Goal: Transaction & Acquisition: Book appointment/travel/reservation

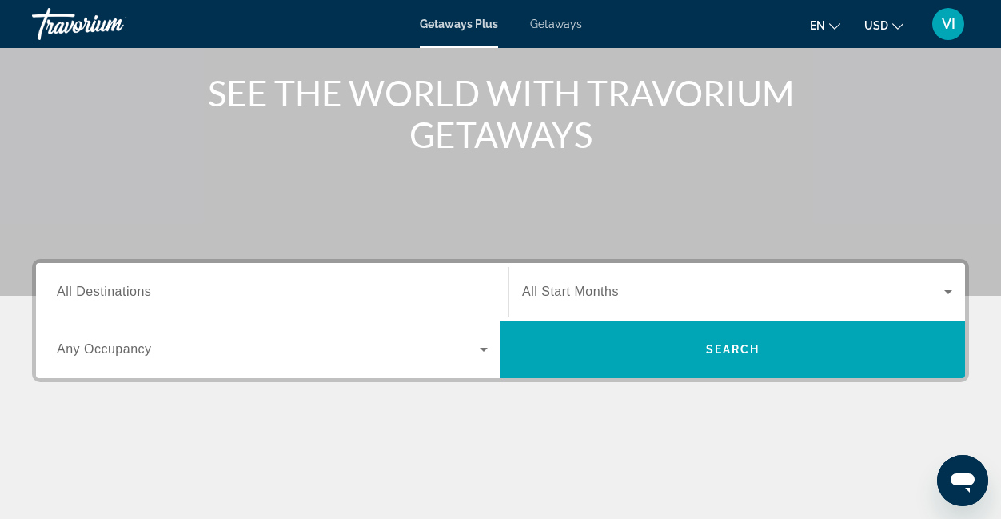
scroll to position [179, 0]
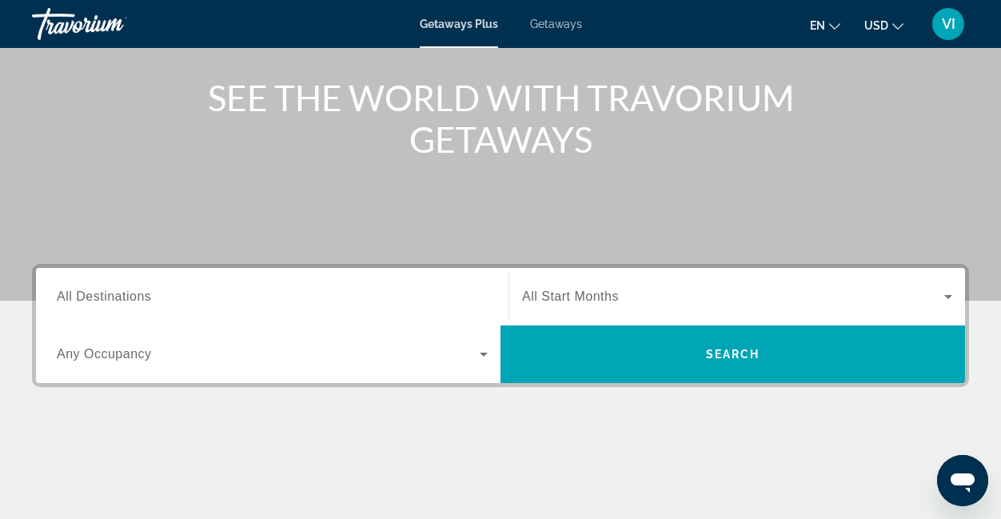
click at [143, 302] on span "All Destinations" at bounding box center [104, 296] width 94 height 14
click at [143, 302] on input "Destination All Destinations" at bounding box center [272, 297] width 431 height 19
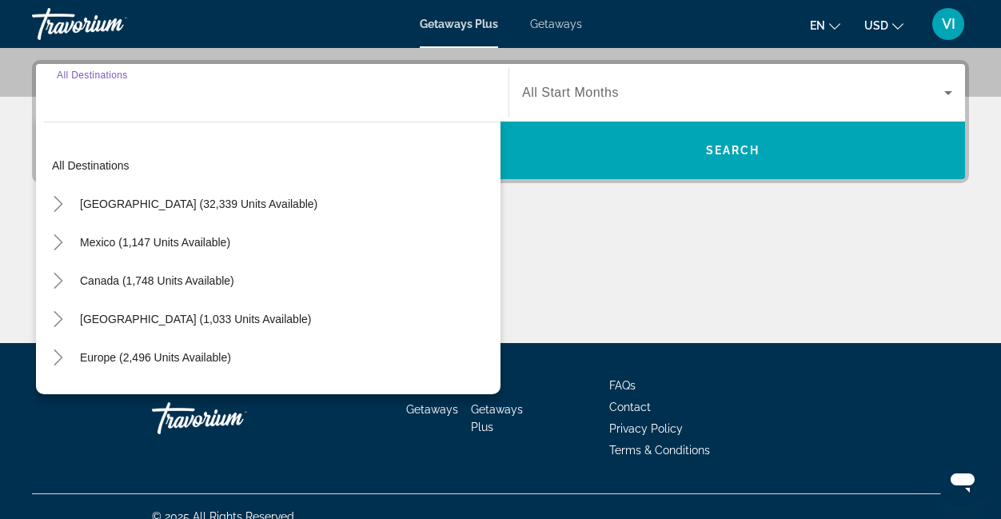
scroll to position [391, 0]
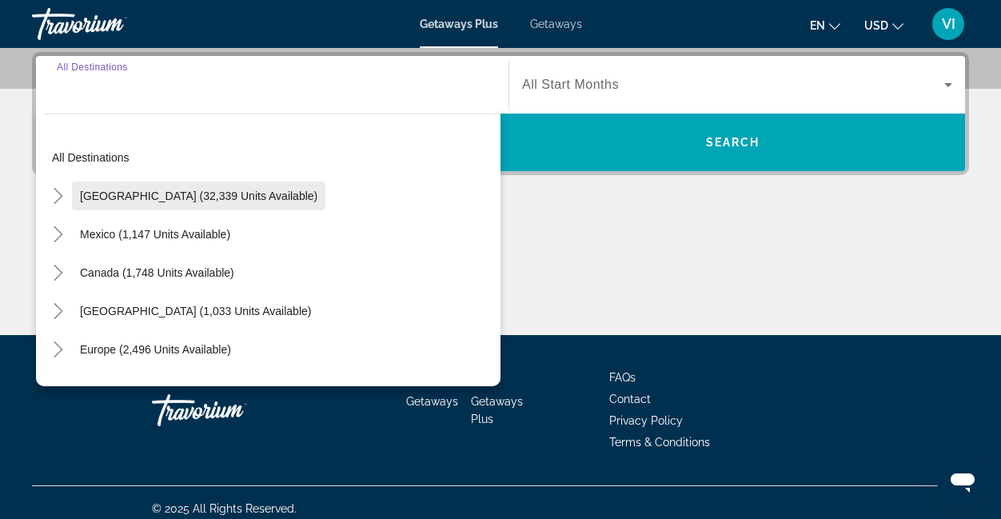
click at [138, 200] on span "[GEOGRAPHIC_DATA] (32,339 units available)" at bounding box center [198, 195] width 237 height 13
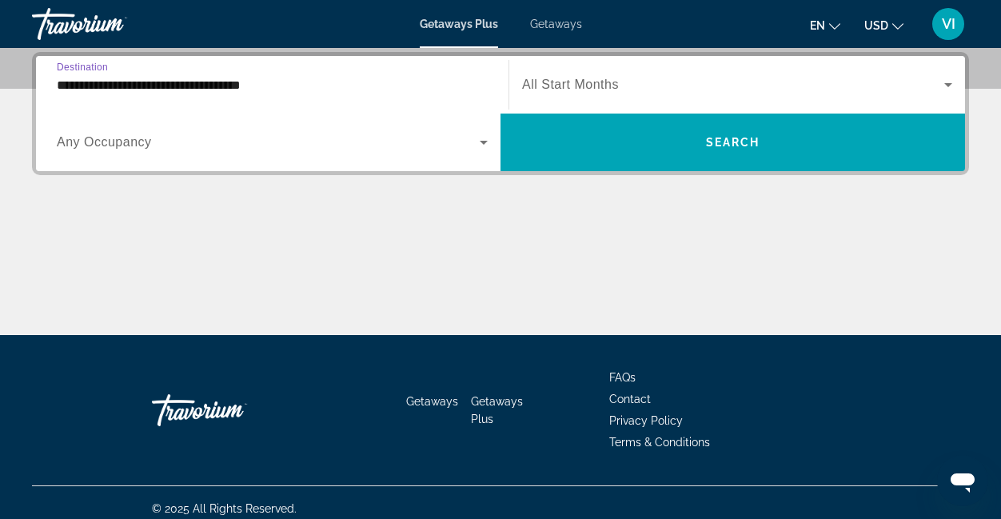
click at [138, 76] on input "**********" at bounding box center [272, 85] width 431 height 19
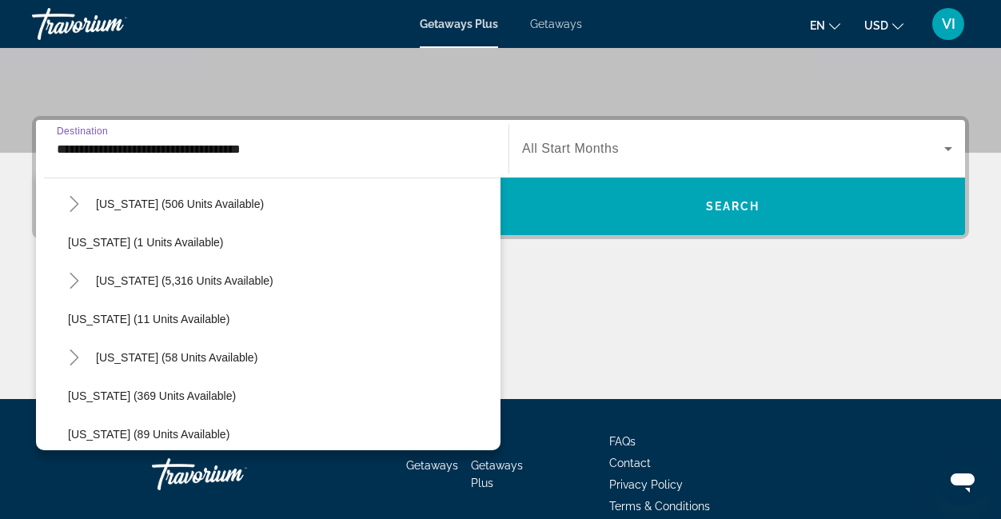
scroll to position [226, 0]
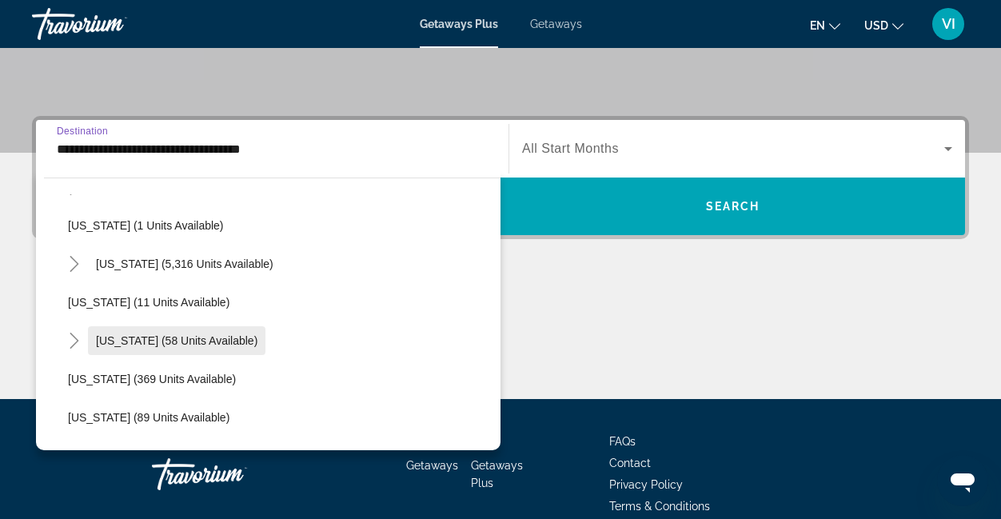
click at [162, 341] on span "[US_STATE] (58 units available)" at bounding box center [177, 340] width 162 height 13
type input "**********"
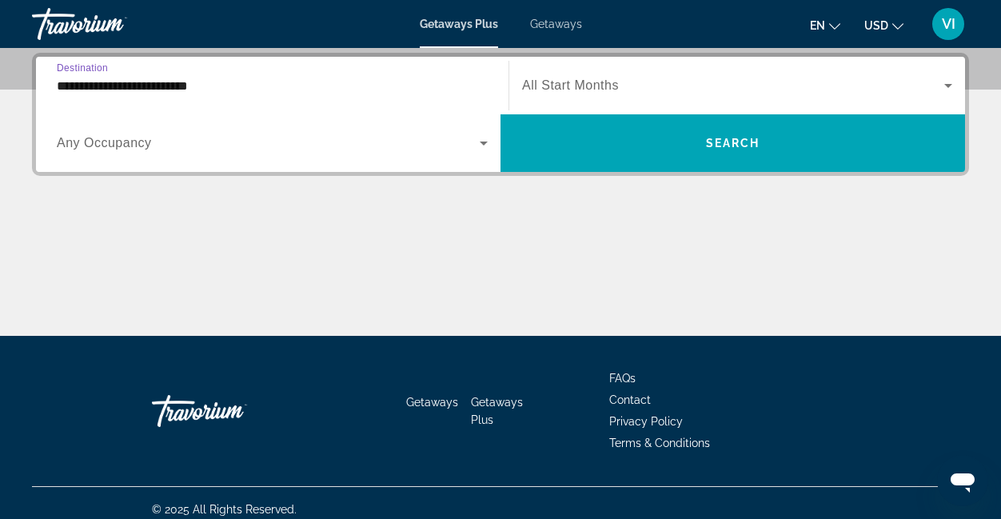
scroll to position [391, 0]
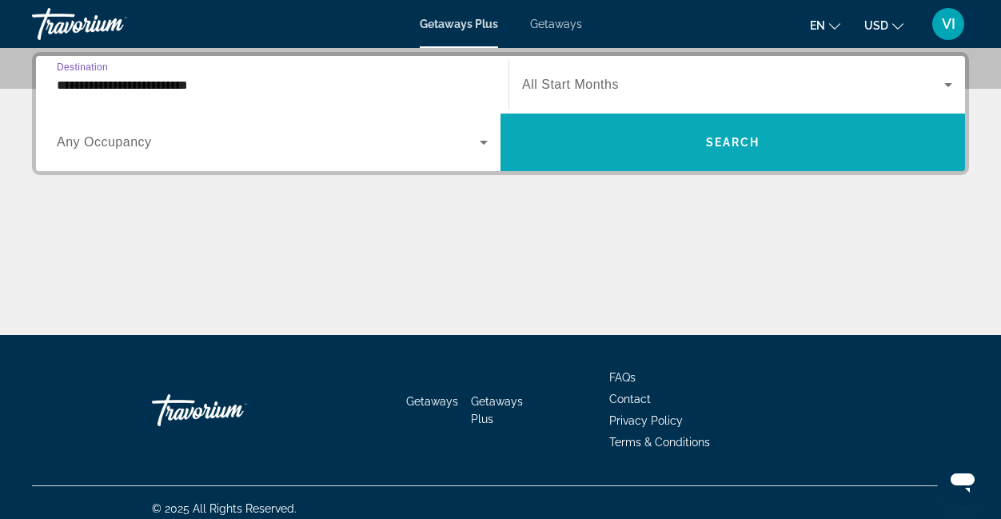
click at [670, 137] on span "Search widget" at bounding box center [733, 142] width 465 height 38
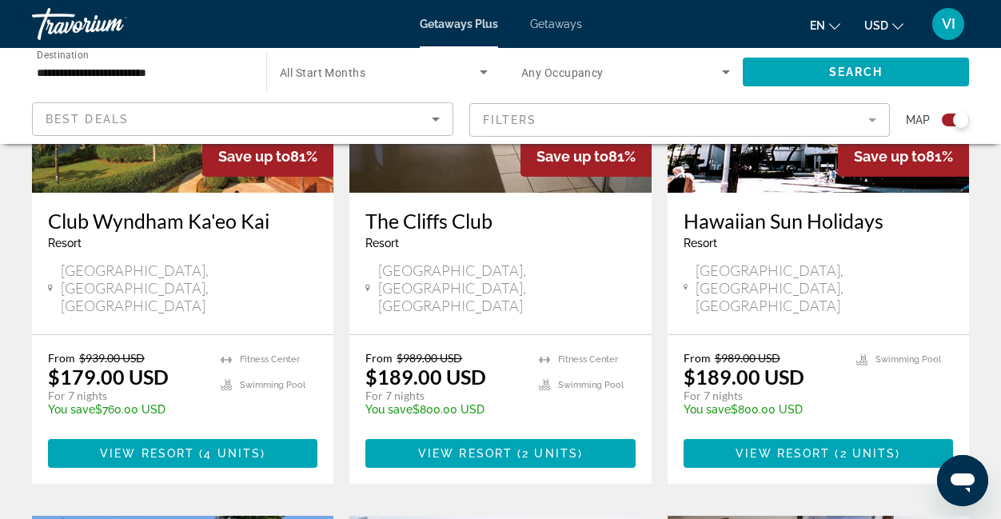
scroll to position [1950, 0]
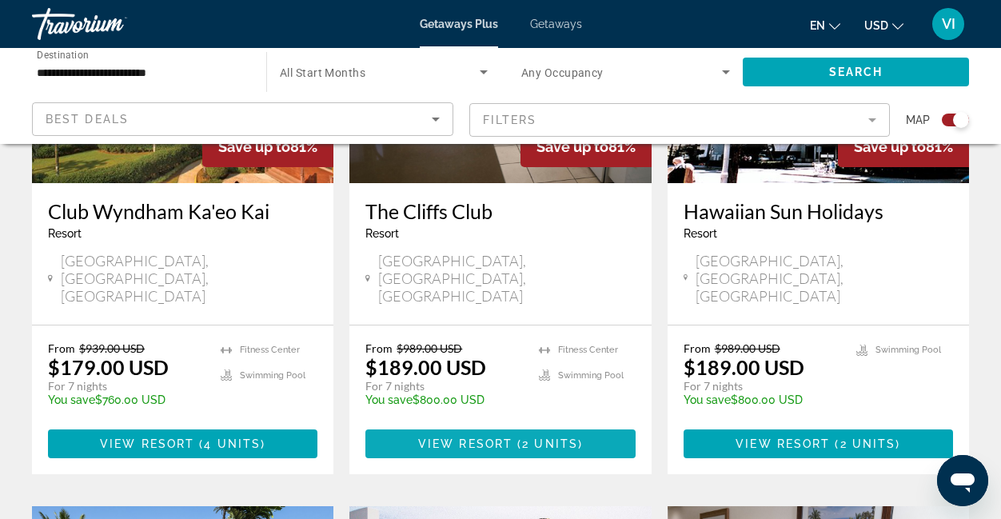
click at [526, 437] on span "2 units" at bounding box center [550, 443] width 56 height 13
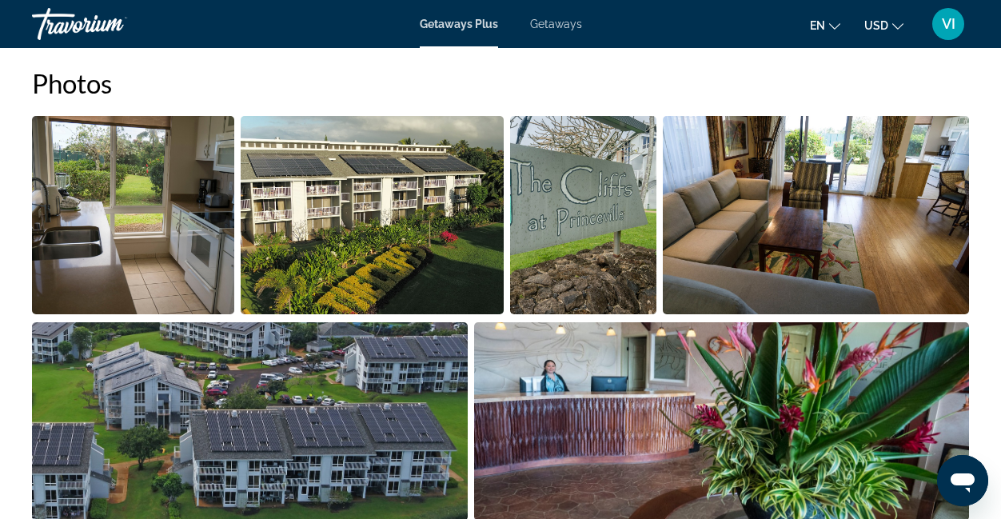
scroll to position [1035, 0]
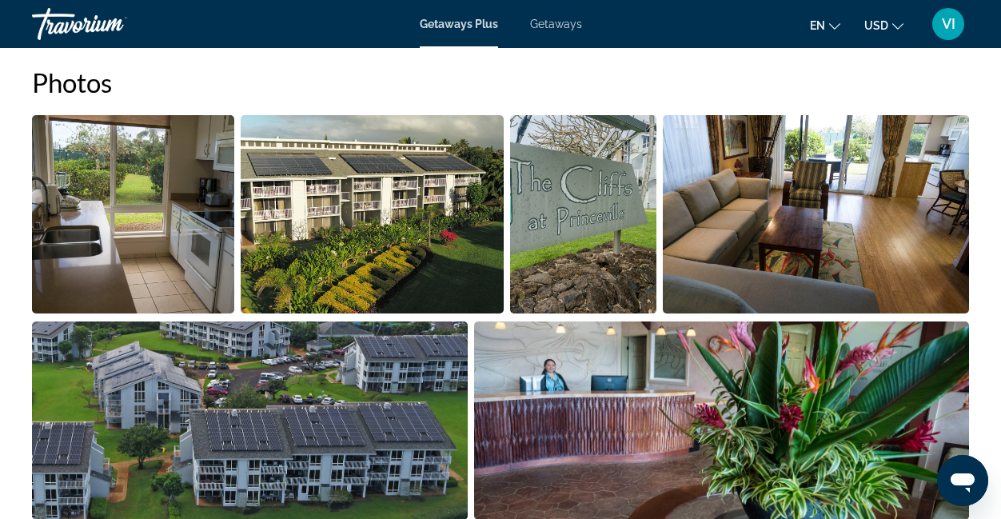
click at [158, 238] on img "Open full-screen image slider" at bounding box center [133, 214] width 202 height 198
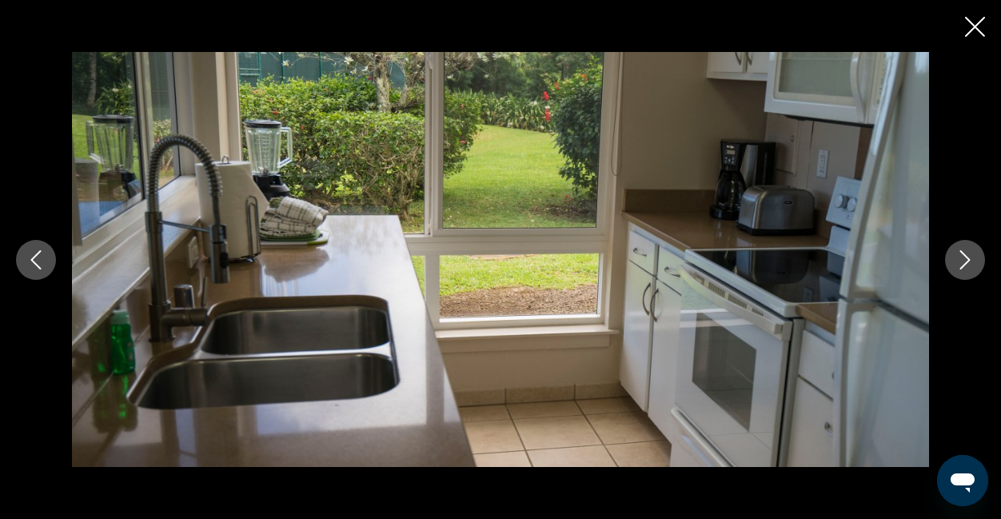
click at [967, 258] on icon "Next image" at bounding box center [965, 259] width 10 height 19
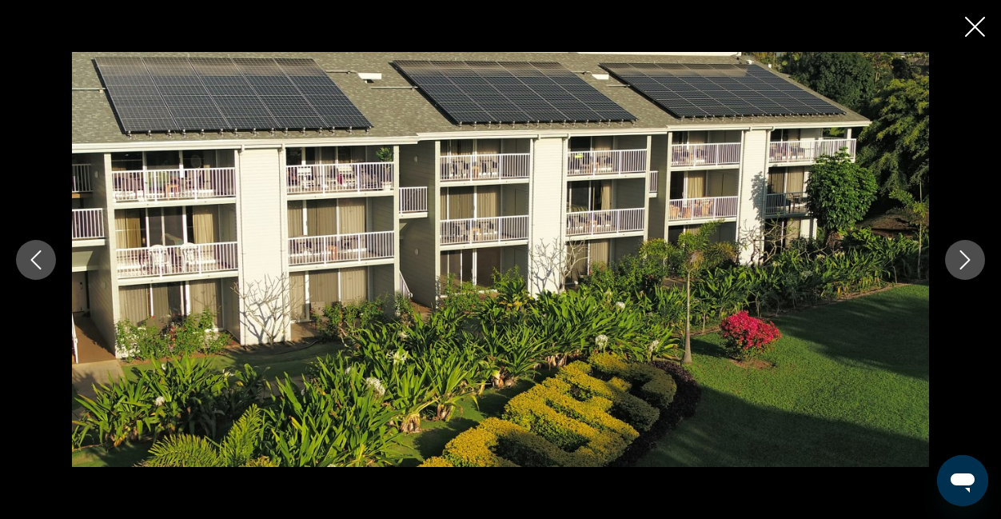
click at [967, 258] on icon "Next image" at bounding box center [965, 259] width 10 height 19
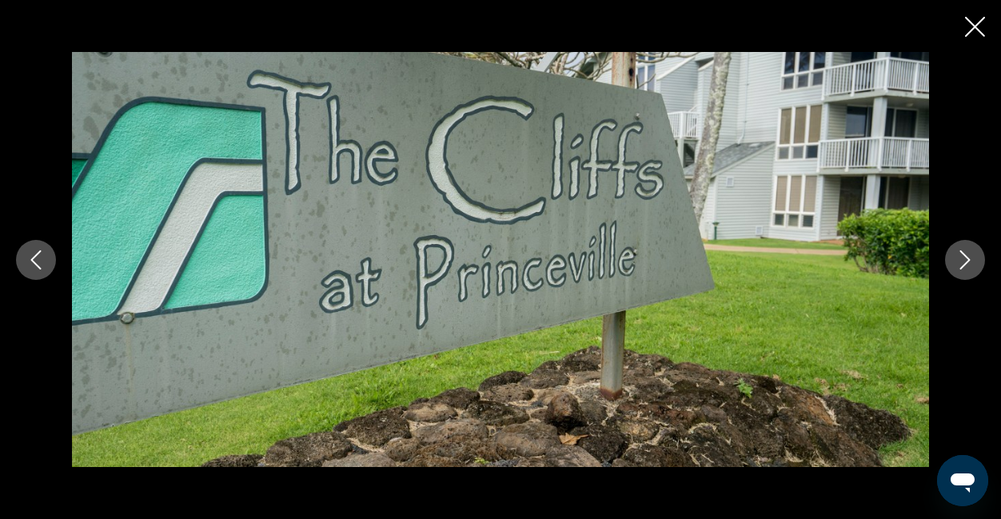
click at [967, 258] on icon "Next image" at bounding box center [965, 259] width 10 height 19
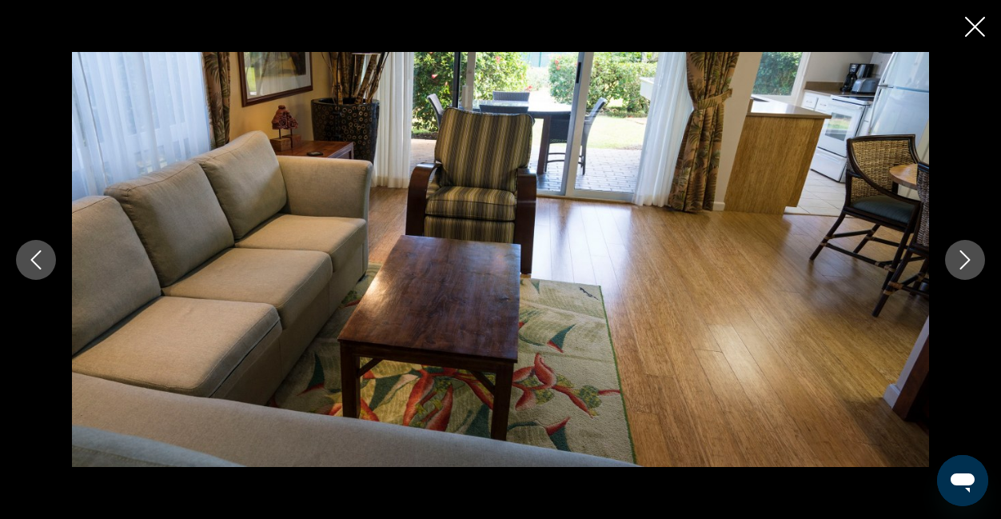
click at [967, 258] on icon "Next image" at bounding box center [965, 259] width 10 height 19
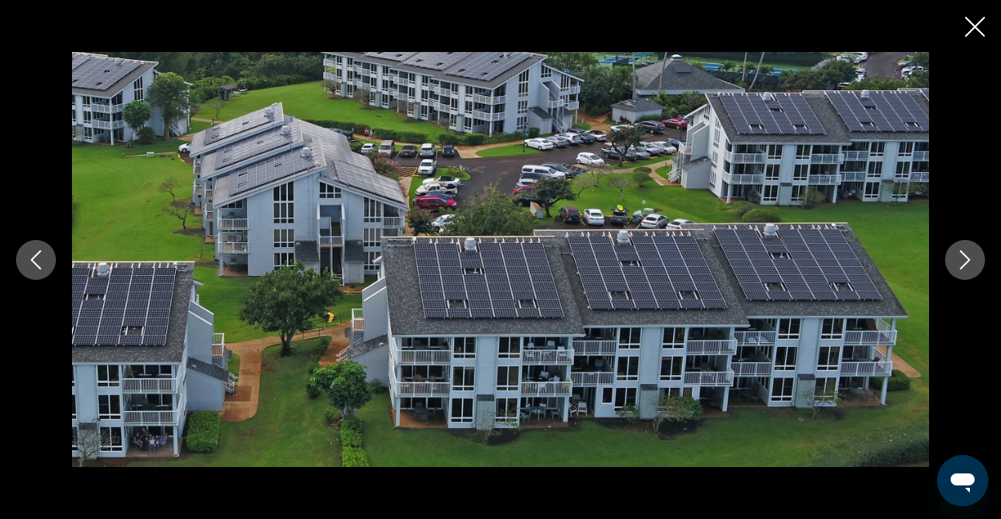
click at [967, 258] on icon "Next image" at bounding box center [965, 259] width 10 height 19
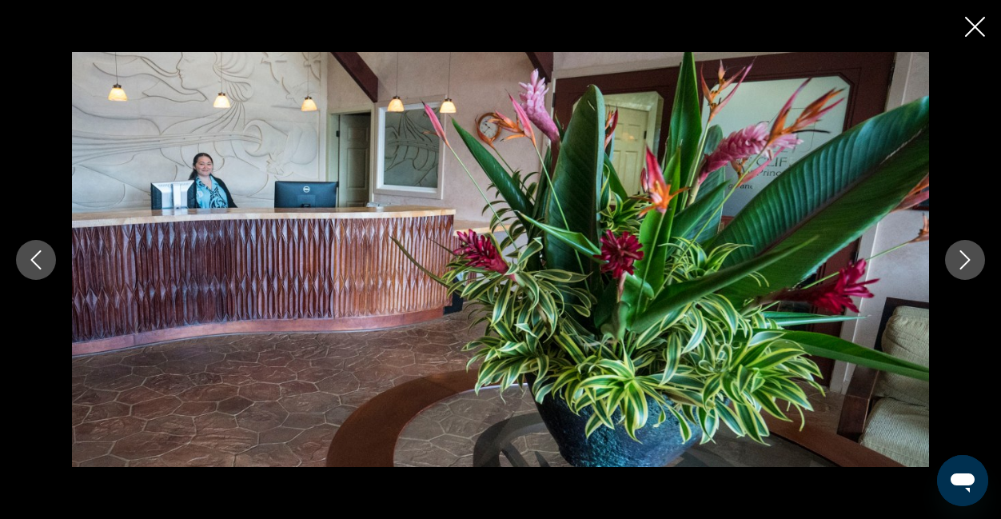
click at [967, 258] on icon "Next image" at bounding box center [965, 259] width 10 height 19
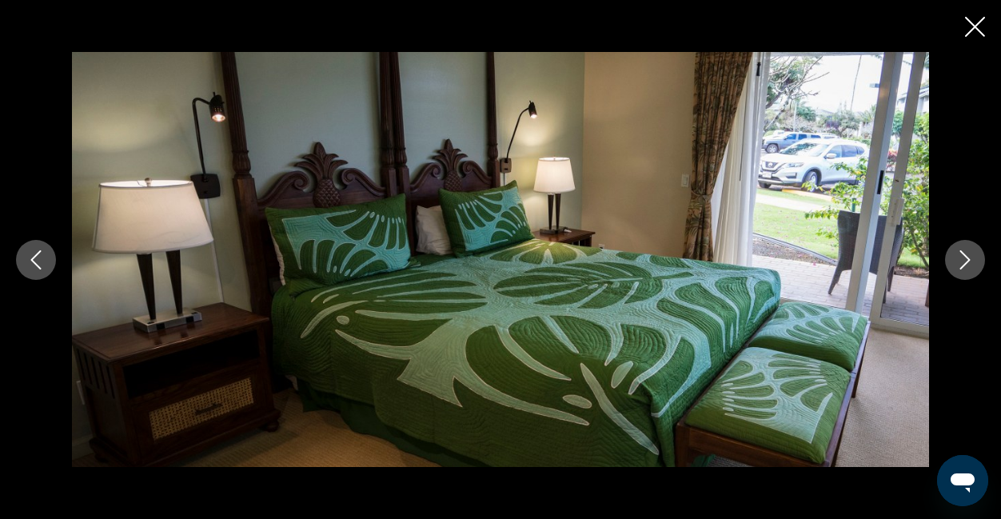
click at [967, 258] on icon "Next image" at bounding box center [965, 259] width 10 height 19
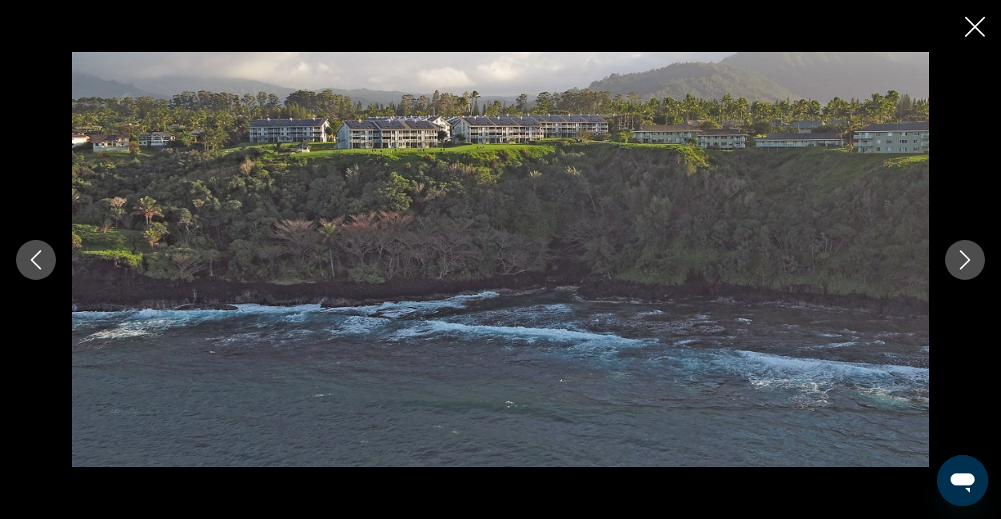
click at [967, 258] on icon "Next image" at bounding box center [965, 259] width 10 height 19
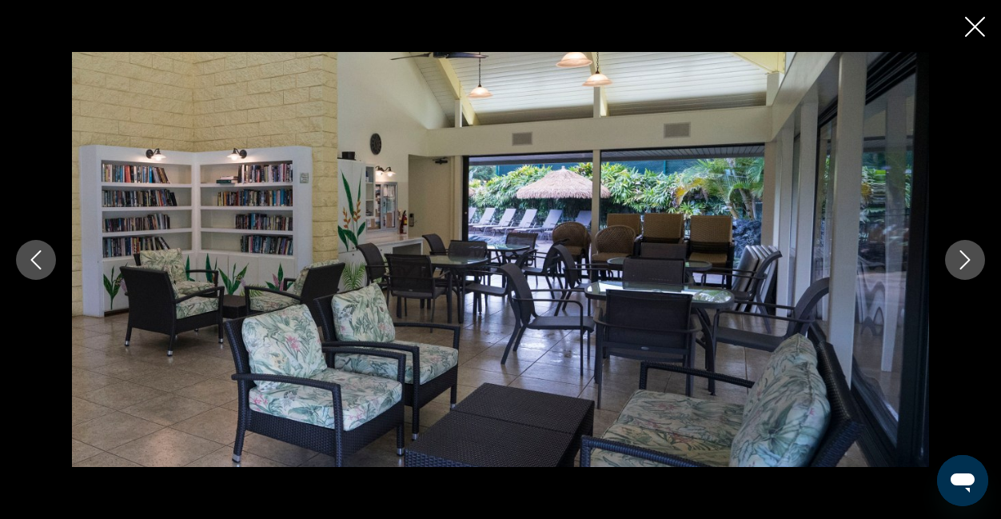
click at [967, 258] on icon "Next image" at bounding box center [965, 259] width 10 height 19
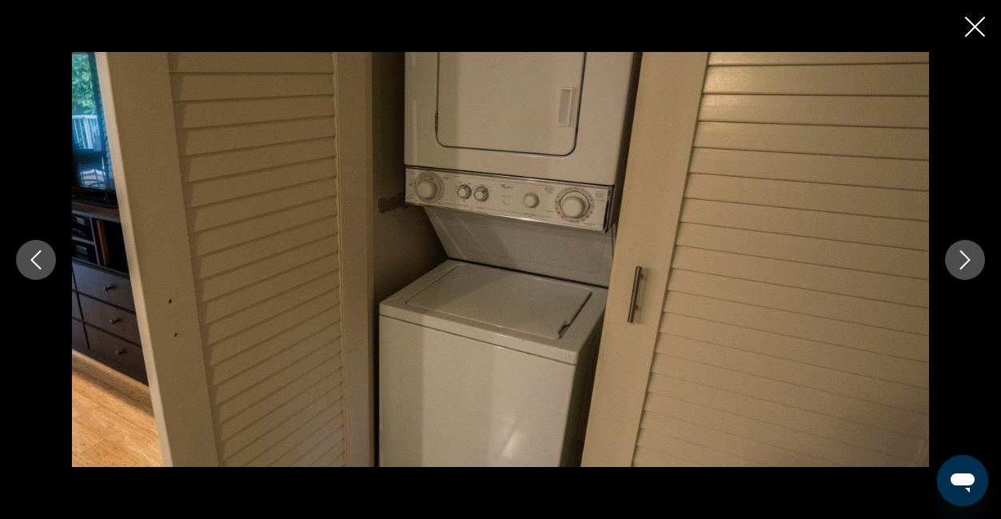
click at [967, 258] on icon "Next image" at bounding box center [965, 259] width 10 height 19
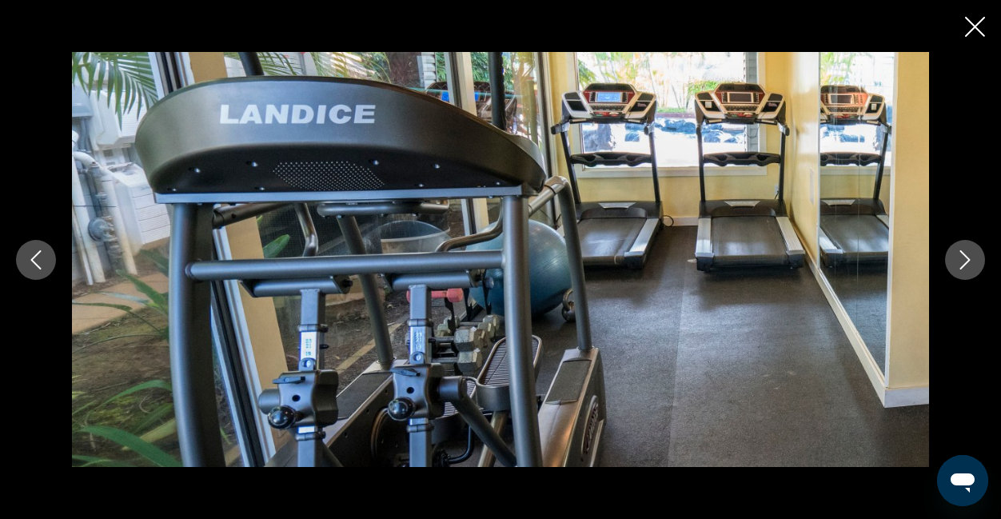
click at [967, 258] on icon "Next image" at bounding box center [965, 259] width 10 height 19
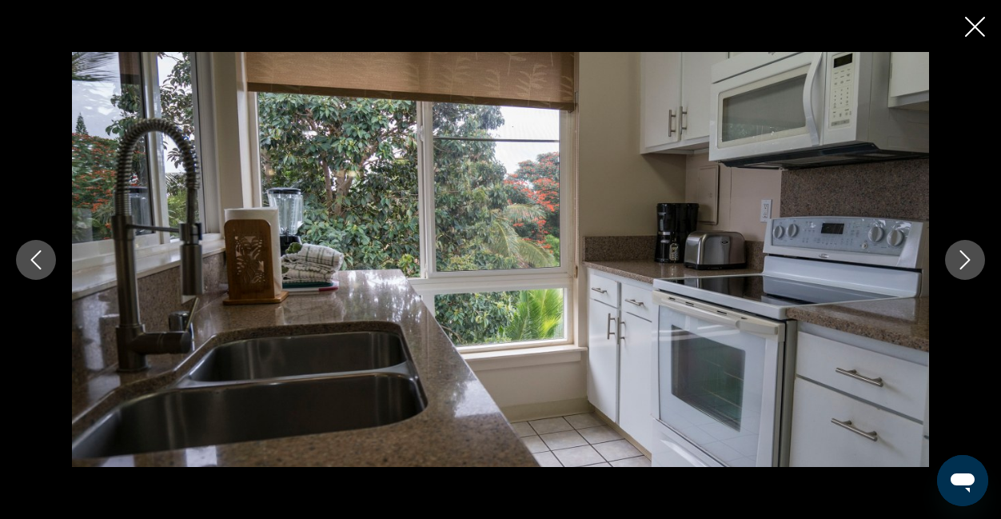
click at [967, 258] on icon "Next image" at bounding box center [965, 259] width 10 height 19
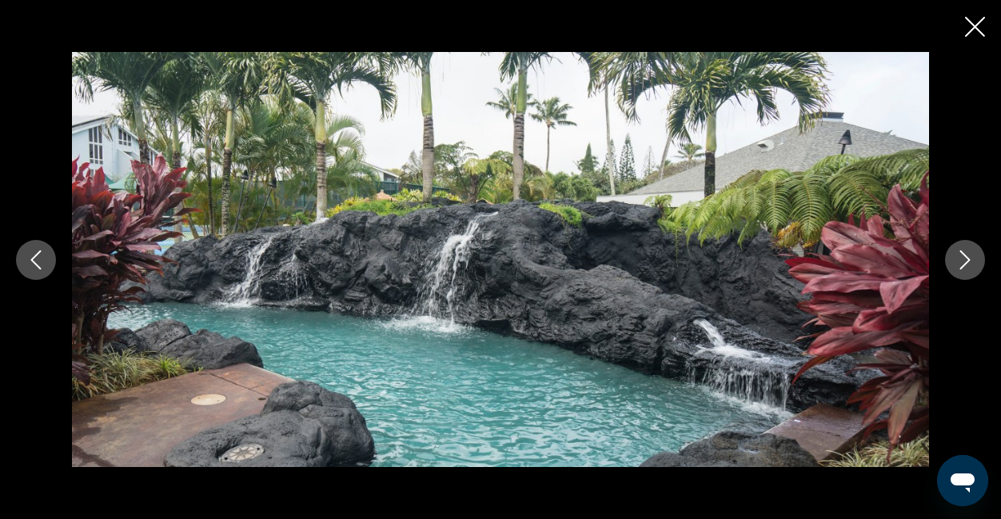
click at [967, 258] on icon "Next image" at bounding box center [965, 259] width 10 height 19
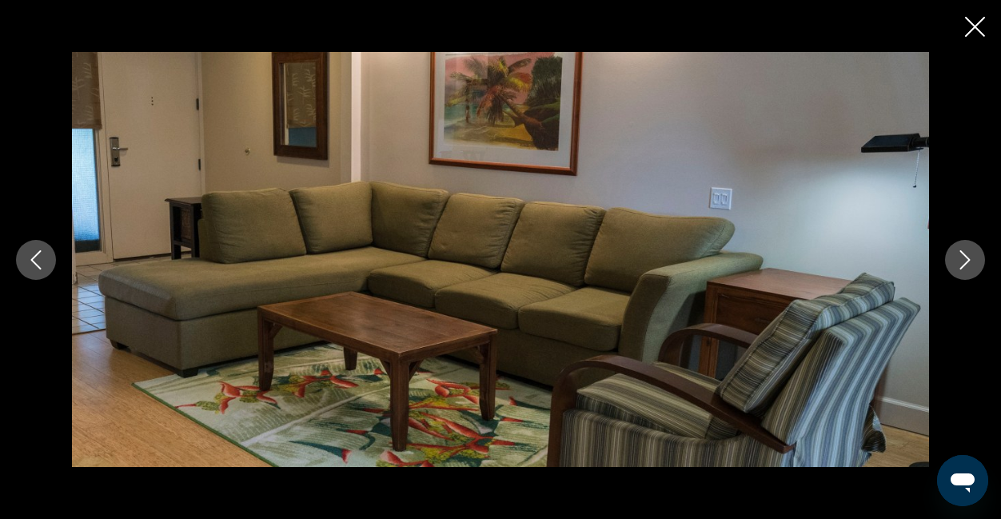
click at [967, 258] on icon "Next image" at bounding box center [965, 259] width 10 height 19
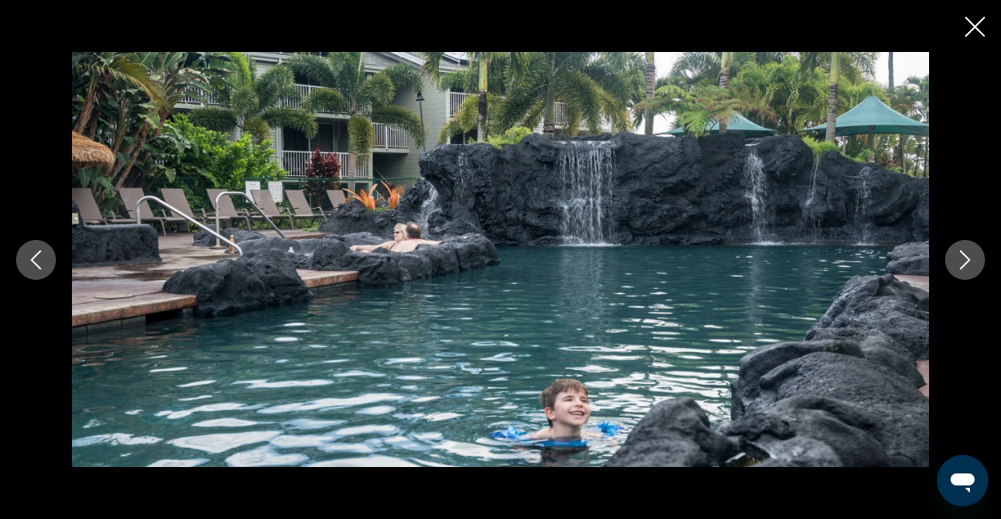
click at [967, 258] on icon "Next image" at bounding box center [965, 259] width 10 height 19
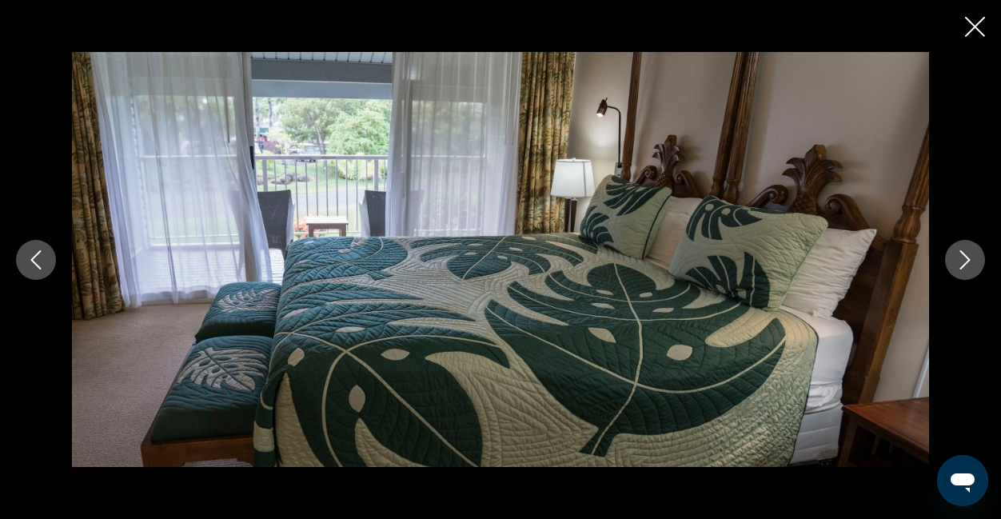
click at [967, 258] on icon "Next image" at bounding box center [965, 259] width 10 height 19
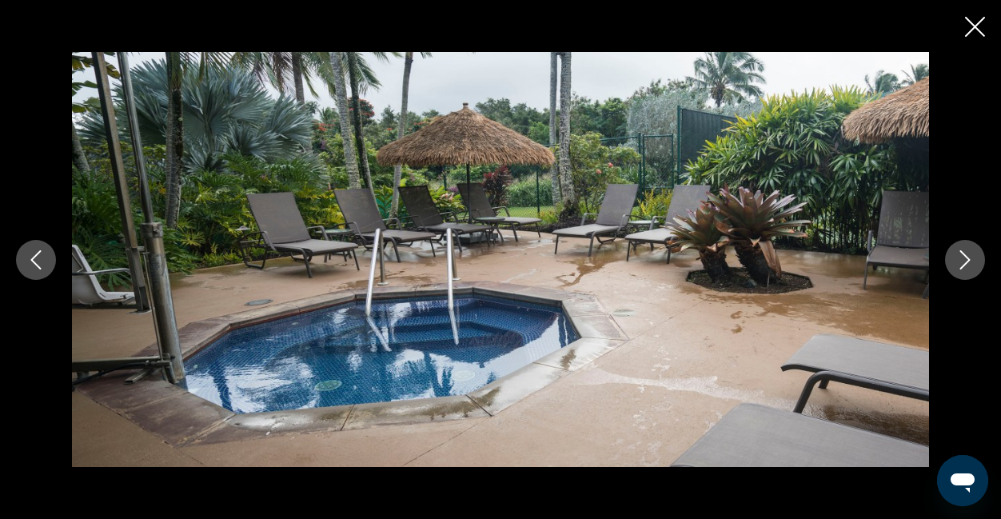
click at [967, 258] on icon "Next image" at bounding box center [965, 259] width 10 height 19
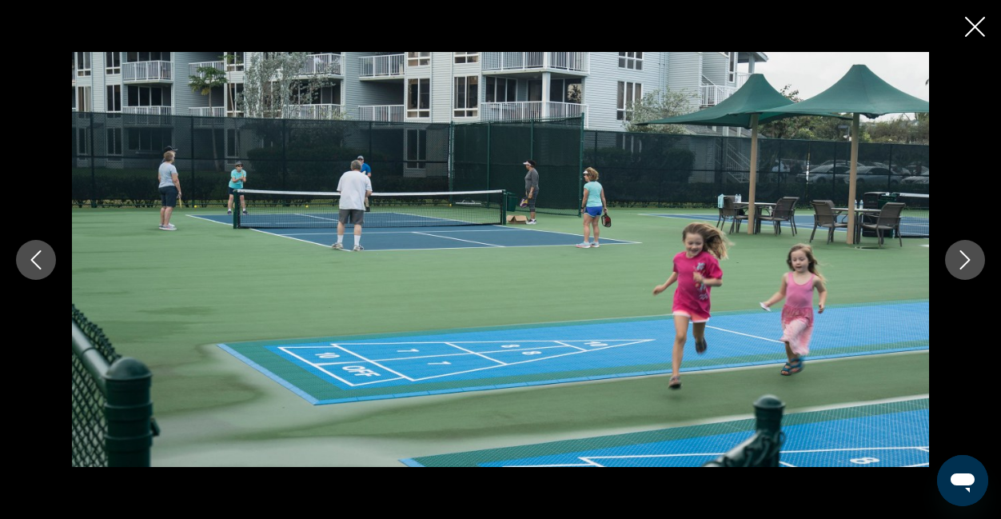
click at [967, 258] on icon "Next image" at bounding box center [965, 259] width 10 height 19
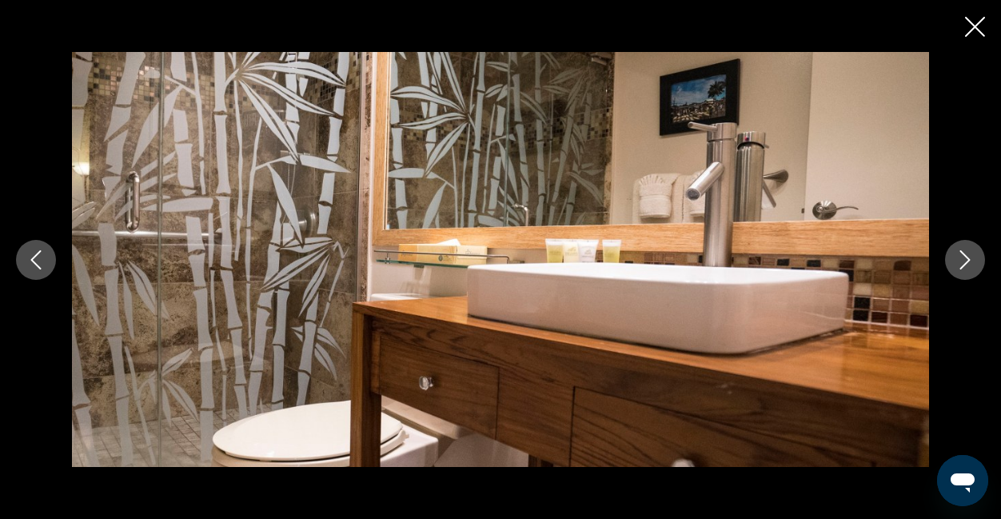
click at [967, 258] on icon "Next image" at bounding box center [965, 259] width 10 height 19
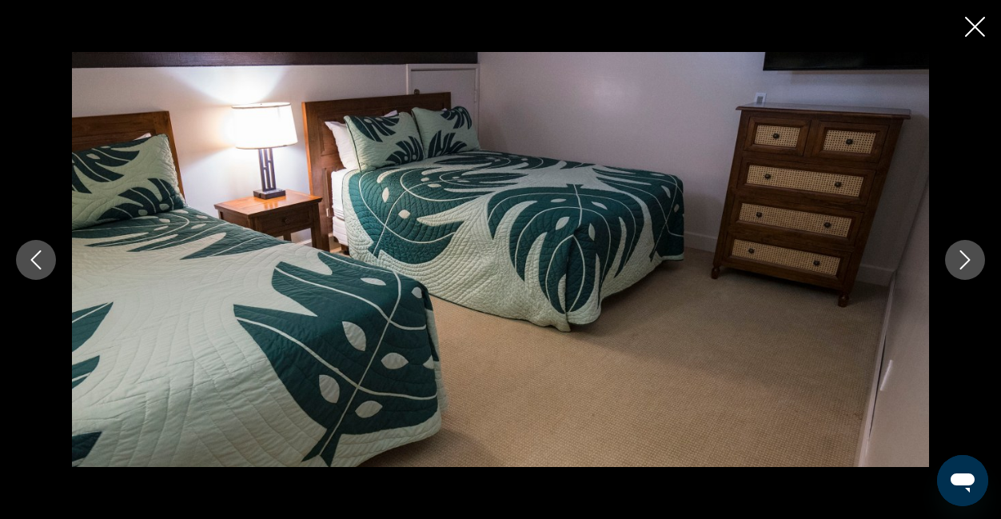
click at [967, 258] on icon "Next image" at bounding box center [965, 259] width 10 height 19
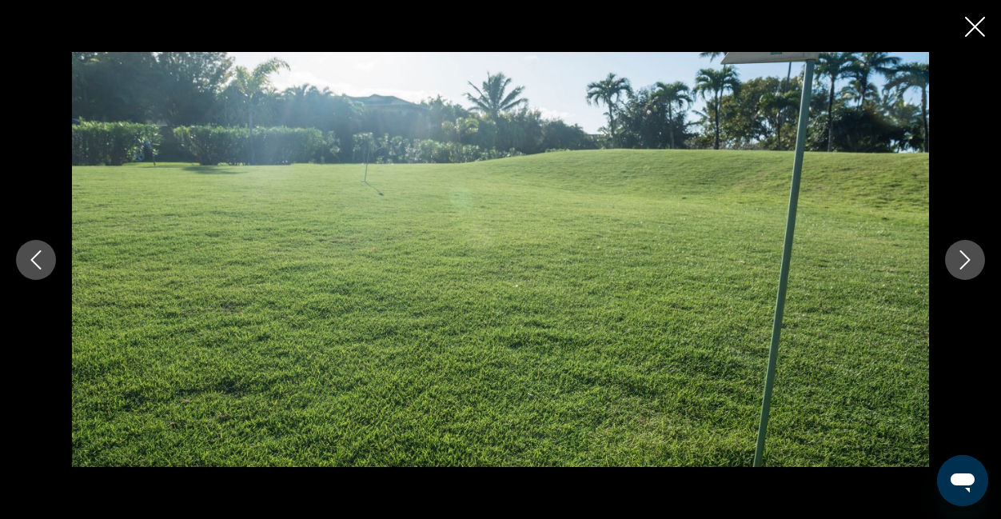
click at [967, 258] on icon "Next image" at bounding box center [965, 259] width 10 height 19
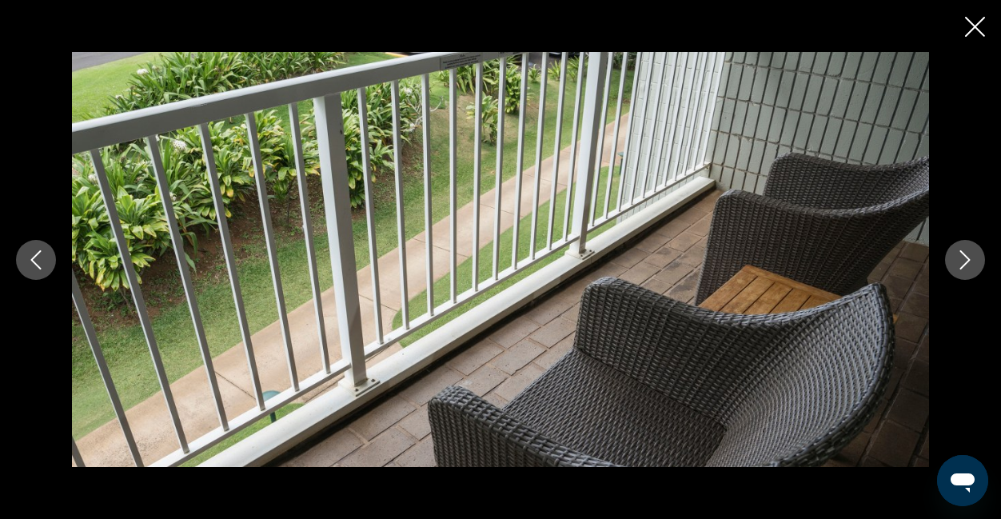
click at [967, 258] on icon "Next image" at bounding box center [965, 259] width 10 height 19
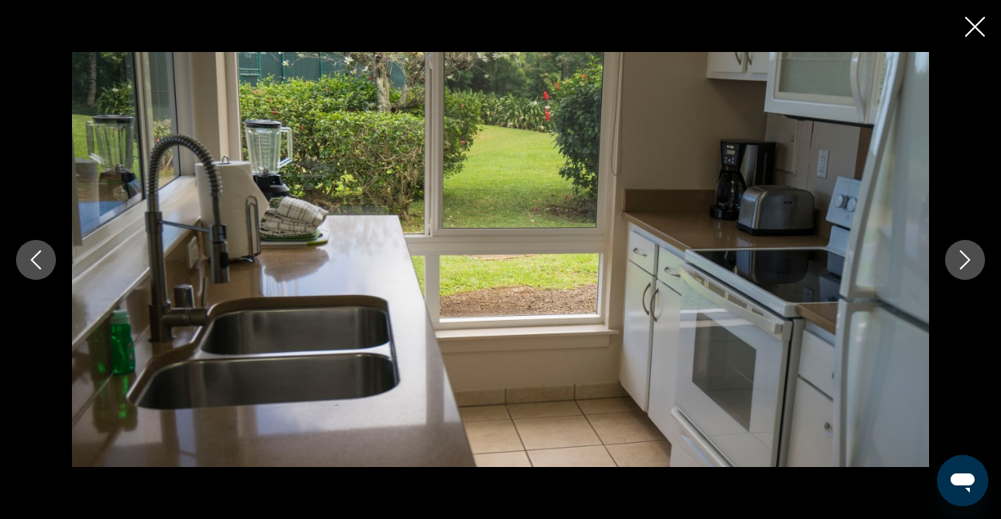
click at [967, 258] on icon "Next image" at bounding box center [965, 259] width 10 height 19
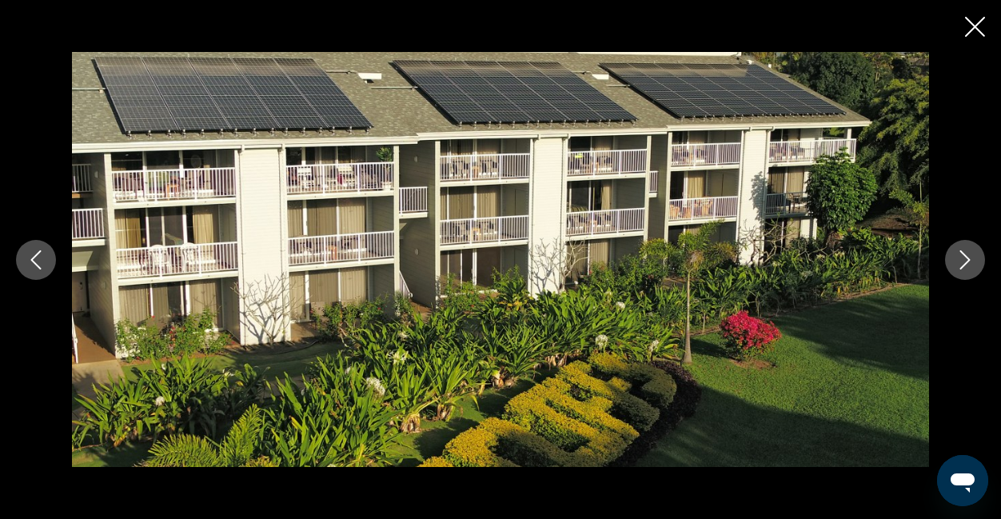
click at [967, 258] on icon "Next image" at bounding box center [965, 259] width 10 height 19
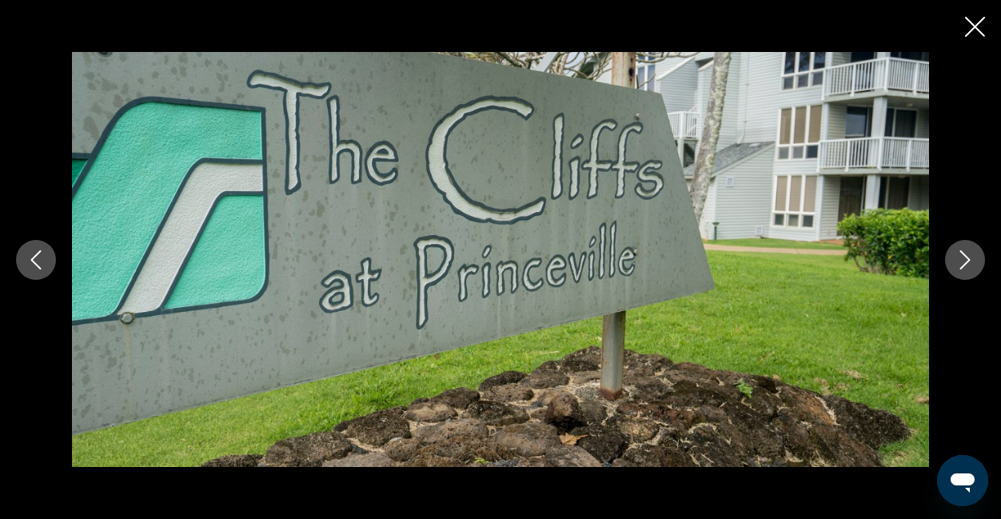
click at [975, 28] on icon "Close slideshow" at bounding box center [975, 27] width 20 height 20
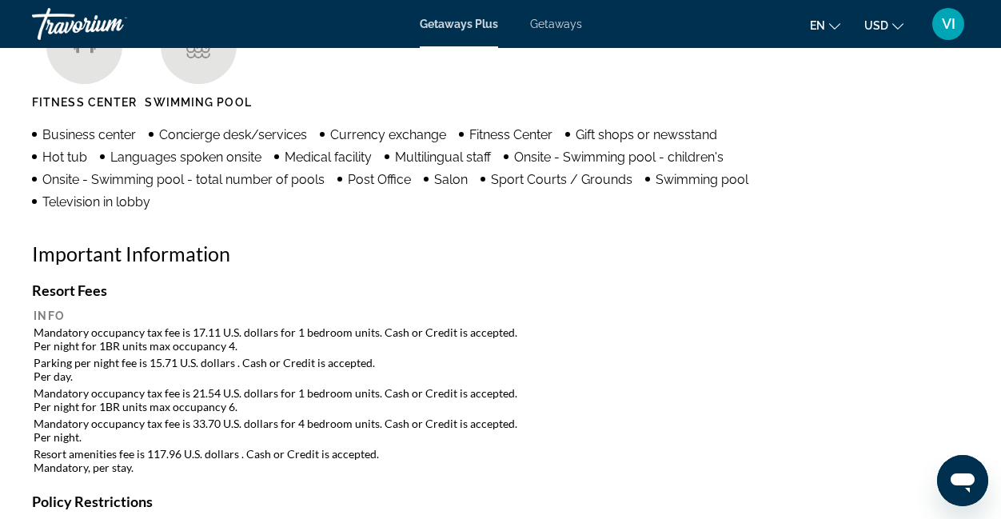
scroll to position [1621, 0]
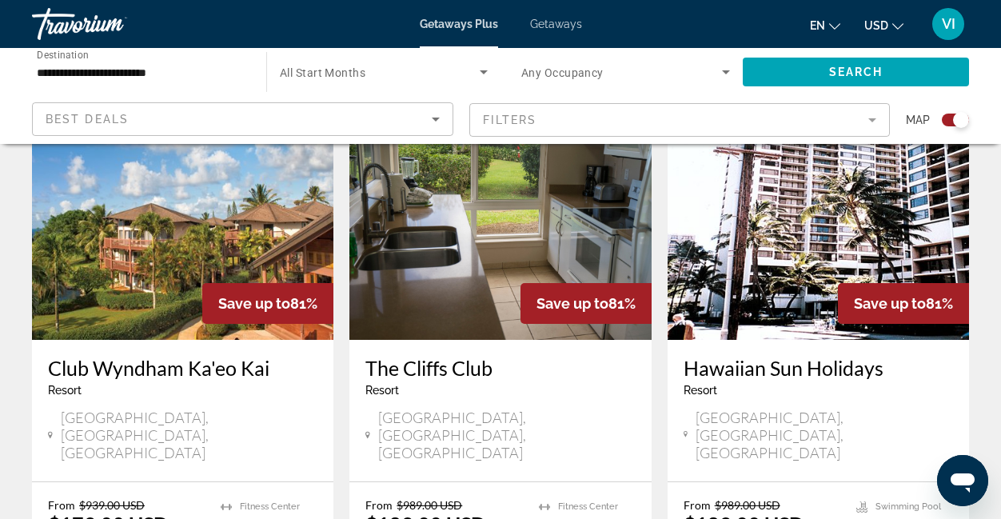
scroll to position [1797, 0]
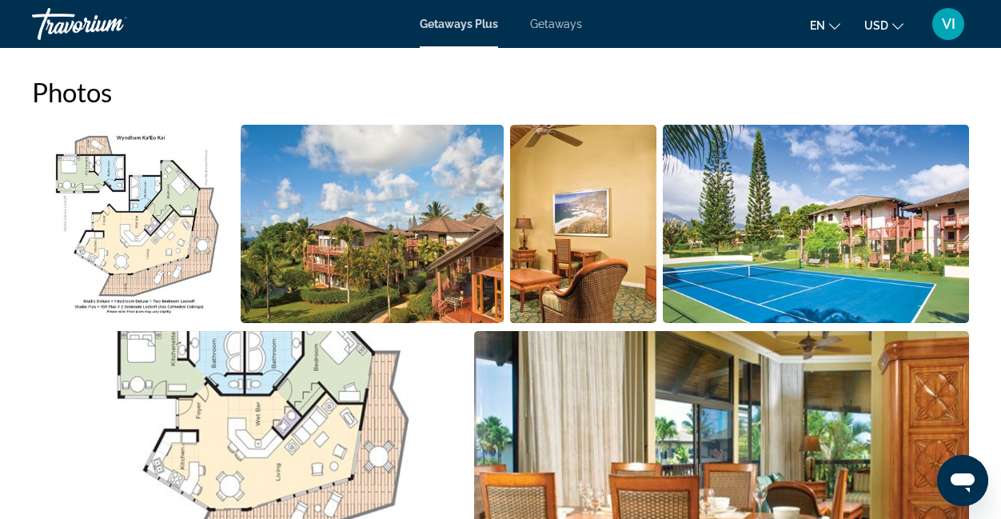
scroll to position [1052, 0]
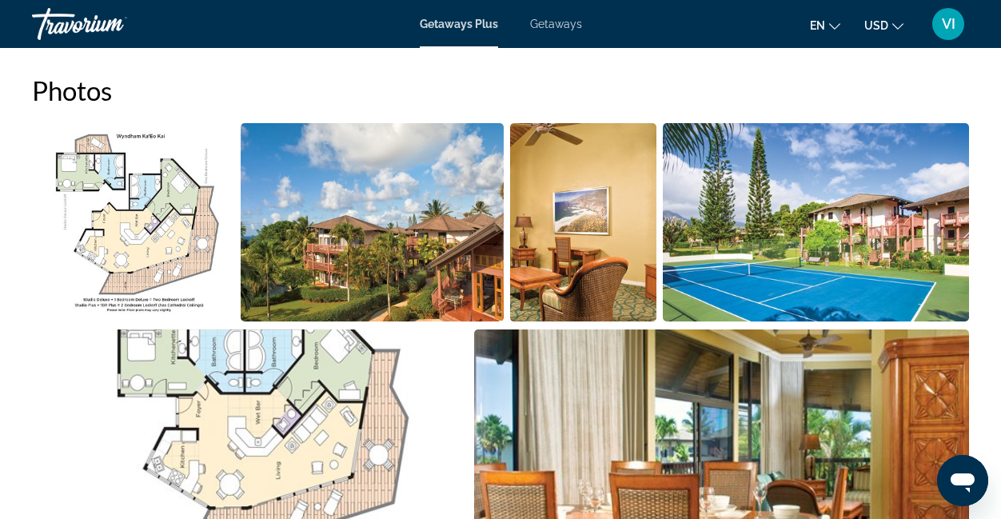
click at [149, 249] on img "Open full-screen image slider" at bounding box center [133, 222] width 202 height 198
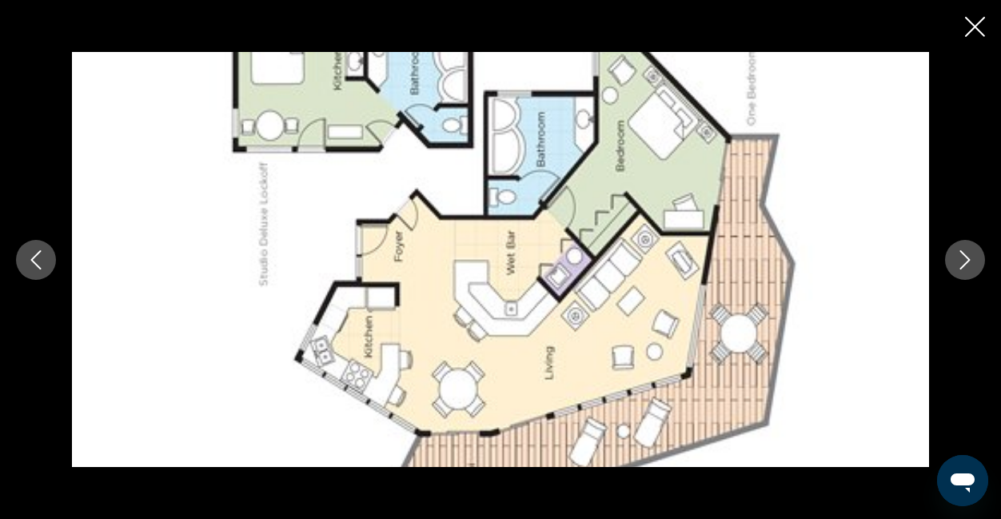
scroll to position [1199, 0]
click at [960, 264] on icon "Next image" at bounding box center [964, 259] width 19 height 19
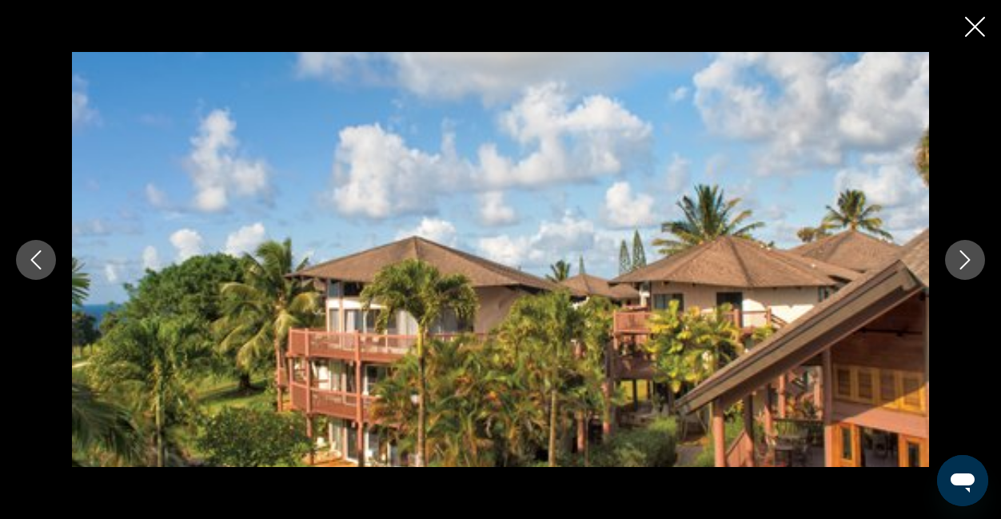
click at [960, 264] on icon "Next image" at bounding box center [964, 259] width 19 height 19
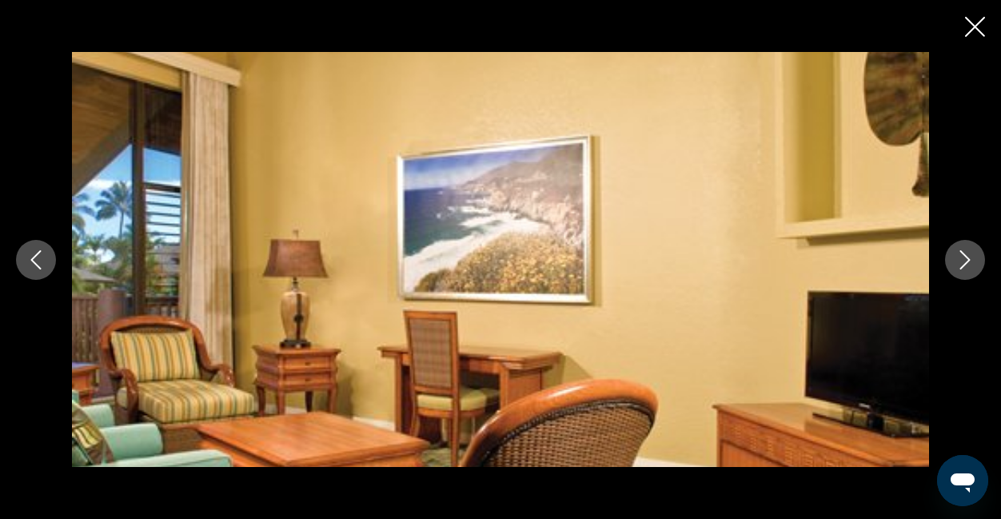
click at [960, 264] on icon "Next image" at bounding box center [964, 259] width 19 height 19
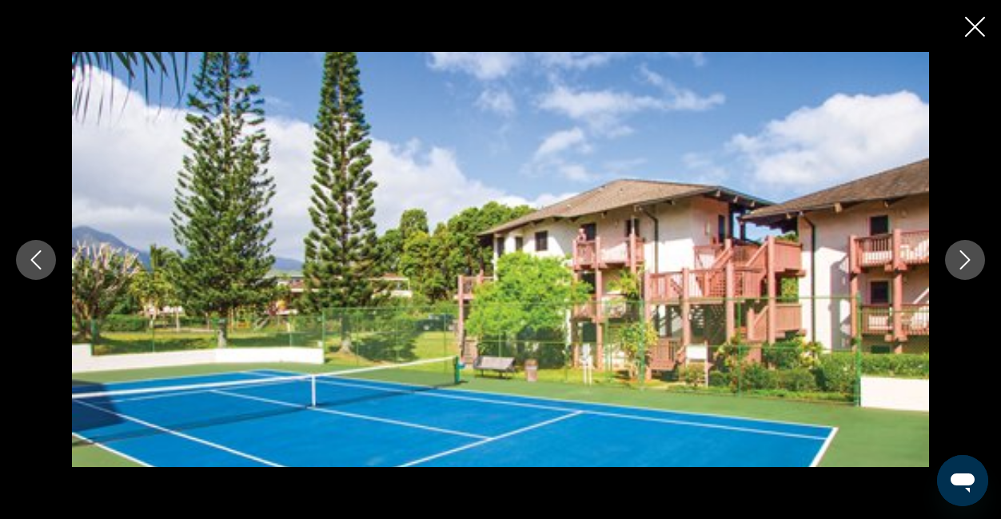
click at [960, 264] on icon "Next image" at bounding box center [964, 259] width 19 height 19
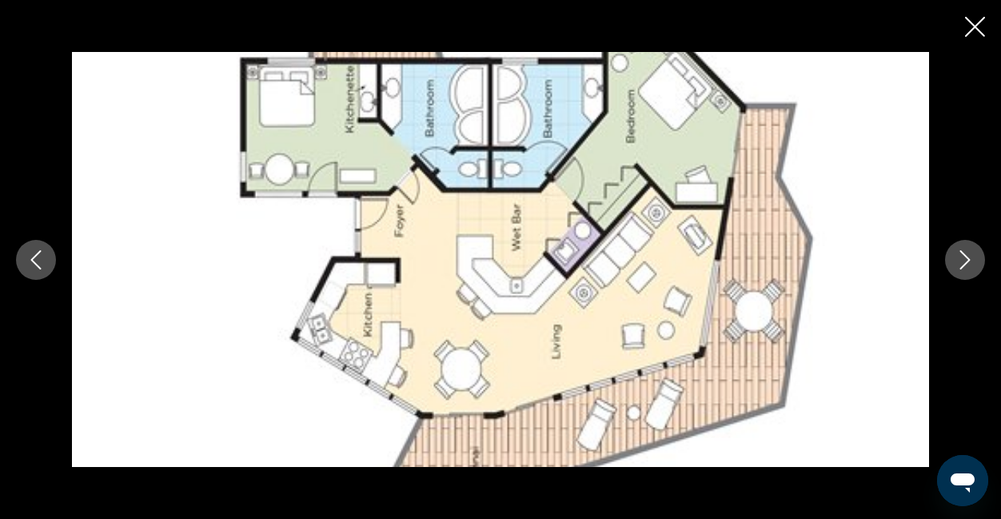
click at [960, 264] on icon "Next image" at bounding box center [964, 259] width 19 height 19
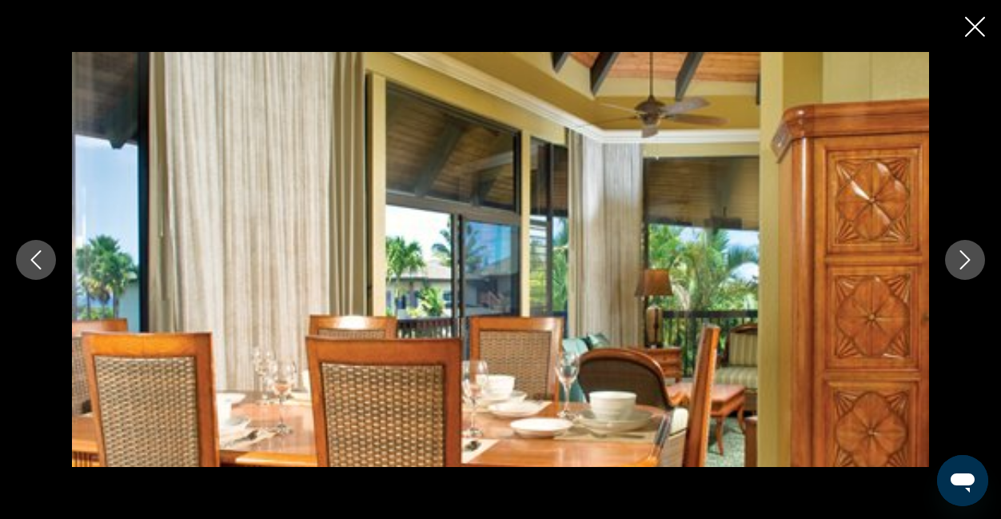
click at [960, 264] on icon "Next image" at bounding box center [964, 259] width 19 height 19
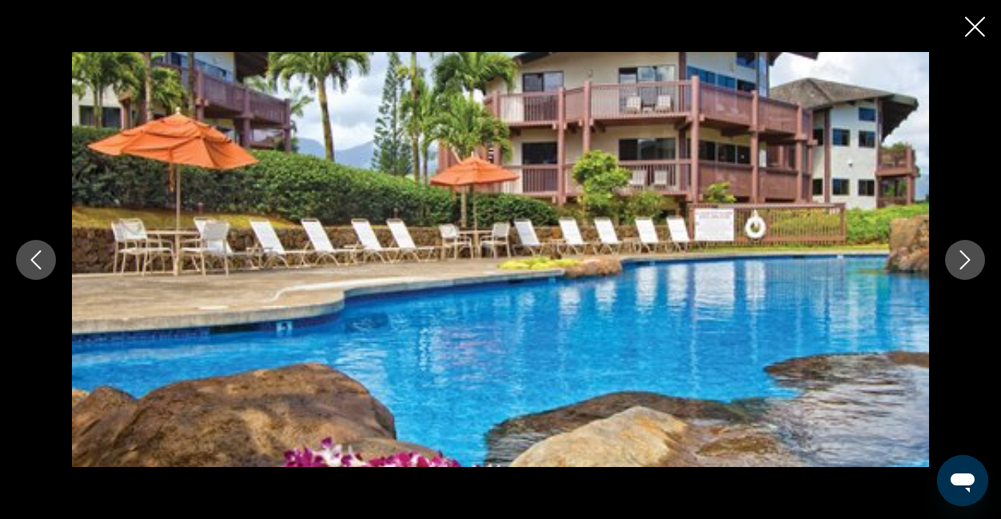
click at [960, 264] on icon "Next image" at bounding box center [964, 259] width 19 height 19
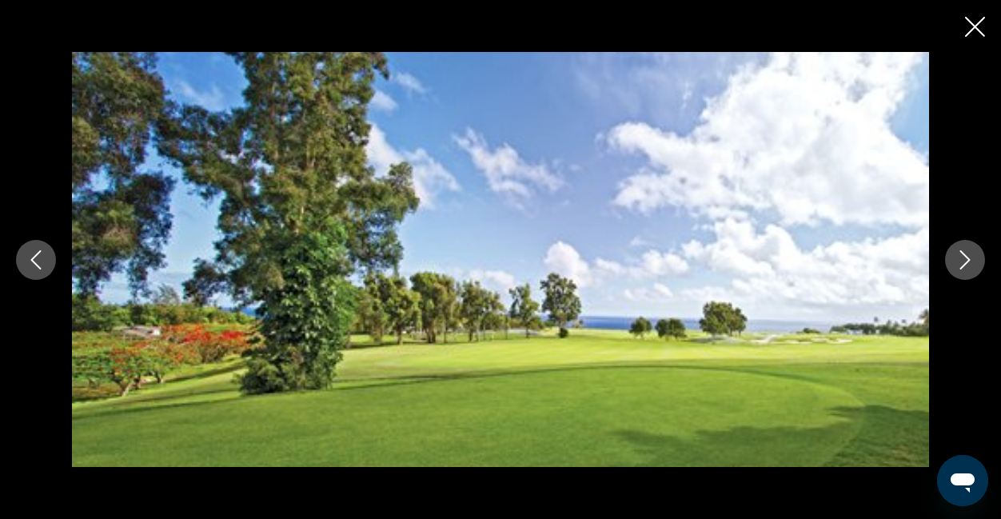
click at [960, 264] on icon "Next image" at bounding box center [964, 259] width 19 height 19
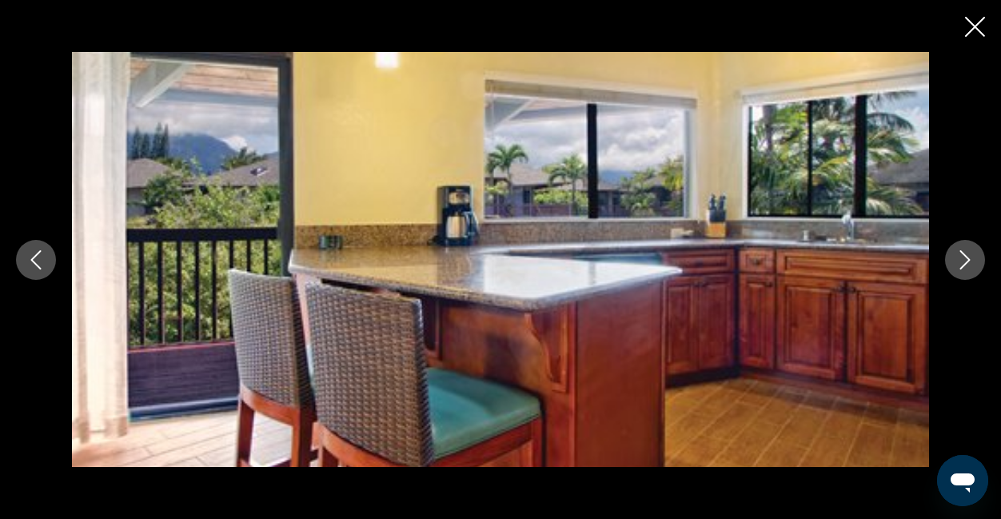
click at [960, 264] on icon "Next image" at bounding box center [964, 259] width 19 height 19
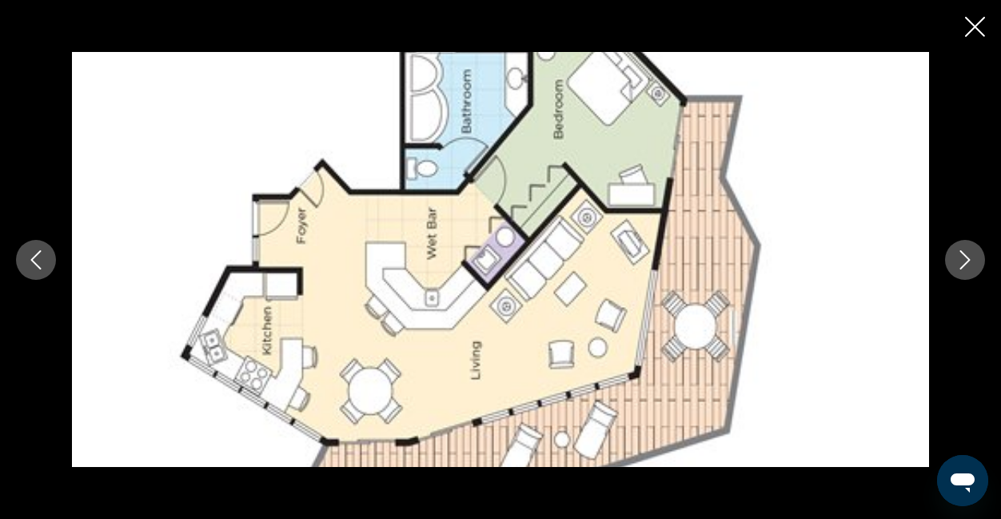
click at [960, 264] on icon "Next image" at bounding box center [964, 259] width 19 height 19
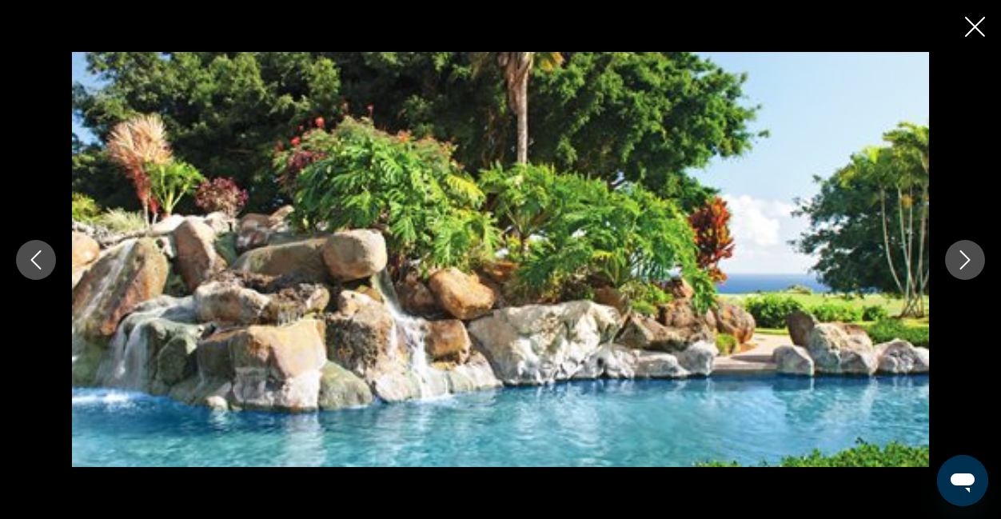
click at [960, 264] on icon "Next image" at bounding box center [964, 259] width 19 height 19
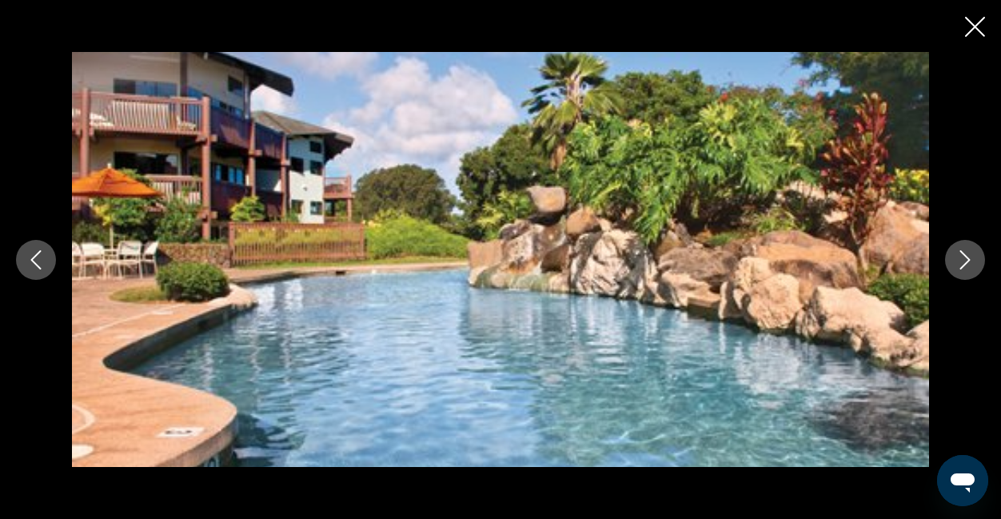
click at [960, 264] on icon "Next image" at bounding box center [964, 259] width 19 height 19
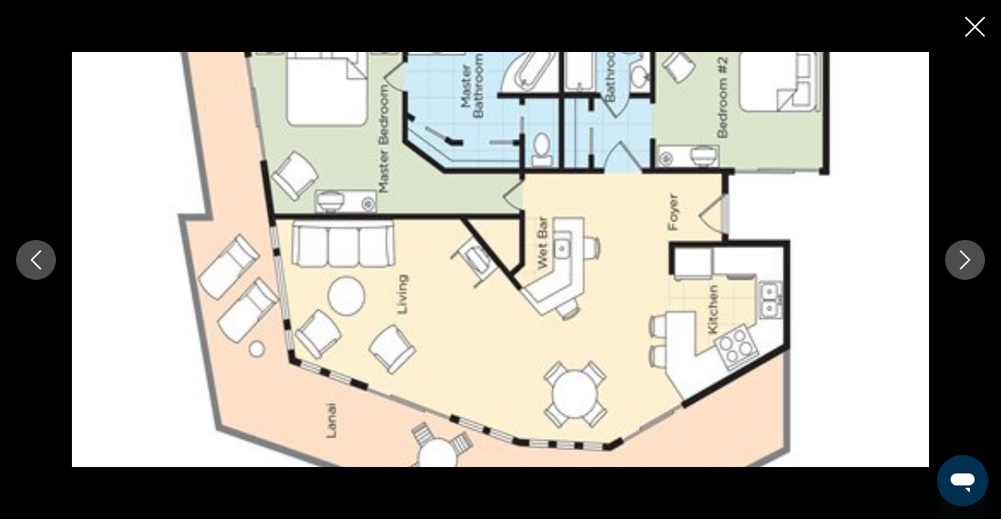
click at [960, 264] on icon "Next image" at bounding box center [964, 259] width 19 height 19
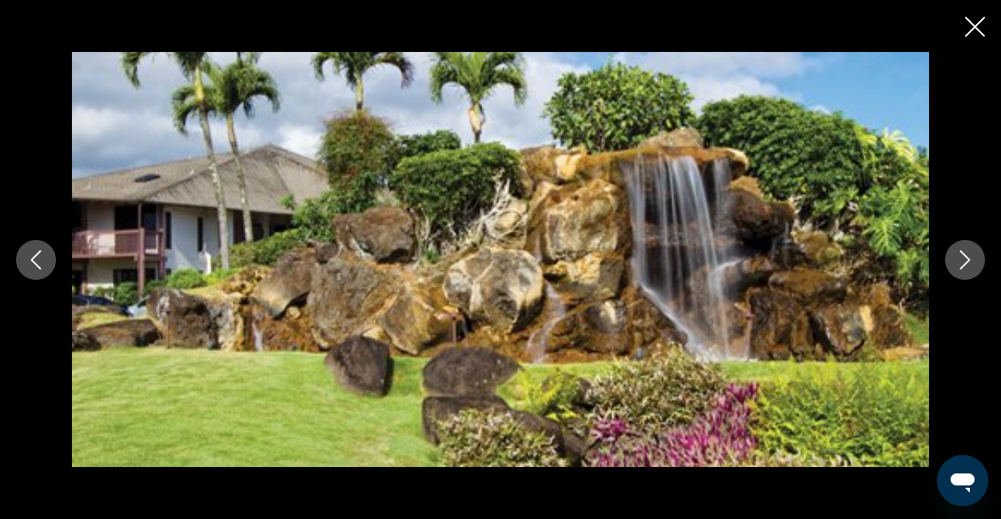
click at [960, 264] on icon "Next image" at bounding box center [964, 259] width 19 height 19
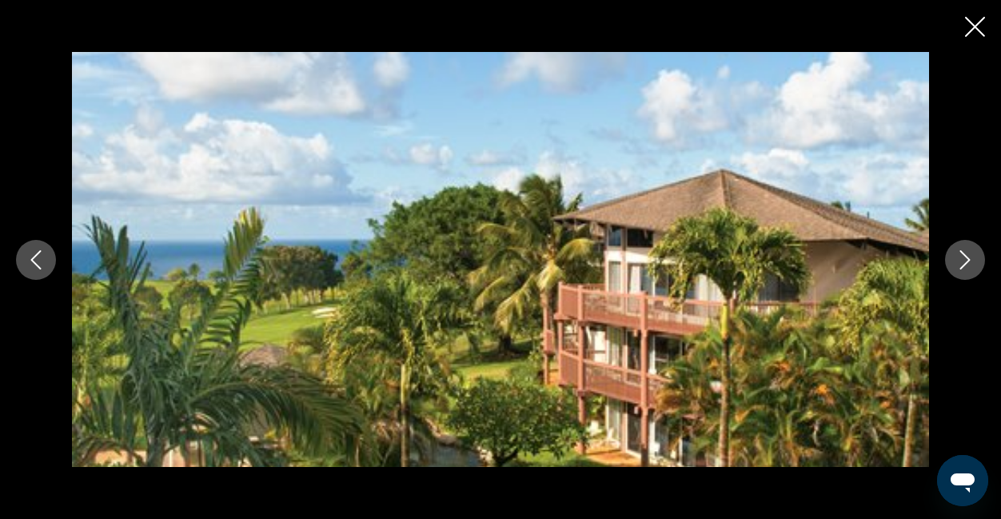
click at [960, 264] on icon "Next image" at bounding box center [964, 259] width 19 height 19
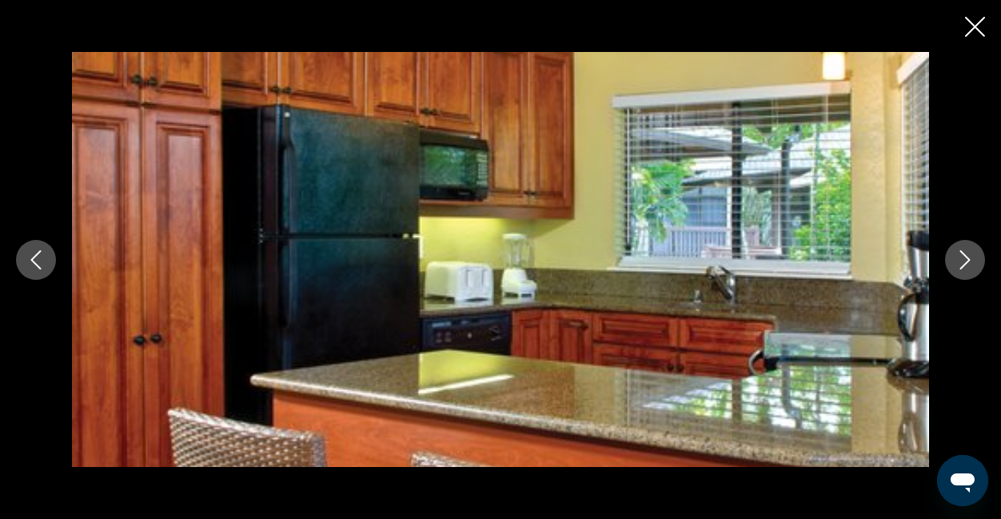
click at [960, 264] on icon "Next image" at bounding box center [964, 259] width 19 height 19
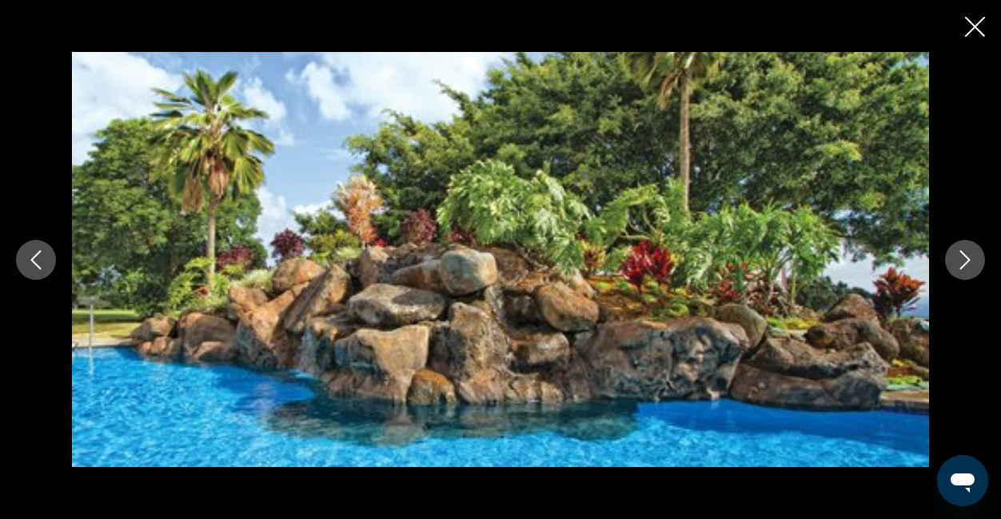
click at [960, 264] on icon "Next image" at bounding box center [964, 259] width 19 height 19
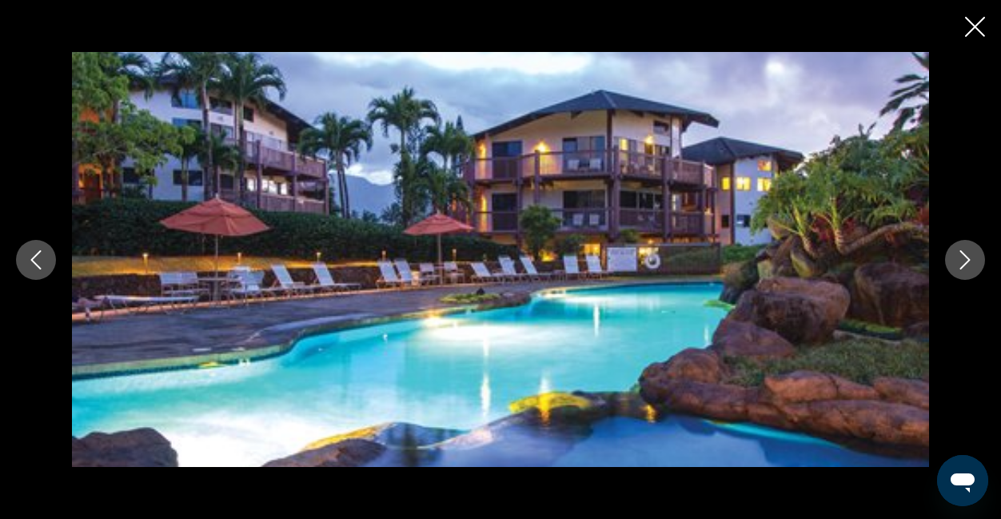
click at [960, 264] on icon "Next image" at bounding box center [964, 259] width 19 height 19
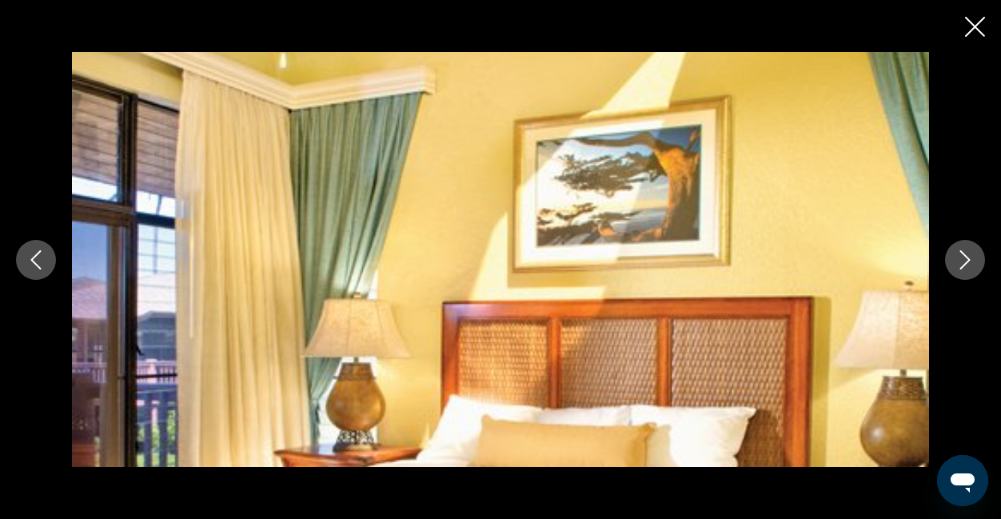
click at [960, 264] on icon "Next image" at bounding box center [964, 259] width 19 height 19
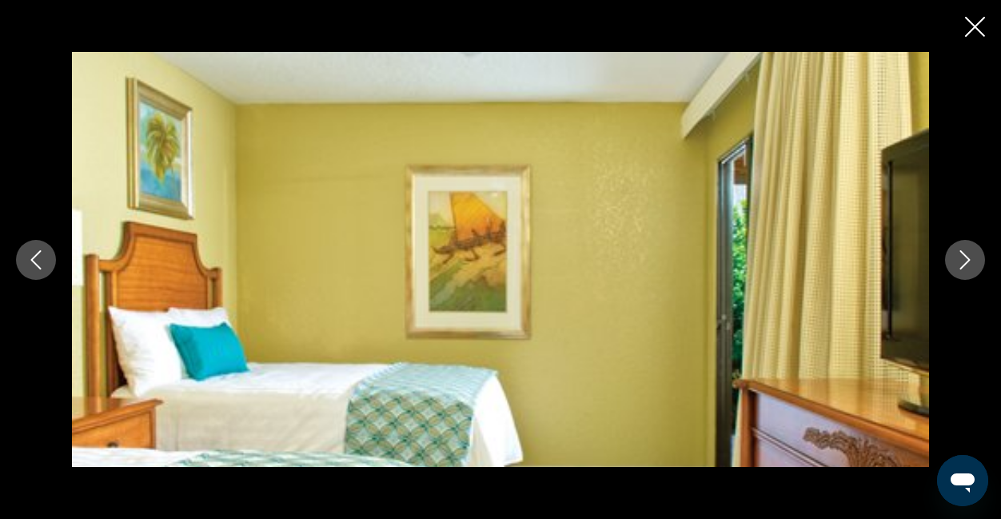
click at [960, 264] on icon "Next image" at bounding box center [964, 259] width 19 height 19
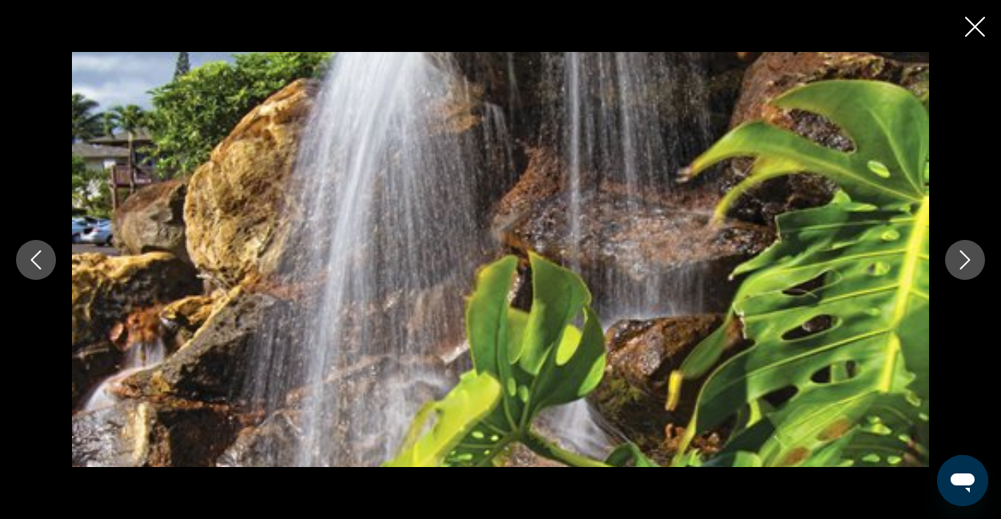
click at [960, 264] on icon "Next image" at bounding box center [964, 259] width 19 height 19
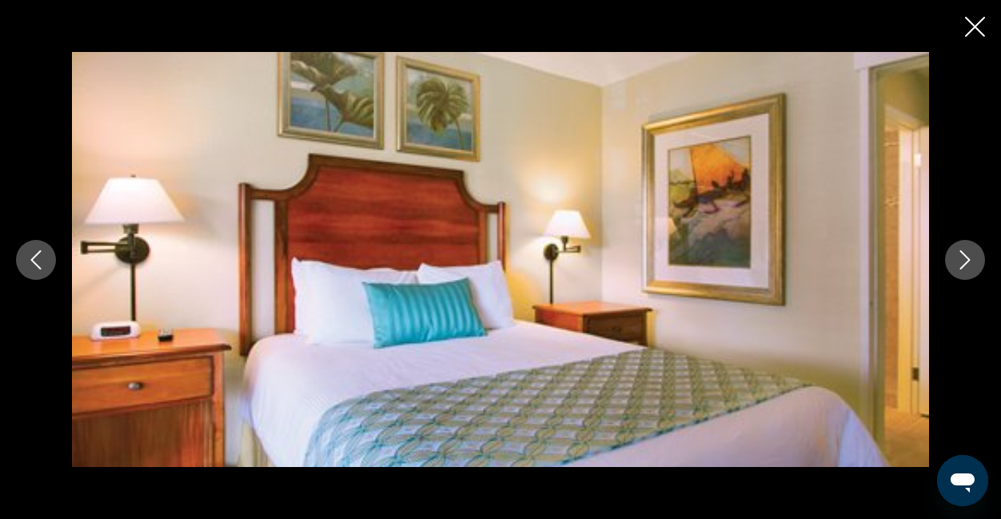
click at [960, 264] on icon "Next image" at bounding box center [964, 259] width 19 height 19
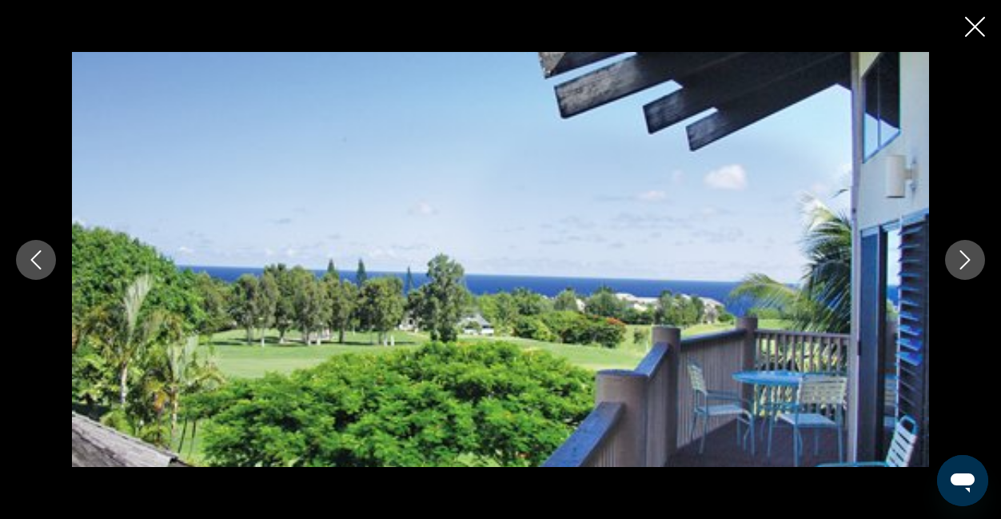
click at [960, 264] on icon "Next image" at bounding box center [964, 259] width 19 height 19
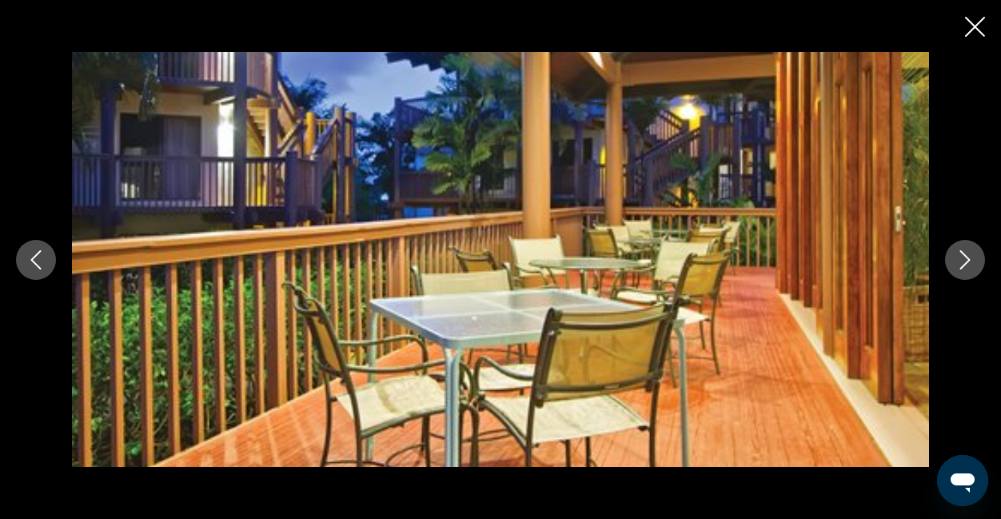
click at [960, 264] on icon "Next image" at bounding box center [964, 259] width 19 height 19
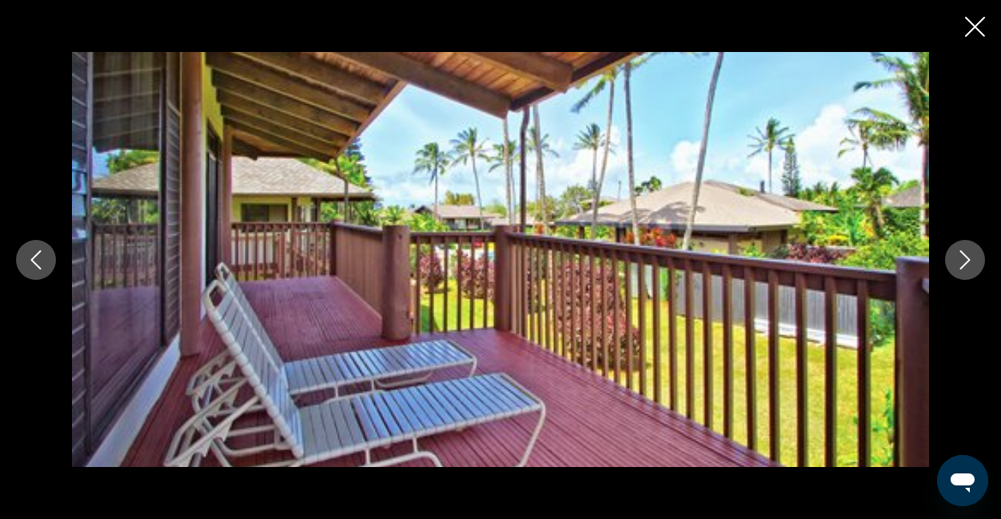
click at [960, 264] on icon "Next image" at bounding box center [964, 259] width 19 height 19
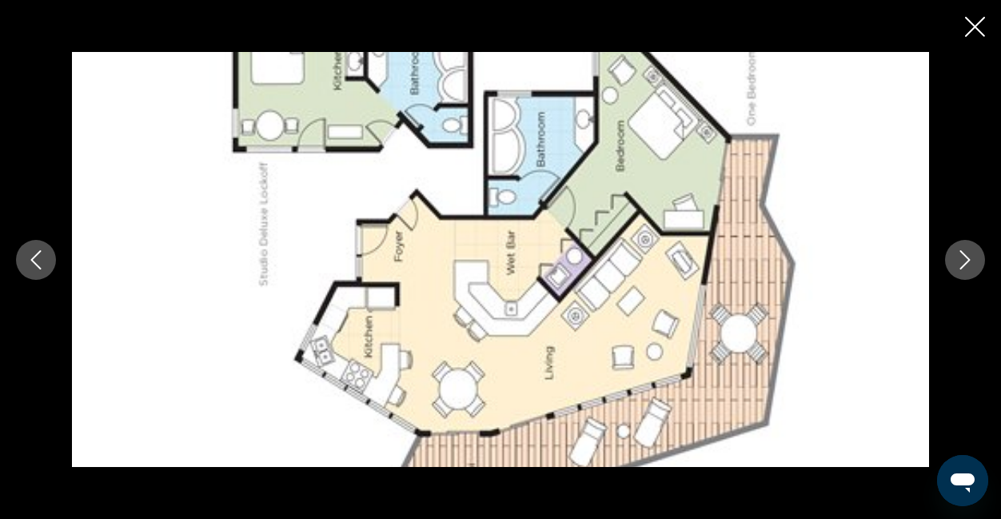
click at [960, 264] on icon "Next image" at bounding box center [964, 259] width 19 height 19
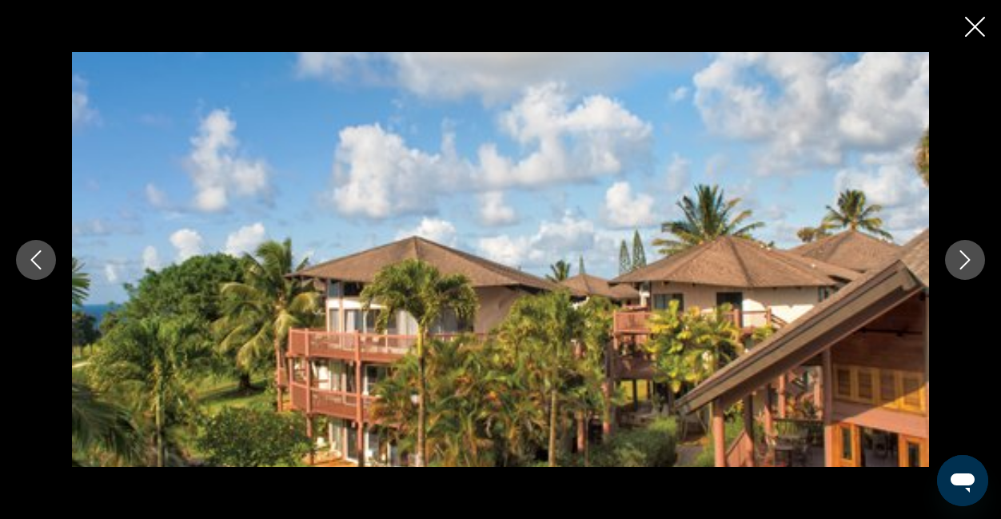
click at [960, 264] on icon "Next image" at bounding box center [964, 259] width 19 height 19
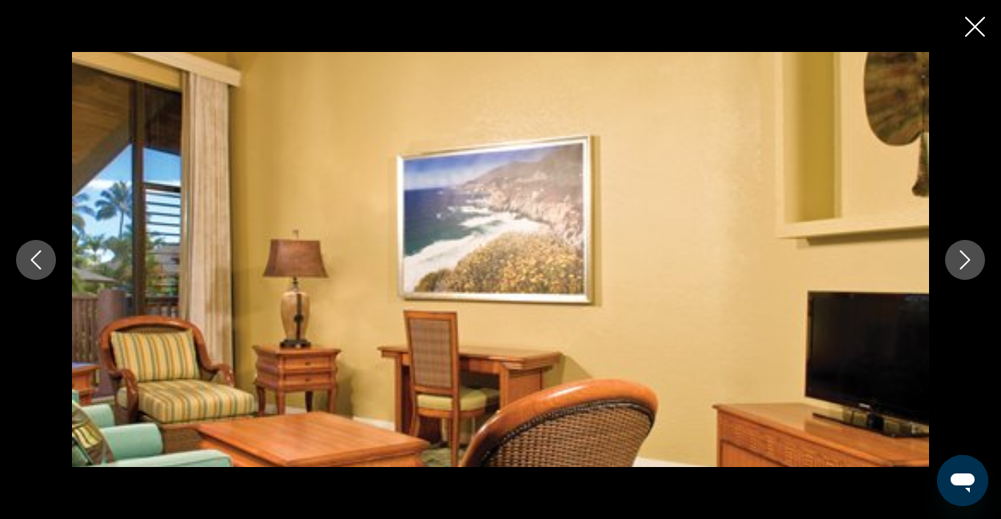
click at [978, 17] on icon "Close slideshow" at bounding box center [975, 27] width 20 height 20
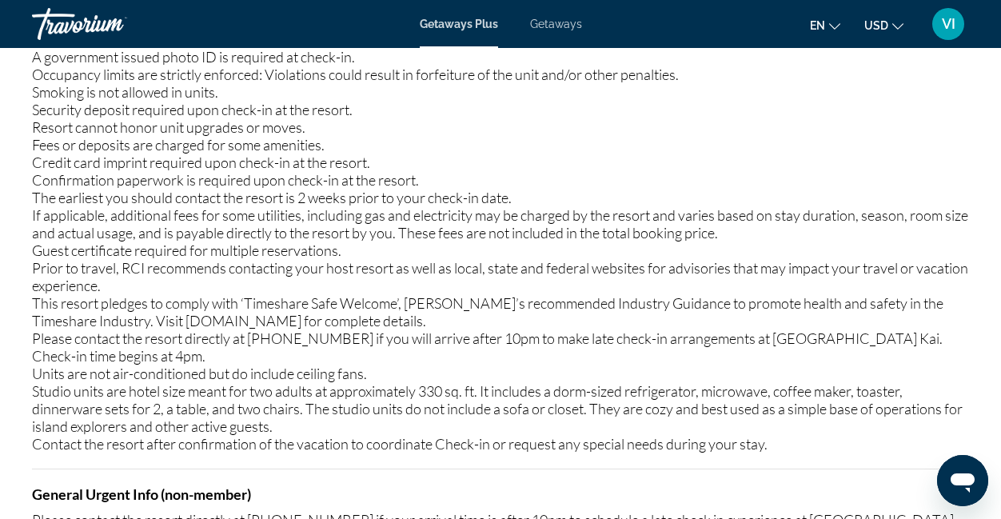
scroll to position [2553, 0]
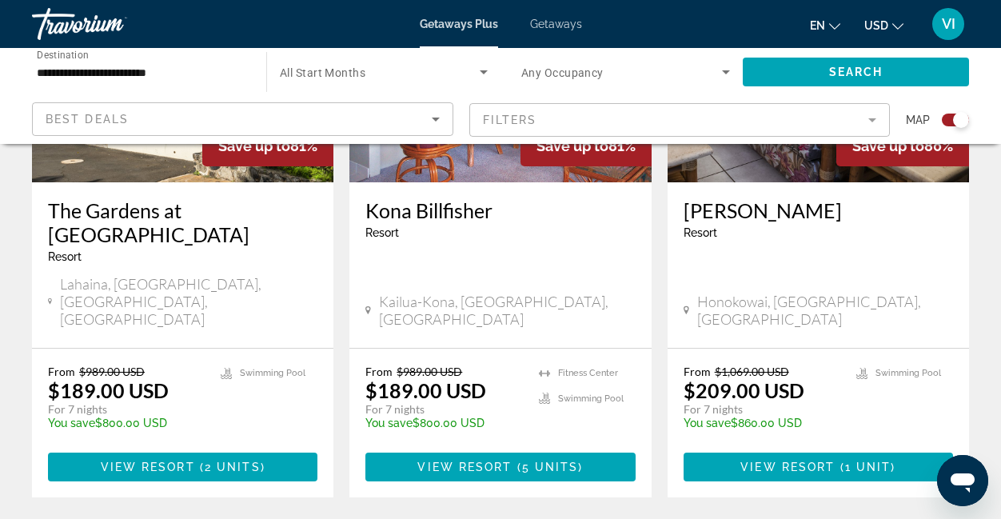
scroll to position [2635, 0]
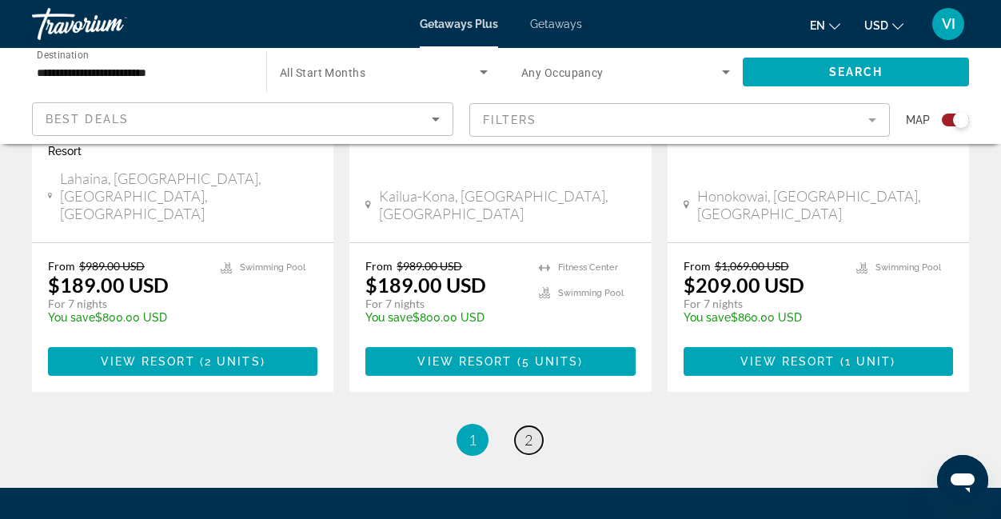
click at [528, 426] on link "page 2" at bounding box center [529, 440] width 28 height 28
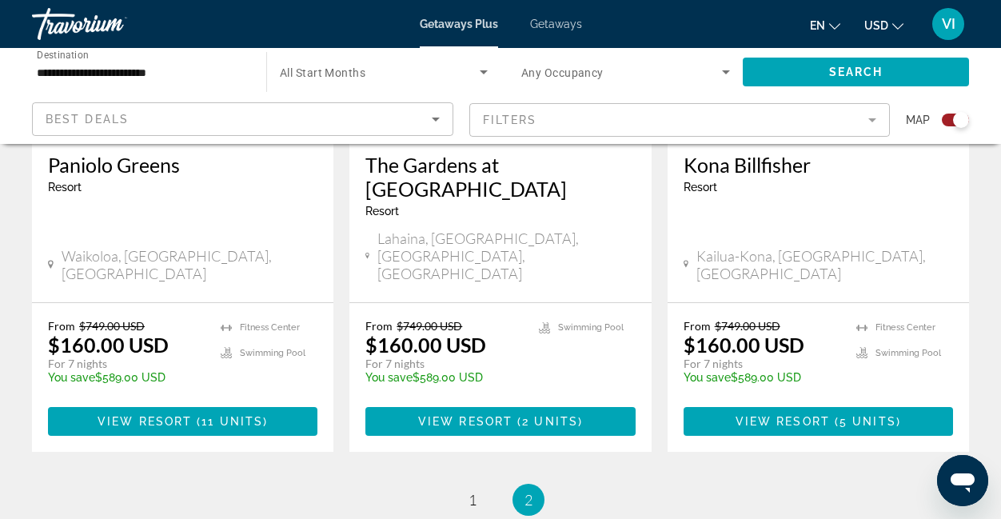
scroll to position [821, 0]
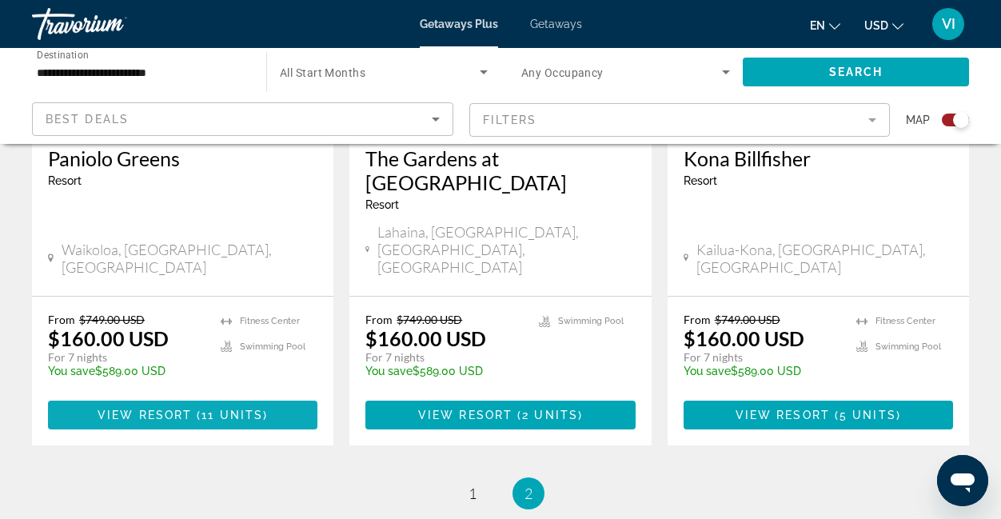
click at [225, 409] on span "11 units" at bounding box center [232, 415] width 62 height 13
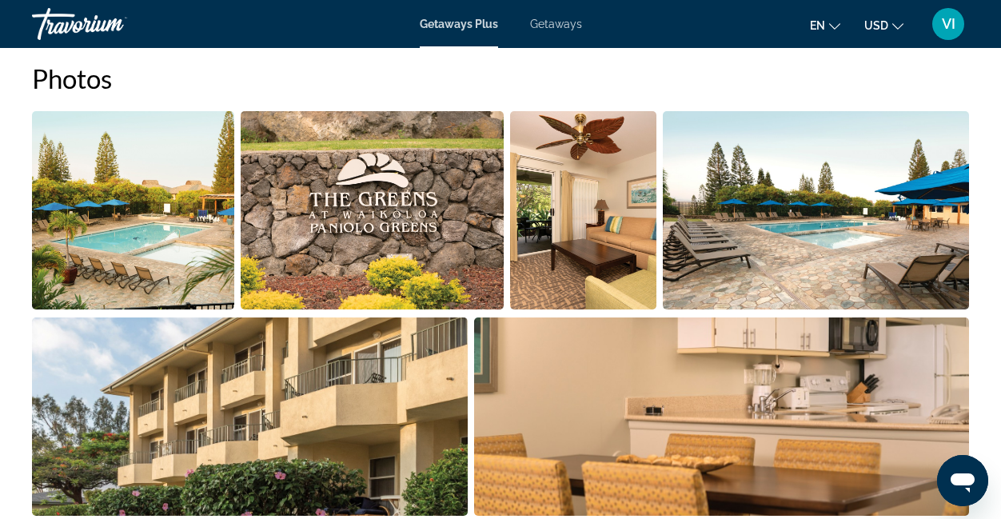
scroll to position [1030, 0]
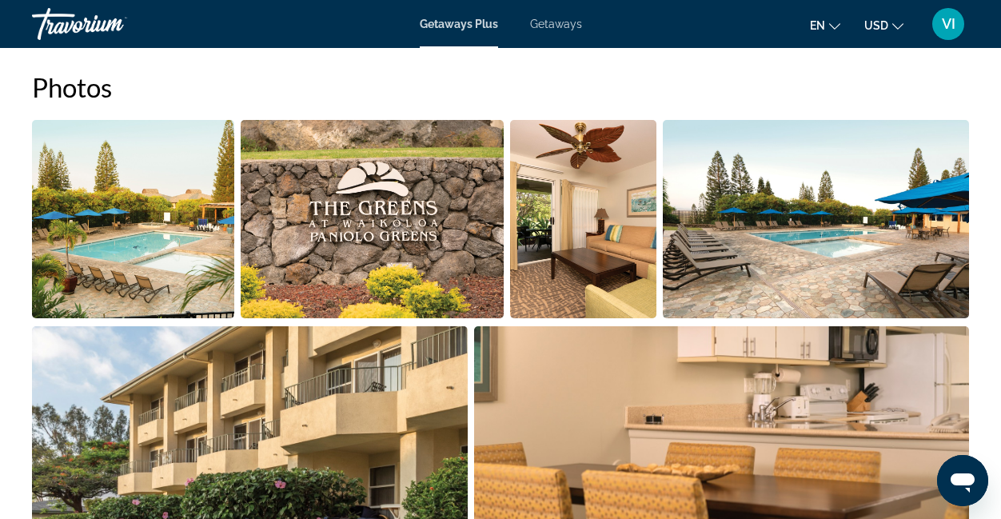
click at [129, 208] on img "Open full-screen image slider" at bounding box center [133, 219] width 202 height 198
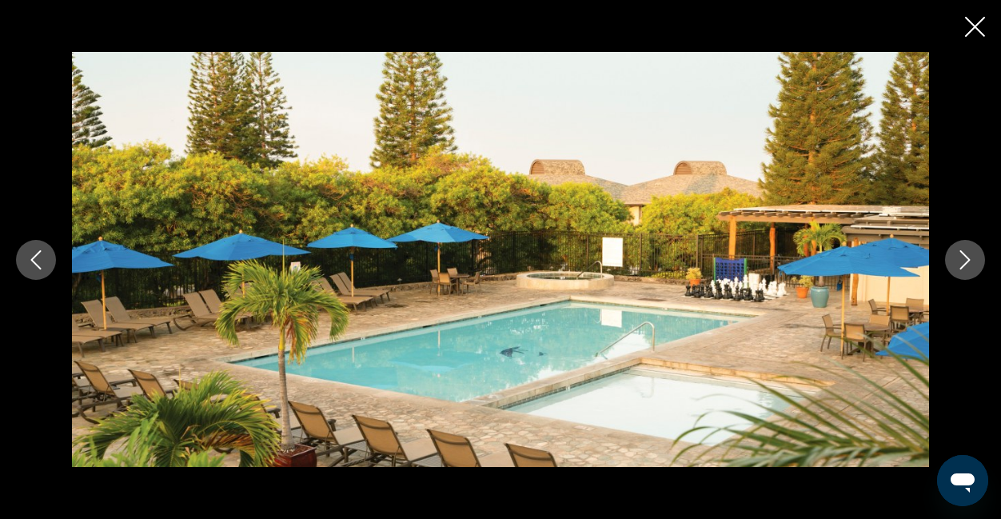
click at [963, 253] on icon "Next image" at bounding box center [964, 259] width 19 height 19
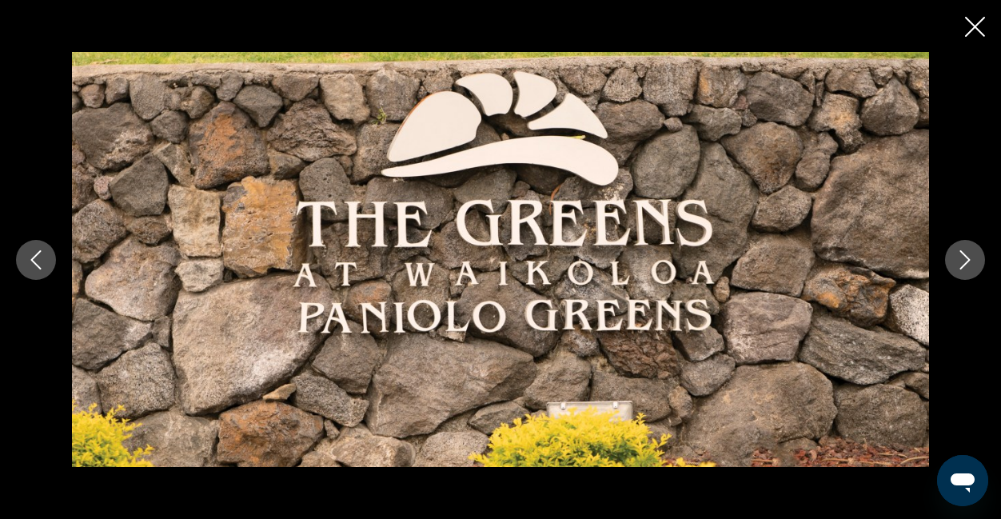
click at [966, 253] on icon "Next image" at bounding box center [964, 259] width 19 height 19
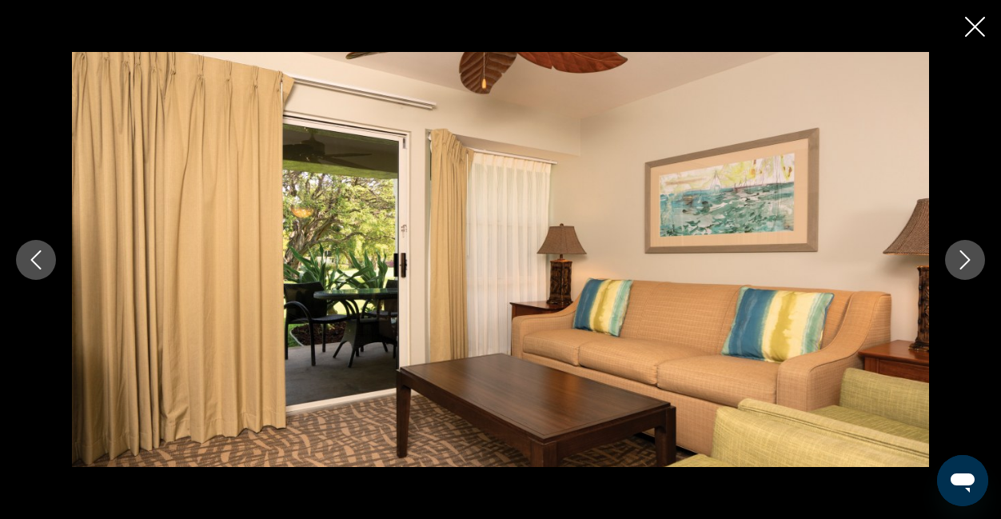
click at [966, 253] on icon "Next image" at bounding box center [964, 259] width 19 height 19
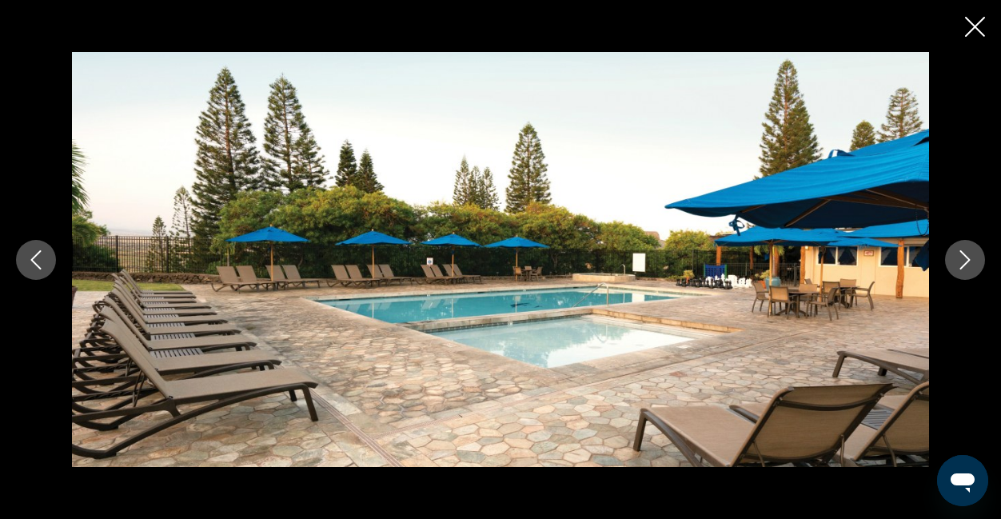
click at [966, 253] on icon "Next image" at bounding box center [964, 259] width 19 height 19
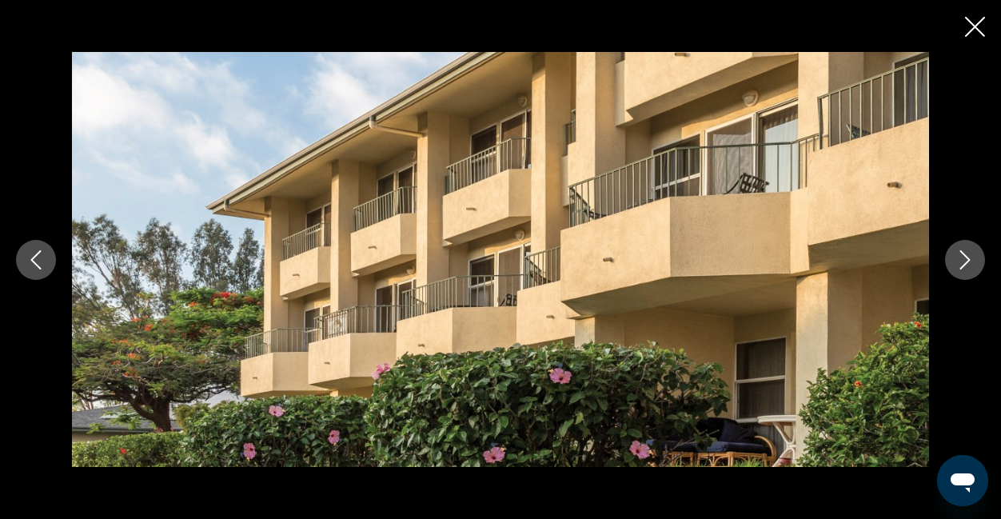
click at [966, 253] on icon "Next image" at bounding box center [964, 259] width 19 height 19
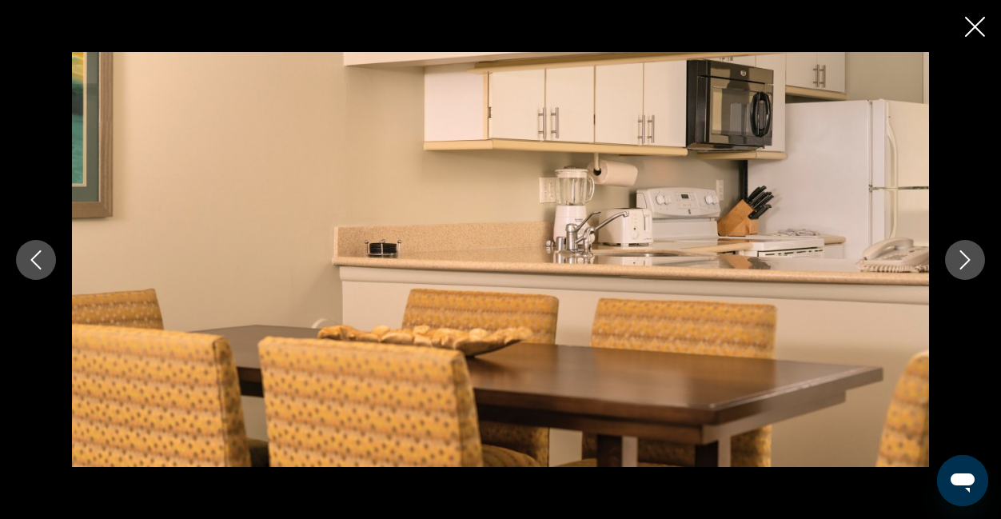
click at [966, 253] on icon "Next image" at bounding box center [964, 259] width 19 height 19
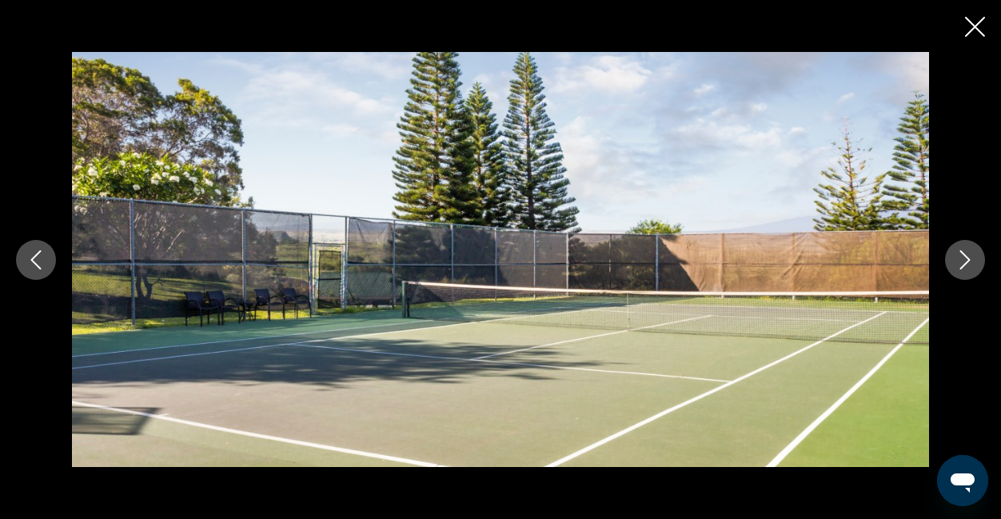
click at [966, 253] on icon "Next image" at bounding box center [964, 259] width 19 height 19
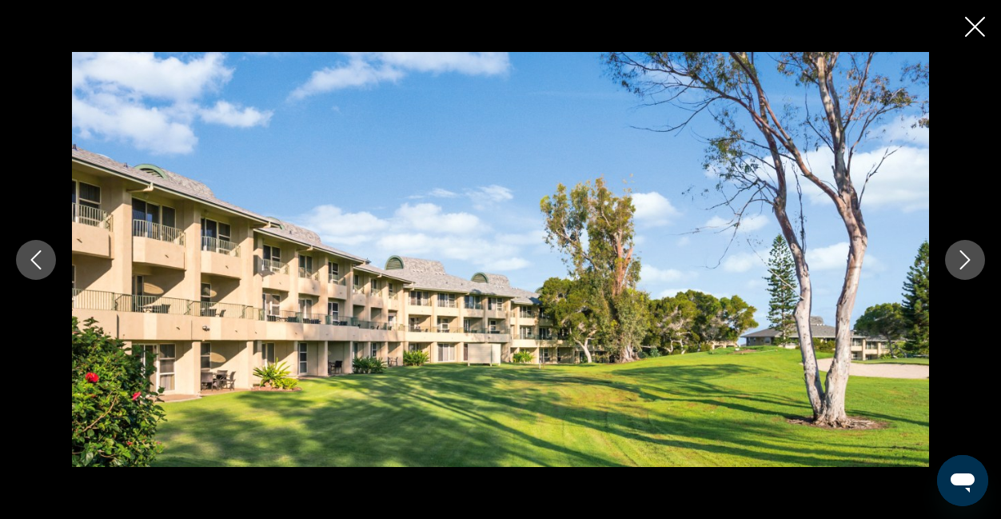
click at [972, 255] on icon "Next image" at bounding box center [964, 259] width 19 height 19
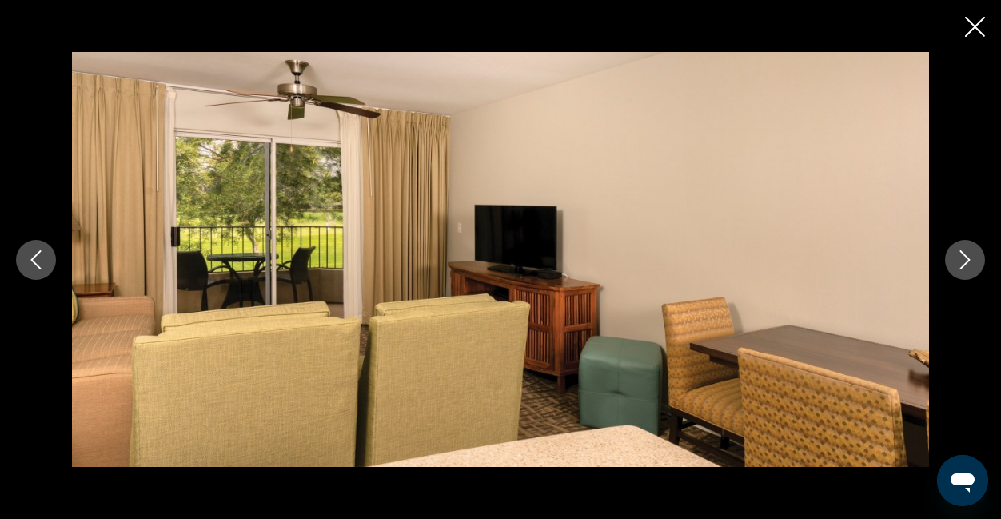
click at [972, 255] on icon "Next image" at bounding box center [964, 259] width 19 height 19
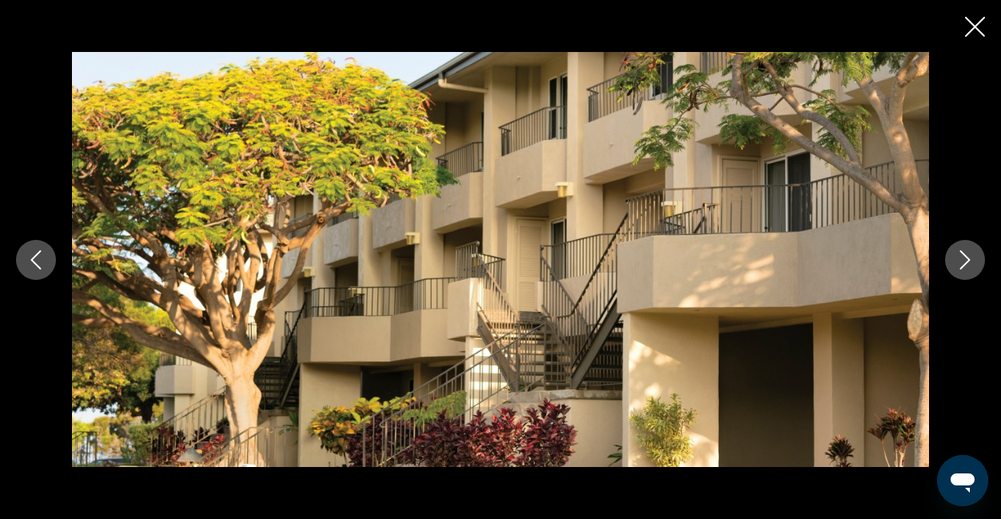
click at [972, 255] on icon "Next image" at bounding box center [964, 259] width 19 height 19
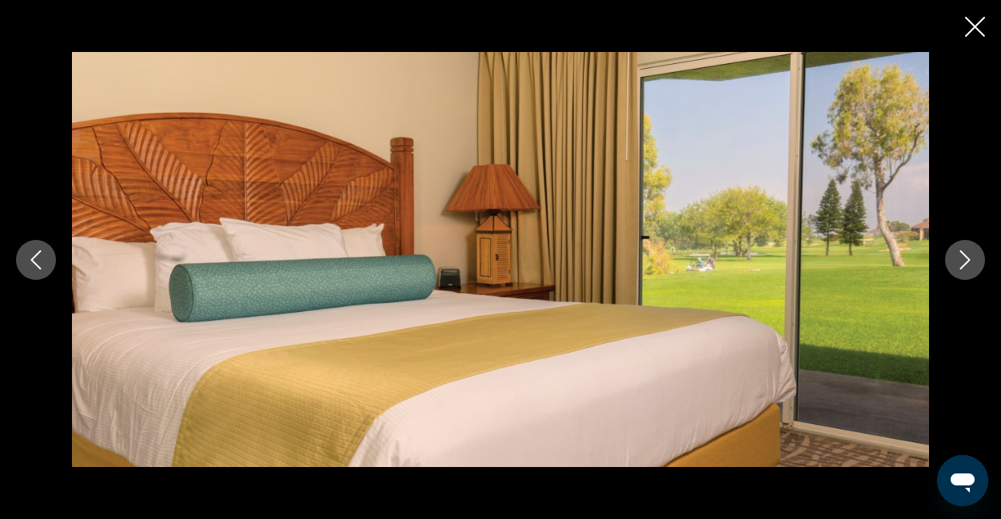
click at [972, 255] on icon "Next image" at bounding box center [964, 259] width 19 height 19
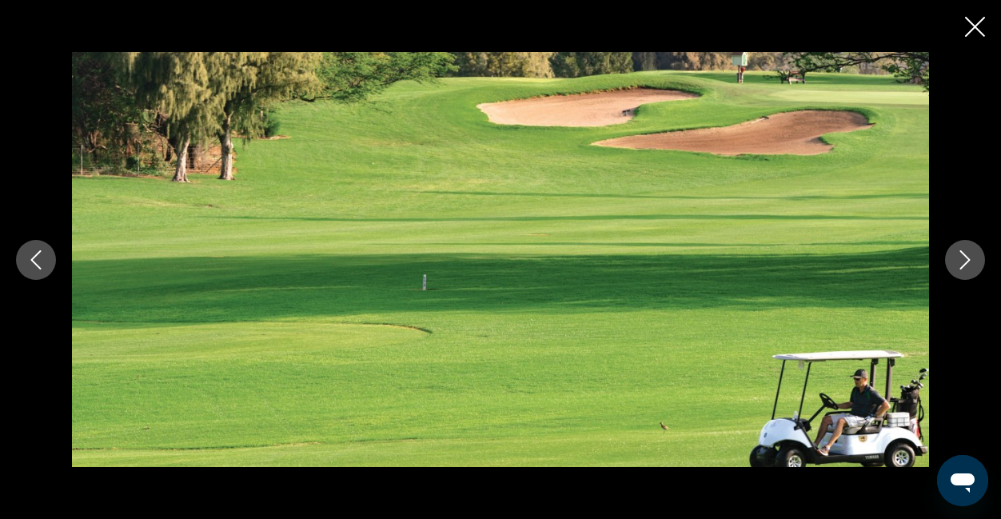
click at [972, 255] on icon "Next image" at bounding box center [964, 259] width 19 height 19
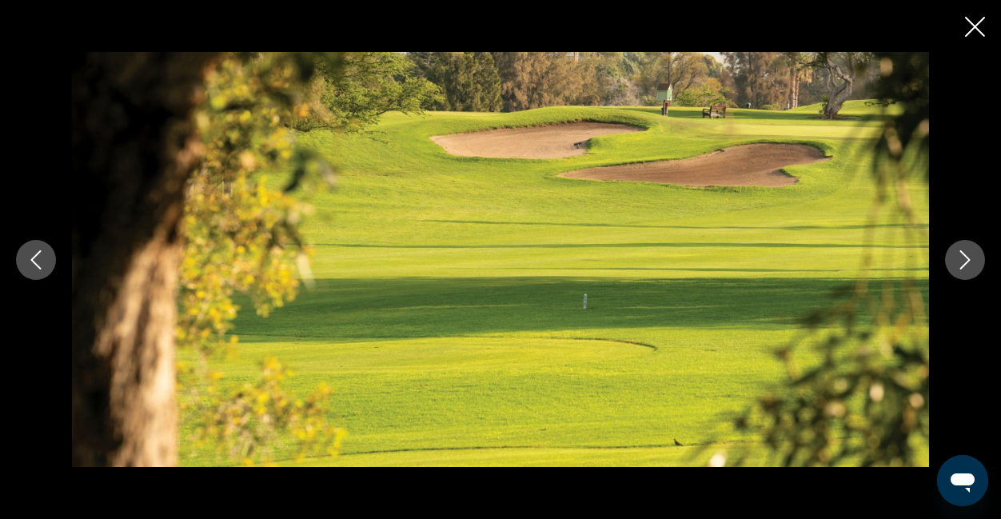
click at [972, 255] on icon "Next image" at bounding box center [964, 259] width 19 height 19
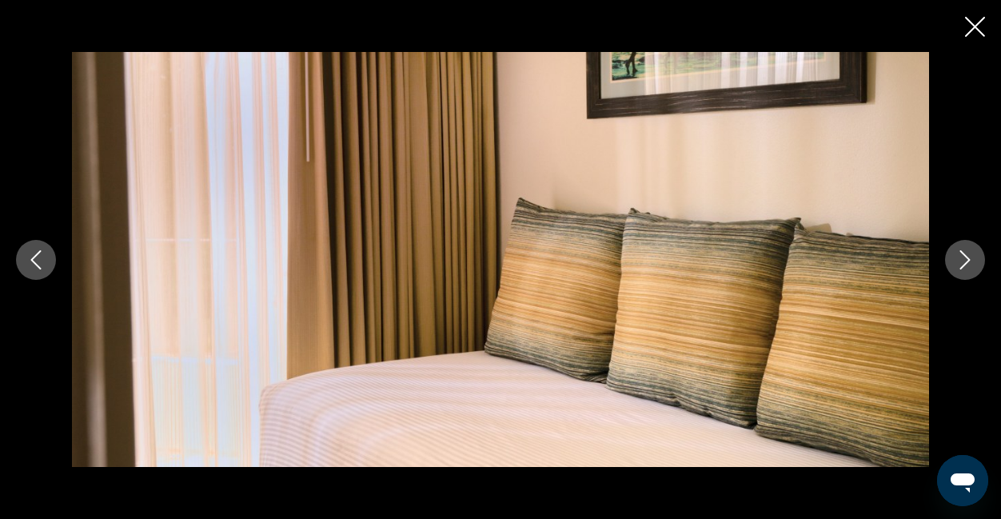
click at [972, 255] on icon "Next image" at bounding box center [964, 259] width 19 height 19
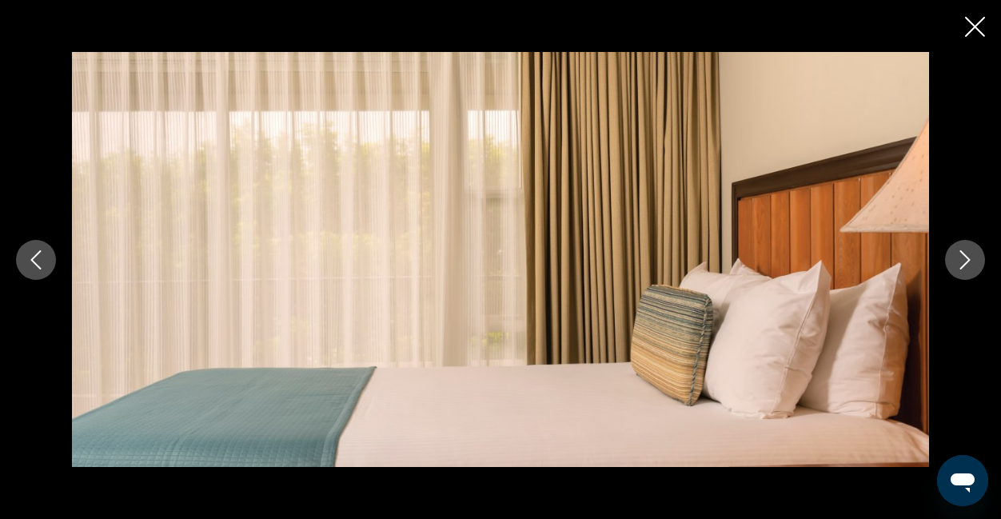
click at [972, 255] on icon "Next image" at bounding box center [964, 259] width 19 height 19
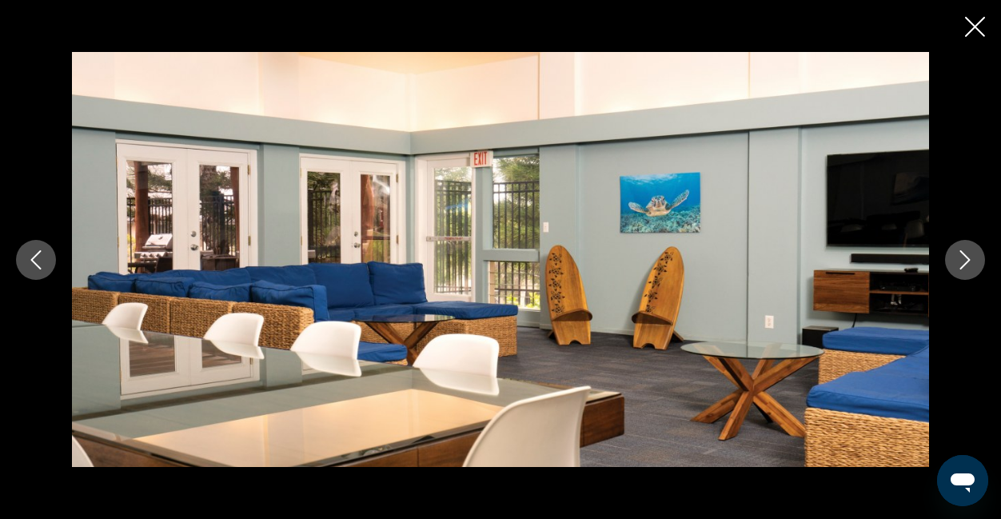
click at [972, 255] on icon "Next image" at bounding box center [964, 259] width 19 height 19
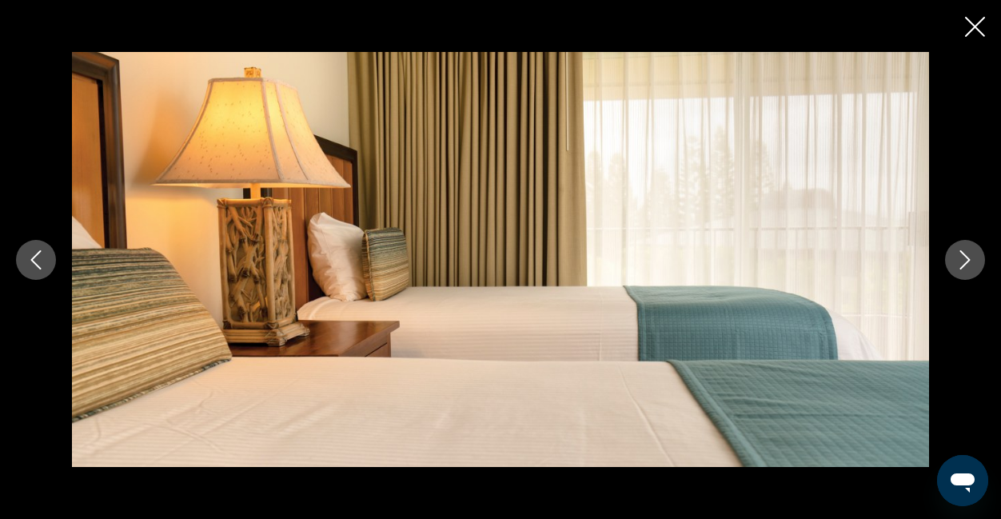
click at [972, 255] on icon "Next image" at bounding box center [964, 259] width 19 height 19
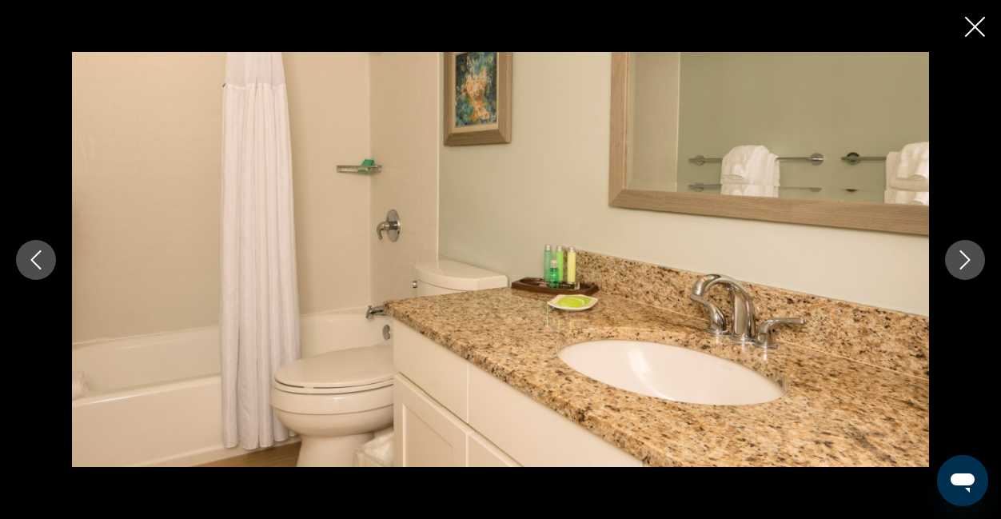
click at [972, 255] on icon "Next image" at bounding box center [964, 259] width 19 height 19
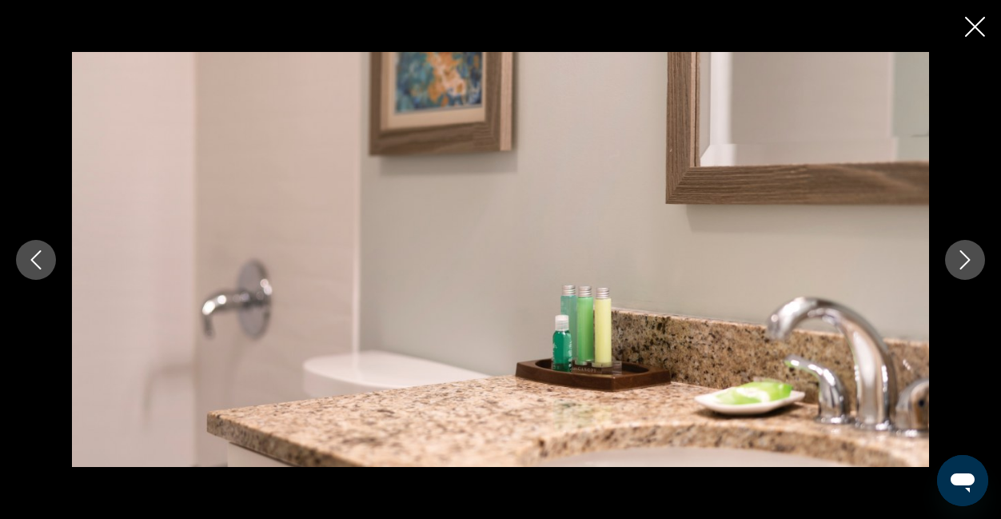
click at [972, 255] on icon "Next image" at bounding box center [964, 259] width 19 height 19
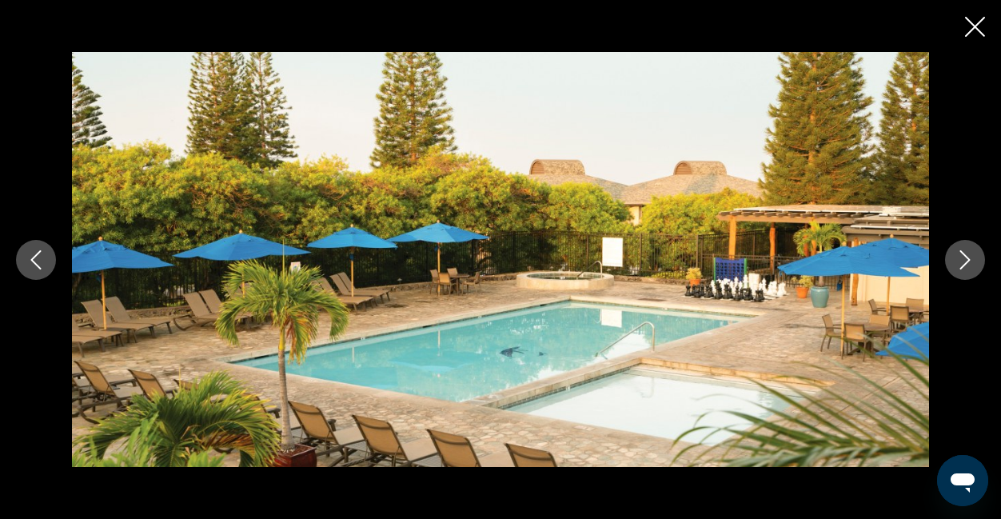
click at [972, 255] on icon "Next image" at bounding box center [964, 259] width 19 height 19
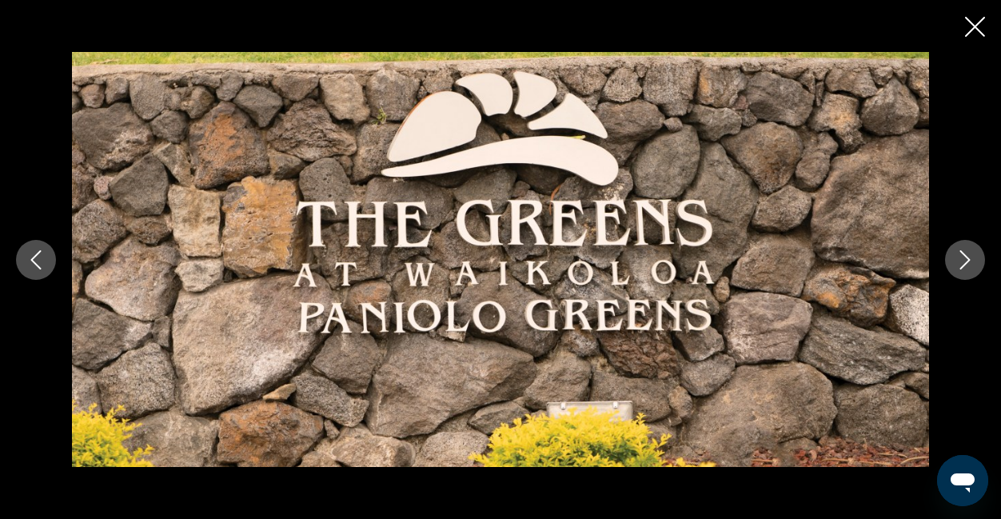
click at [972, 255] on icon "Next image" at bounding box center [964, 259] width 19 height 19
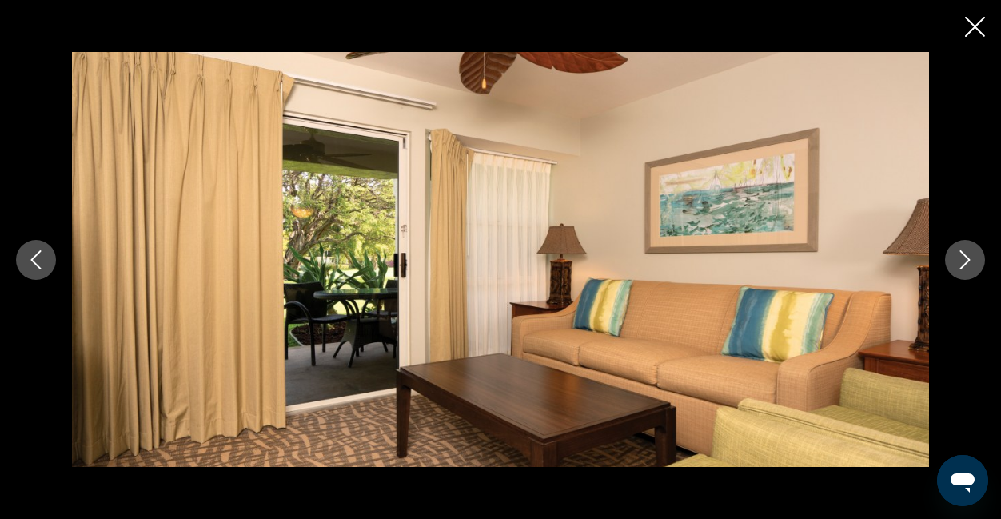
click at [972, 255] on icon "Next image" at bounding box center [964, 259] width 19 height 19
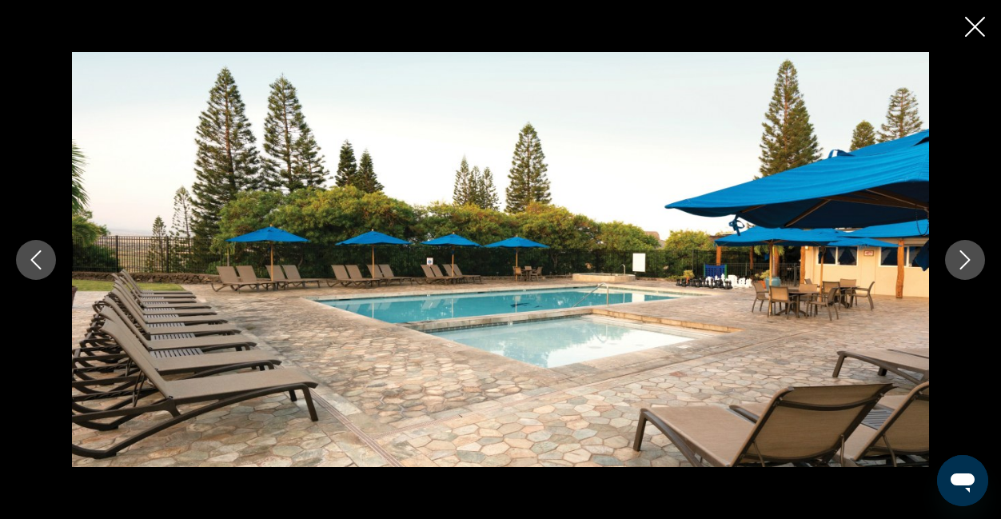
click at [972, 255] on icon "Next image" at bounding box center [964, 259] width 19 height 19
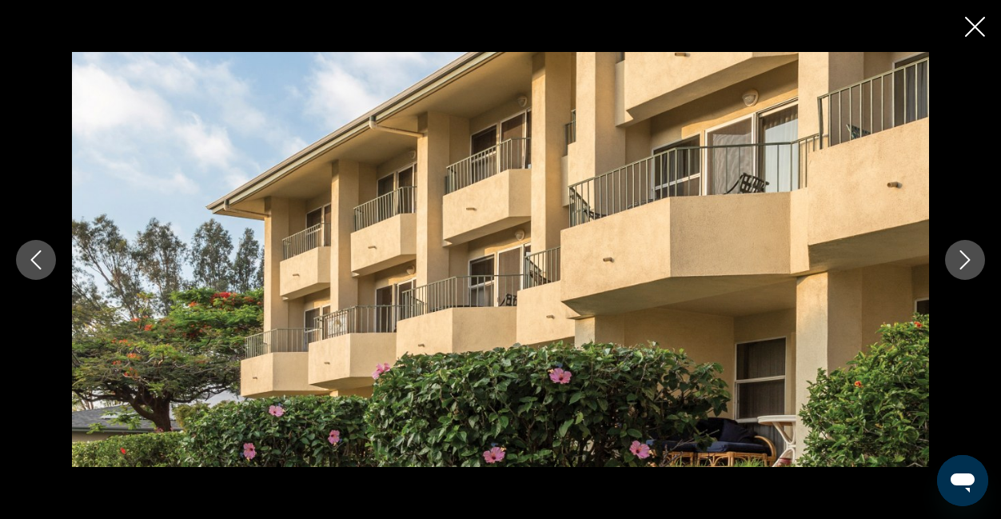
click at [971, 30] on icon "Close slideshow" at bounding box center [975, 27] width 20 height 20
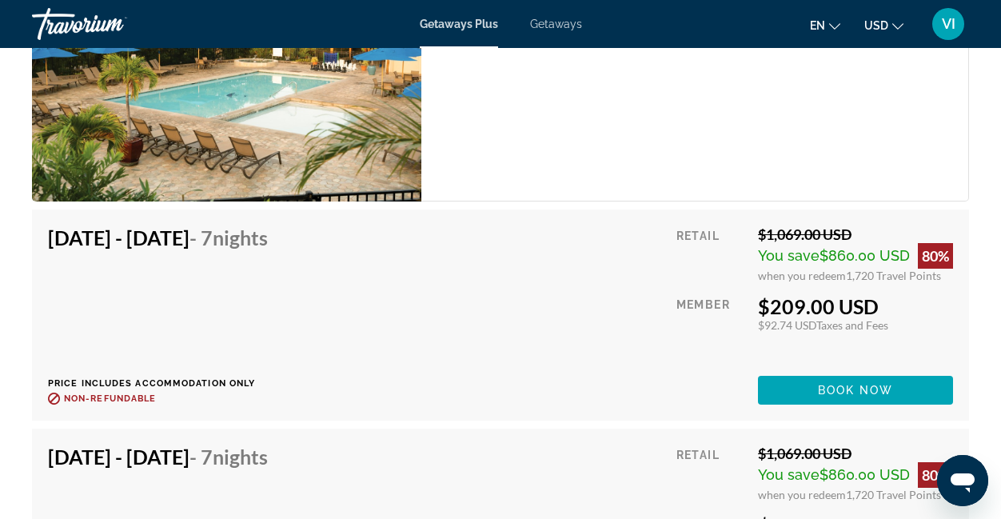
scroll to position [3358, 0]
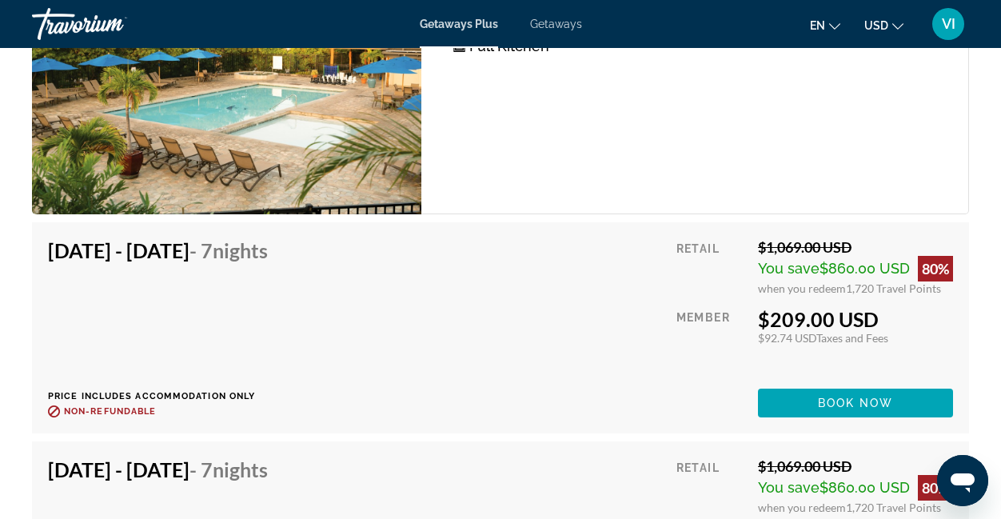
click at [761, 150] on div "2 Bedroom Unit (Full Kitchen) Bedrooms 2 Max Occupancy 6 Kitchen Full Kitchen" at bounding box center [695, 66] width 548 height 297
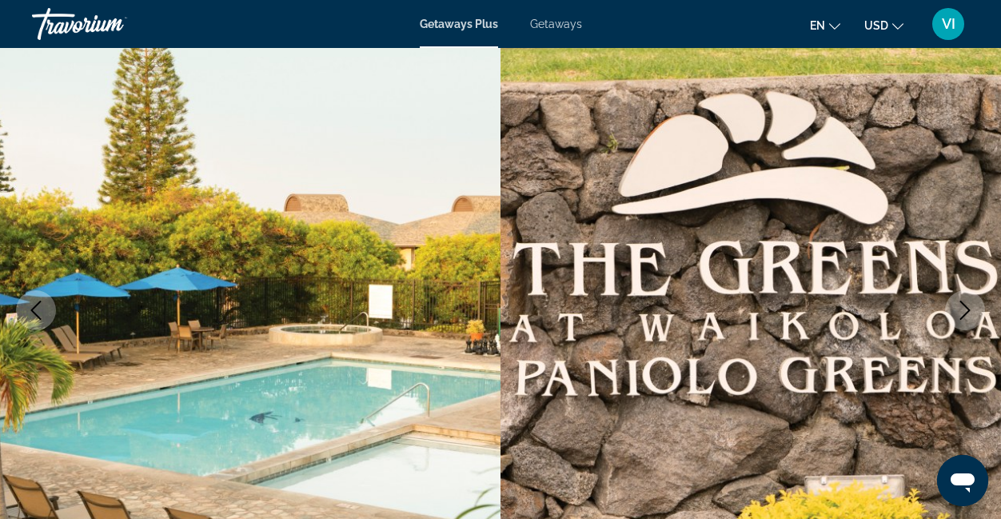
scroll to position [0, 0]
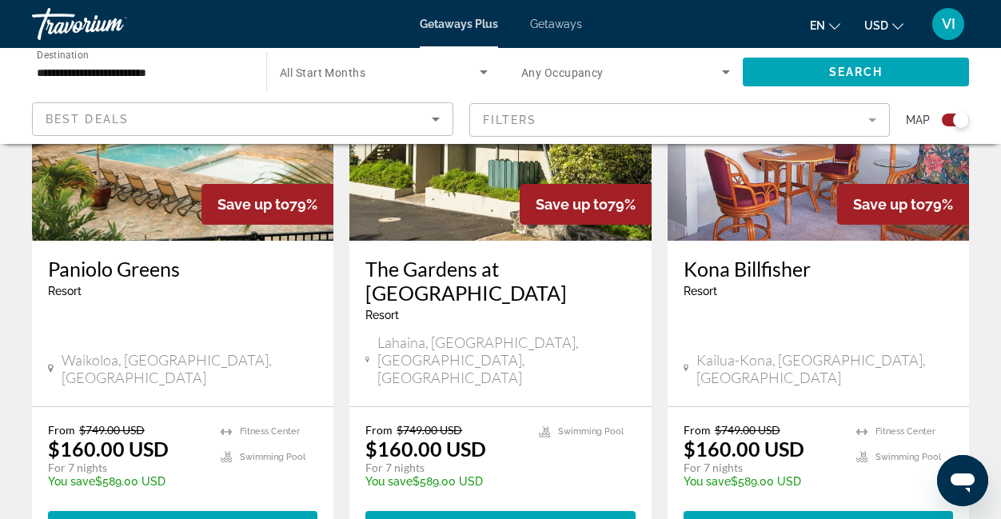
scroll to position [715, 0]
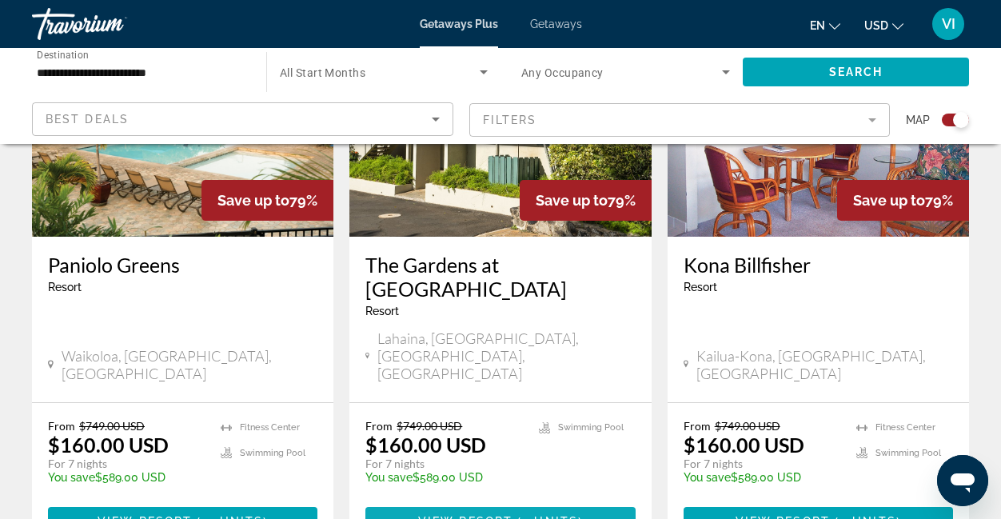
click at [497, 515] on span "View Resort" at bounding box center [465, 521] width 94 height 13
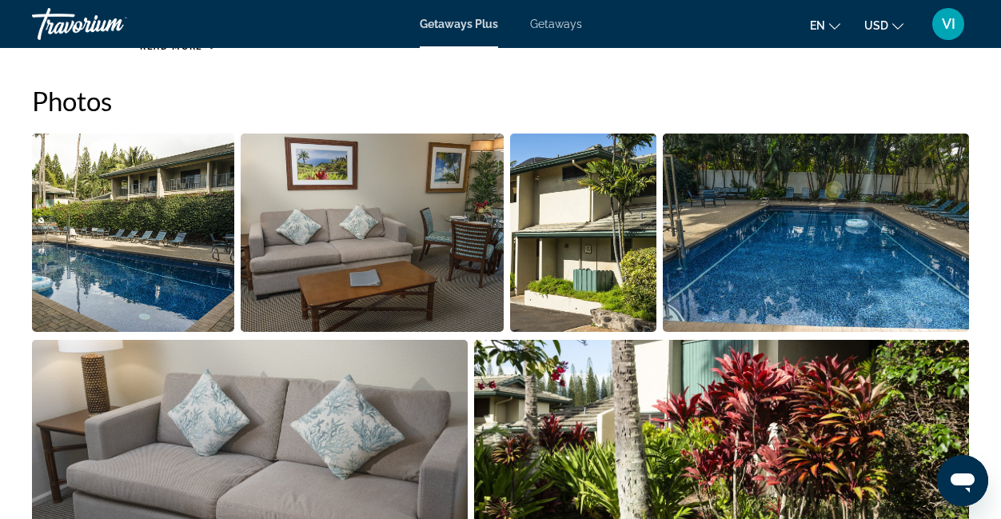
scroll to position [1017, 0]
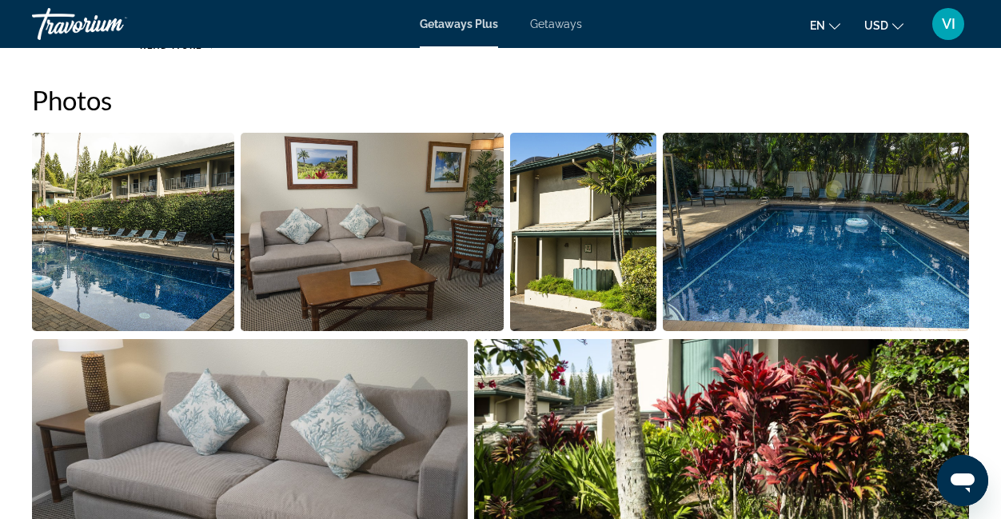
click at [162, 265] on img "Open full-screen image slider" at bounding box center [133, 232] width 202 height 198
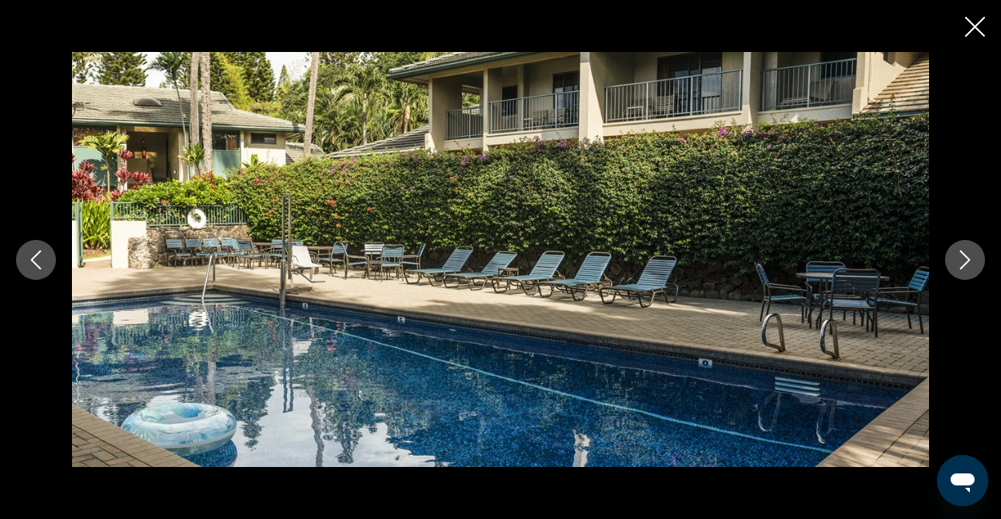
click at [966, 250] on icon "Next image" at bounding box center [964, 259] width 19 height 19
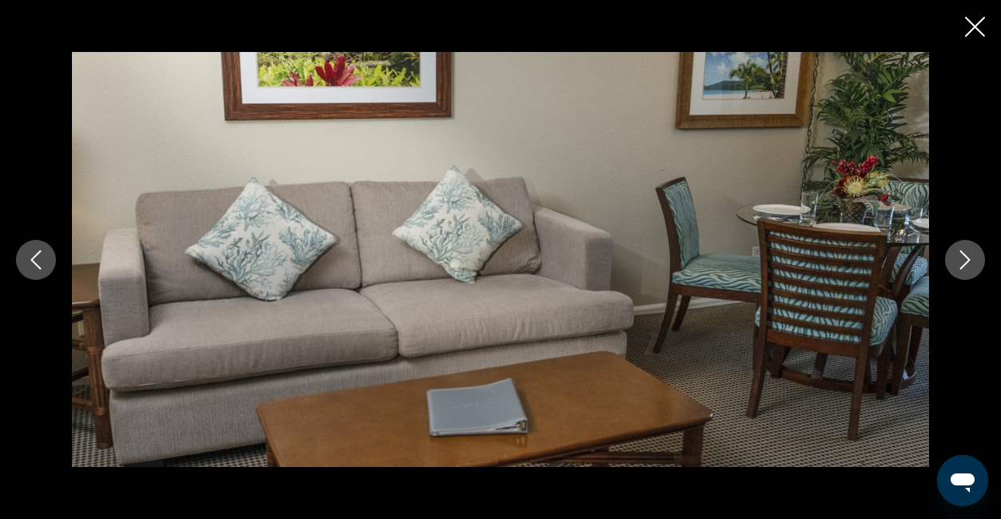
click at [966, 250] on icon "Next image" at bounding box center [964, 259] width 19 height 19
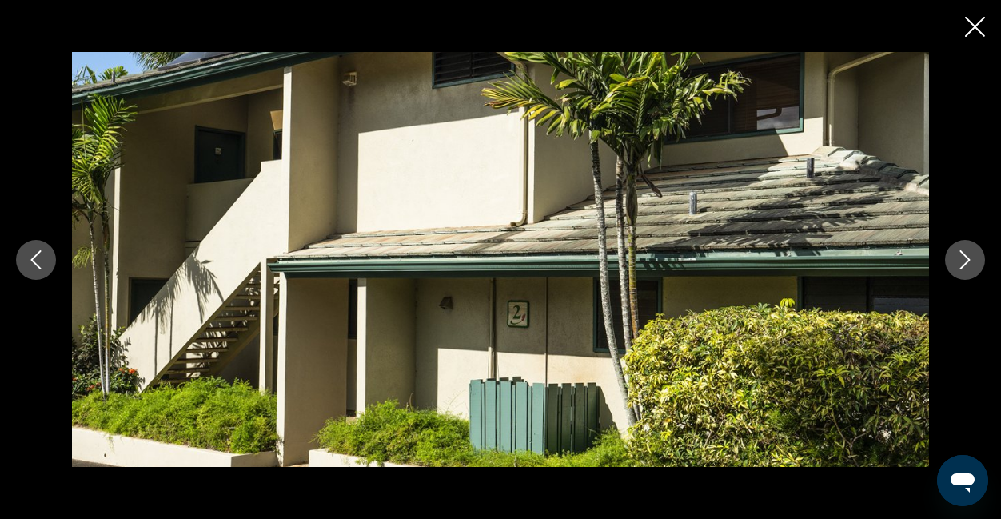
click at [966, 250] on icon "Next image" at bounding box center [964, 259] width 19 height 19
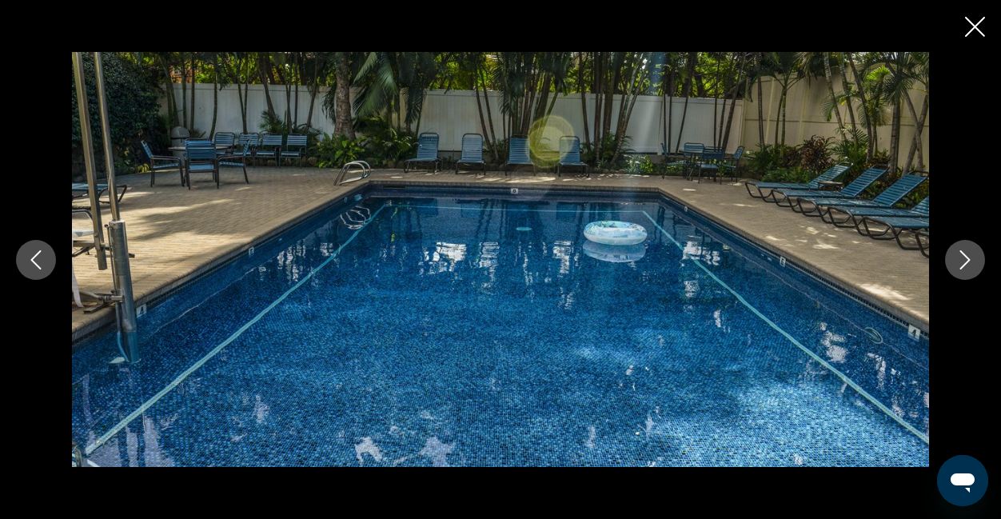
click at [966, 250] on icon "Next image" at bounding box center [964, 259] width 19 height 19
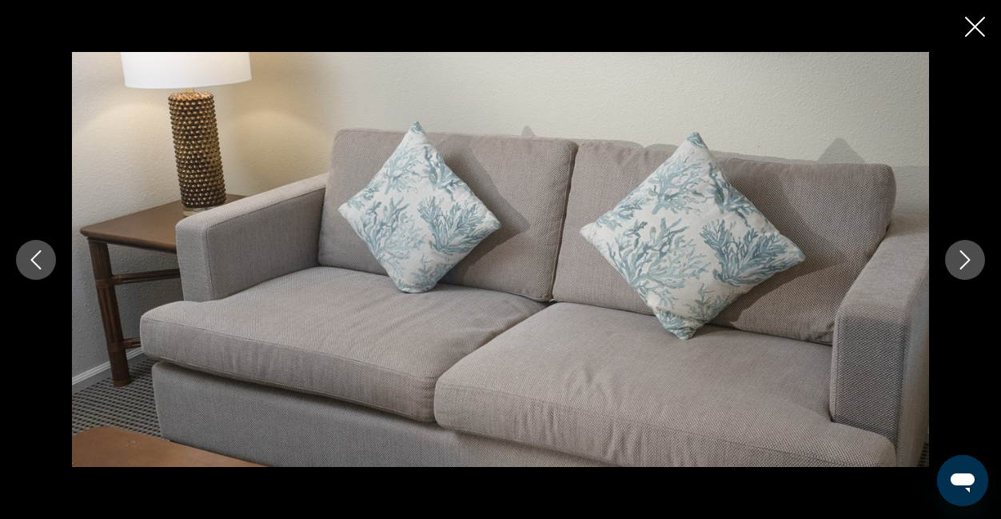
click at [966, 250] on icon "Next image" at bounding box center [964, 259] width 19 height 19
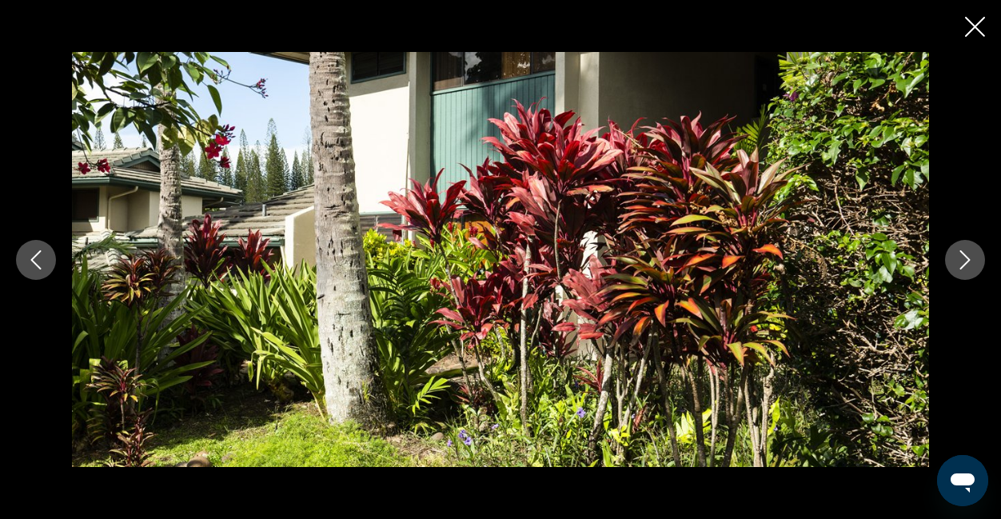
click at [966, 250] on icon "Next image" at bounding box center [964, 259] width 19 height 19
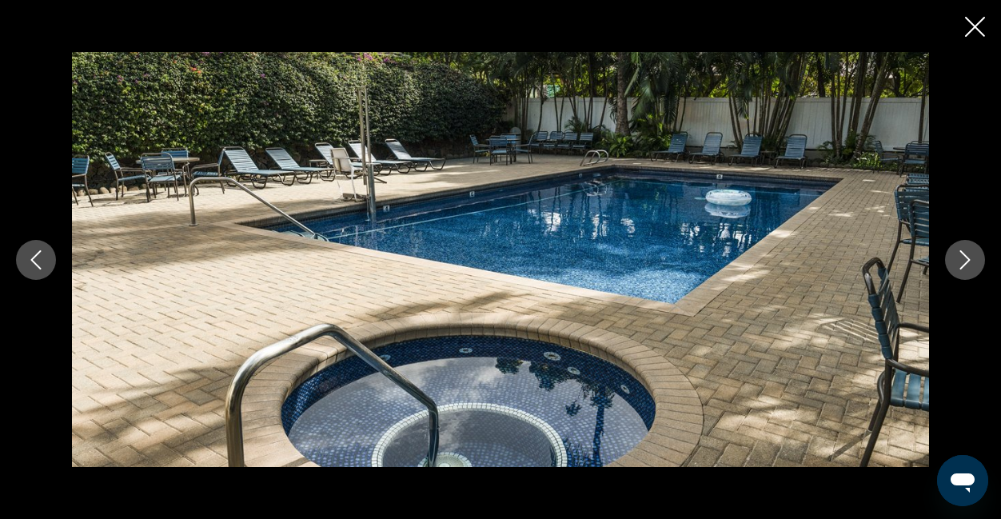
click at [966, 250] on icon "Next image" at bounding box center [964, 259] width 19 height 19
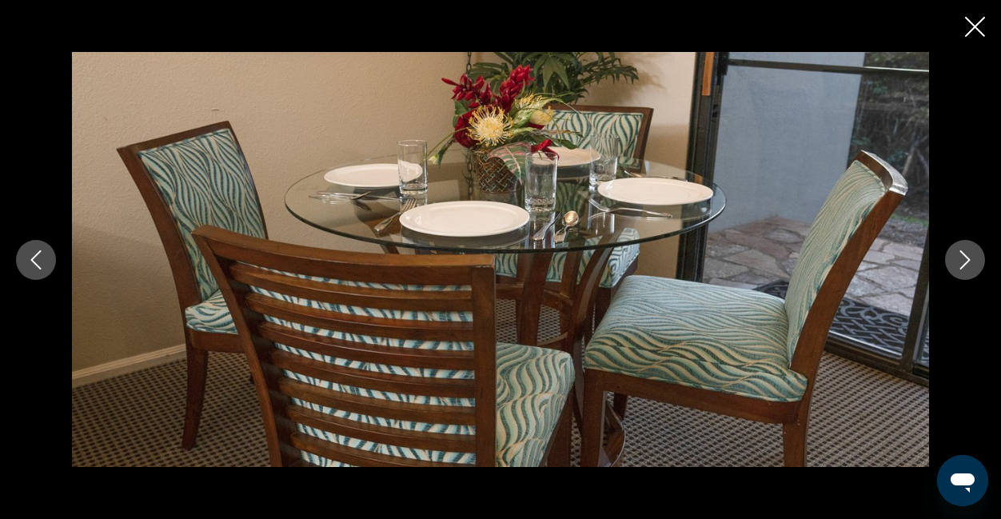
click at [966, 250] on icon "Next image" at bounding box center [964, 259] width 19 height 19
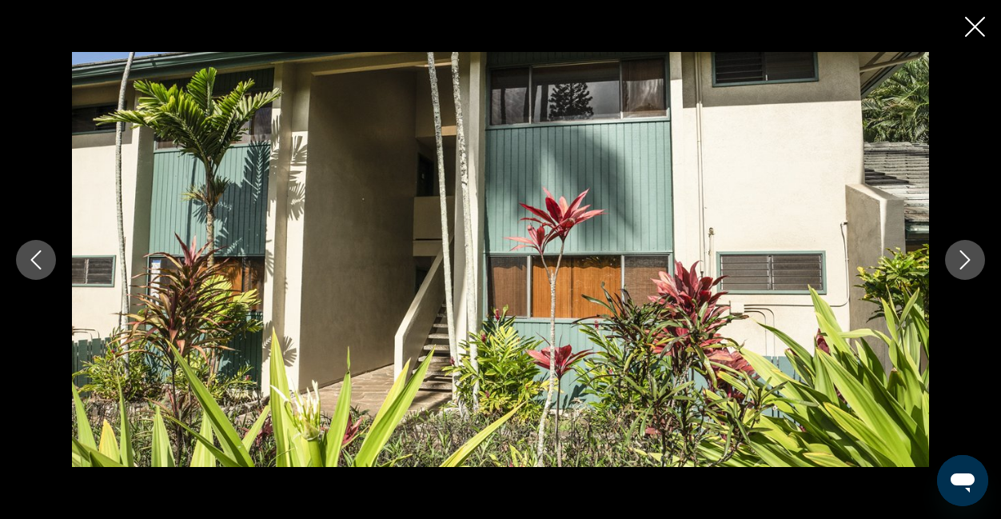
click at [966, 250] on icon "Next image" at bounding box center [964, 259] width 19 height 19
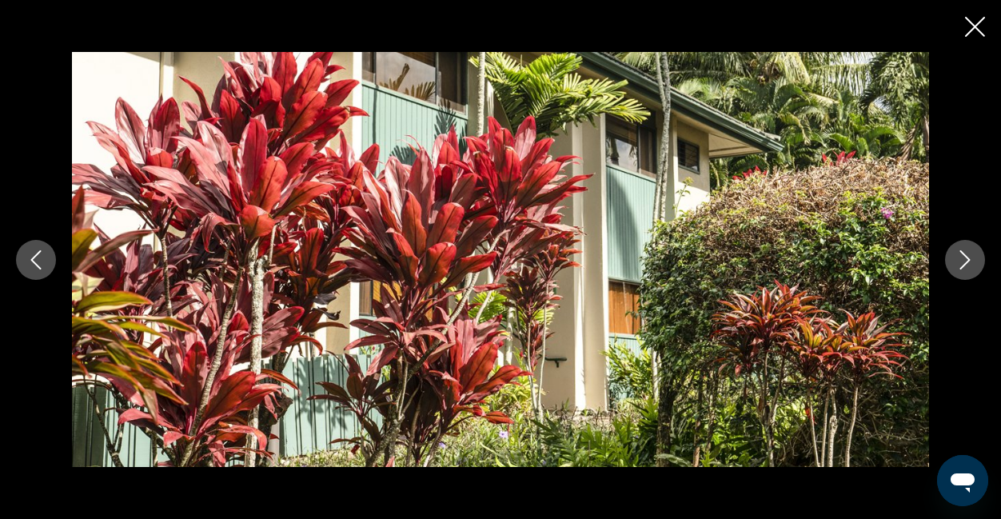
click at [966, 250] on icon "Next image" at bounding box center [964, 259] width 19 height 19
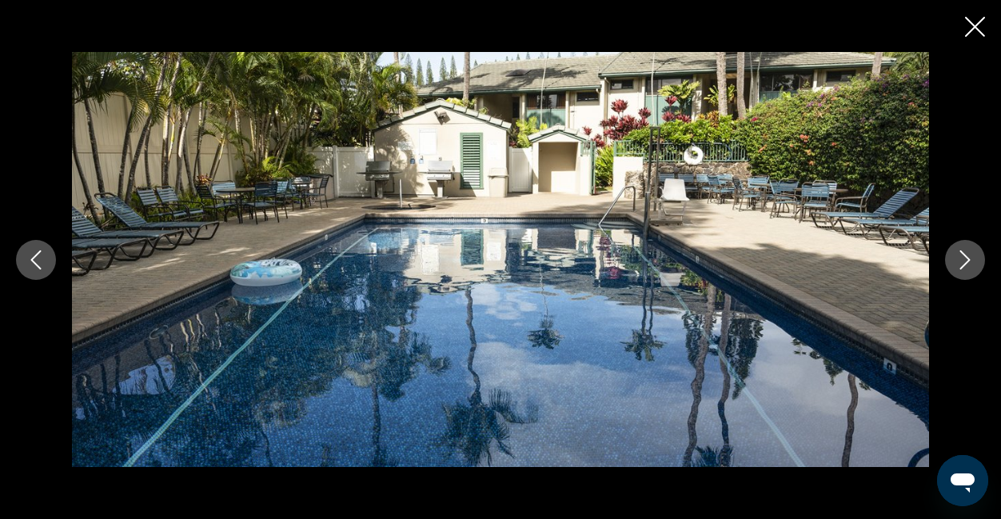
click at [966, 250] on icon "Next image" at bounding box center [964, 259] width 19 height 19
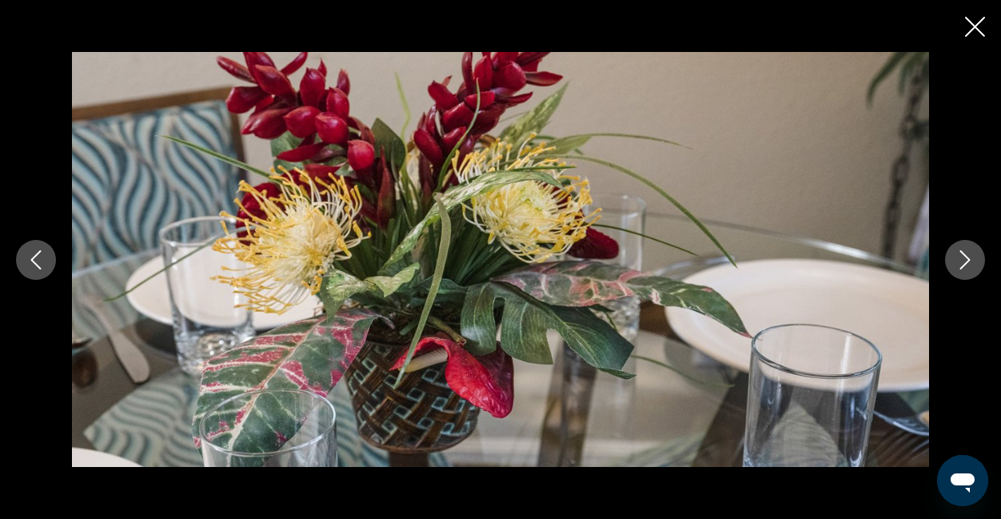
click at [966, 250] on icon "Next image" at bounding box center [964, 259] width 19 height 19
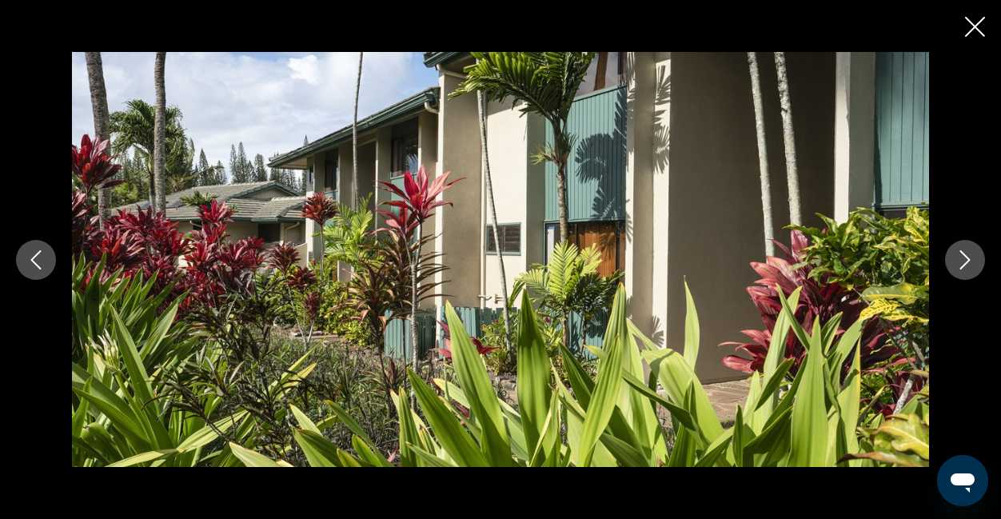
click at [966, 250] on icon "Next image" at bounding box center [964, 259] width 19 height 19
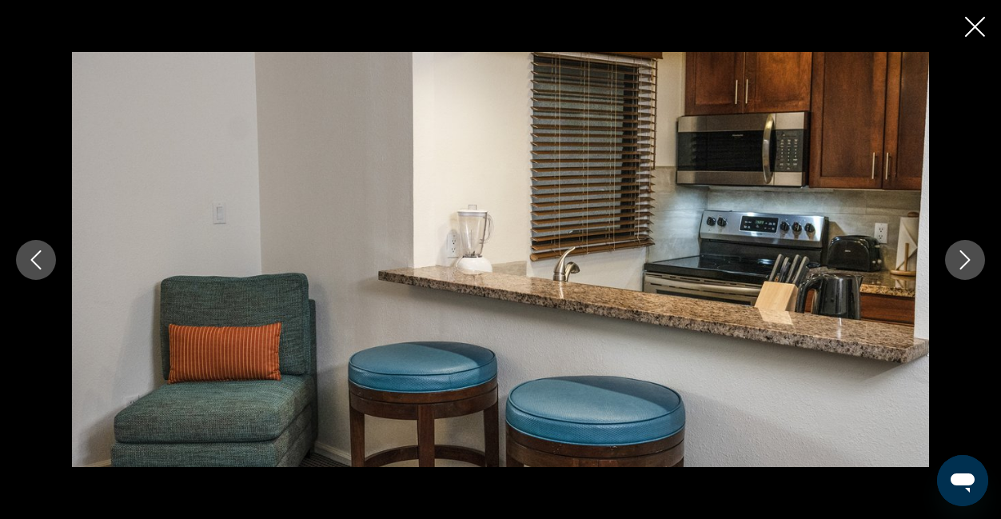
click at [966, 250] on icon "Next image" at bounding box center [964, 259] width 19 height 19
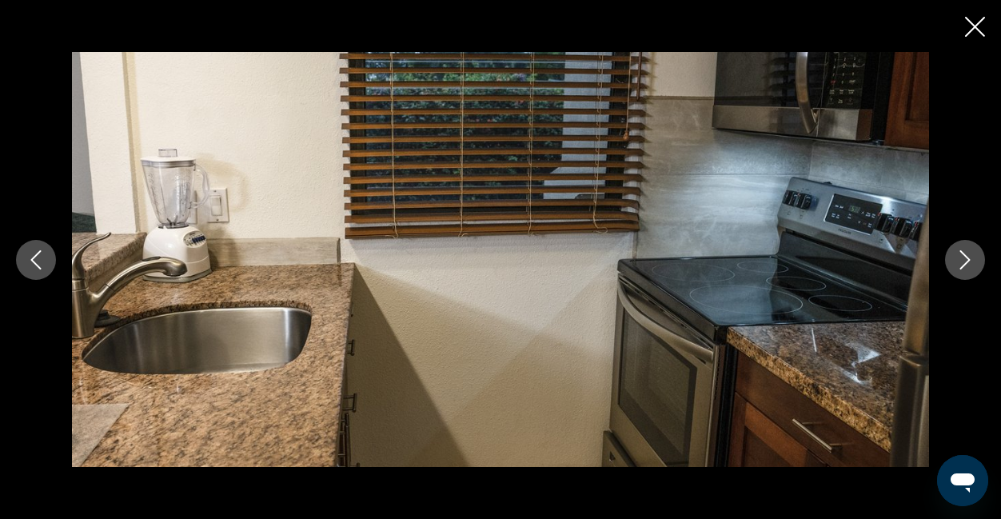
click at [966, 250] on icon "Next image" at bounding box center [964, 259] width 19 height 19
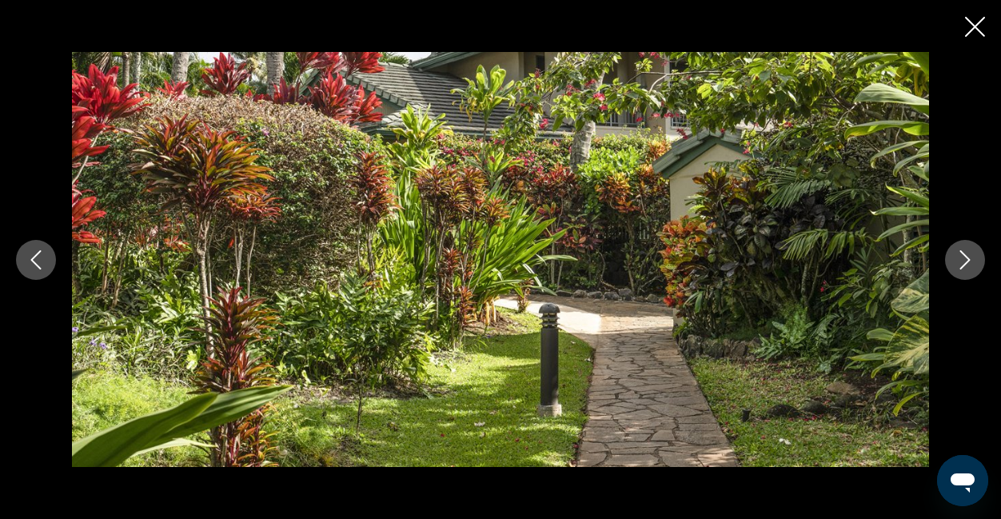
click at [966, 250] on icon "Next image" at bounding box center [964, 259] width 19 height 19
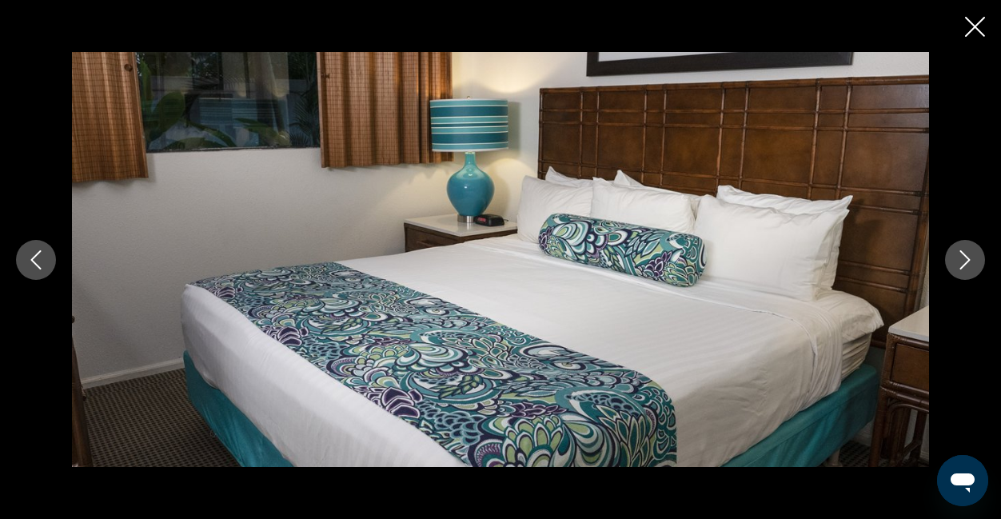
click at [966, 250] on icon "Next image" at bounding box center [964, 259] width 19 height 19
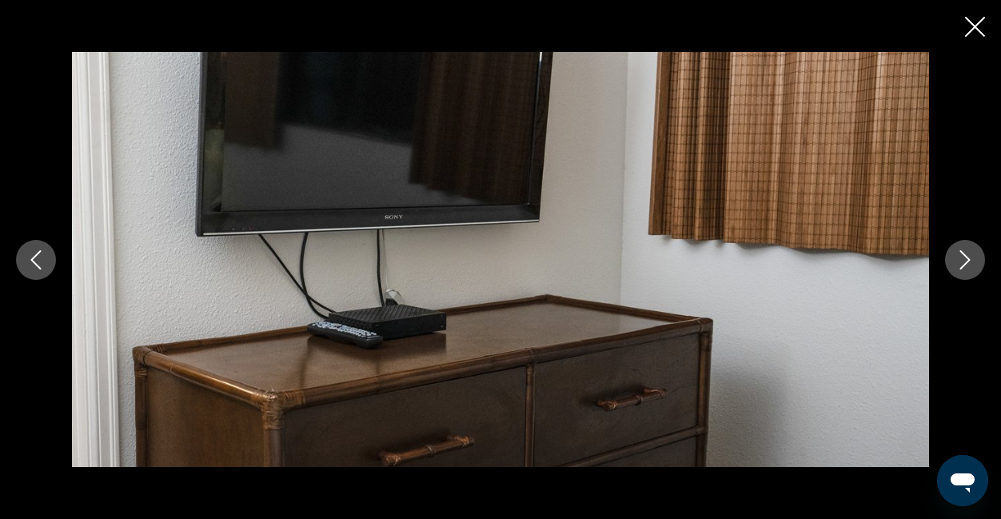
click at [966, 250] on icon "Next image" at bounding box center [964, 259] width 19 height 19
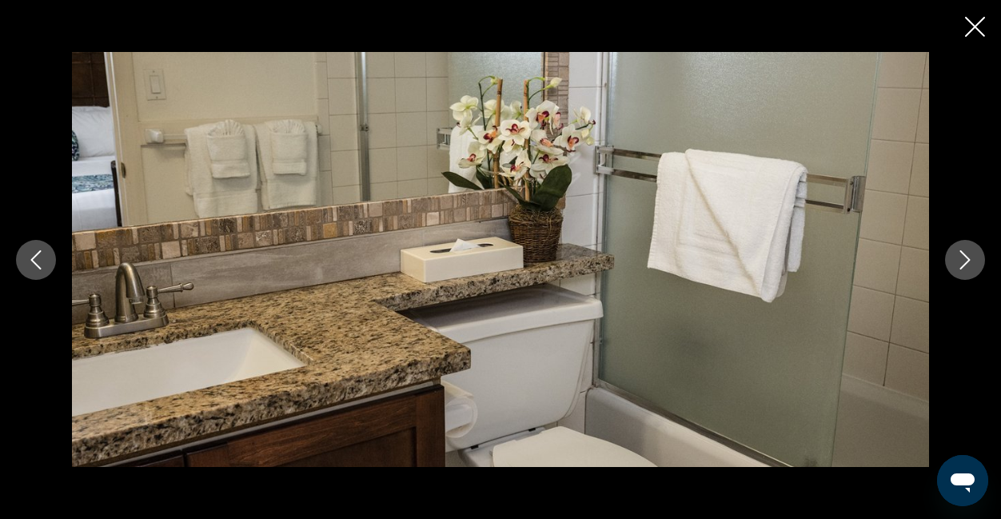
click at [966, 250] on icon "Next image" at bounding box center [964, 259] width 19 height 19
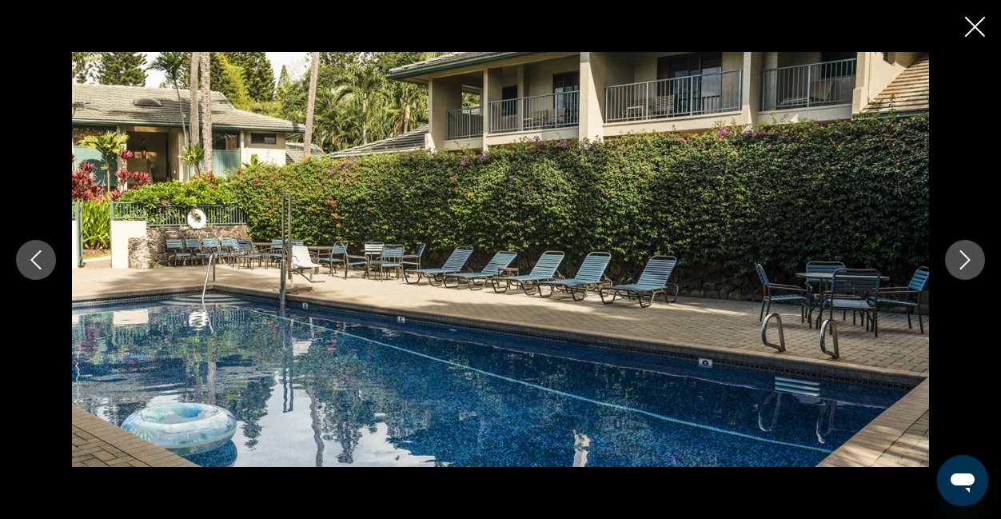
click at [966, 250] on icon "Next image" at bounding box center [964, 259] width 19 height 19
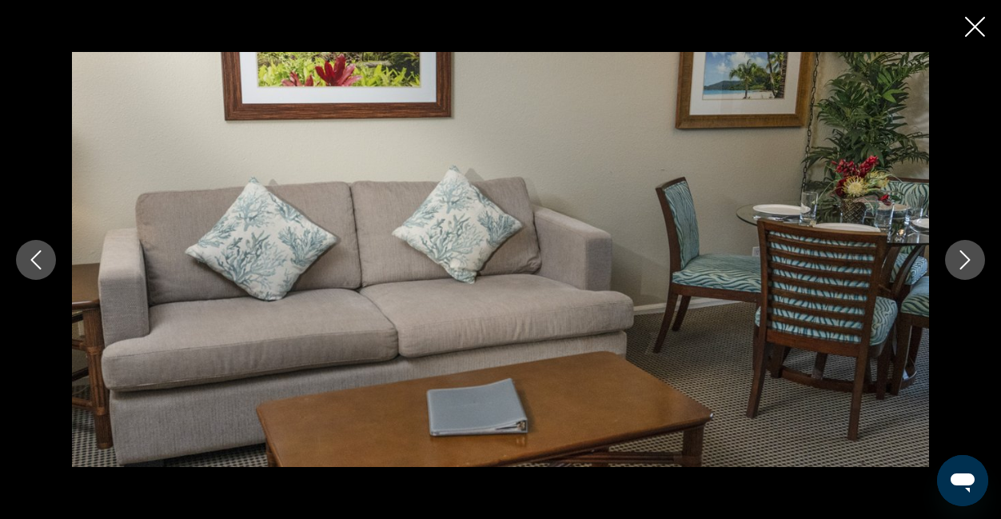
click at [966, 250] on icon "Next image" at bounding box center [964, 259] width 19 height 19
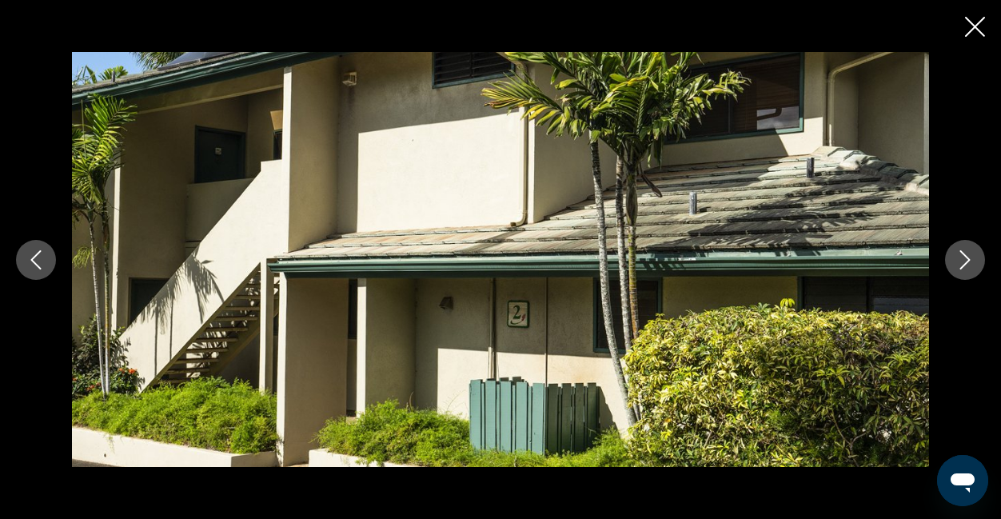
click at [973, 29] on icon "Close slideshow" at bounding box center [975, 27] width 20 height 20
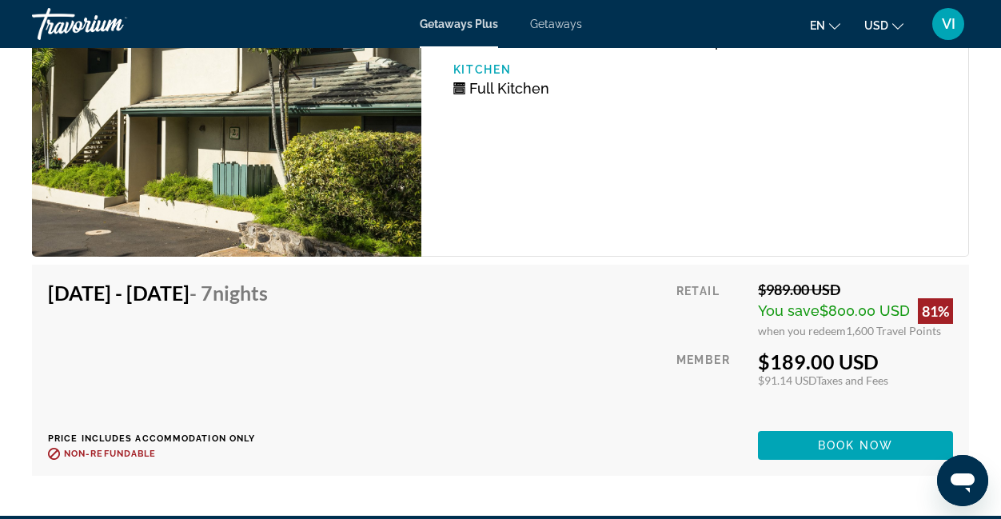
scroll to position [3256, 0]
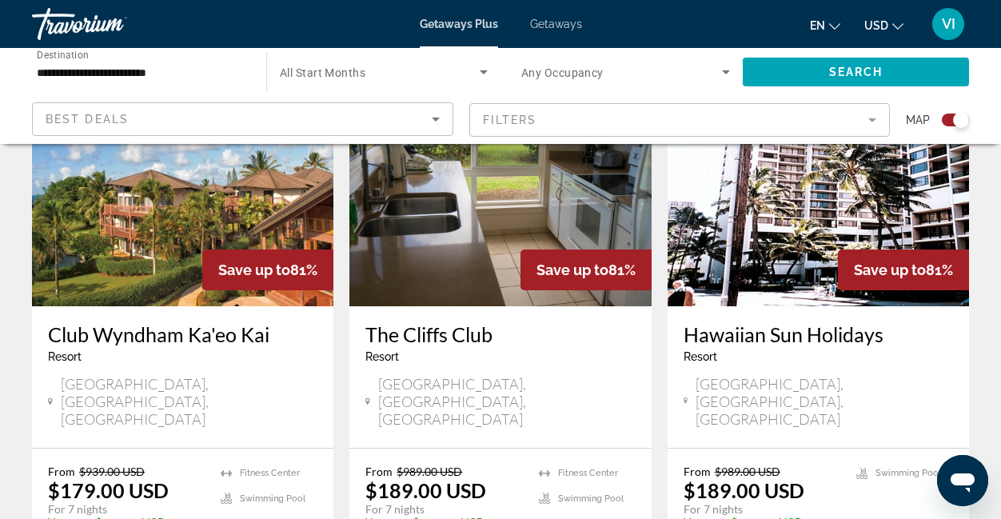
scroll to position [1832, 0]
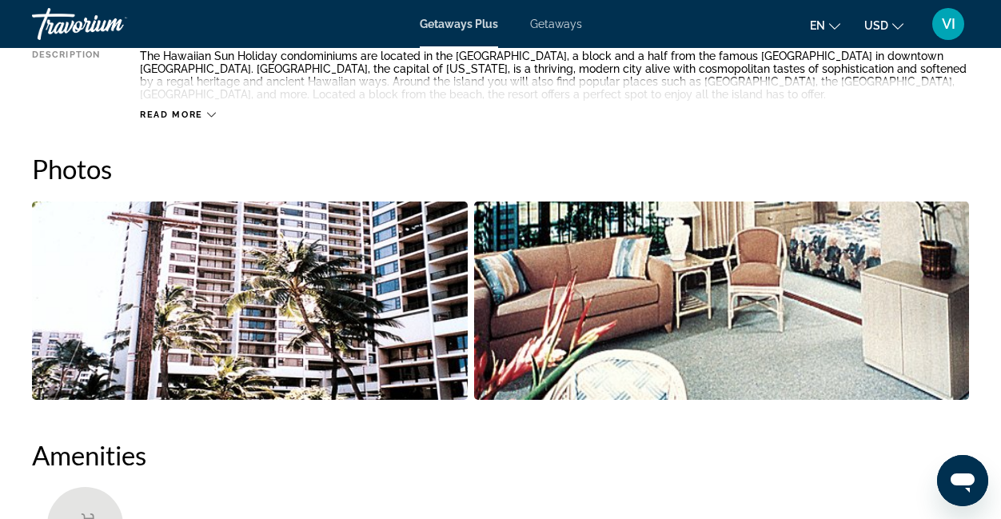
scroll to position [954, 0]
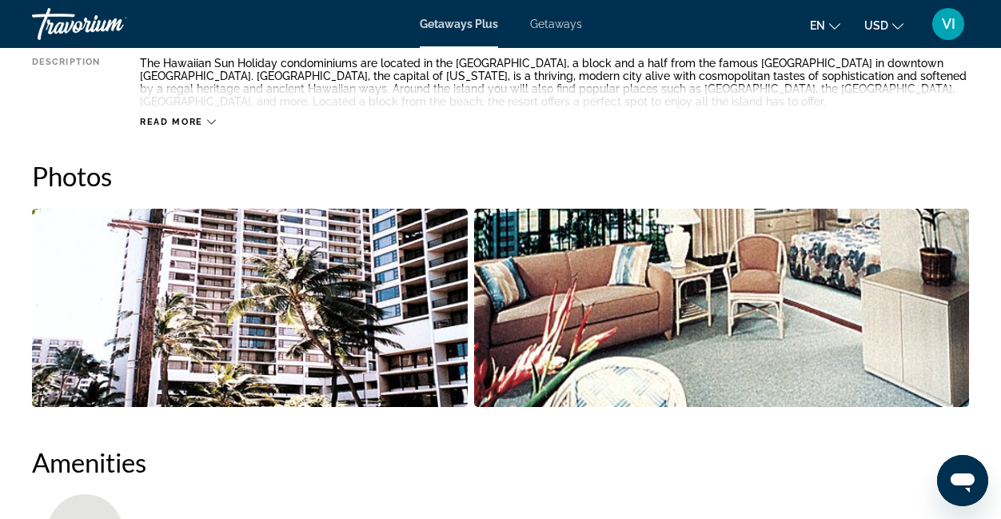
click at [263, 250] on img "Open full-screen image slider" at bounding box center [250, 308] width 436 height 198
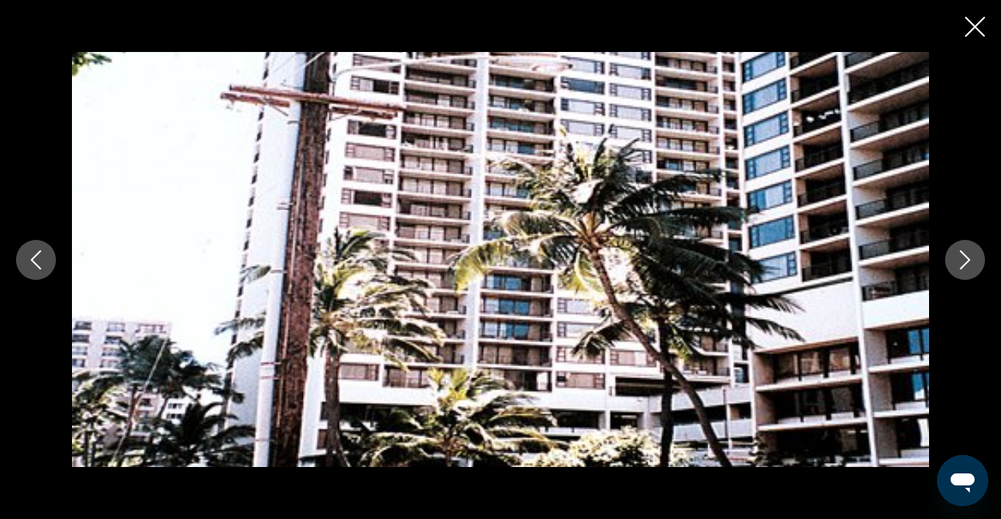
click at [967, 264] on icon "Next image" at bounding box center [964, 259] width 19 height 19
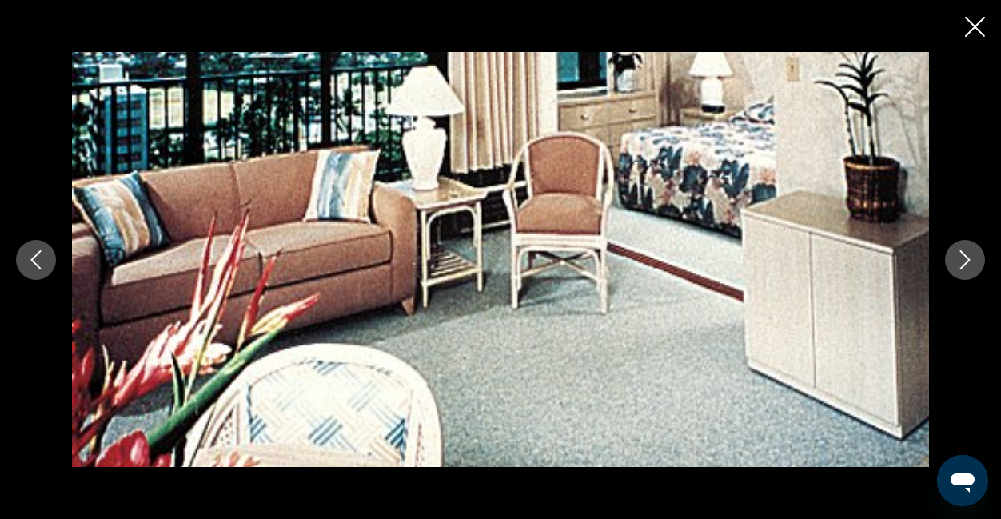
click at [967, 264] on icon "Next image" at bounding box center [964, 259] width 19 height 19
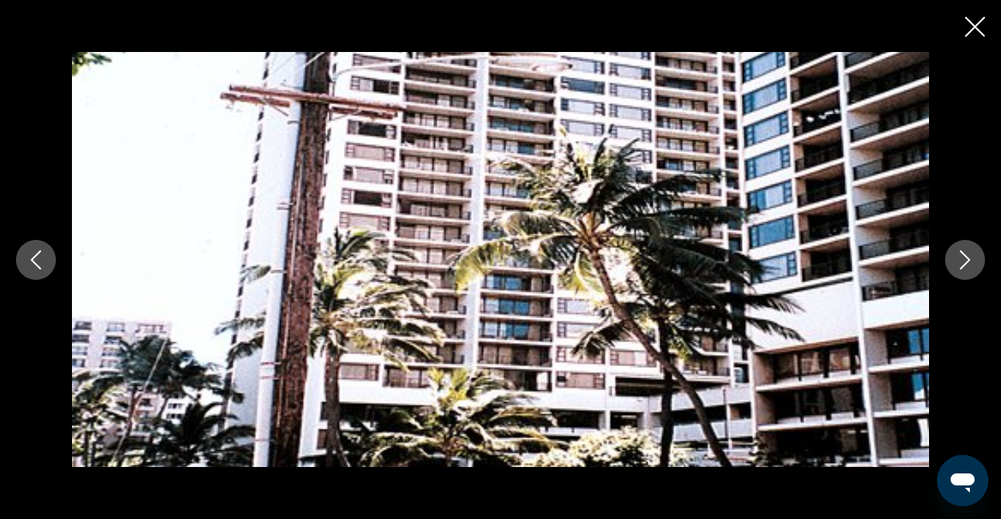
click at [967, 264] on icon "Next image" at bounding box center [964, 259] width 19 height 19
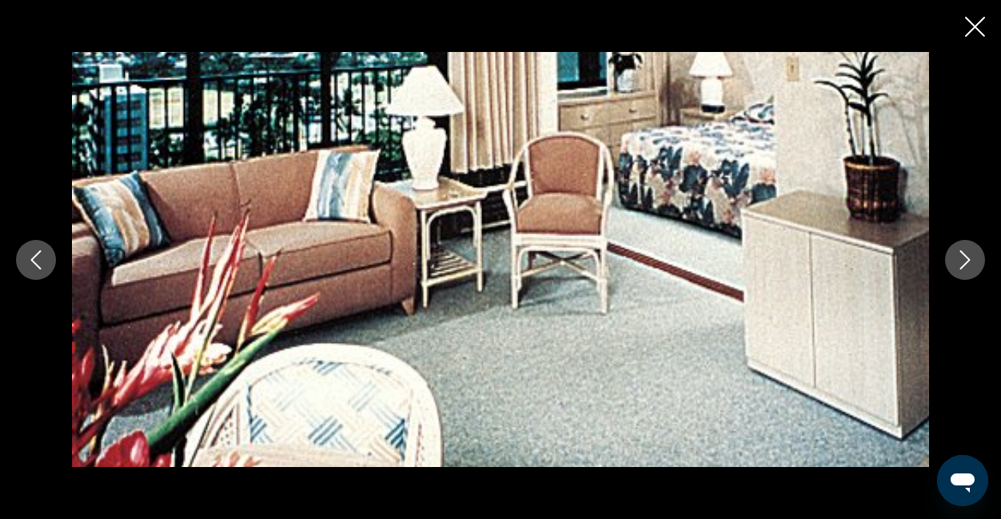
click at [967, 264] on icon "Next image" at bounding box center [964, 259] width 19 height 19
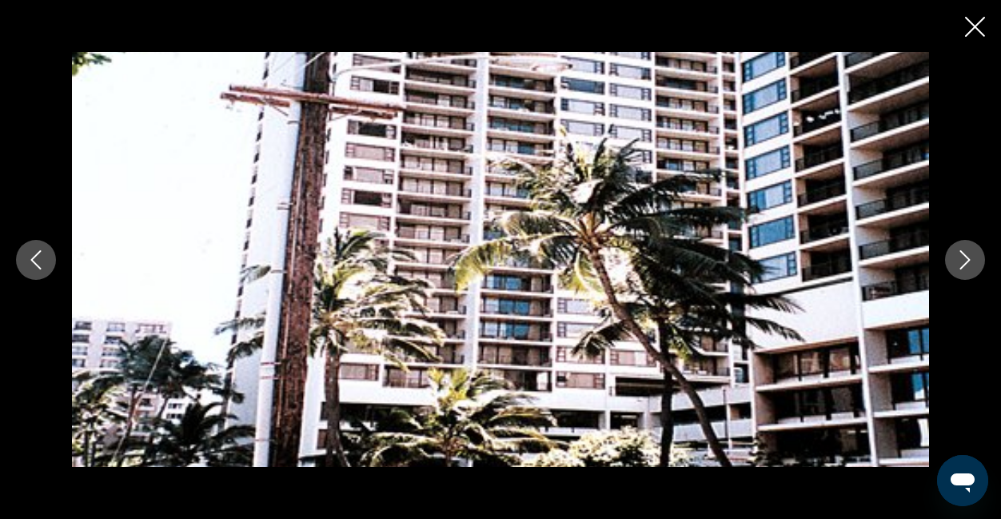
click at [985, 31] on div "prev next" at bounding box center [500, 259] width 1001 height 519
click at [979, 29] on icon "Close slideshow" at bounding box center [975, 27] width 20 height 20
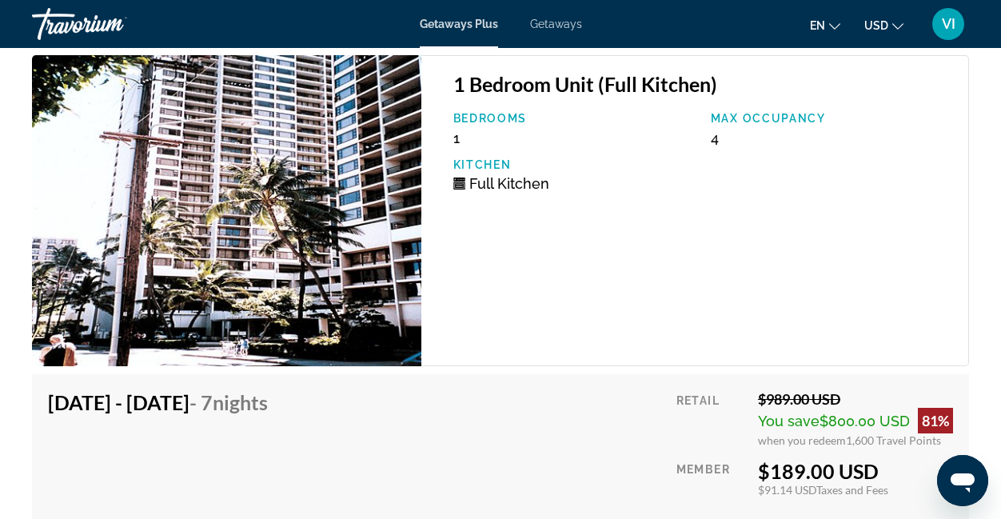
scroll to position [2884, 0]
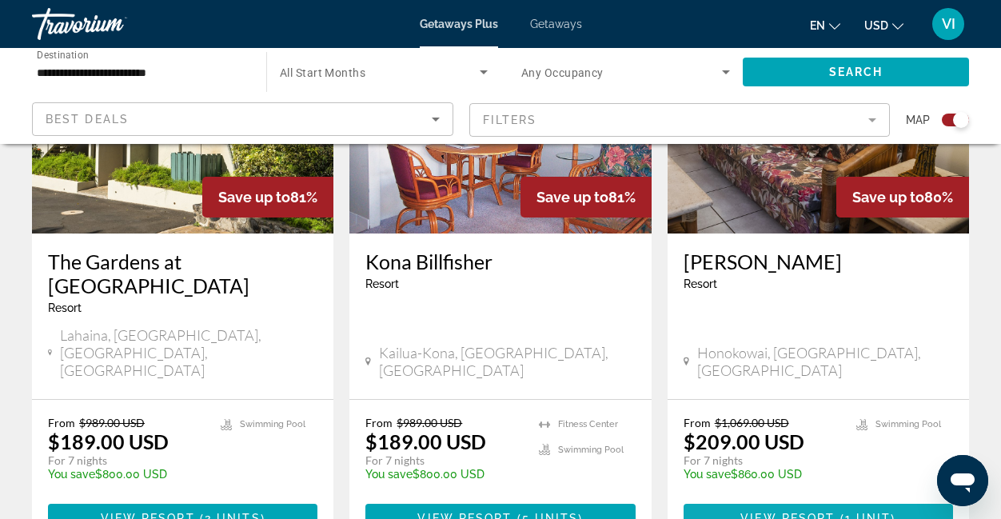
scroll to position [2474, 0]
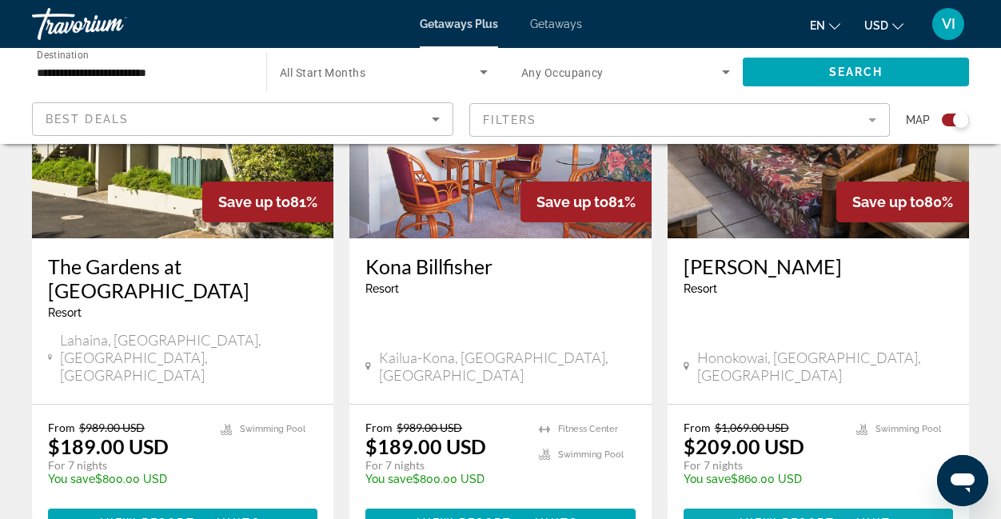
click at [804, 516] on span "View Resort" at bounding box center [787, 522] width 94 height 13
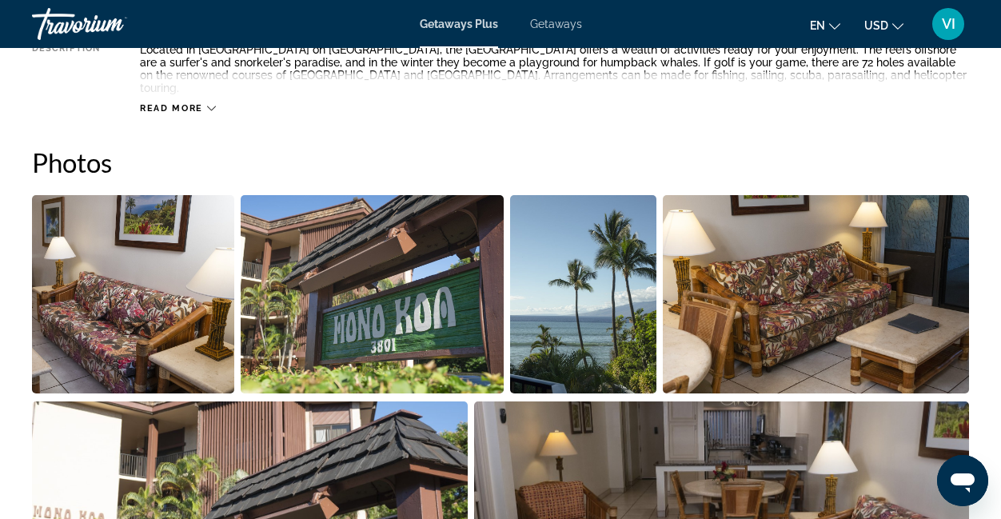
scroll to position [954, 0]
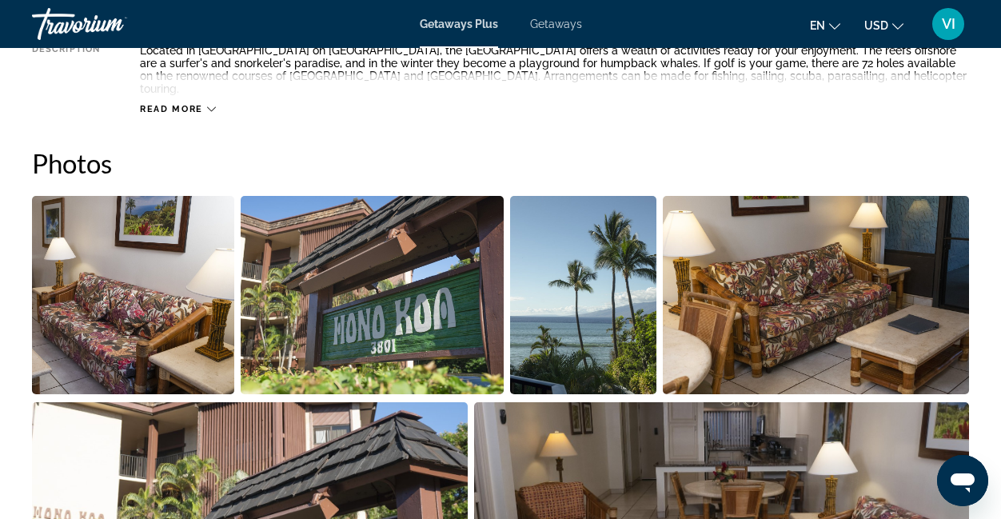
click at [159, 299] on img "Open full-screen image slider" at bounding box center [133, 295] width 202 height 198
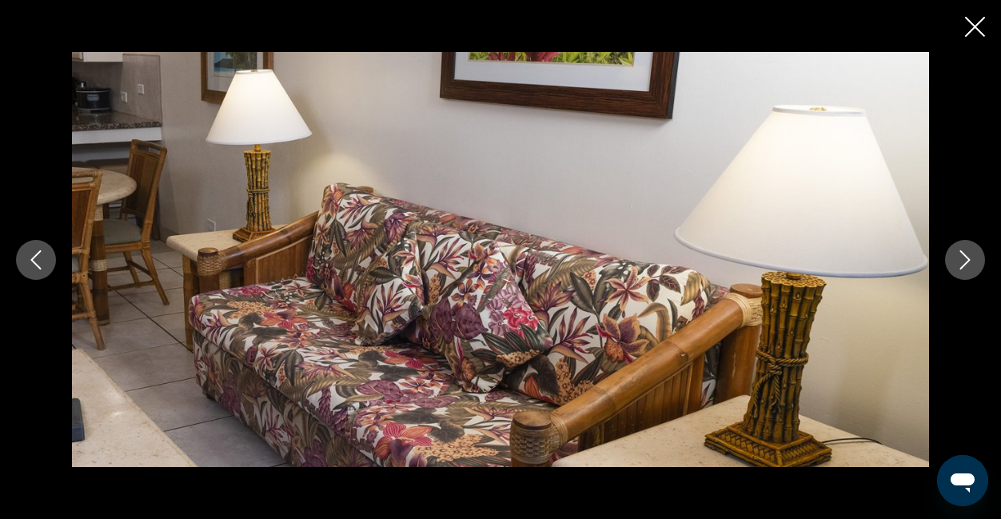
click at [940, 261] on div "prev next" at bounding box center [500, 259] width 1001 height 415
click at [962, 259] on icon "Next image" at bounding box center [964, 259] width 19 height 19
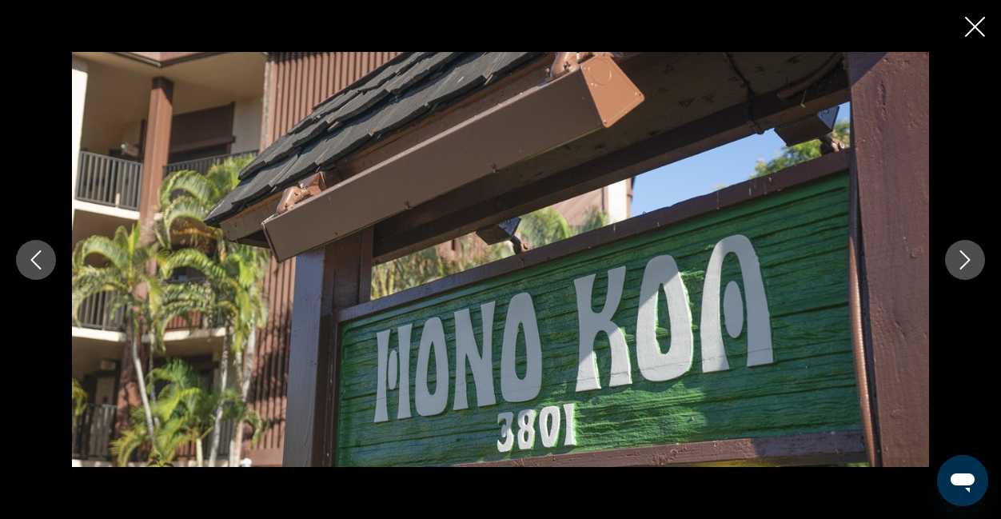
click at [945, 240] on button "Next image" at bounding box center [965, 260] width 40 height 40
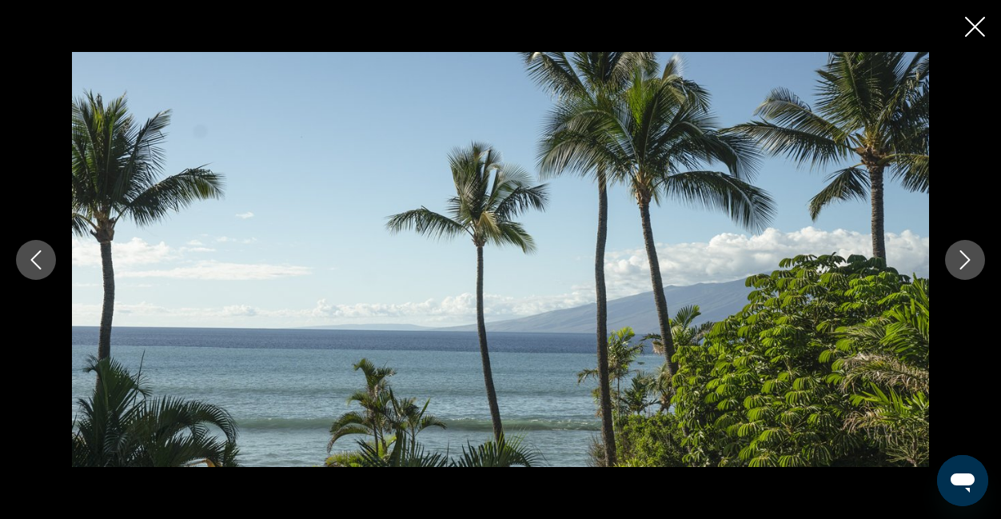
click at [945, 240] on button "Next image" at bounding box center [965, 260] width 40 height 40
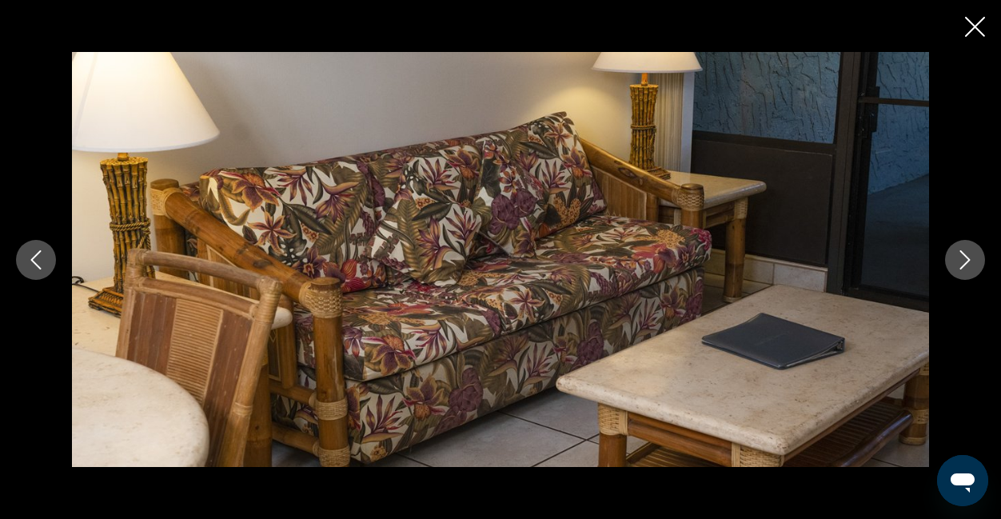
click at [945, 240] on button "Next image" at bounding box center [965, 260] width 40 height 40
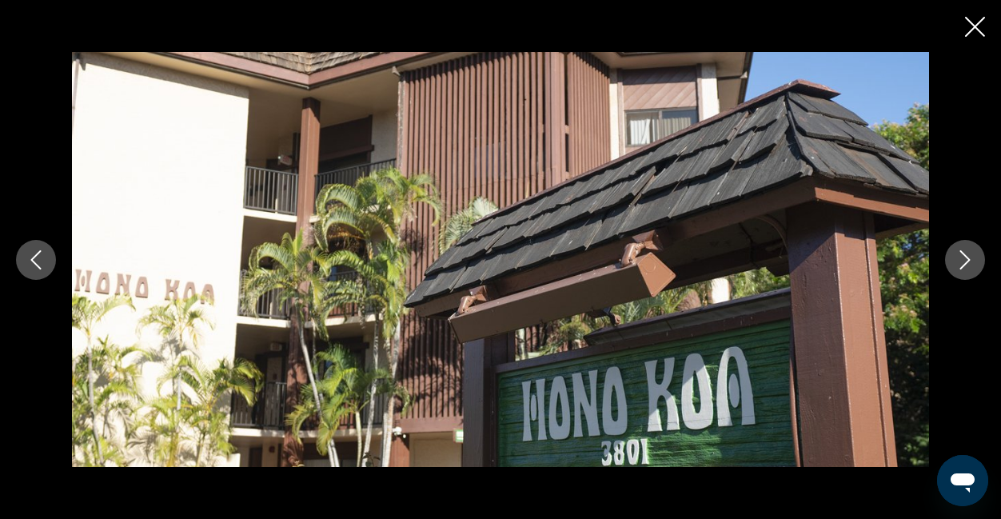
click at [945, 240] on button "Next image" at bounding box center [965, 260] width 40 height 40
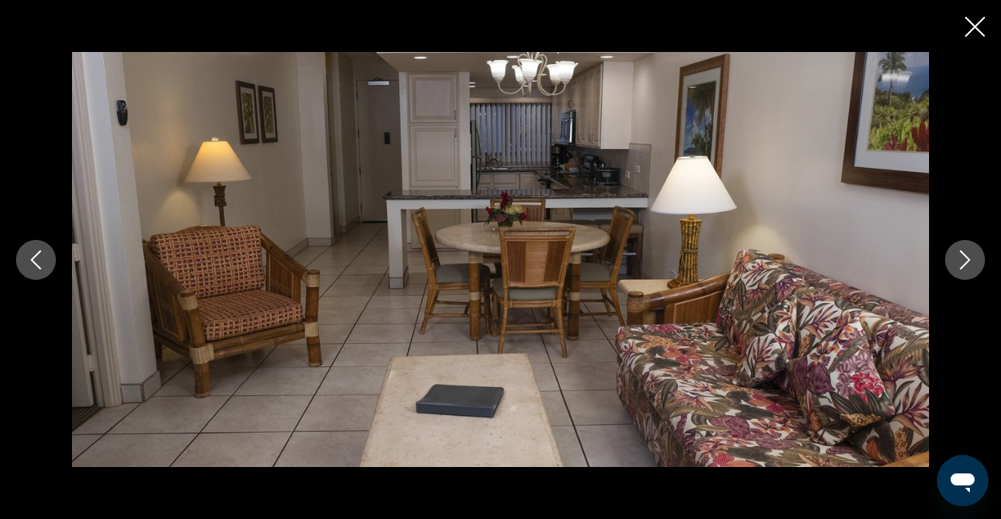
click at [945, 240] on button "Next image" at bounding box center [965, 260] width 40 height 40
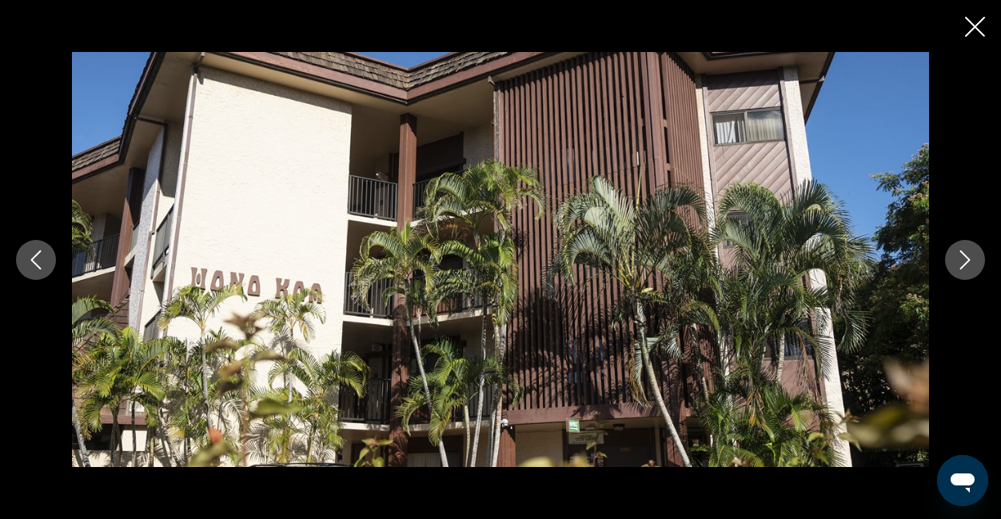
click at [945, 240] on button "Next image" at bounding box center [965, 260] width 40 height 40
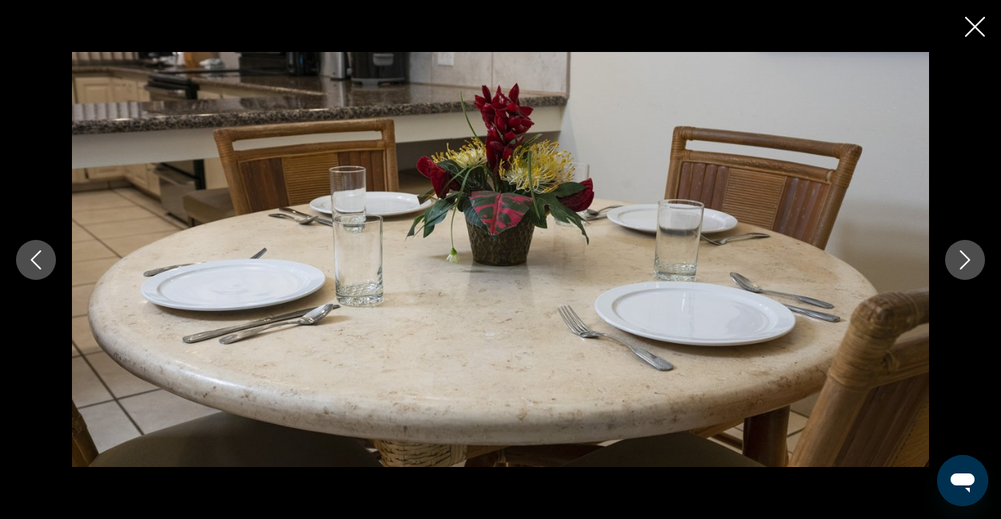
click at [945, 240] on button "Next image" at bounding box center [965, 260] width 40 height 40
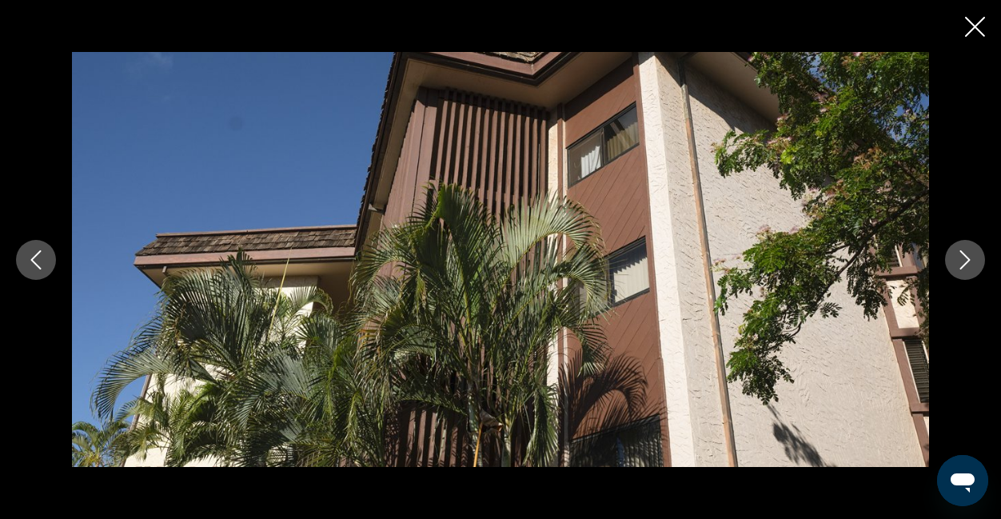
click at [945, 240] on button "Next image" at bounding box center [965, 260] width 40 height 40
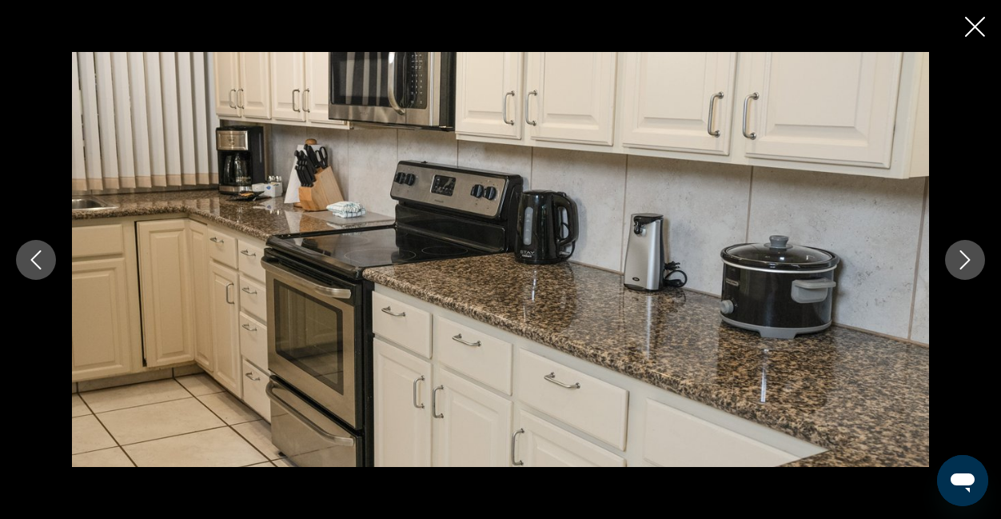
click at [945, 240] on button "Next image" at bounding box center [965, 260] width 40 height 40
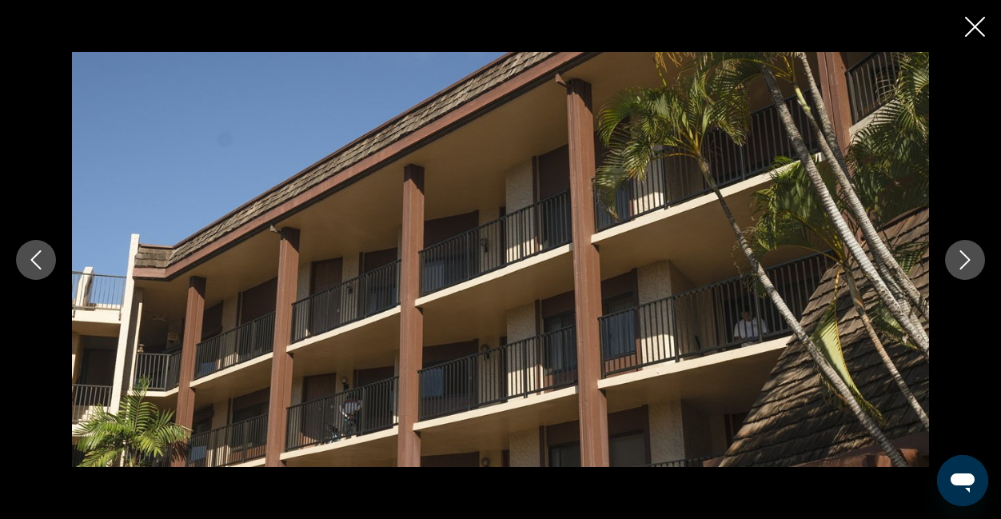
click at [945, 240] on button "Next image" at bounding box center [965, 260] width 40 height 40
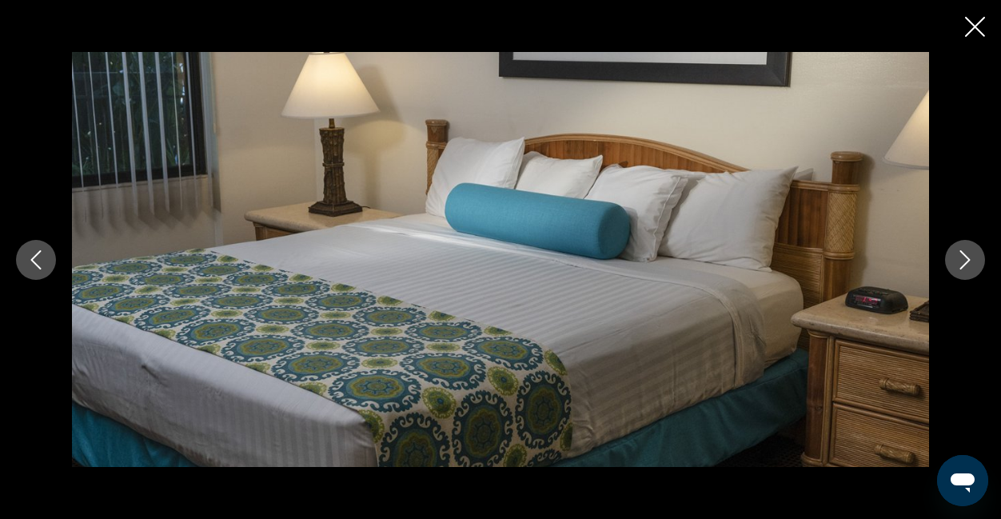
click at [945, 240] on button "Next image" at bounding box center [965, 260] width 40 height 40
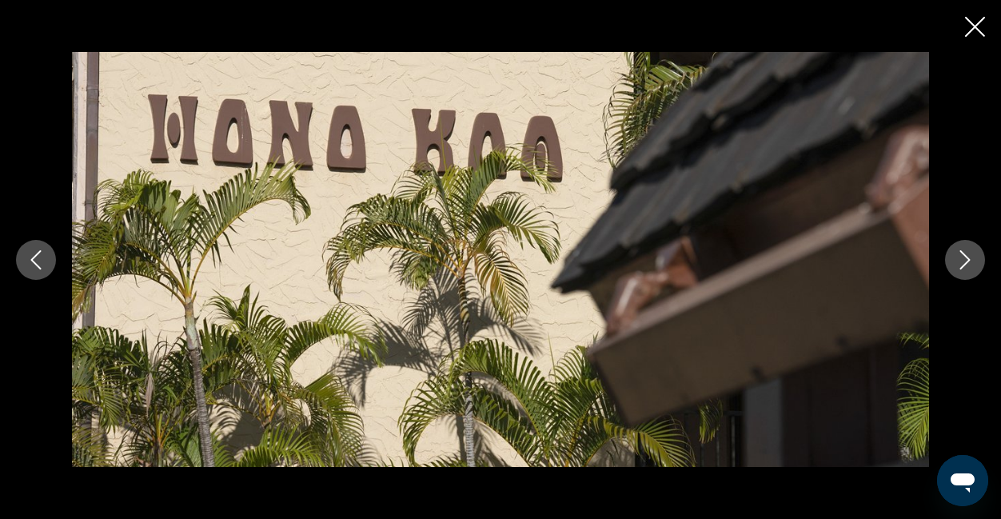
click at [945, 240] on button "Next image" at bounding box center [965, 260] width 40 height 40
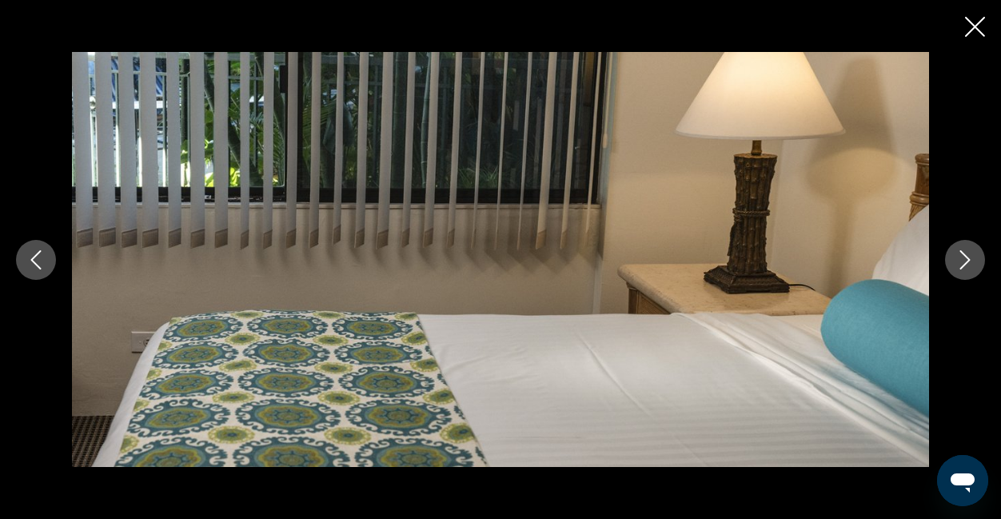
click at [945, 240] on button "Next image" at bounding box center [965, 260] width 40 height 40
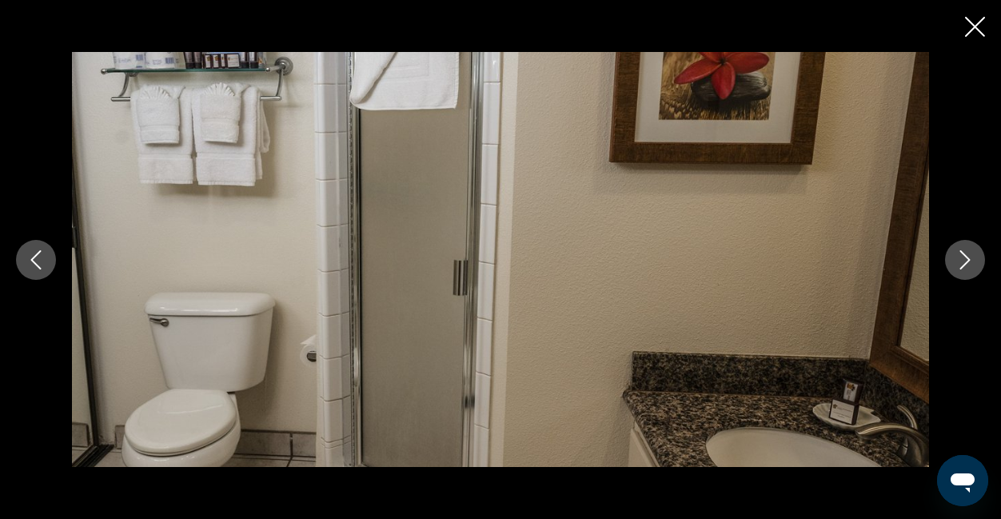
click at [945, 240] on button "Next image" at bounding box center [965, 260] width 40 height 40
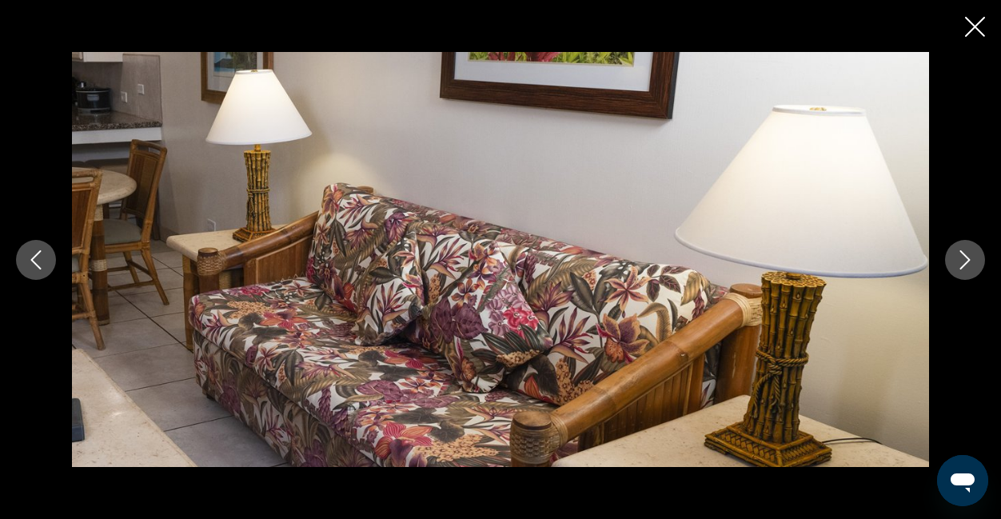
click at [945, 240] on button "Next image" at bounding box center [965, 260] width 40 height 40
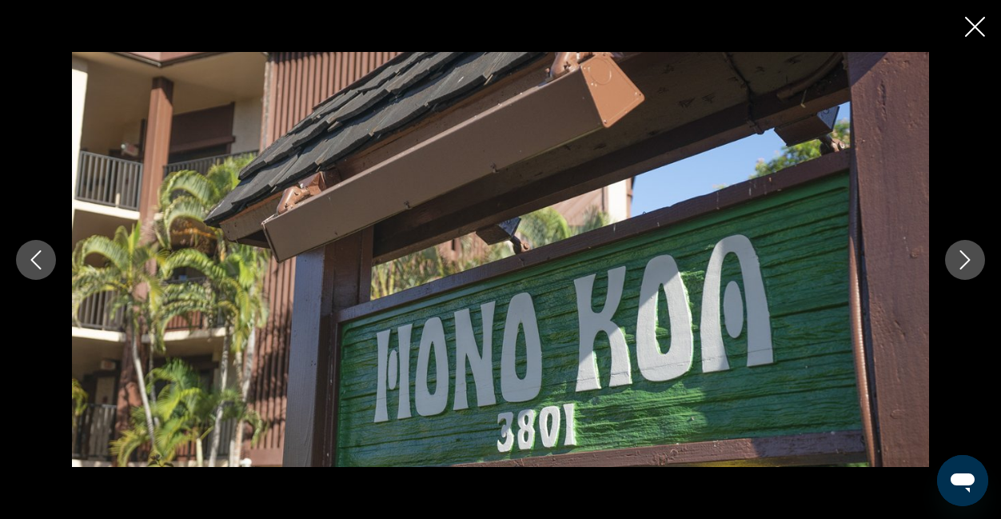
click at [945, 240] on button "Next image" at bounding box center [965, 260] width 40 height 40
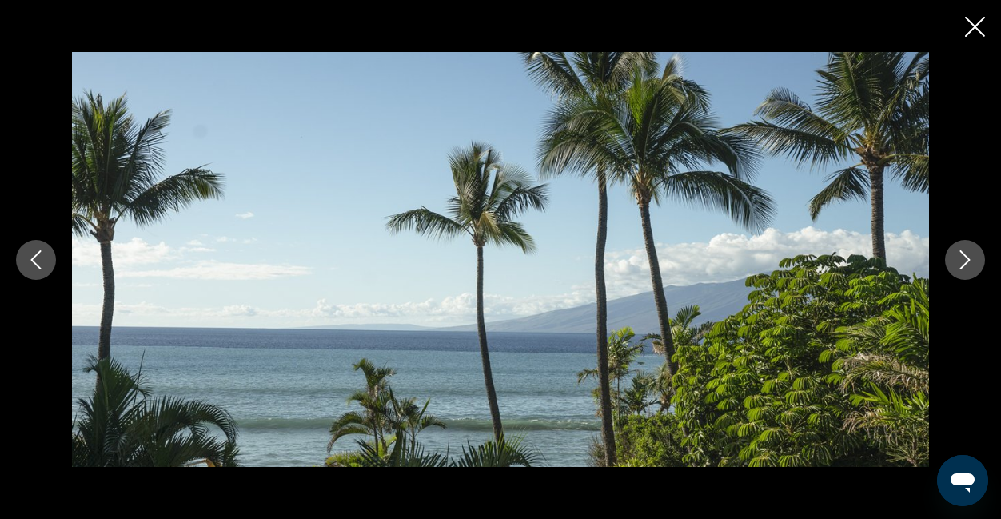
click at [945, 240] on button "Next image" at bounding box center [965, 260] width 40 height 40
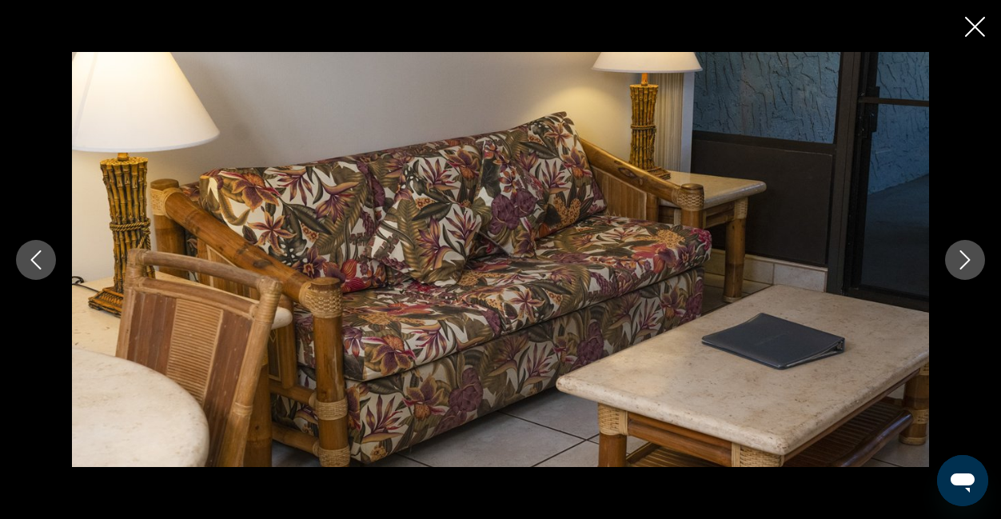
click at [976, 32] on icon "Close slideshow" at bounding box center [975, 27] width 20 height 20
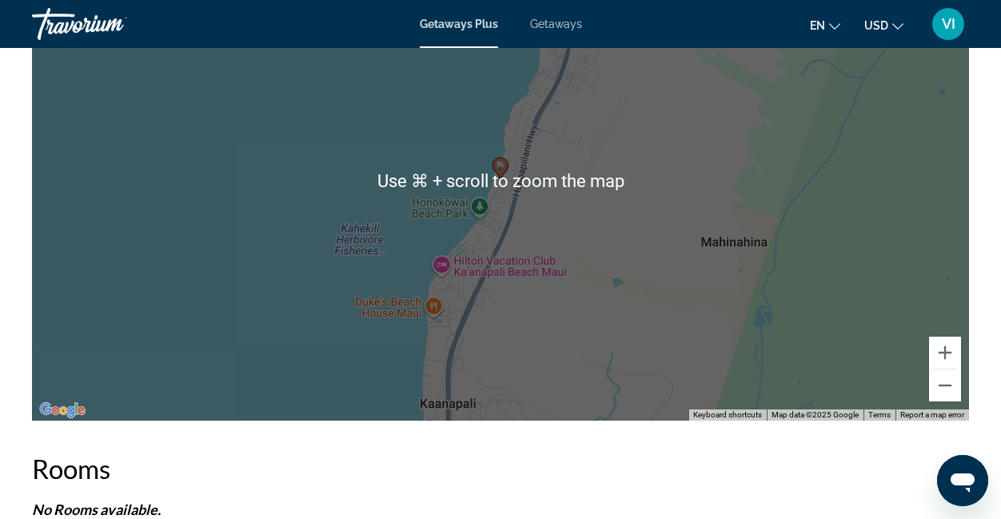
scroll to position [2648, 0]
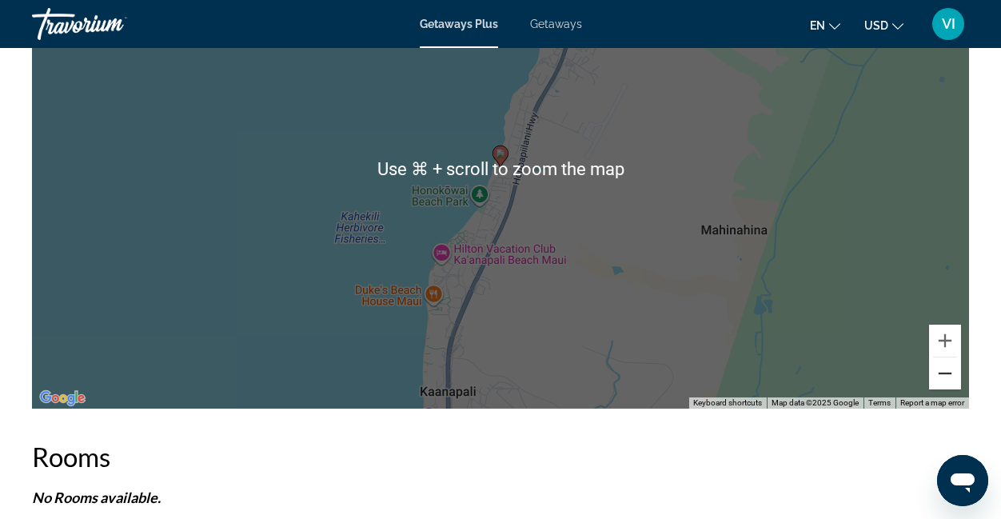
click at [944, 361] on button "Zoom out" at bounding box center [945, 373] width 32 height 32
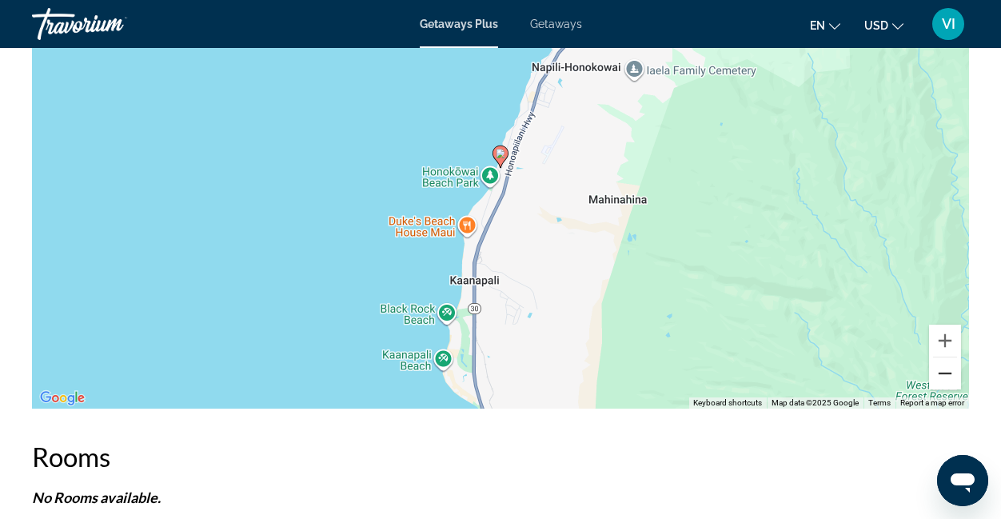
click at [944, 361] on button "Zoom out" at bounding box center [945, 373] width 32 height 32
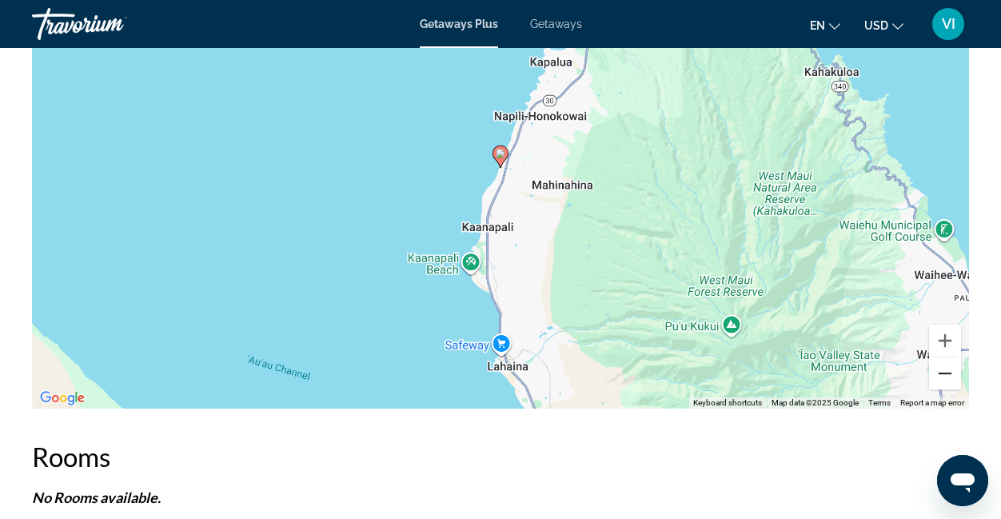
click at [944, 361] on button "Zoom out" at bounding box center [945, 373] width 32 height 32
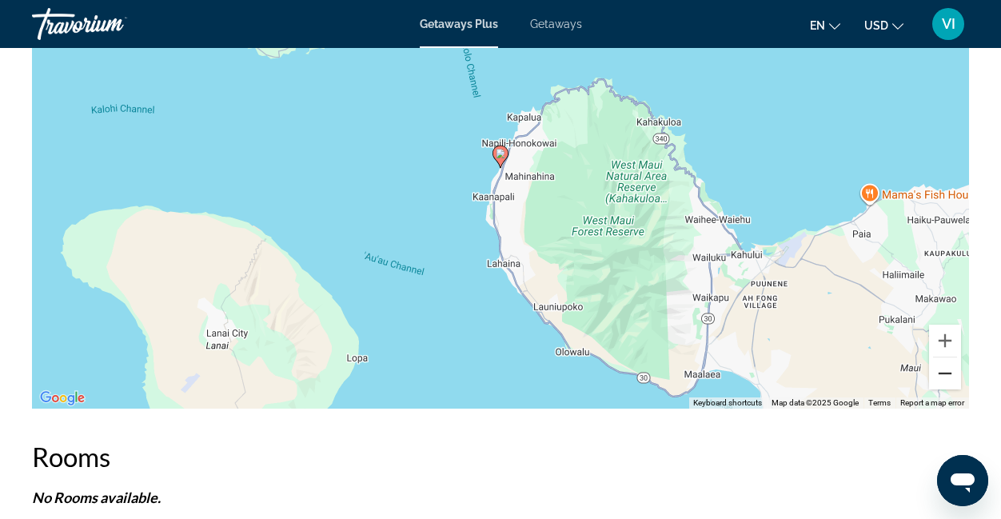
click at [944, 361] on button "Zoom out" at bounding box center [945, 373] width 32 height 32
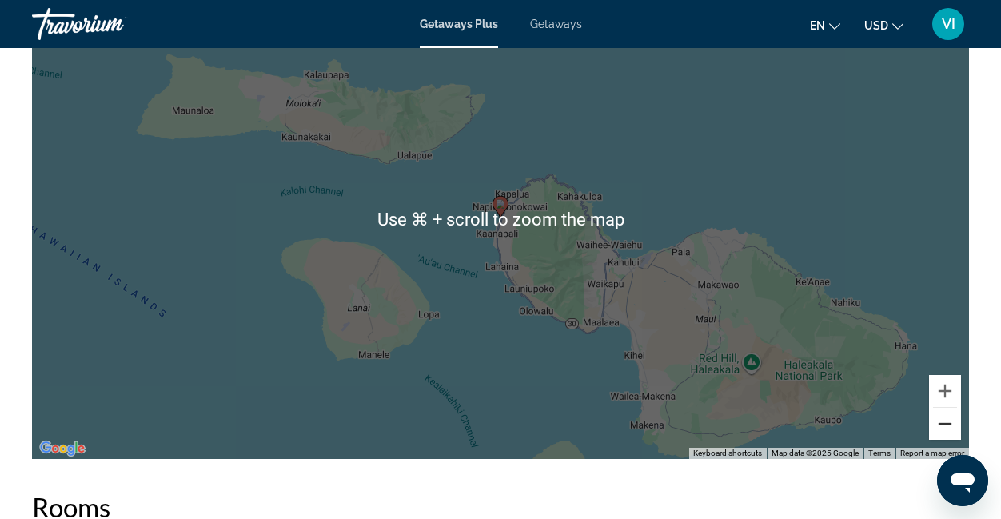
scroll to position [2588, 0]
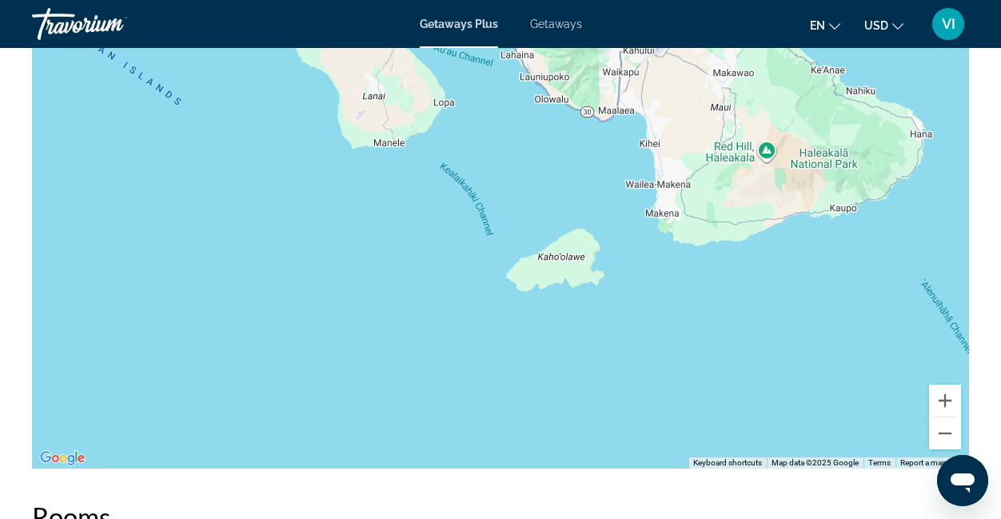
drag, startPoint x: 685, startPoint y: 285, endPoint x: 701, endPoint y: 59, distance: 226.8
click at [701, 59] on div "To activate drag with keyboard, press Alt + Enter. Once in keyboard drag state,…" at bounding box center [500, 229] width 937 height 480
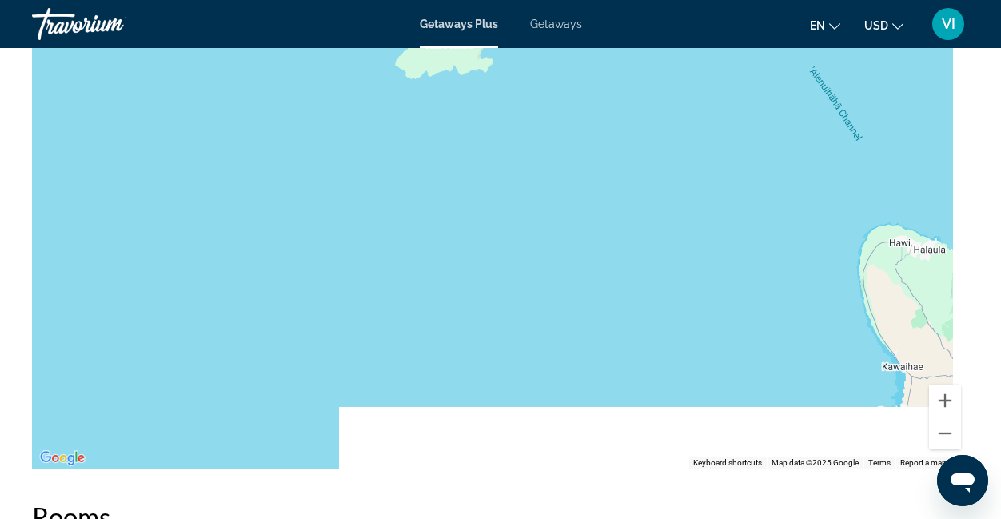
drag, startPoint x: 753, startPoint y: 275, endPoint x: 624, endPoint y: 47, distance: 261.7
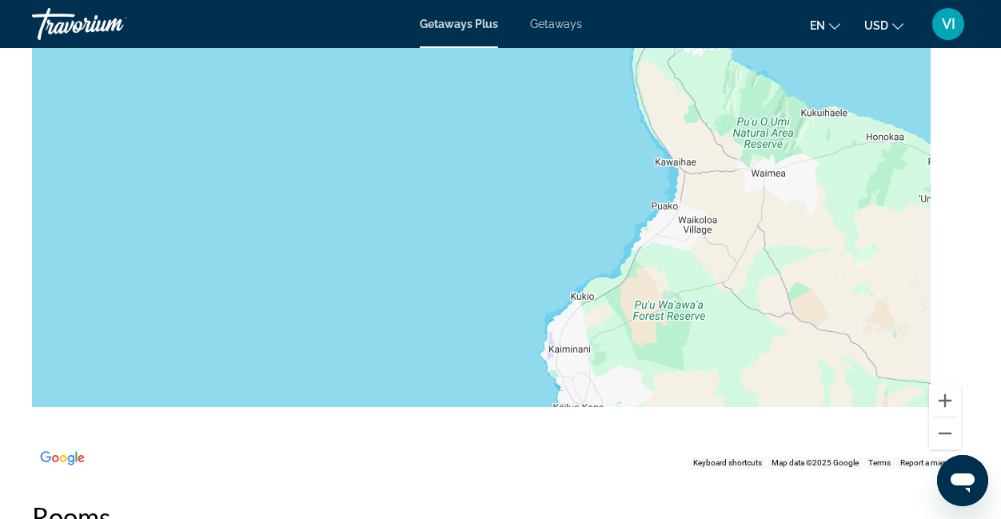
drag, startPoint x: 748, startPoint y: 304, endPoint x: 490, endPoint y: 126, distance: 313.2
click at [493, 126] on div "Main content" at bounding box center [500, 229] width 937 height 480
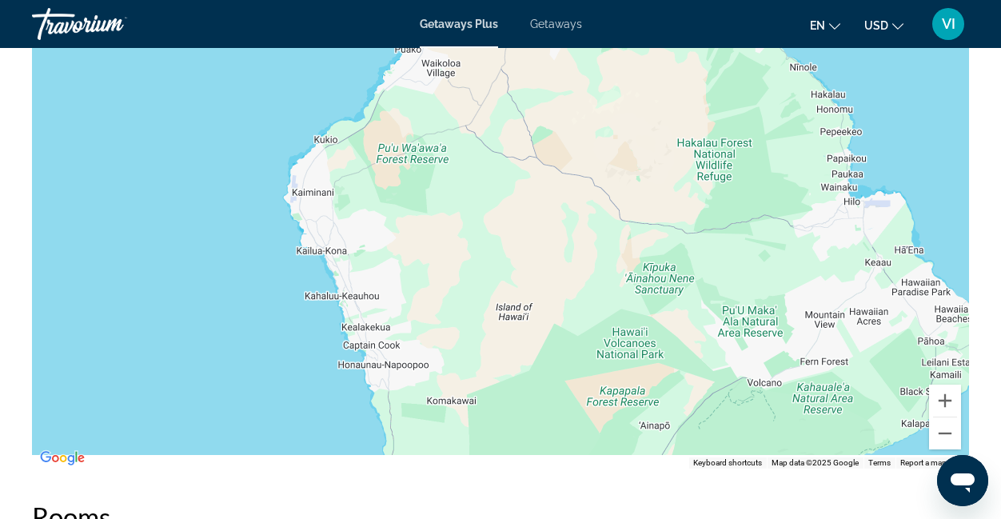
drag, startPoint x: 580, startPoint y: 213, endPoint x: 486, endPoint y: 56, distance: 182.5
click at [486, 56] on div "Main content" at bounding box center [500, 229] width 937 height 480
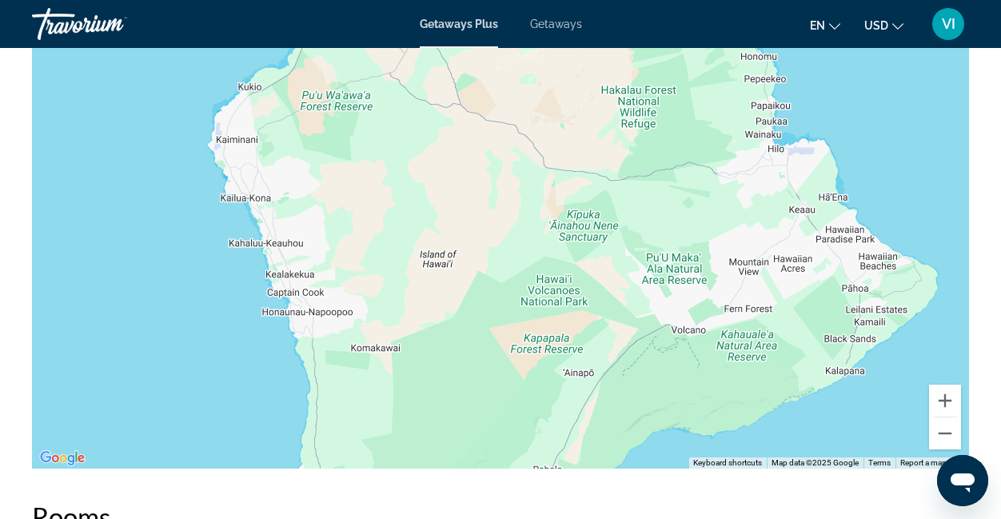
drag, startPoint x: 486, startPoint y: 56, endPoint x: 401, endPoint y: 5, distance: 99.0
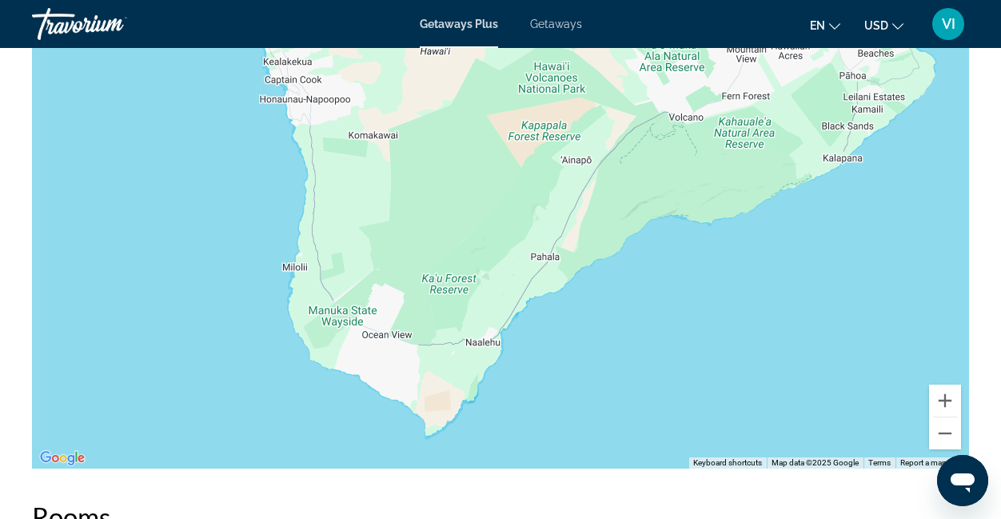
drag, startPoint x: 564, startPoint y: 270, endPoint x: 497, endPoint y: 321, distance: 85.1
click at [497, 321] on div "Main content" at bounding box center [500, 229] width 937 height 480
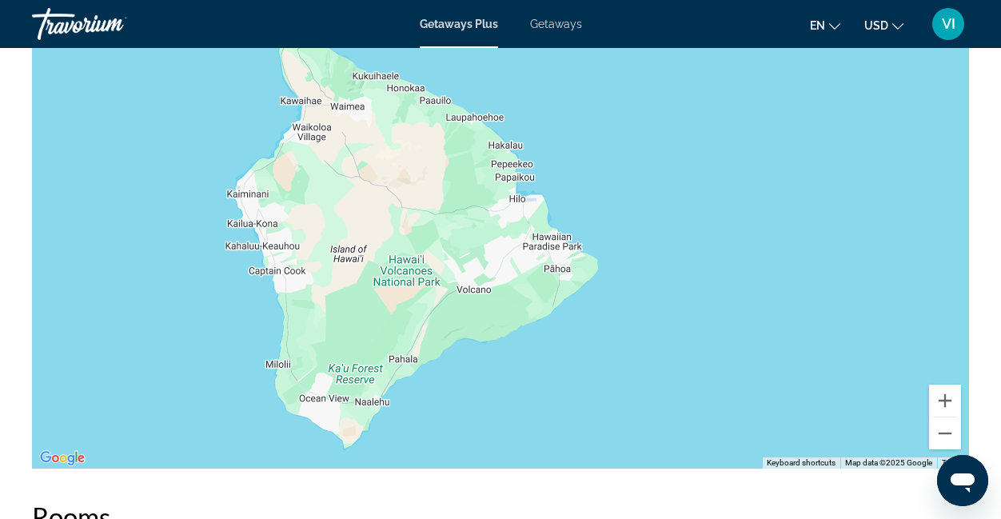
drag, startPoint x: 527, startPoint y: 323, endPoint x: 431, endPoint y: 249, distance: 120.9
click at [432, 249] on div "Main content" at bounding box center [500, 229] width 937 height 480
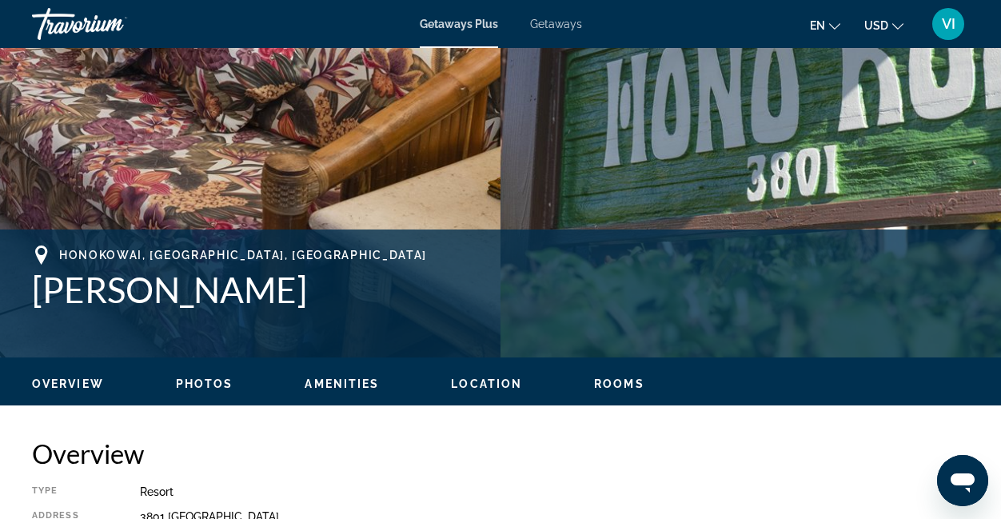
scroll to position [449, 0]
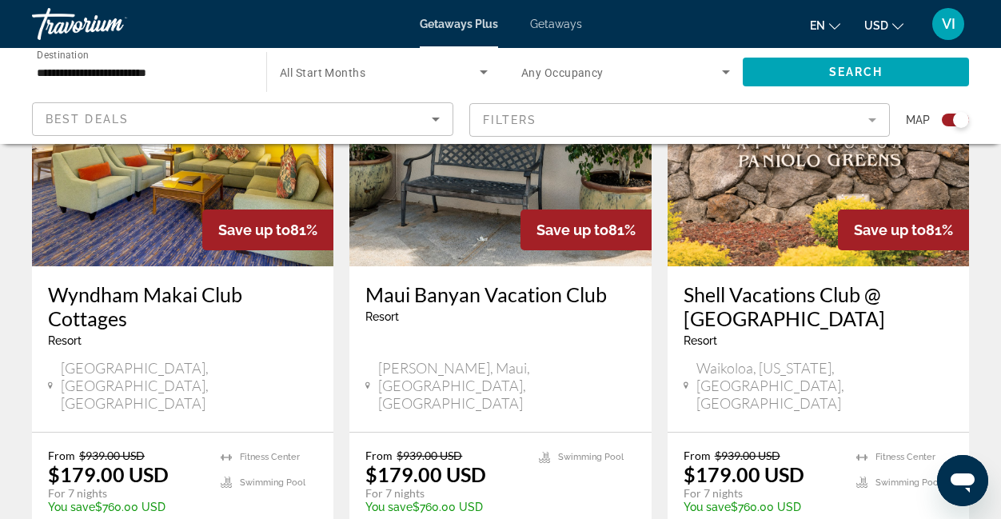
scroll to position [1265, 0]
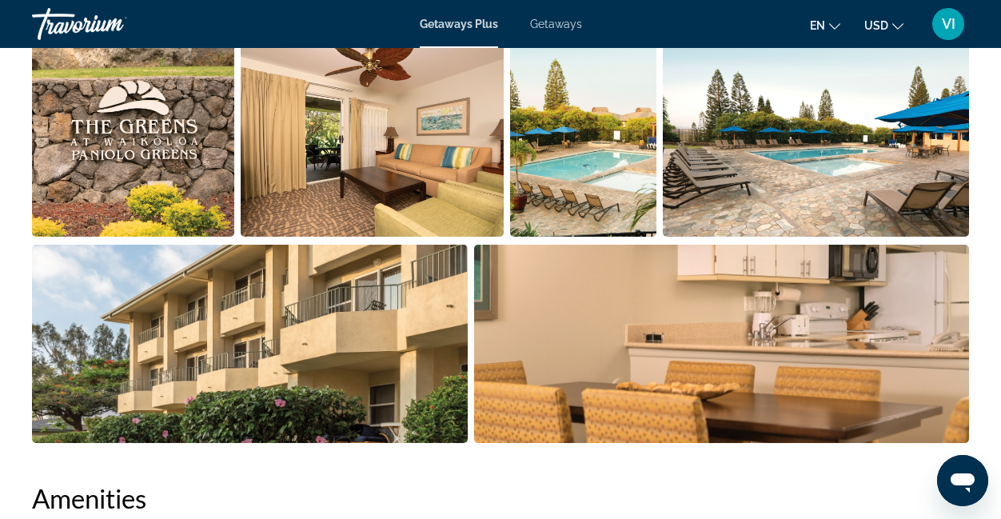
scroll to position [1101, 0]
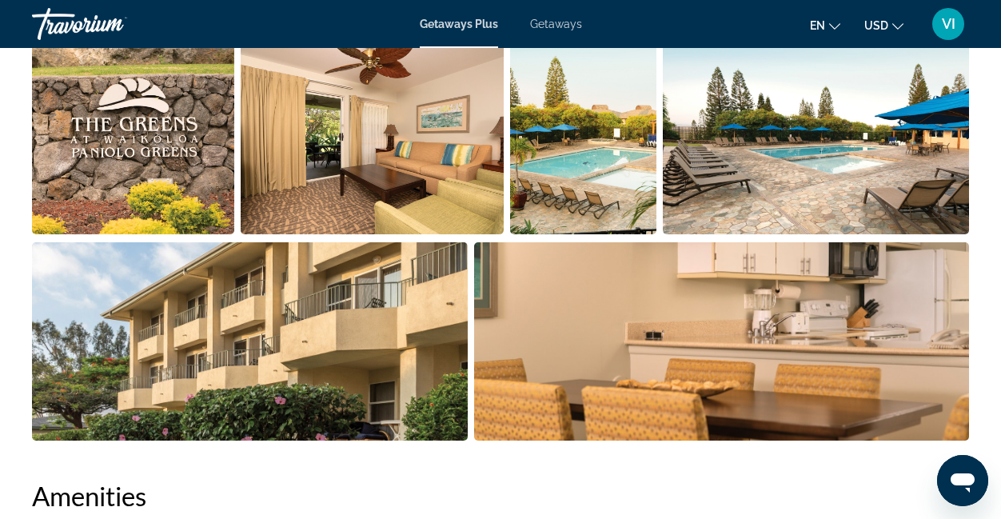
click at [329, 131] on img "Open full-screen image slider" at bounding box center [372, 135] width 262 height 198
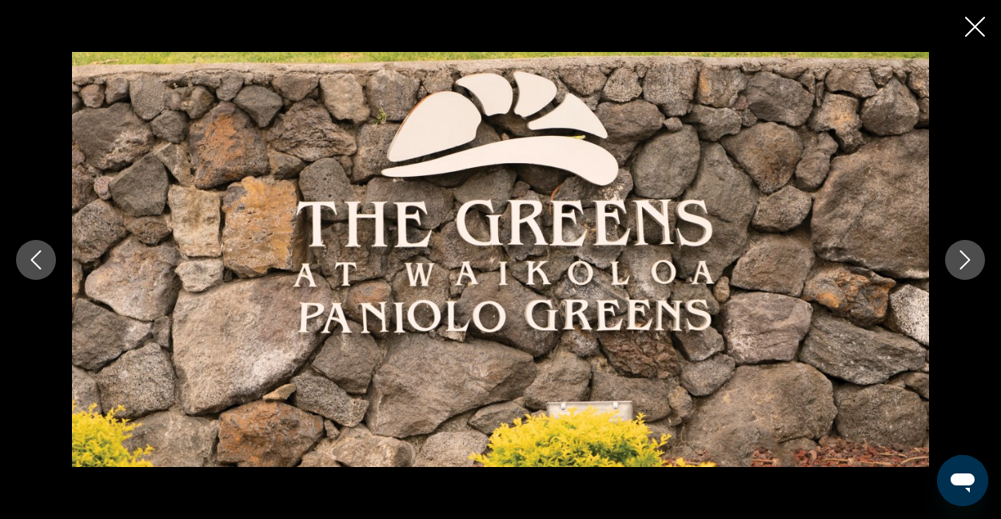
click at [969, 263] on icon "Next image" at bounding box center [964, 259] width 19 height 19
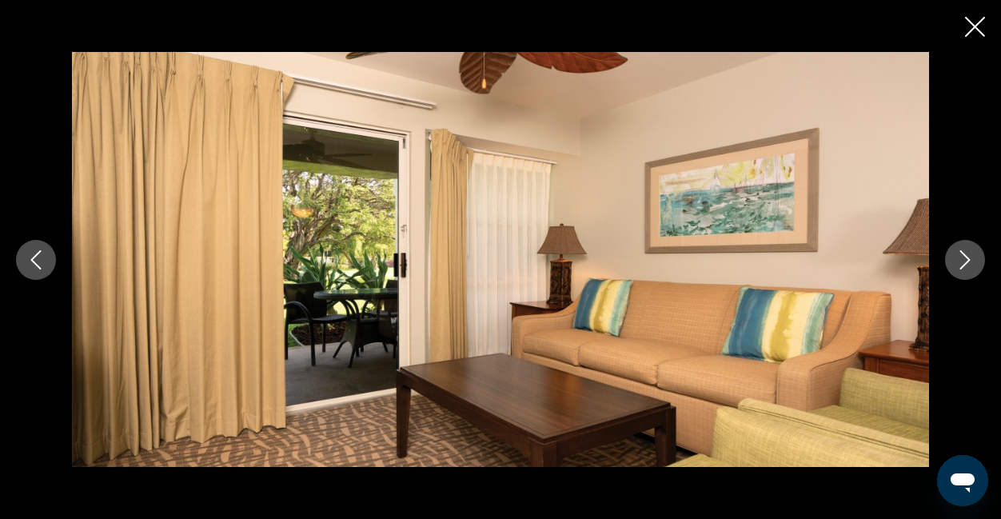
click at [969, 263] on icon "Next image" at bounding box center [964, 259] width 19 height 19
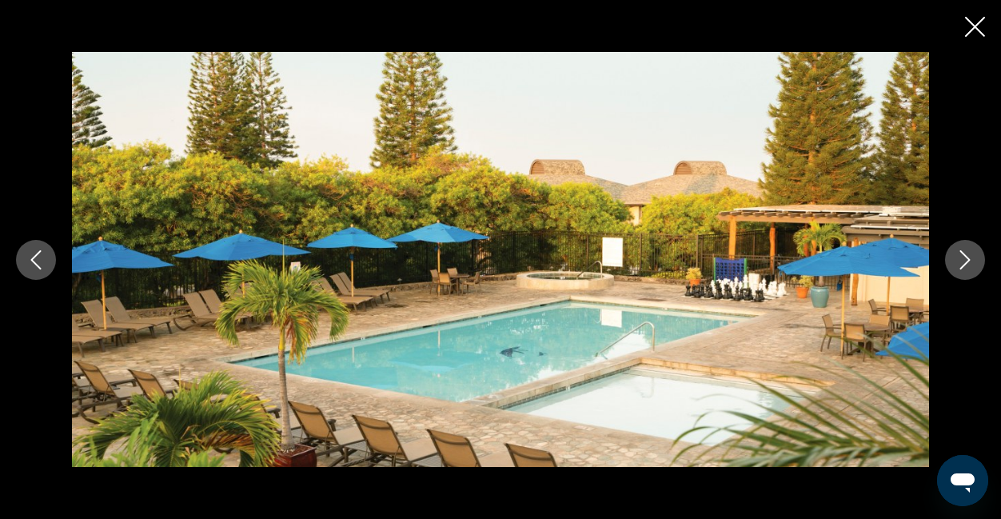
click at [969, 263] on icon "Next image" at bounding box center [964, 259] width 19 height 19
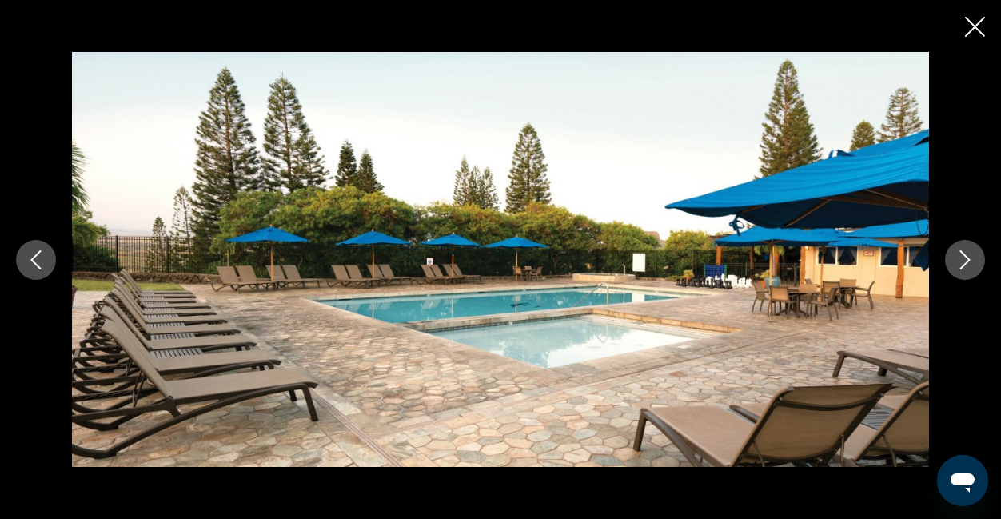
click at [969, 263] on icon "Next image" at bounding box center [964, 259] width 19 height 19
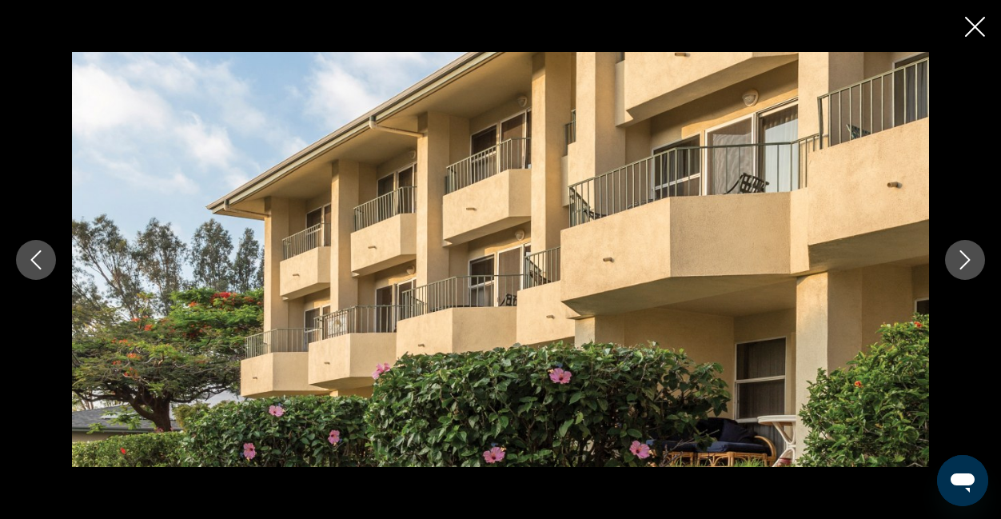
click at [969, 263] on icon "Next image" at bounding box center [964, 259] width 19 height 19
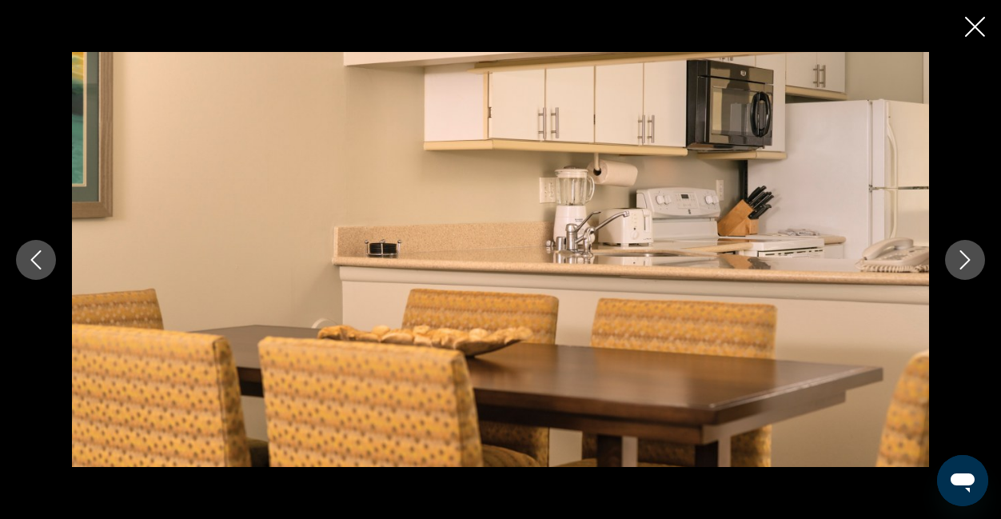
click at [969, 263] on icon "Next image" at bounding box center [964, 259] width 19 height 19
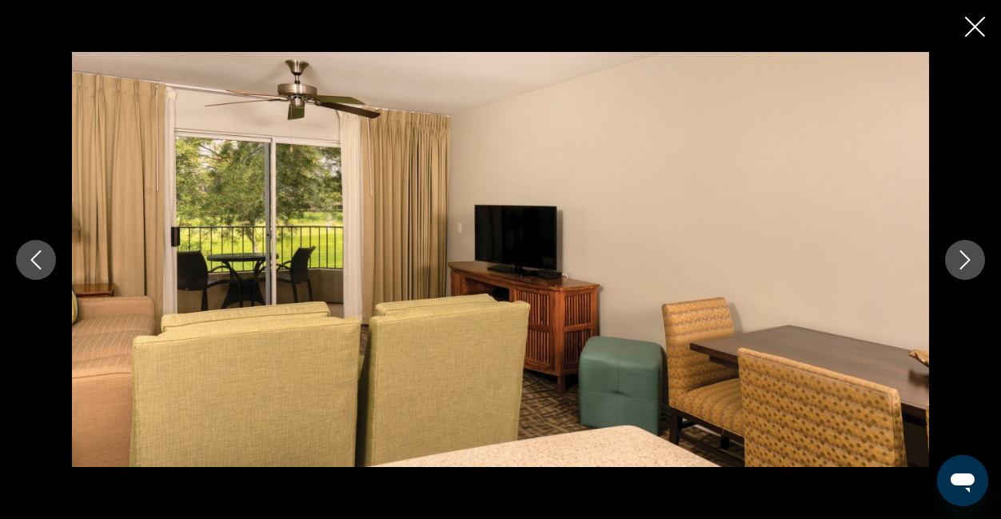
click at [969, 263] on icon "Next image" at bounding box center [964, 259] width 19 height 19
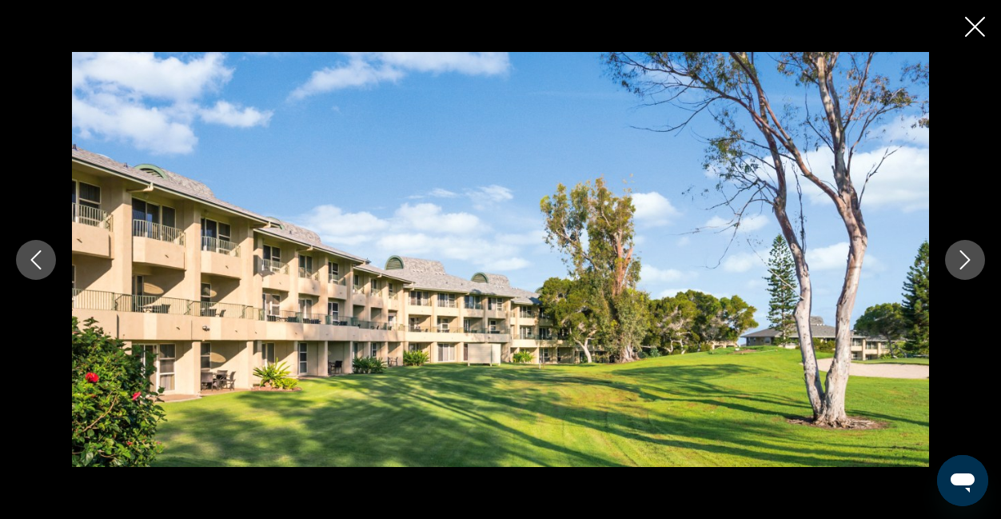
click at [969, 263] on icon "Next image" at bounding box center [964, 259] width 19 height 19
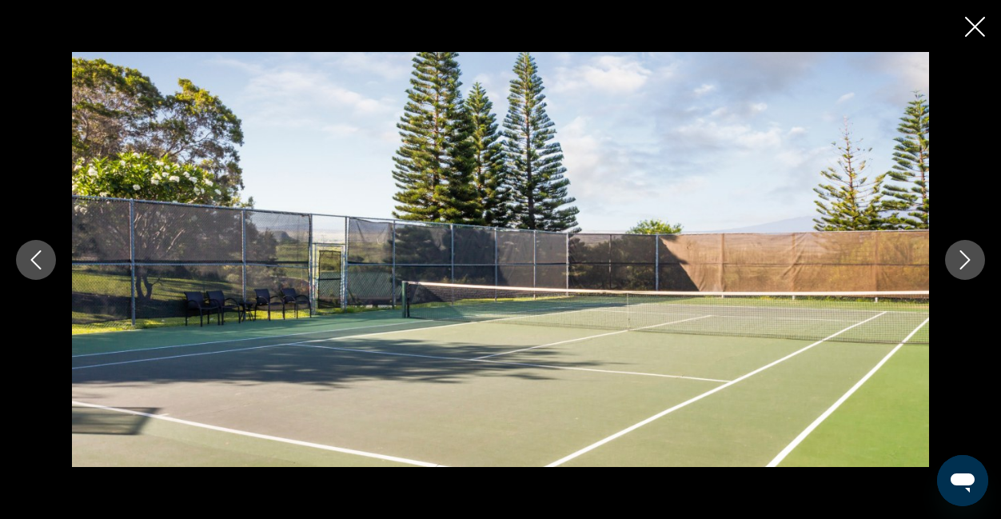
click at [969, 263] on icon "Next image" at bounding box center [964, 259] width 19 height 19
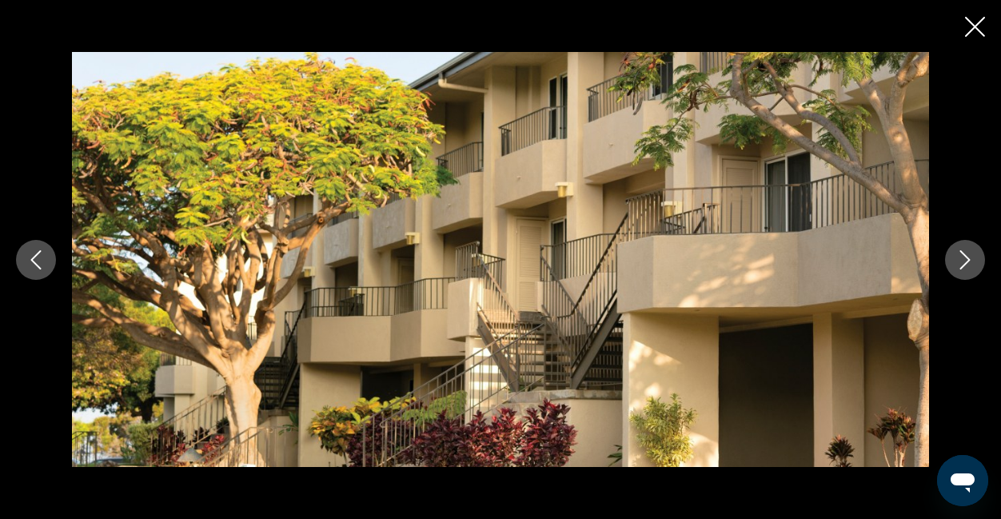
click at [969, 263] on icon "Next image" at bounding box center [964, 259] width 19 height 19
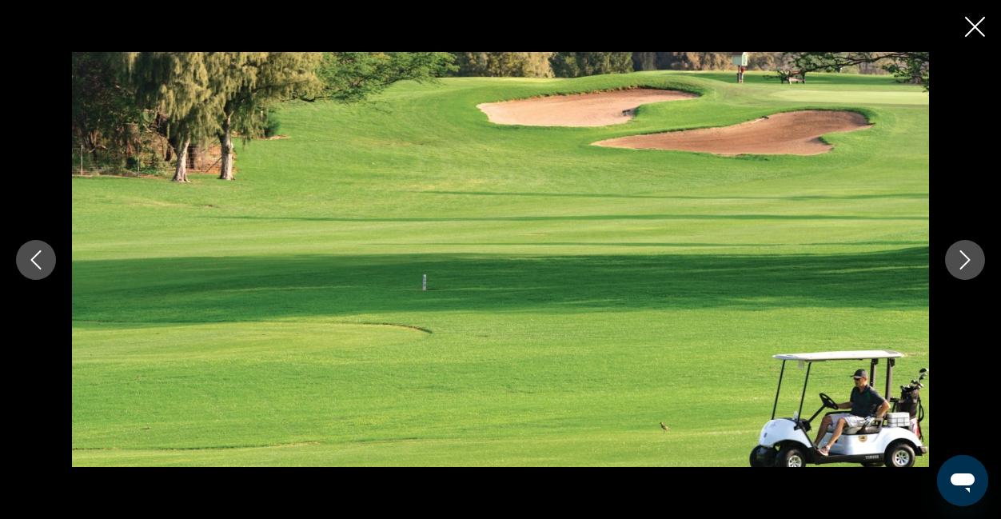
click at [969, 263] on icon "Next image" at bounding box center [964, 259] width 19 height 19
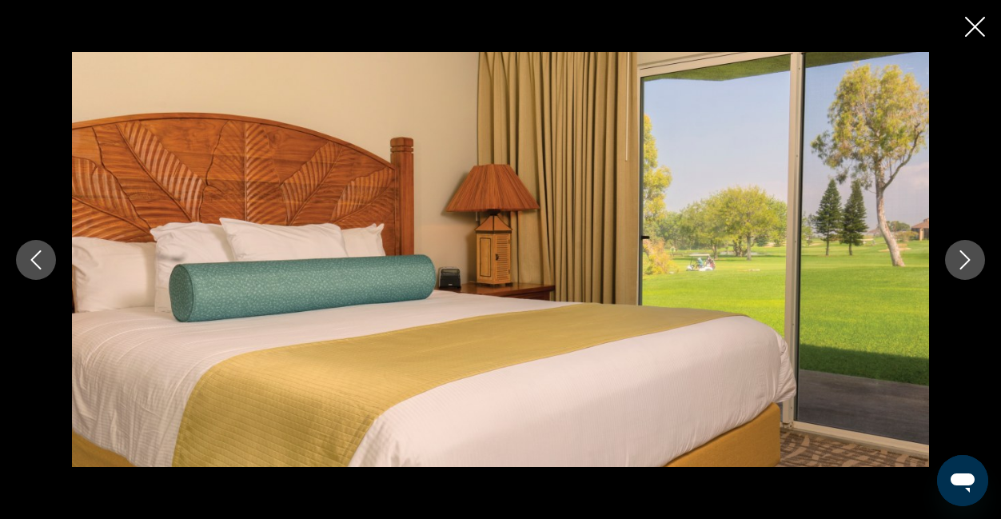
click at [969, 263] on icon "Next image" at bounding box center [964, 259] width 19 height 19
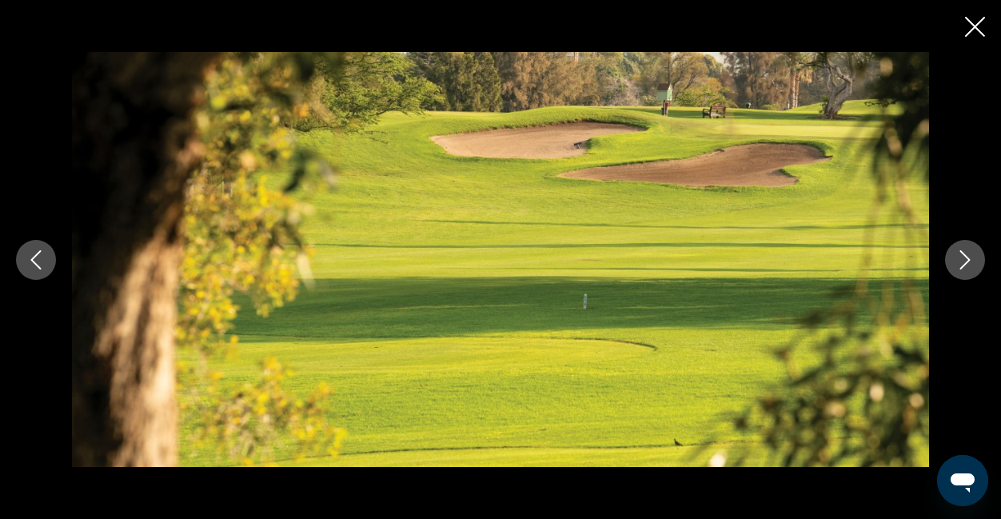
click at [969, 263] on icon "Next image" at bounding box center [964, 259] width 19 height 19
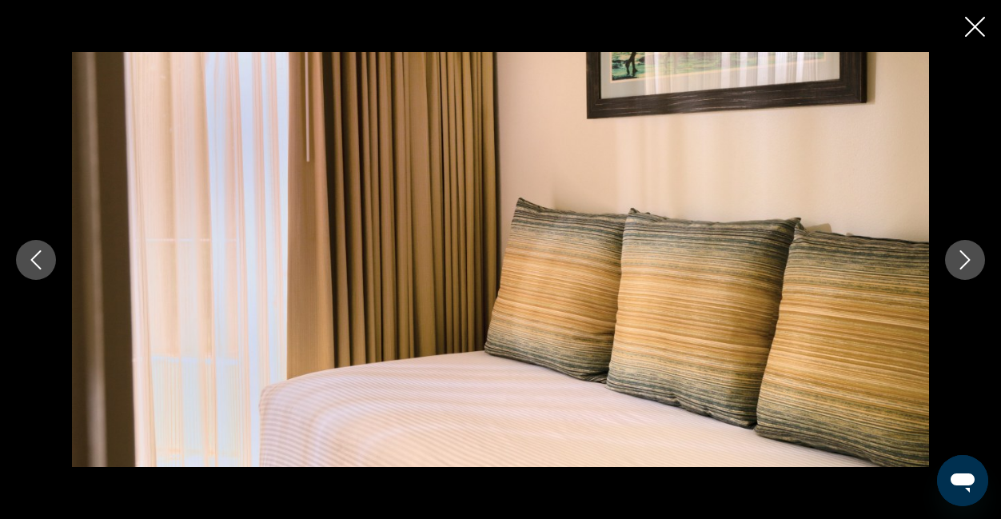
click at [969, 263] on icon "Next image" at bounding box center [964, 259] width 19 height 19
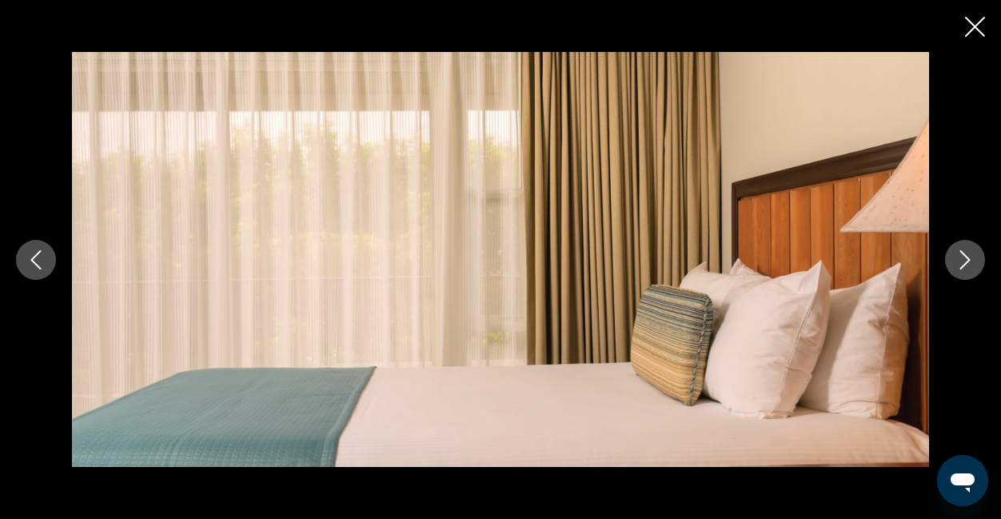
click at [969, 263] on icon "Next image" at bounding box center [964, 259] width 19 height 19
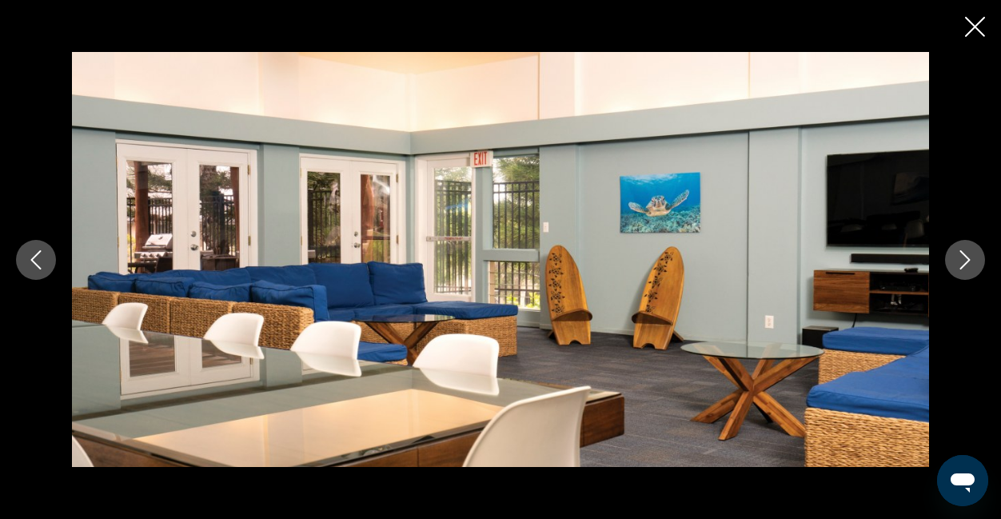
click at [969, 263] on icon "Next image" at bounding box center [964, 259] width 19 height 19
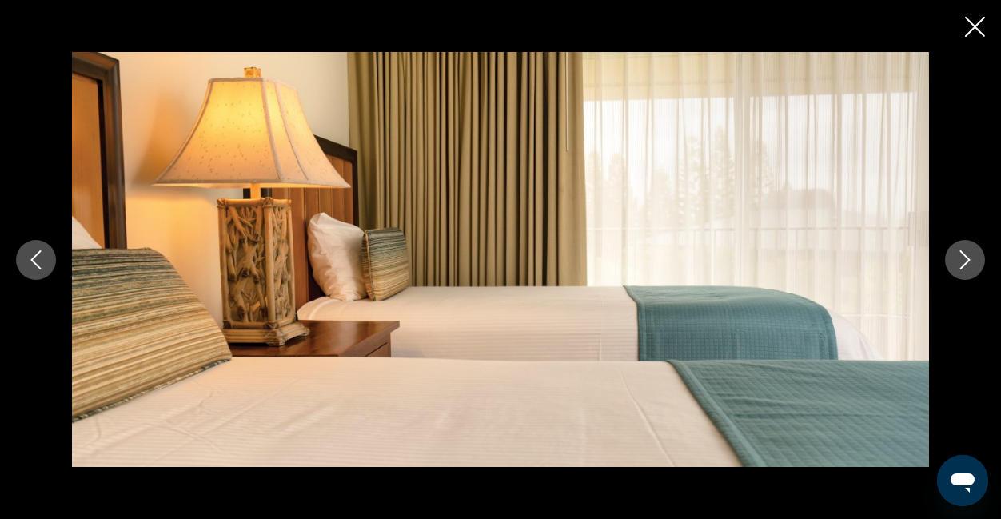
click at [969, 263] on icon "Next image" at bounding box center [964, 259] width 19 height 19
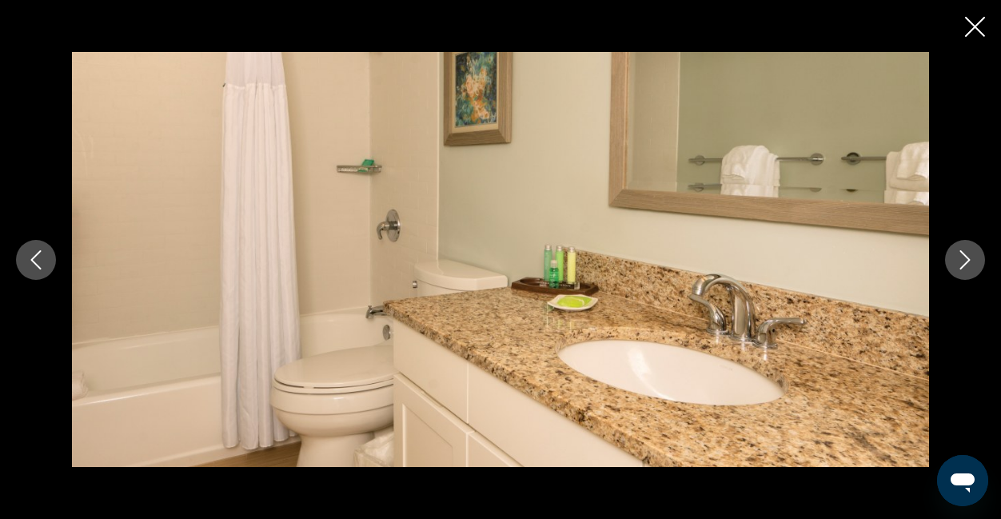
click at [969, 263] on icon "Next image" at bounding box center [964, 259] width 19 height 19
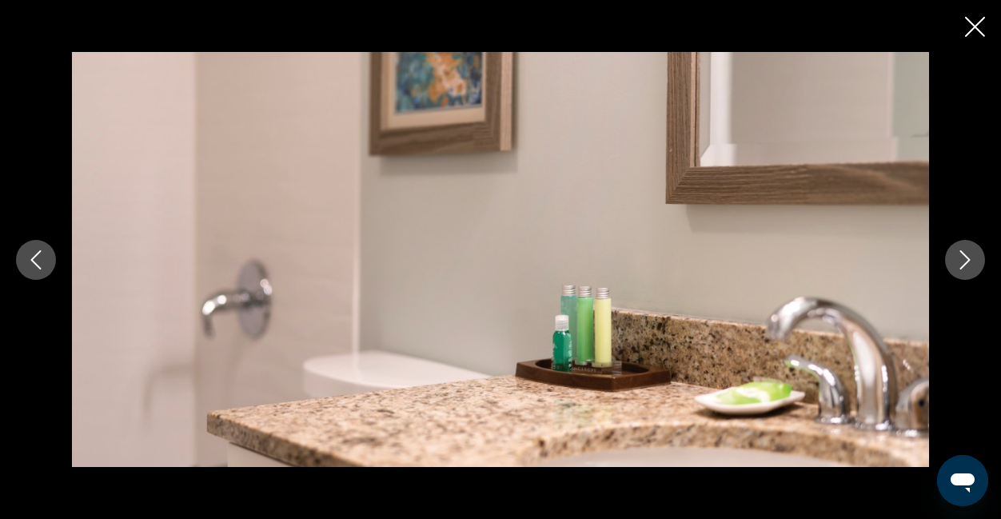
click at [969, 263] on icon "Next image" at bounding box center [964, 259] width 19 height 19
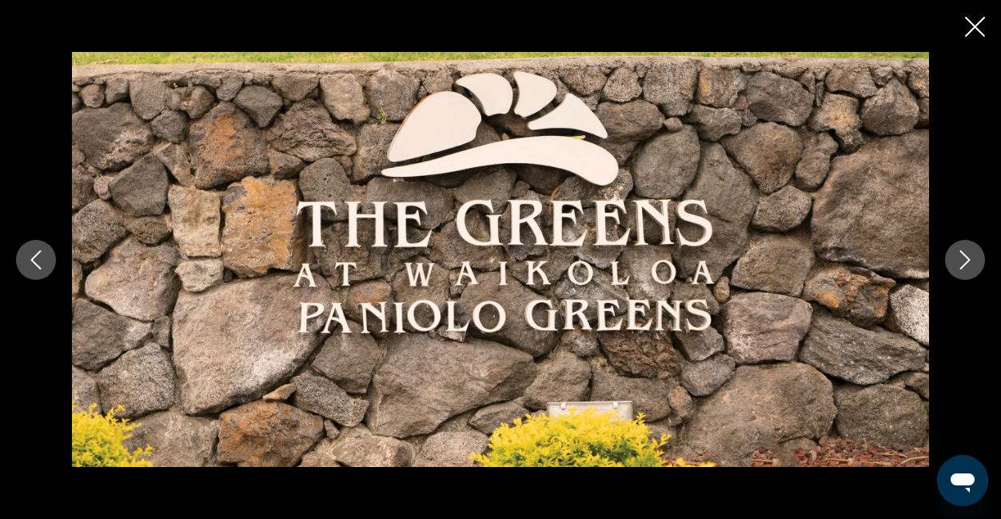
click at [969, 263] on icon "Next image" at bounding box center [964, 259] width 19 height 19
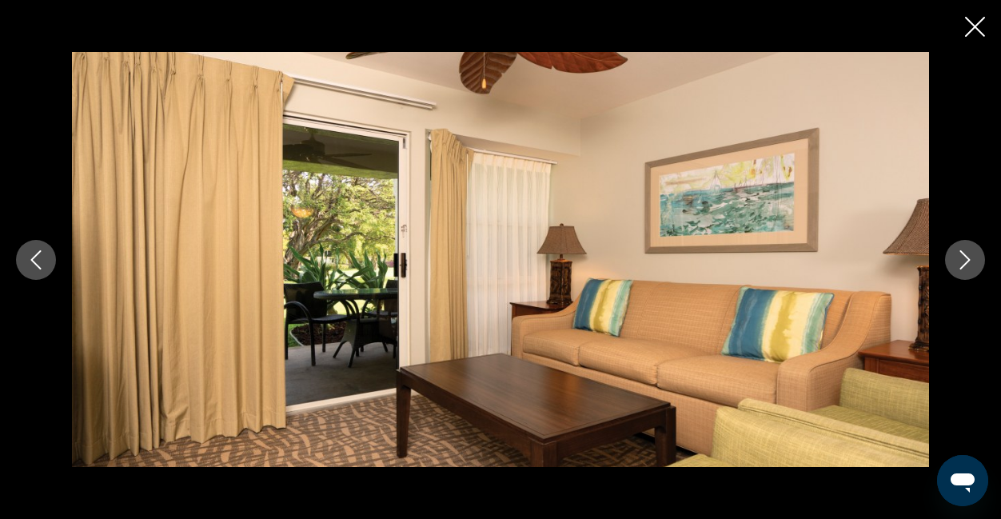
click at [969, 263] on icon "Next image" at bounding box center [964, 259] width 19 height 19
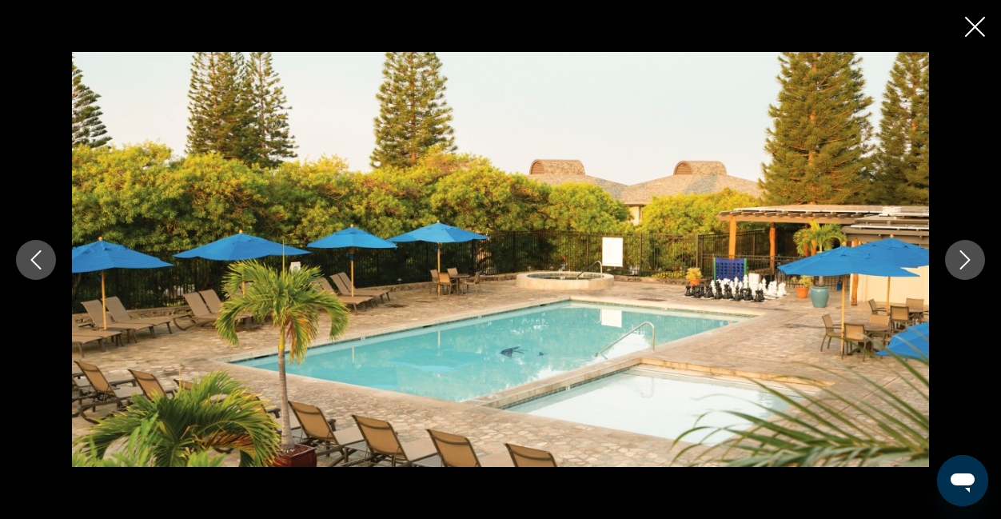
click at [976, 29] on icon "Close slideshow" at bounding box center [975, 27] width 20 height 20
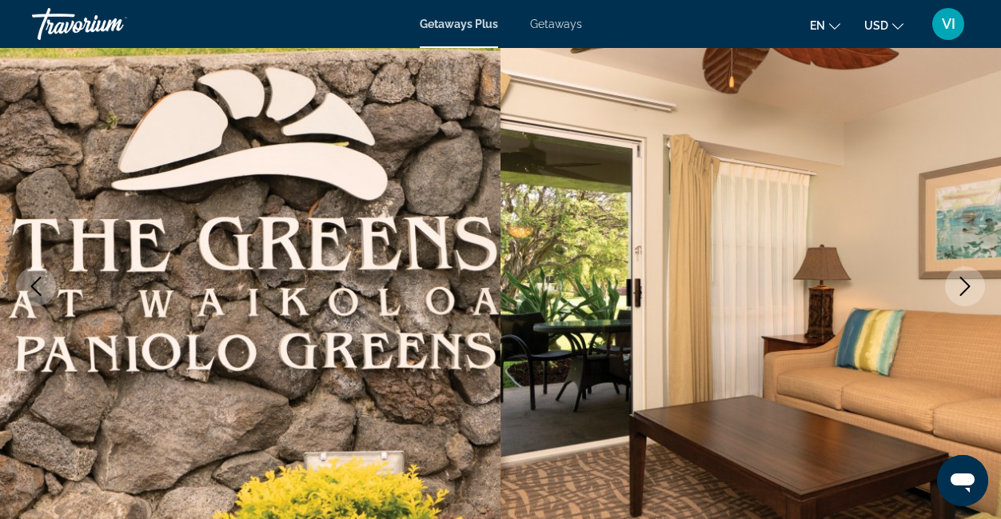
scroll to position [139, 0]
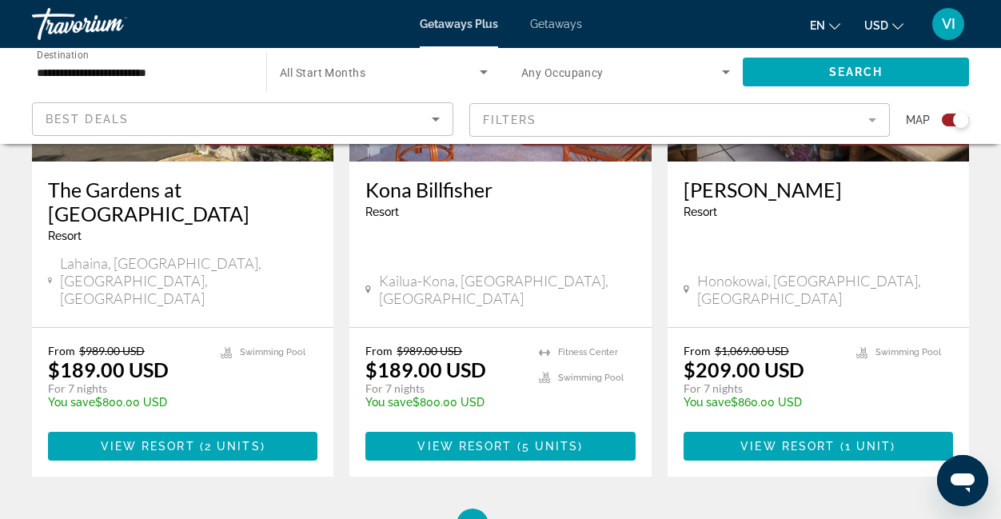
scroll to position [2635, 0]
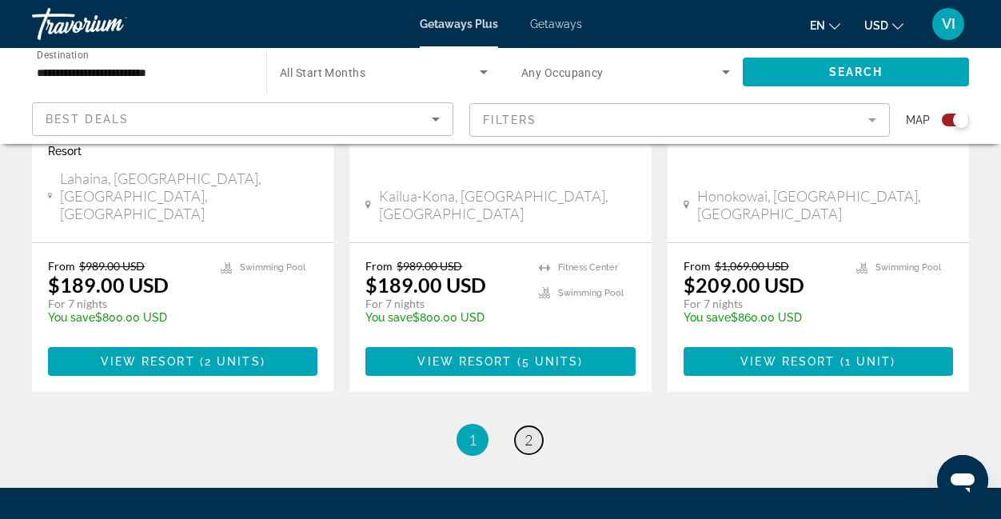
click at [520, 426] on link "page 2" at bounding box center [529, 440] width 28 height 28
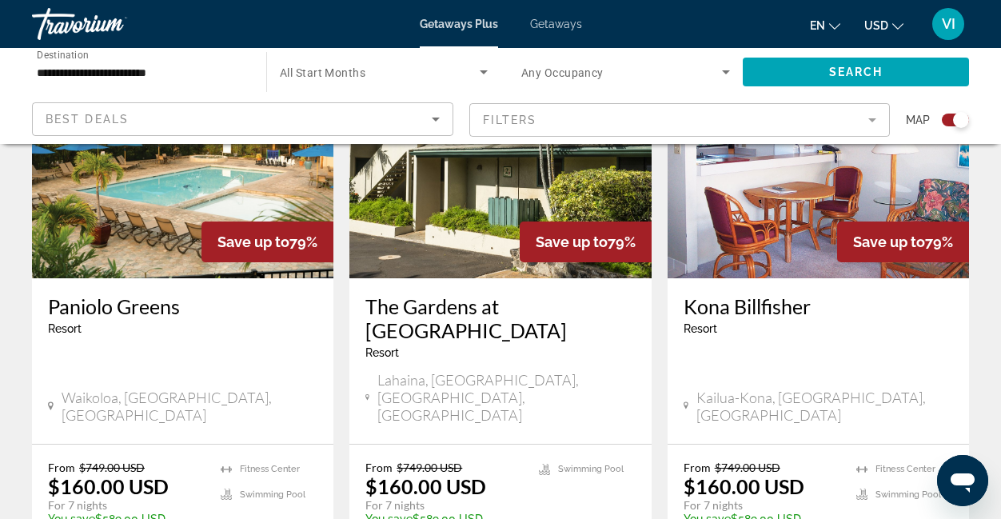
scroll to position [679, 0]
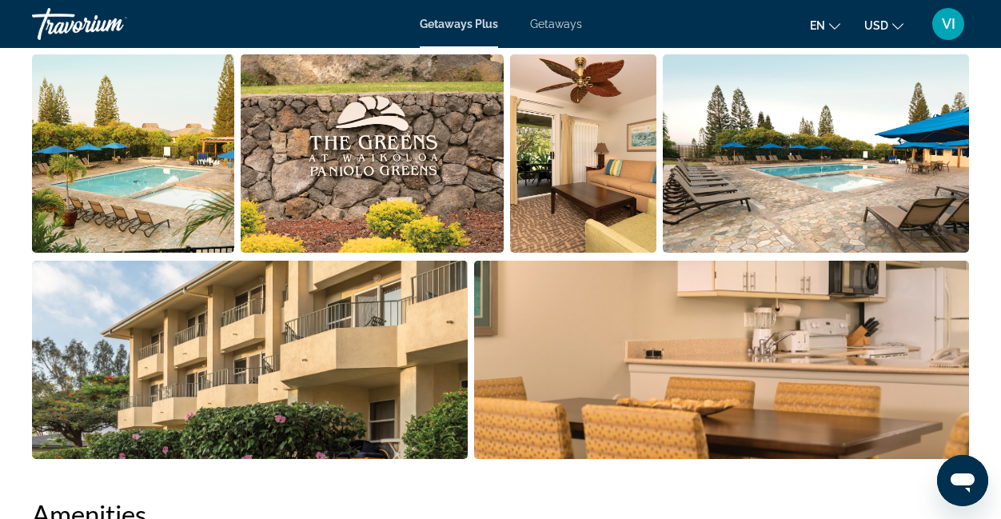
scroll to position [1095, 0]
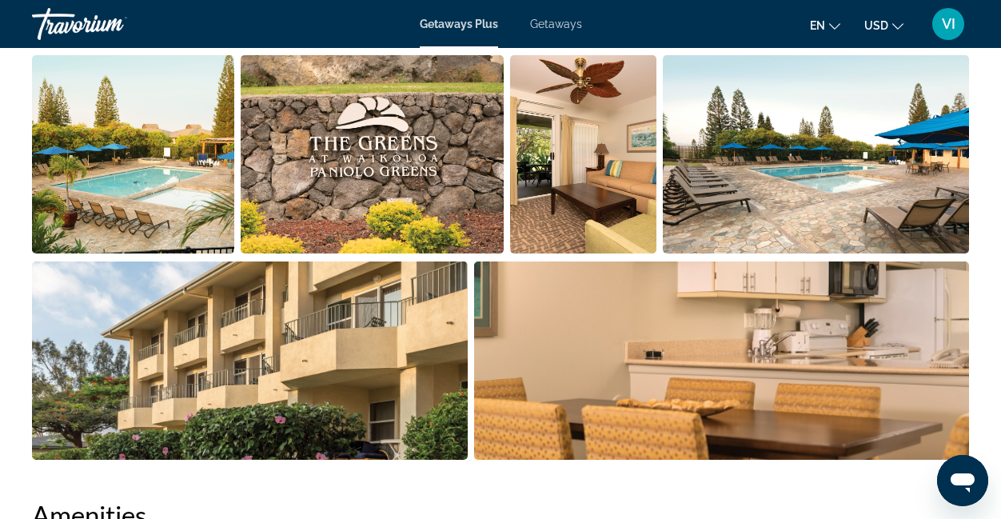
click at [580, 195] on img "Open full-screen image slider" at bounding box center [583, 154] width 146 height 198
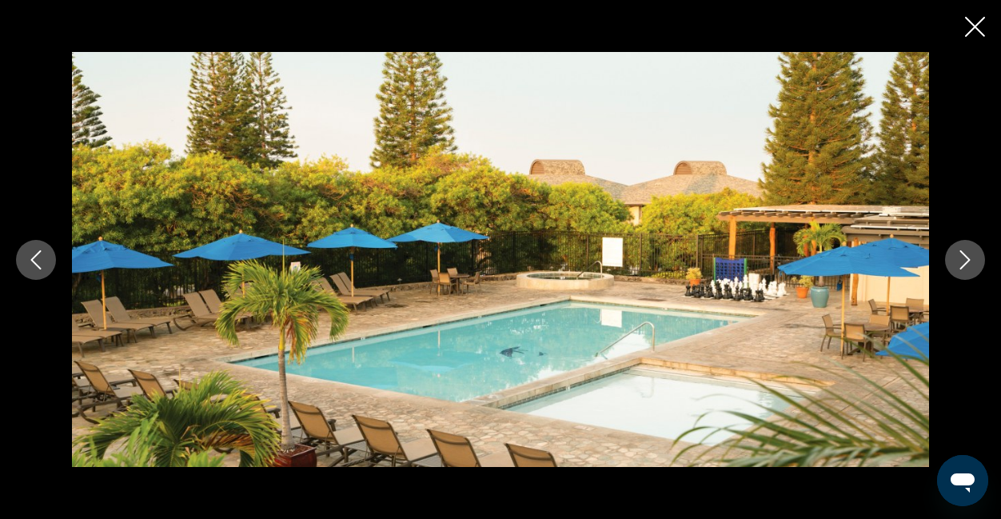
click at [955, 261] on icon "Next image" at bounding box center [964, 259] width 19 height 19
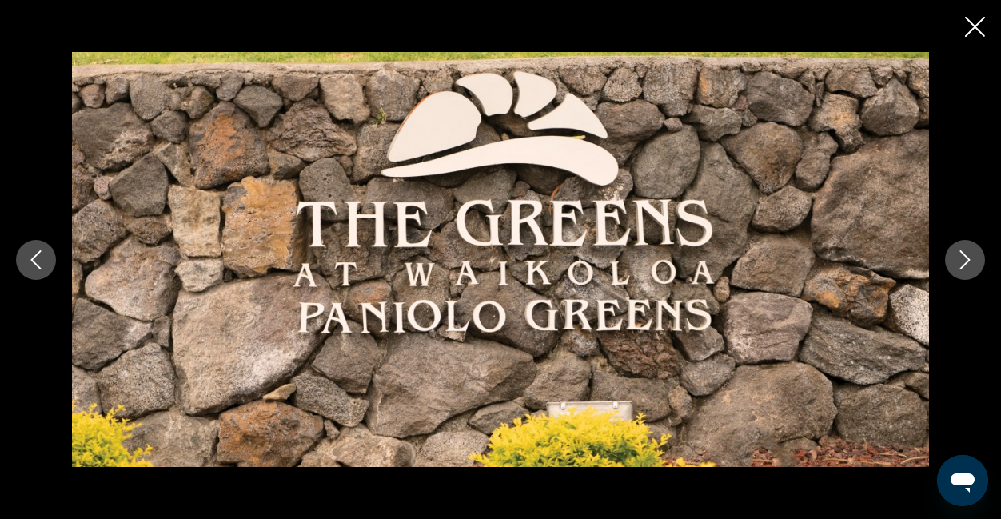
click at [955, 261] on icon "Next image" at bounding box center [964, 259] width 19 height 19
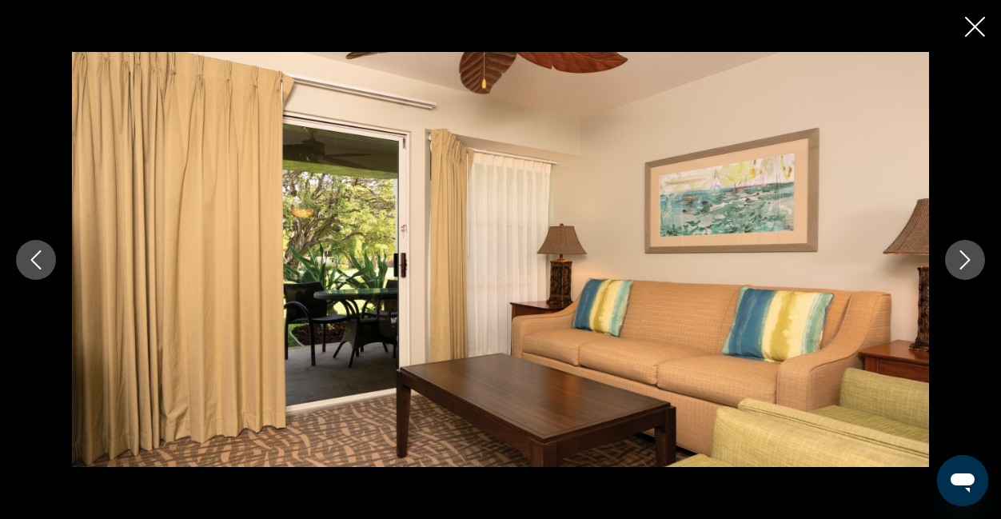
click at [955, 261] on icon "Next image" at bounding box center [964, 259] width 19 height 19
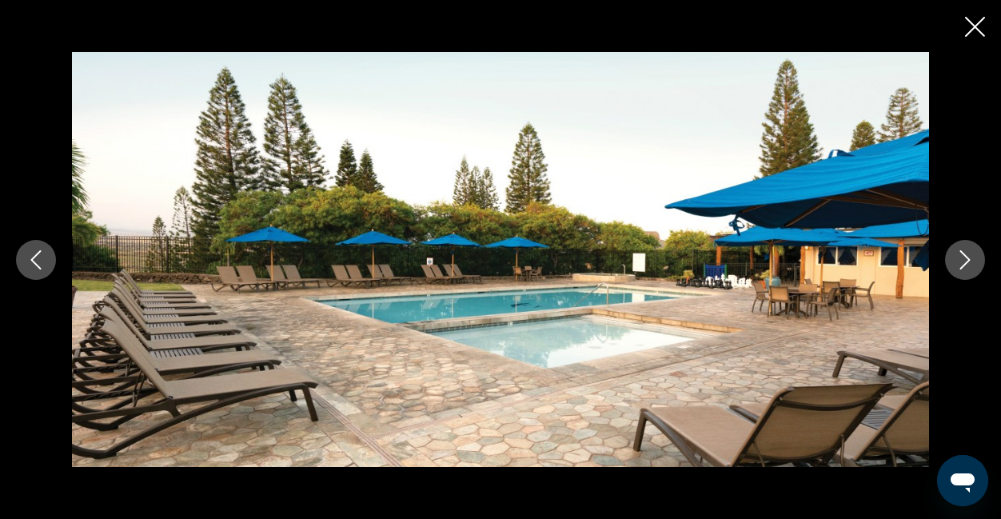
click at [955, 261] on icon "Next image" at bounding box center [964, 259] width 19 height 19
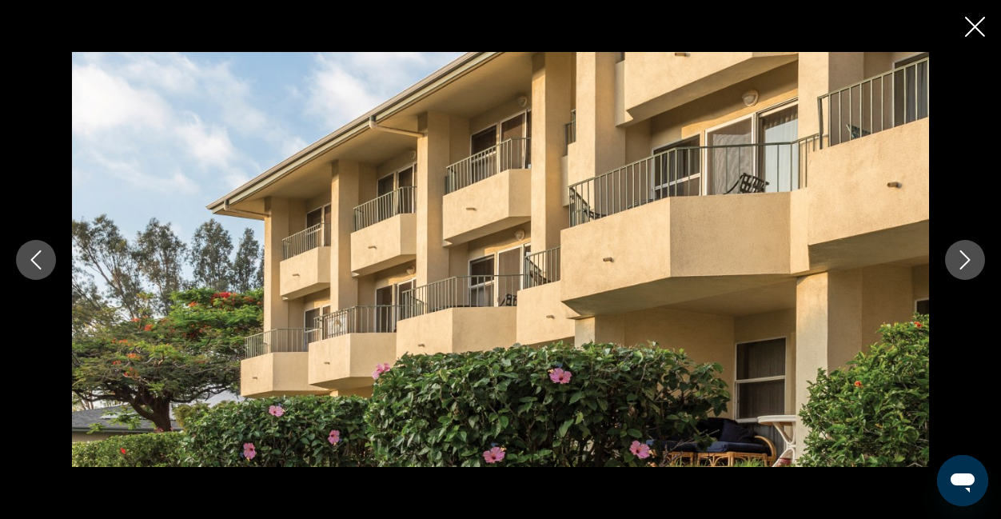
click at [955, 261] on icon "Next image" at bounding box center [964, 259] width 19 height 19
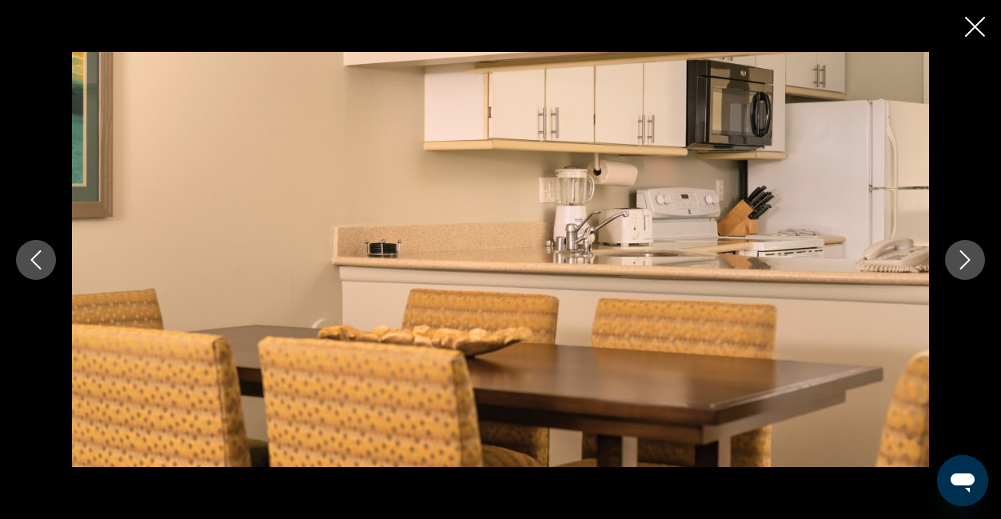
click at [955, 261] on icon "Next image" at bounding box center [964, 259] width 19 height 19
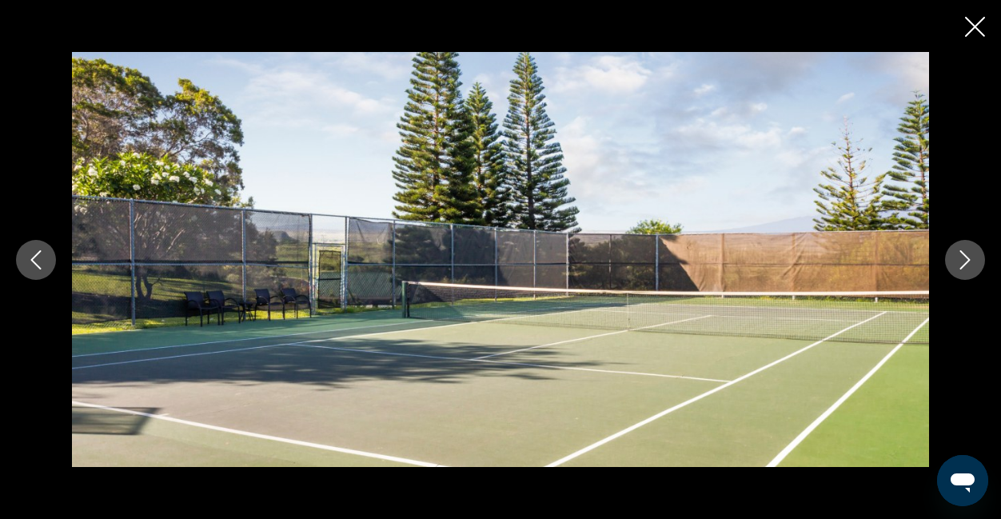
click at [955, 261] on icon "Next image" at bounding box center [964, 259] width 19 height 19
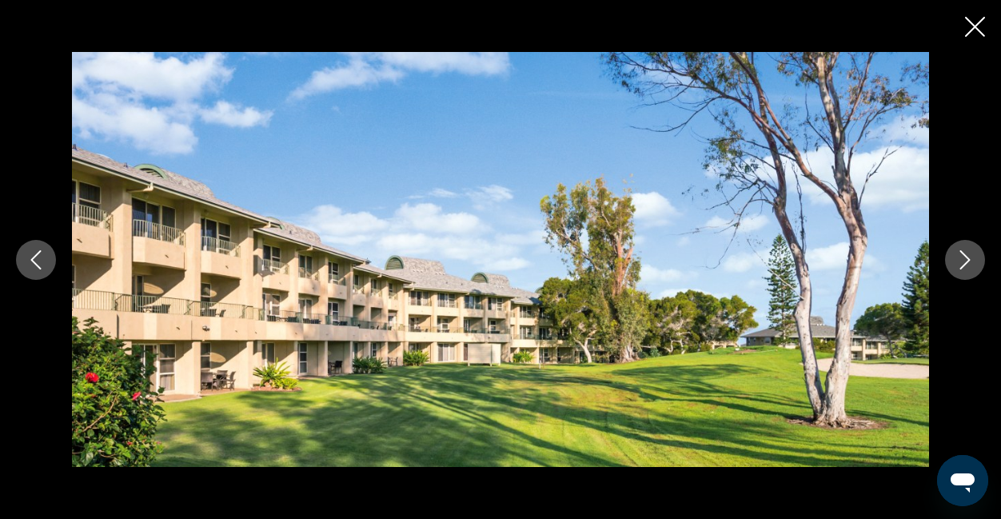
click at [955, 261] on icon "Next image" at bounding box center [964, 259] width 19 height 19
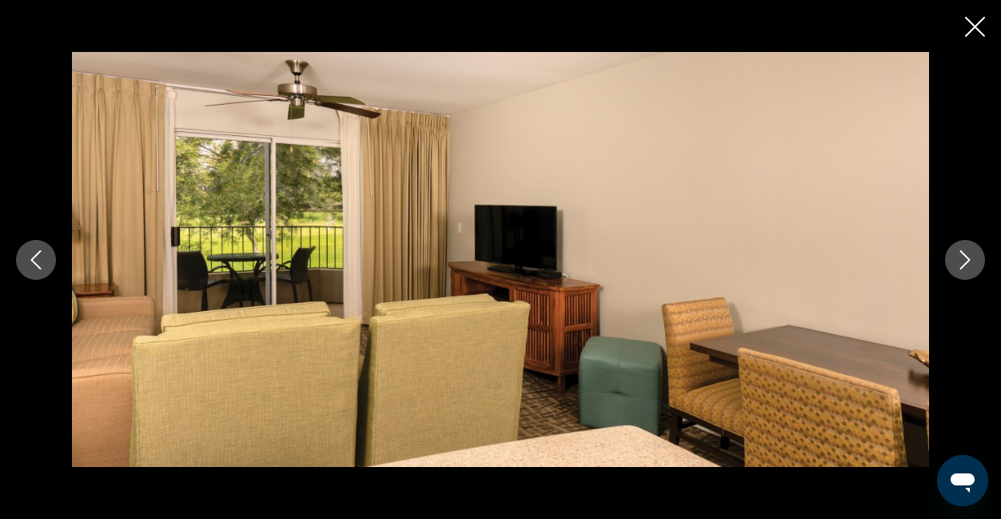
click at [955, 261] on icon "Next image" at bounding box center [964, 259] width 19 height 19
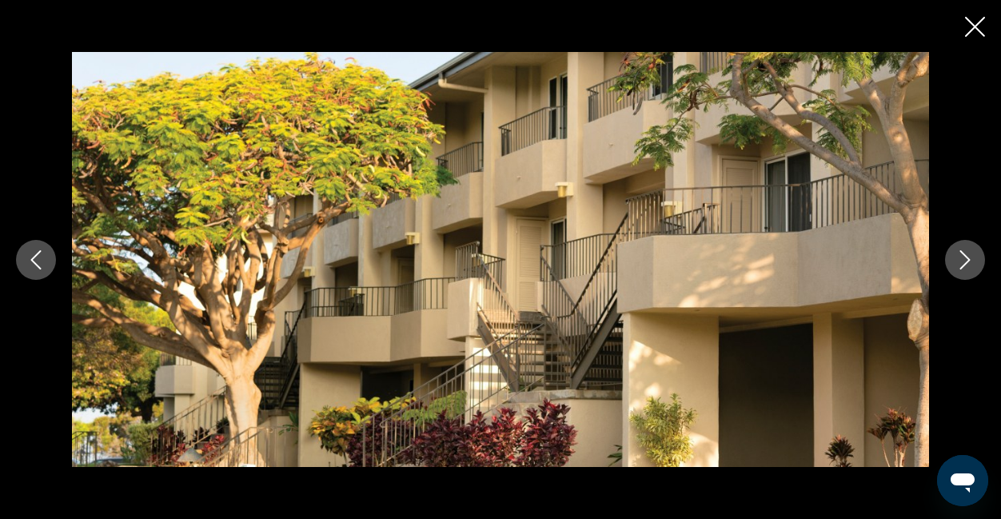
click at [955, 261] on icon "Next image" at bounding box center [964, 259] width 19 height 19
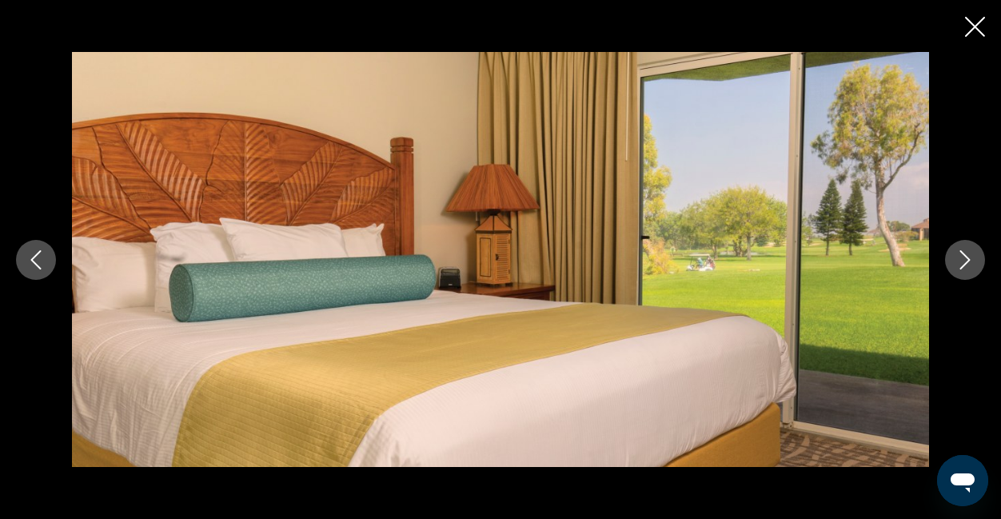
click at [955, 261] on icon "Next image" at bounding box center [964, 259] width 19 height 19
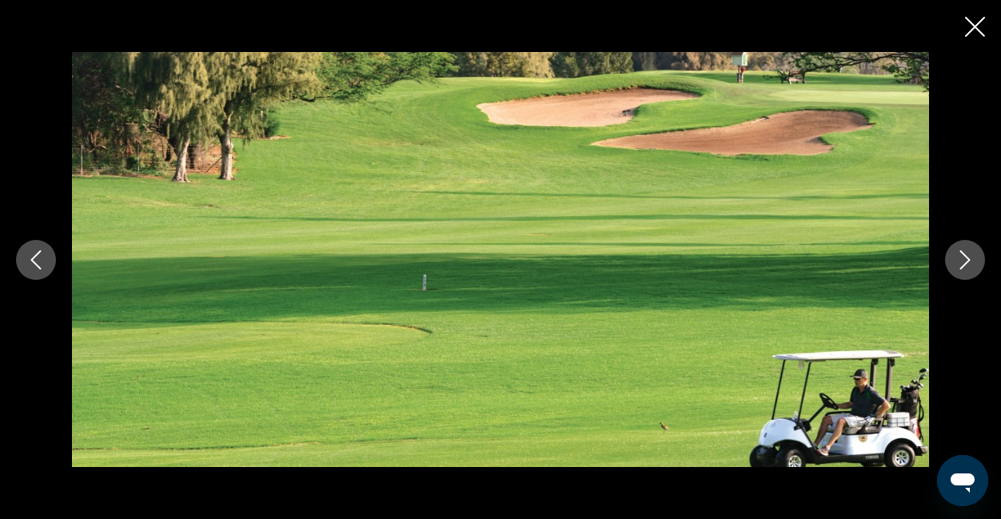
click at [955, 261] on icon "Next image" at bounding box center [964, 259] width 19 height 19
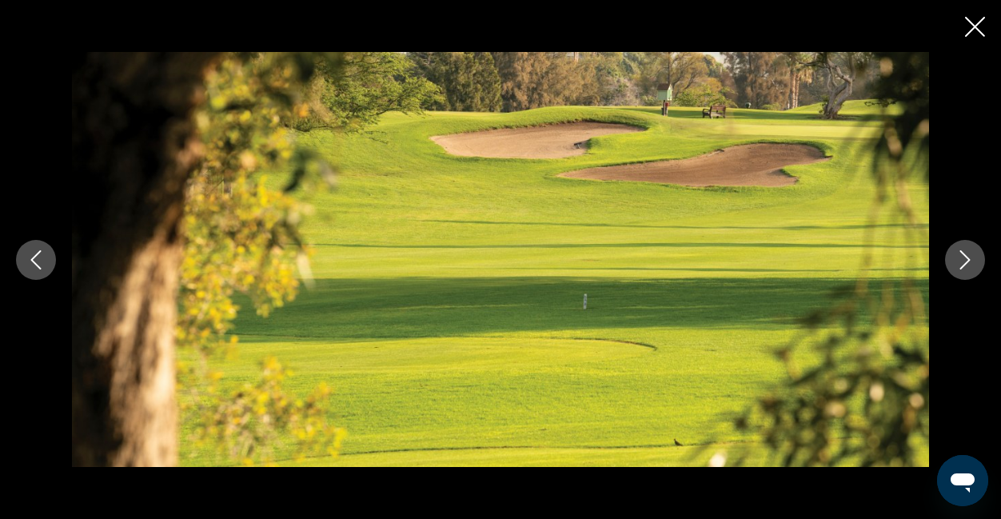
click at [955, 261] on icon "Next image" at bounding box center [964, 259] width 19 height 19
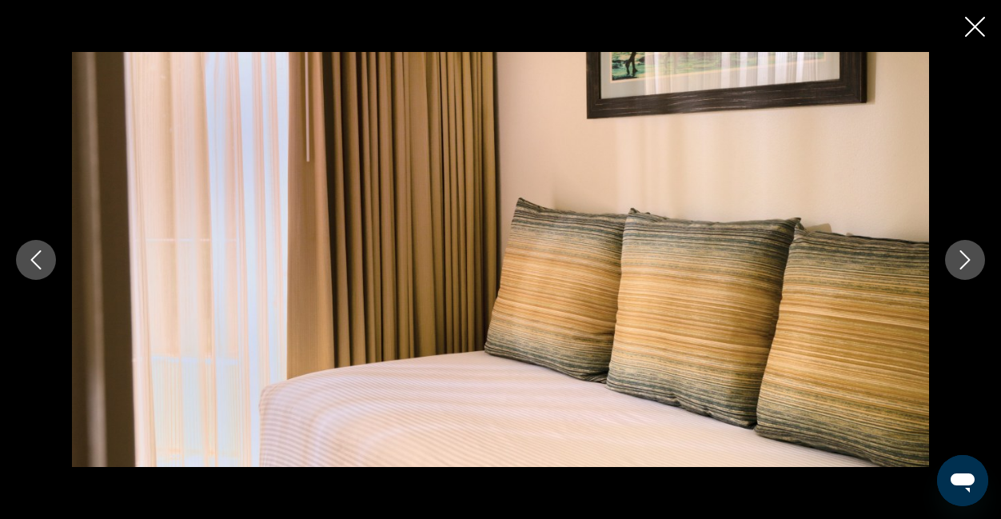
click at [955, 261] on icon "Next image" at bounding box center [964, 259] width 19 height 19
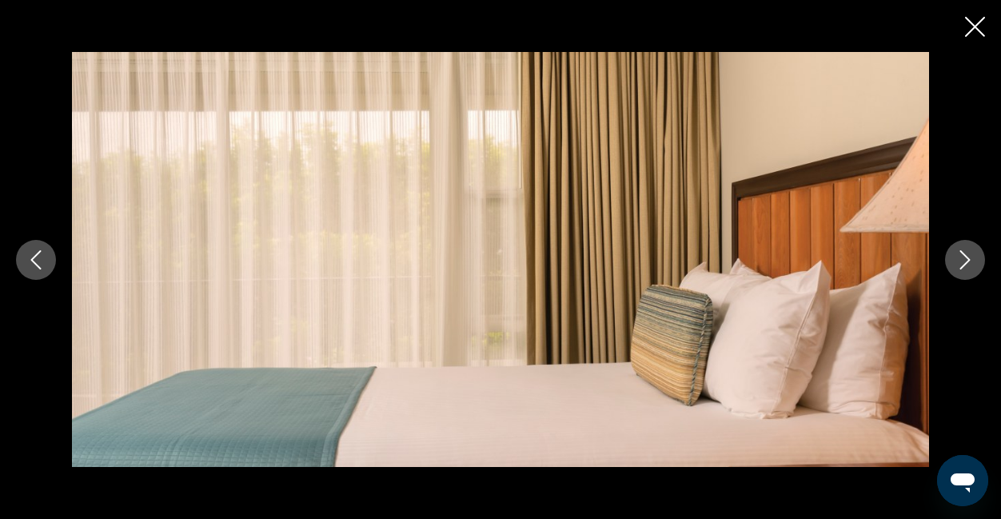
click at [955, 261] on icon "Next image" at bounding box center [964, 259] width 19 height 19
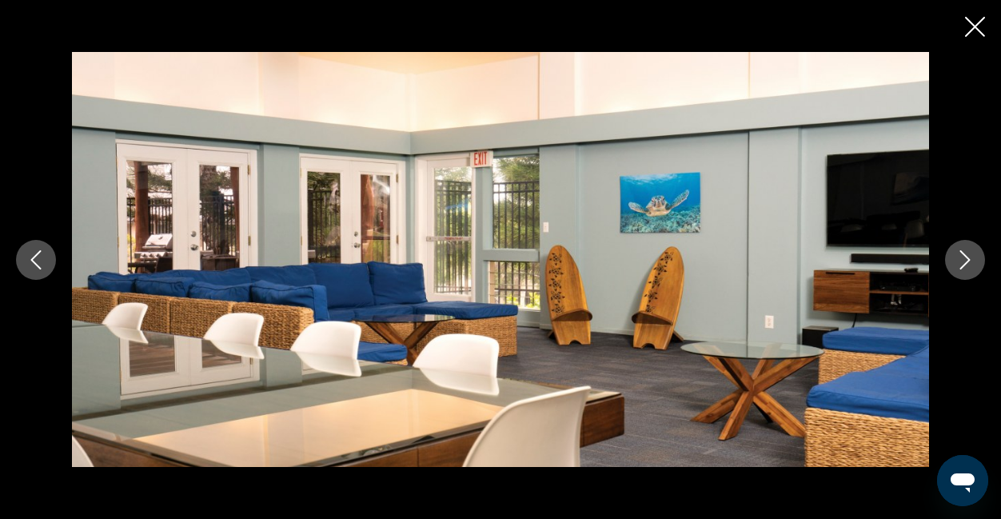
click at [955, 261] on icon "Next image" at bounding box center [964, 259] width 19 height 19
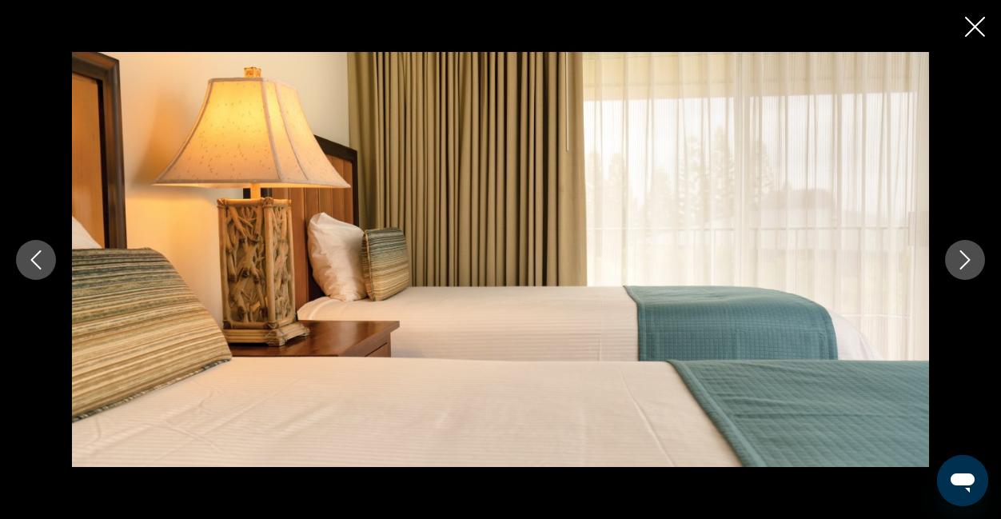
click at [955, 261] on icon "Next image" at bounding box center [964, 259] width 19 height 19
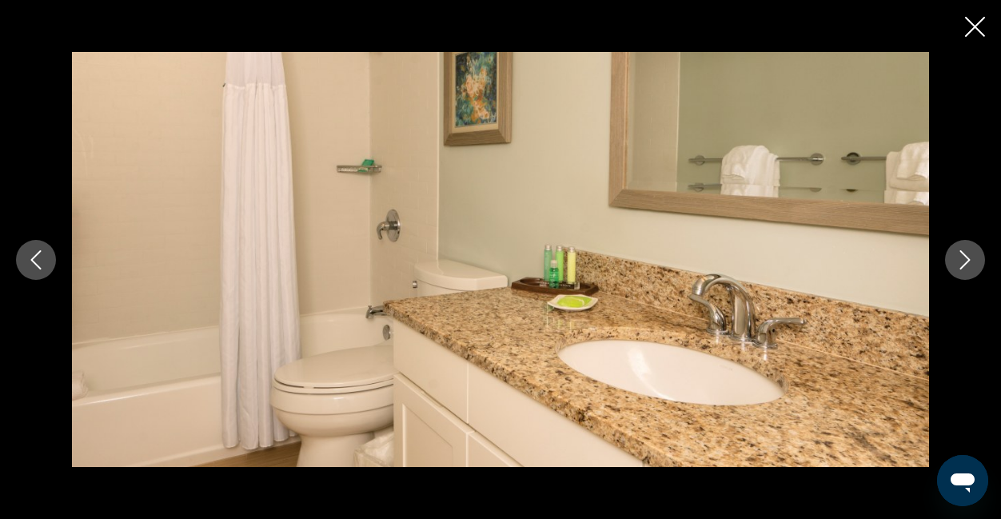
click at [955, 261] on icon "Next image" at bounding box center [964, 259] width 19 height 19
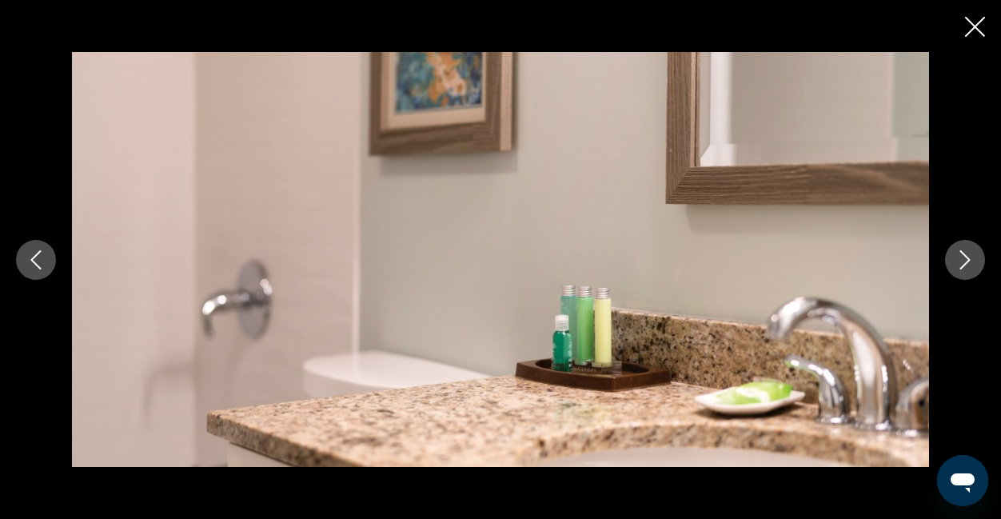
click at [955, 261] on icon "Next image" at bounding box center [964, 259] width 19 height 19
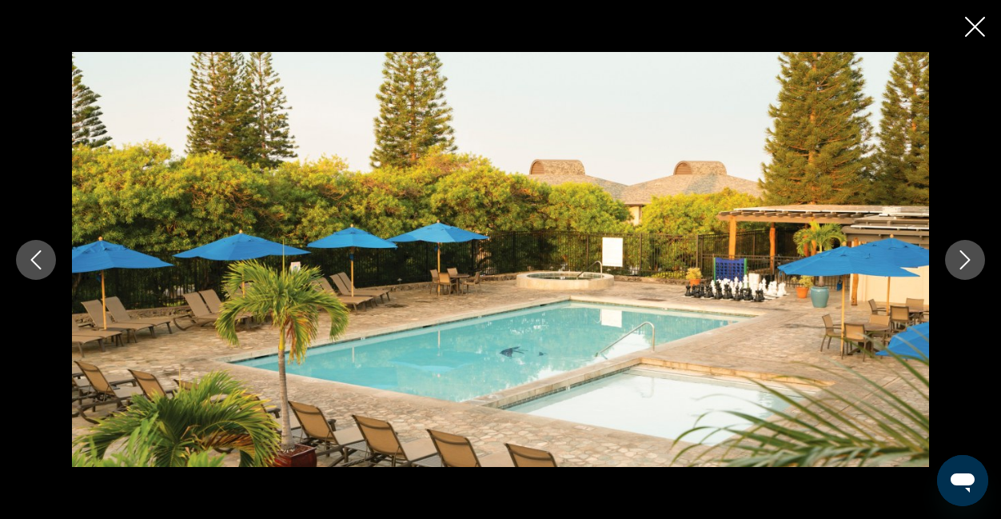
click at [955, 261] on icon "Next image" at bounding box center [964, 259] width 19 height 19
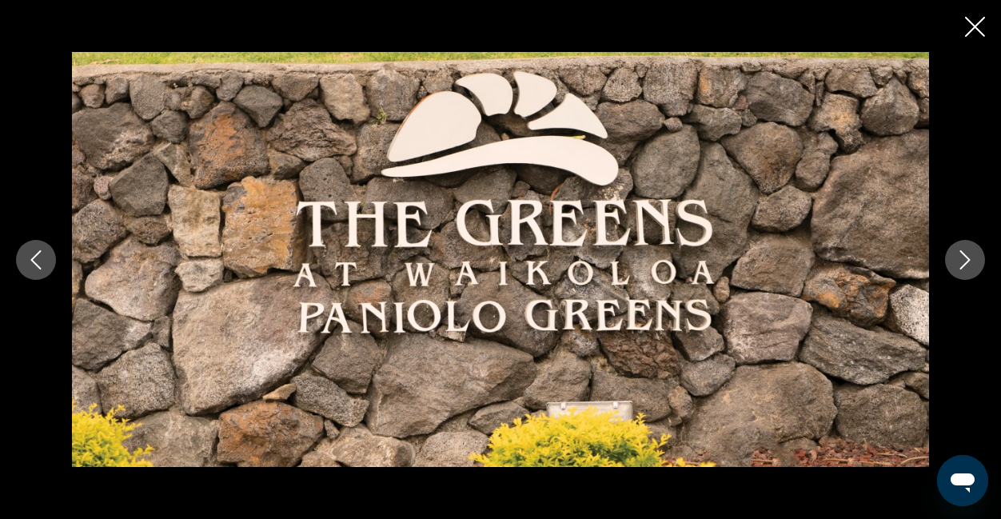
click at [971, 25] on icon "Close slideshow" at bounding box center [975, 27] width 20 height 20
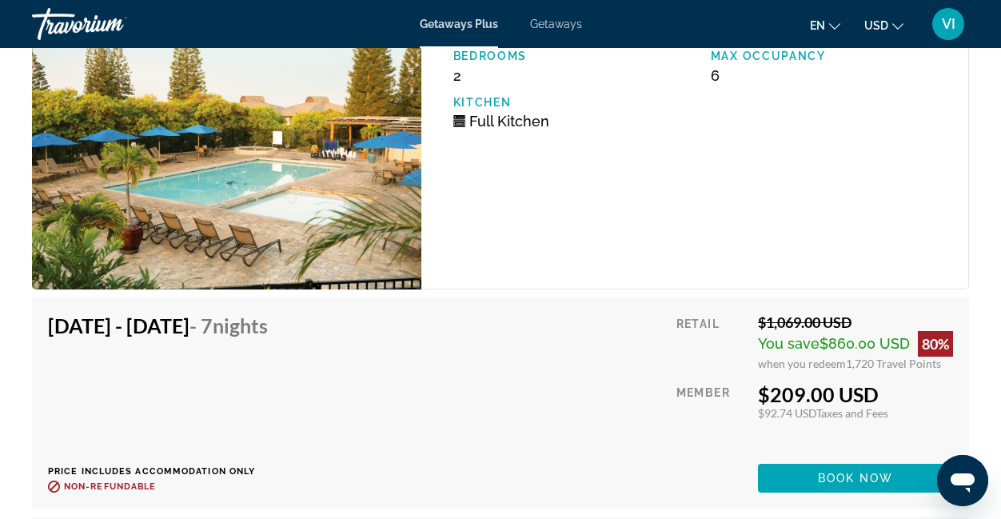
scroll to position [3284, 0]
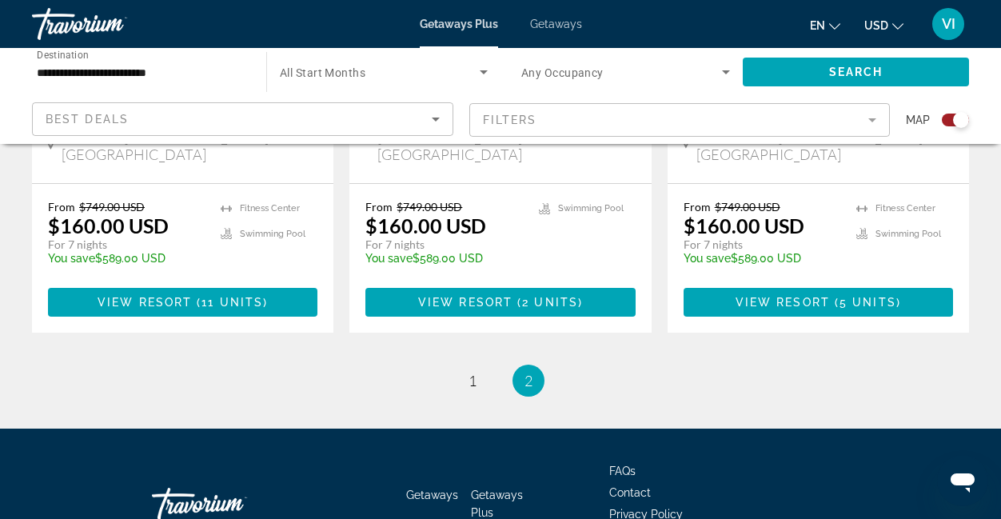
scroll to position [938, 0]
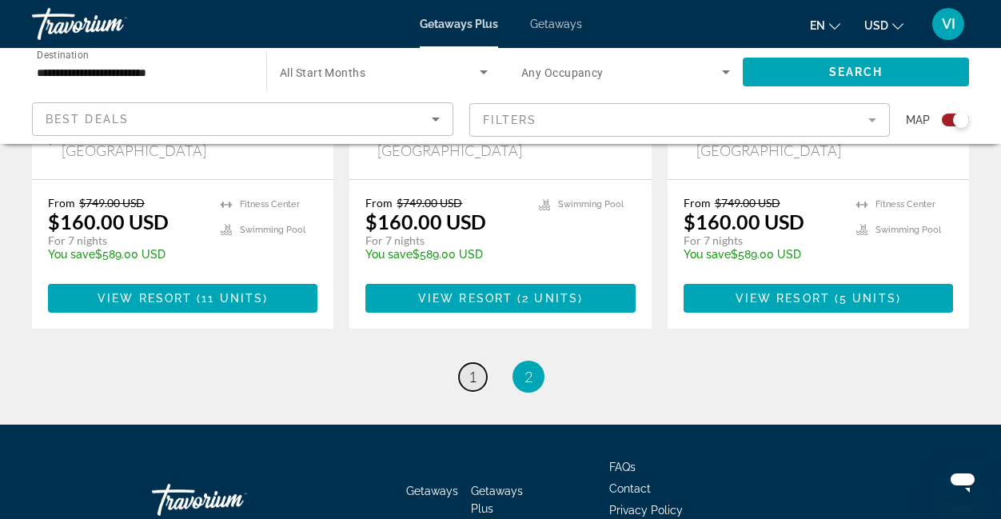
click at [471, 368] on span "1" at bounding box center [473, 377] width 8 height 18
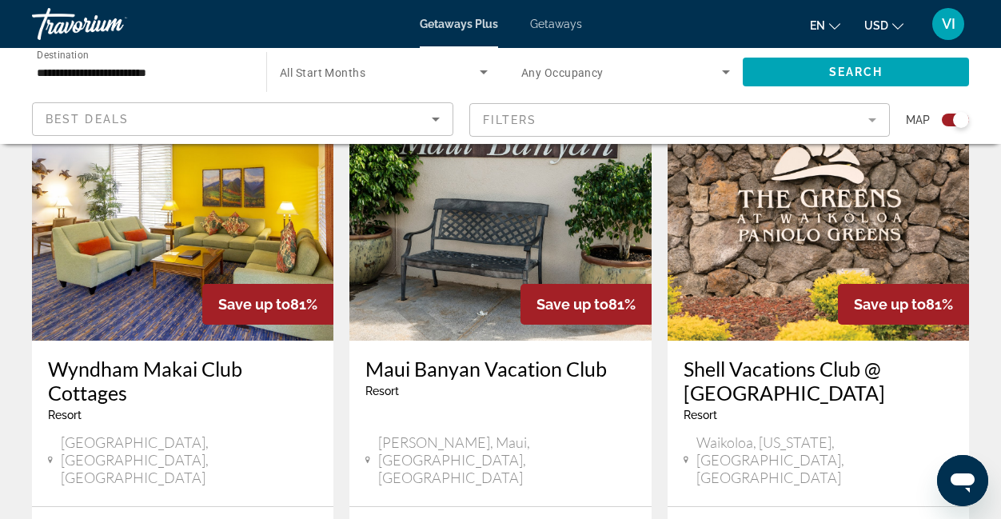
scroll to position [1204, 0]
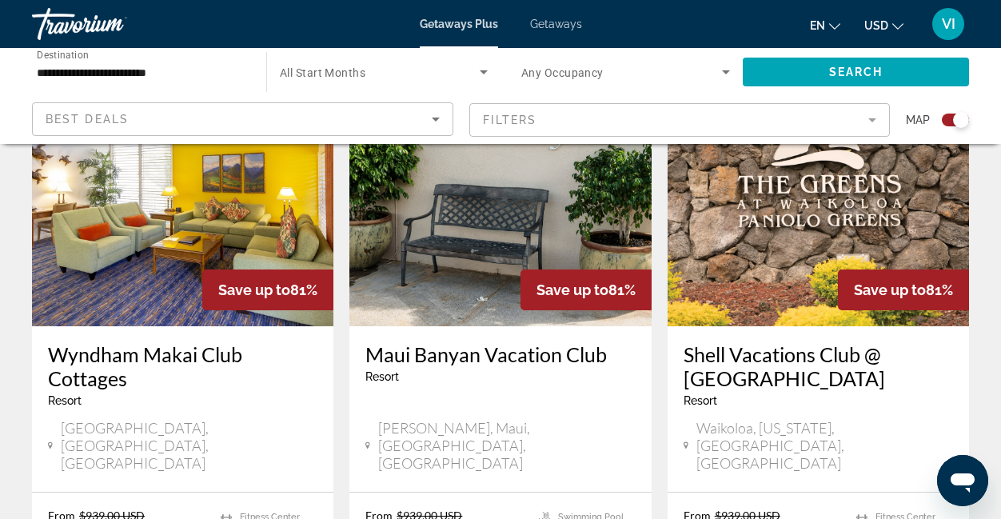
click at [774, 262] on img "Main content" at bounding box center [818, 198] width 301 height 256
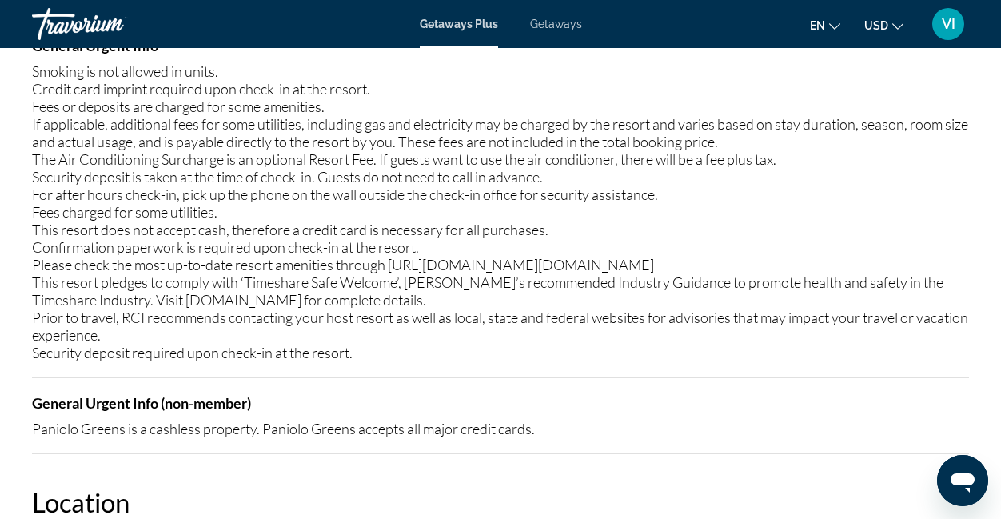
scroll to position [2338, 0]
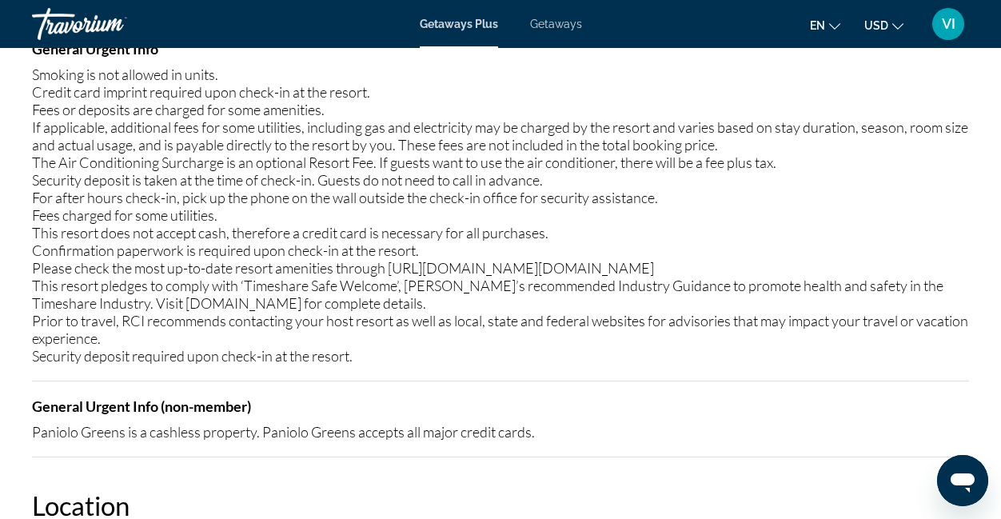
click at [786, 250] on div "Smoking is not allowed in units. Credit card imprint required upon check-in at …" at bounding box center [500, 215] width 937 height 299
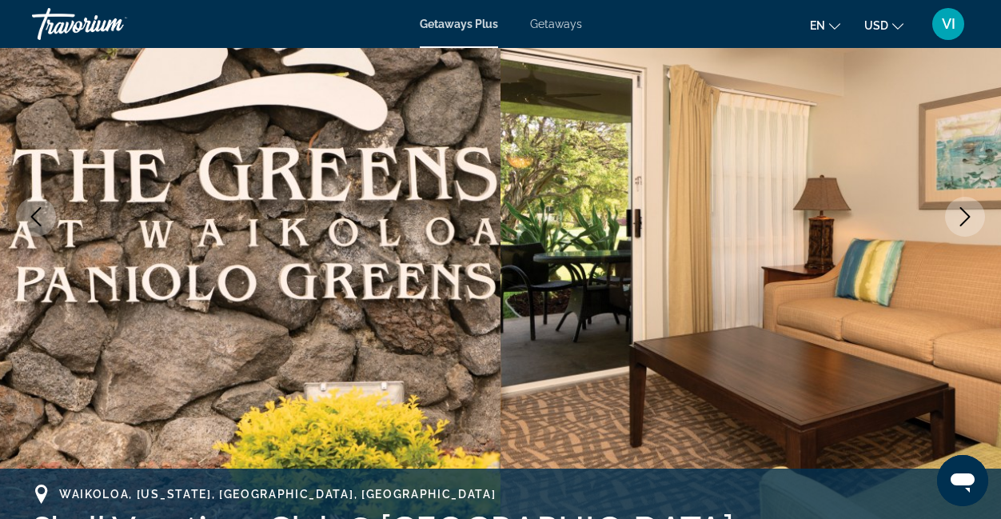
scroll to position [0, 0]
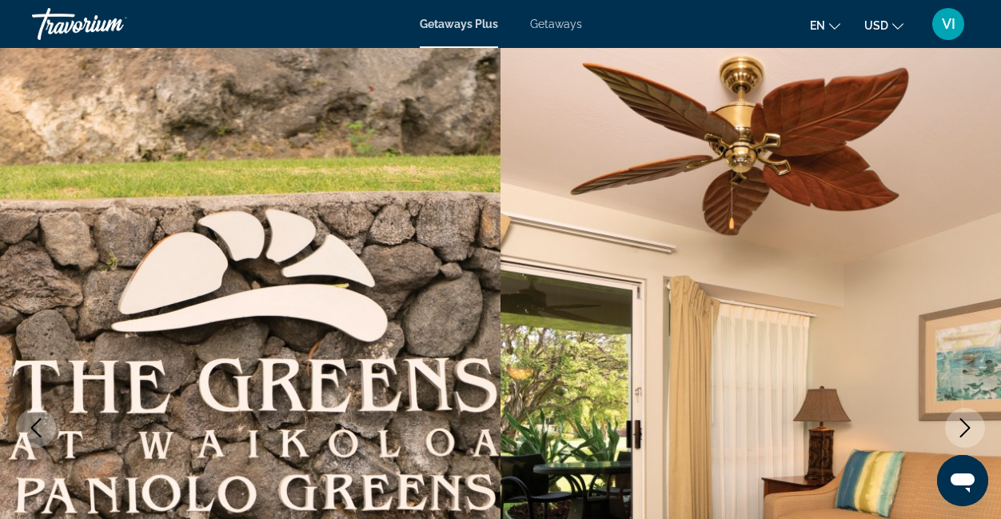
click at [563, 26] on span "Getaways" at bounding box center [556, 24] width 52 height 13
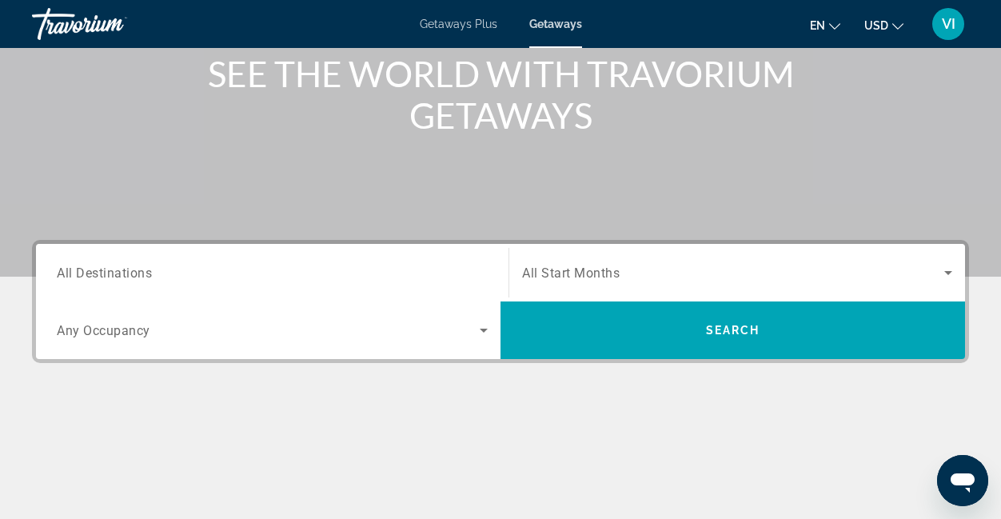
scroll to position [213, 0]
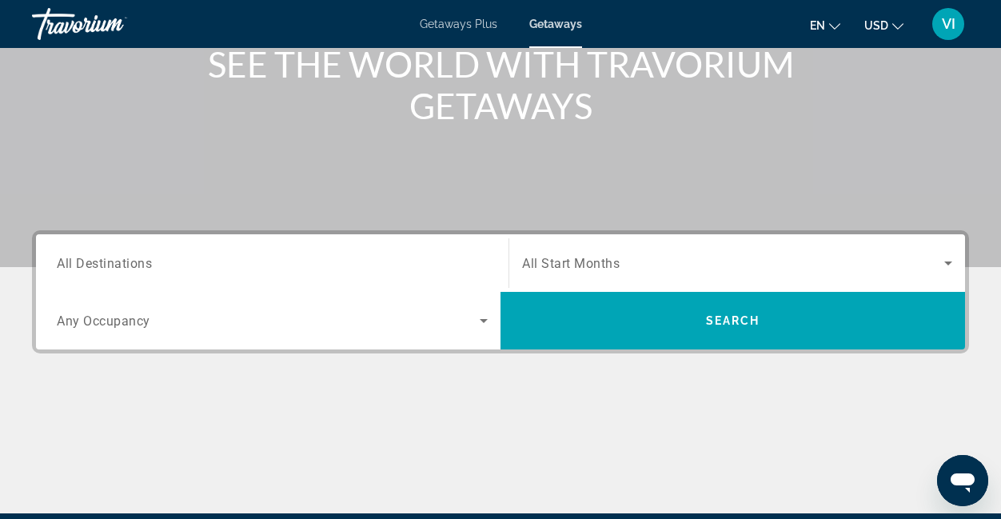
click at [177, 261] on input "Destination All Destinations" at bounding box center [272, 263] width 431 height 19
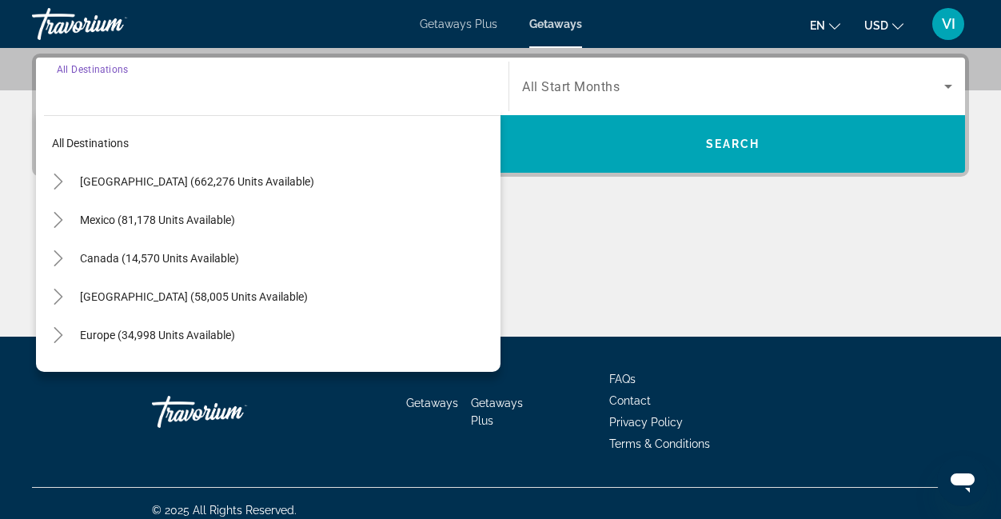
scroll to position [391, 0]
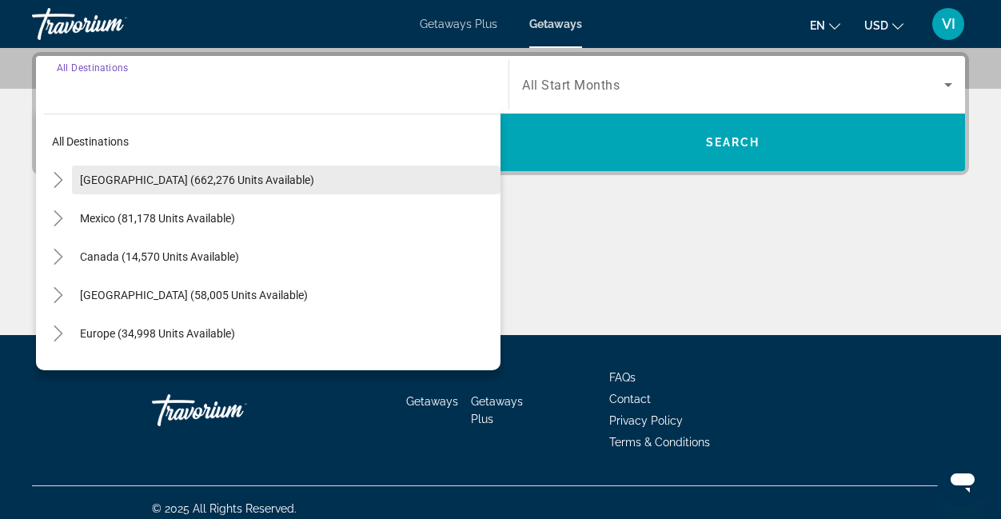
click at [158, 173] on span "[GEOGRAPHIC_DATA] (662,276 units available)" at bounding box center [197, 179] width 234 height 13
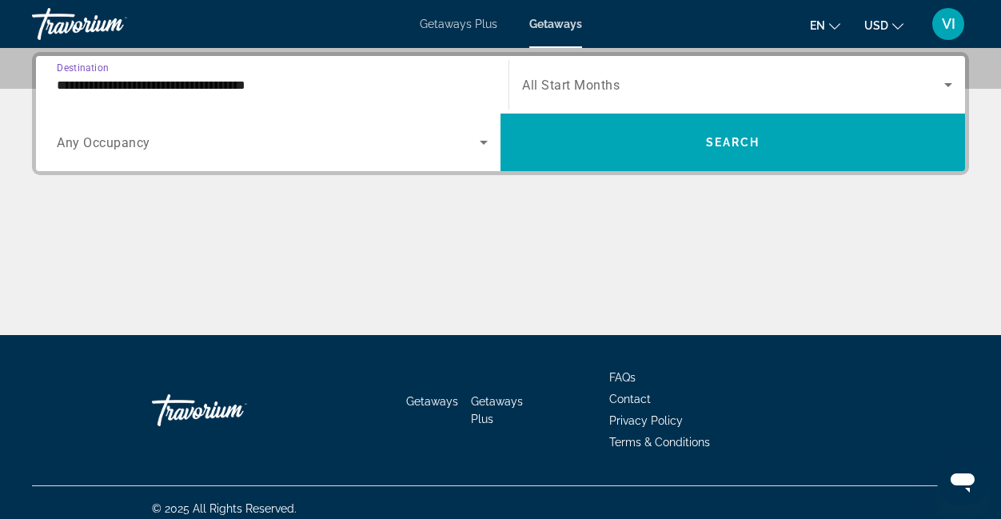
click at [163, 78] on input "**********" at bounding box center [272, 85] width 431 height 19
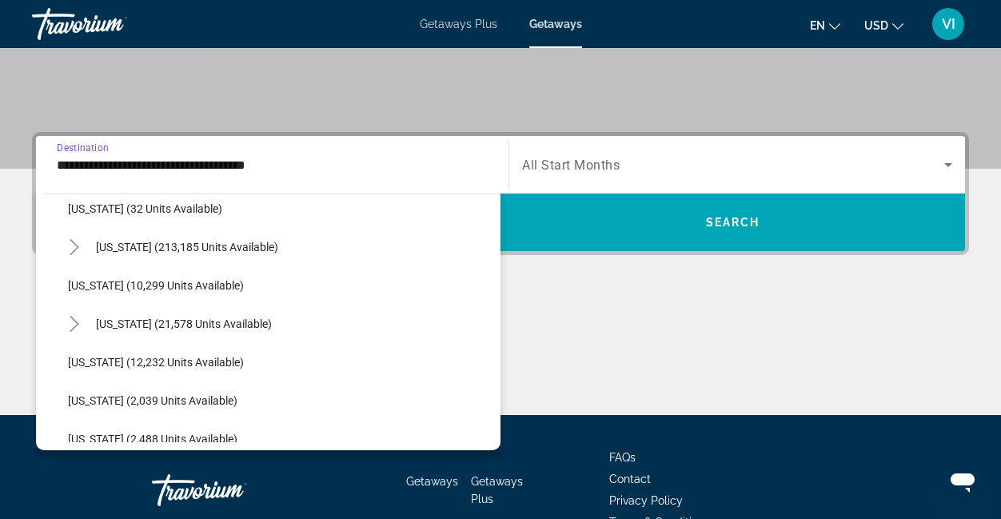
scroll to position [283, 0]
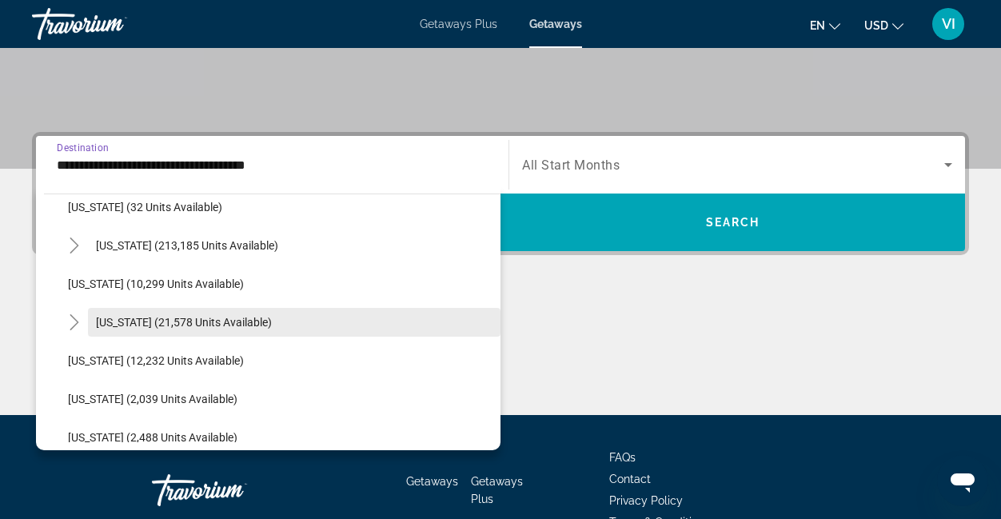
click at [158, 327] on span "[US_STATE] (21,578 units available)" at bounding box center [184, 322] width 176 height 13
type input "**********"
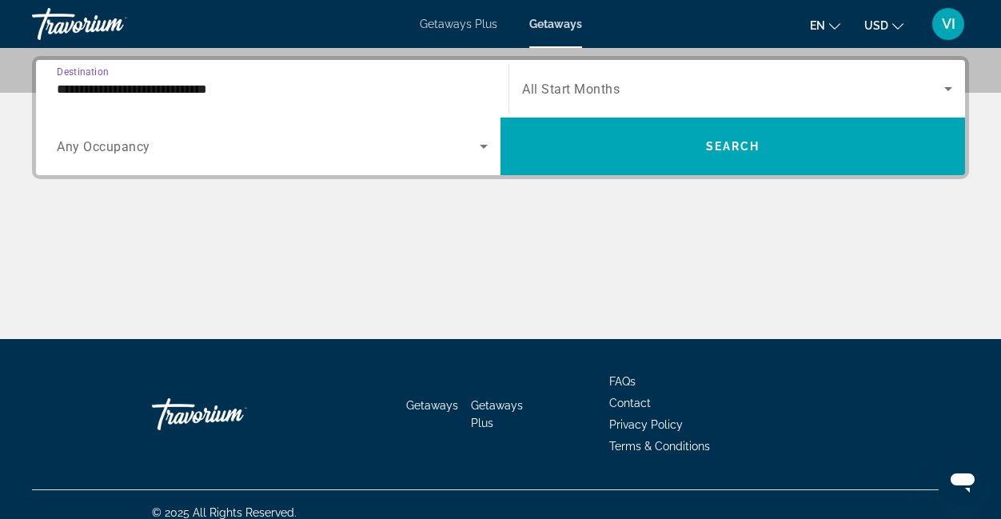
scroll to position [391, 0]
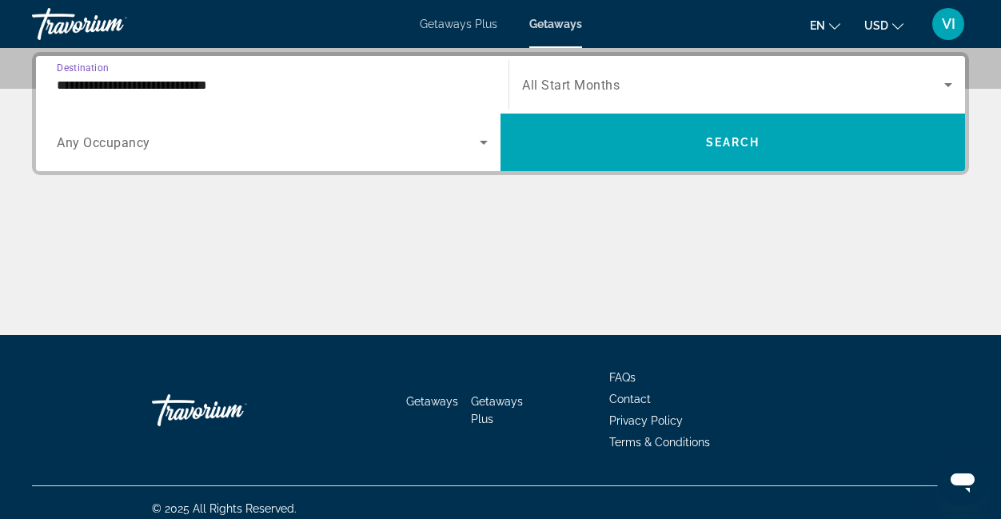
click at [705, 85] on span "Search widget" at bounding box center [733, 84] width 422 height 19
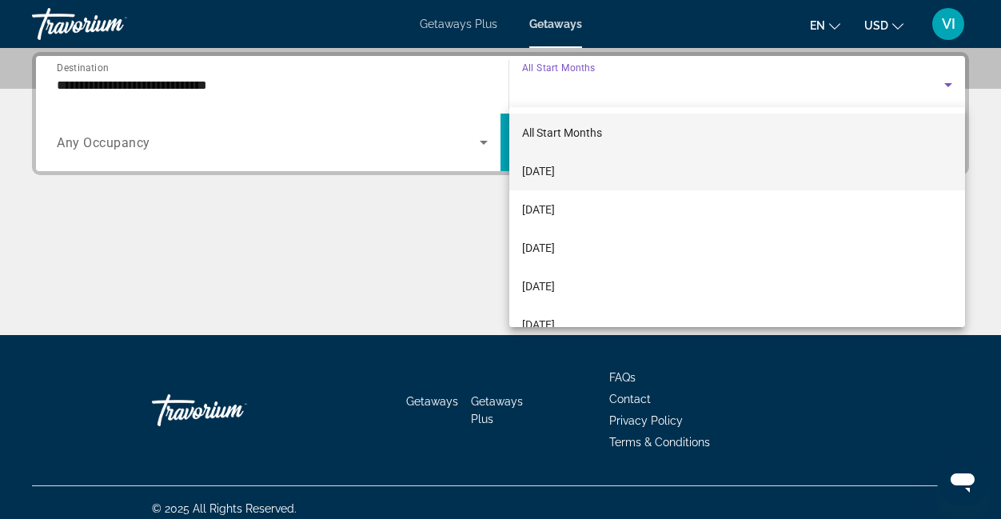
click at [639, 172] on mat-option "[DATE]" at bounding box center [737, 171] width 456 height 38
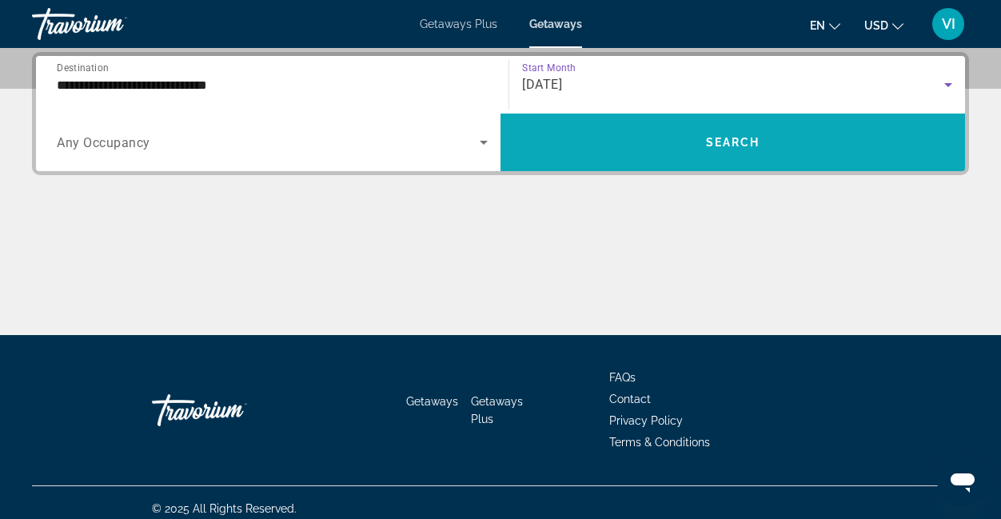
click at [669, 151] on span "Search widget" at bounding box center [733, 142] width 465 height 38
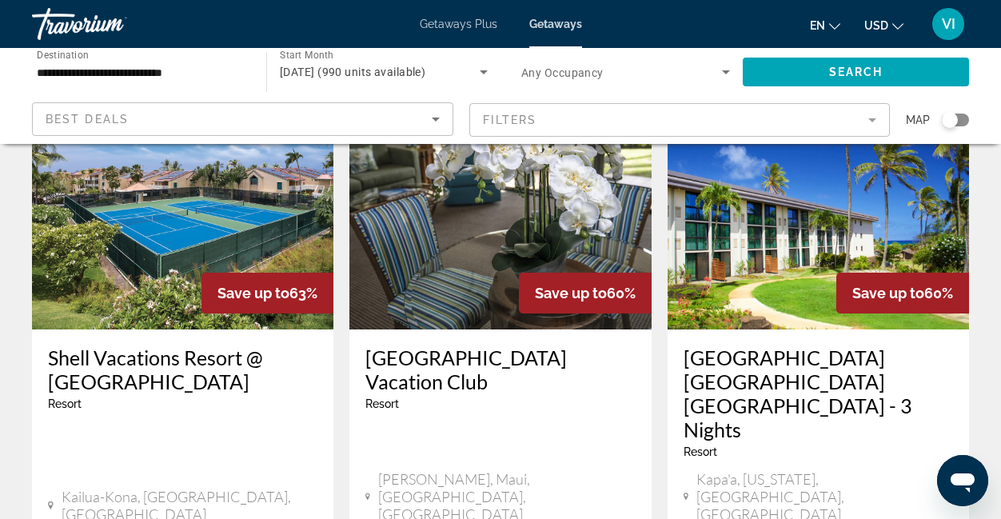
scroll to position [1962, 0]
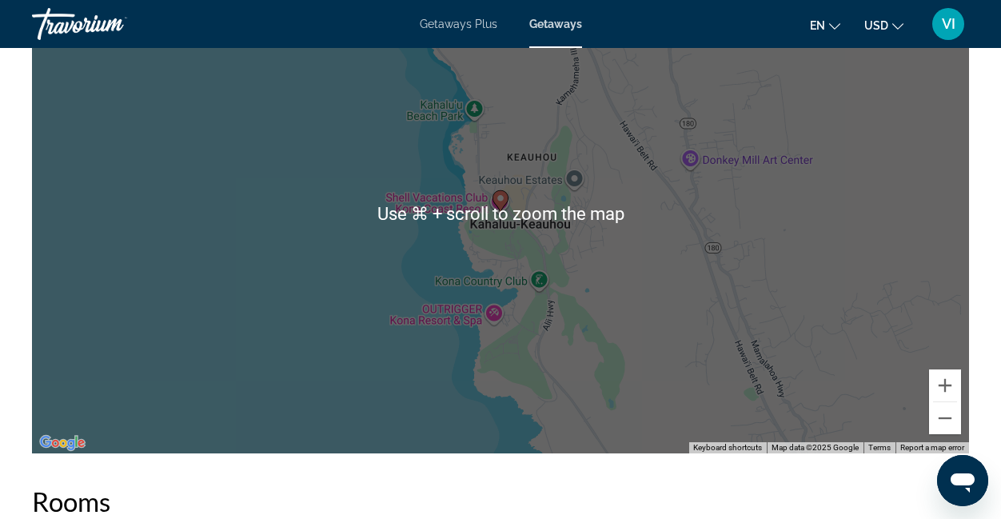
scroll to position [2900, 0]
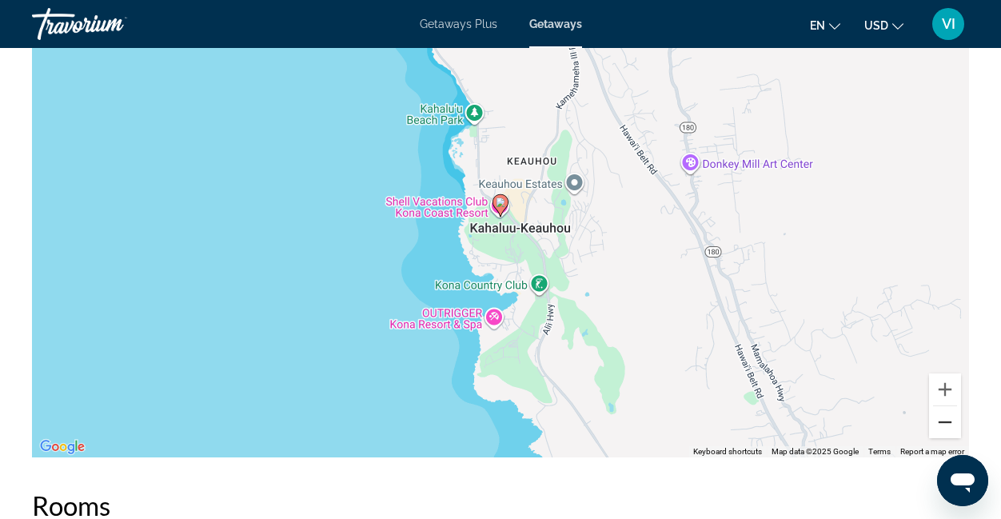
click at [945, 415] on button "Zoom out" at bounding box center [945, 422] width 32 height 32
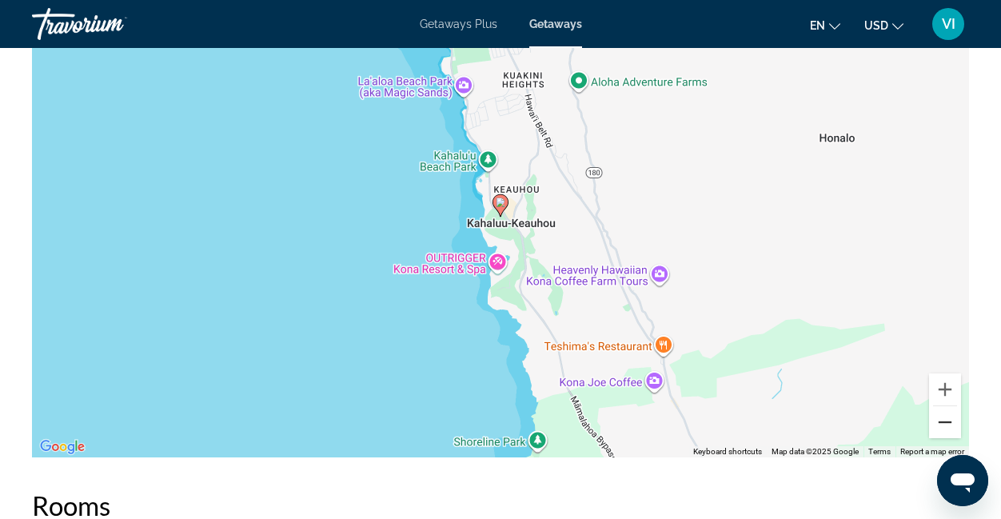
click at [945, 415] on button "Zoom out" at bounding box center [945, 422] width 32 height 32
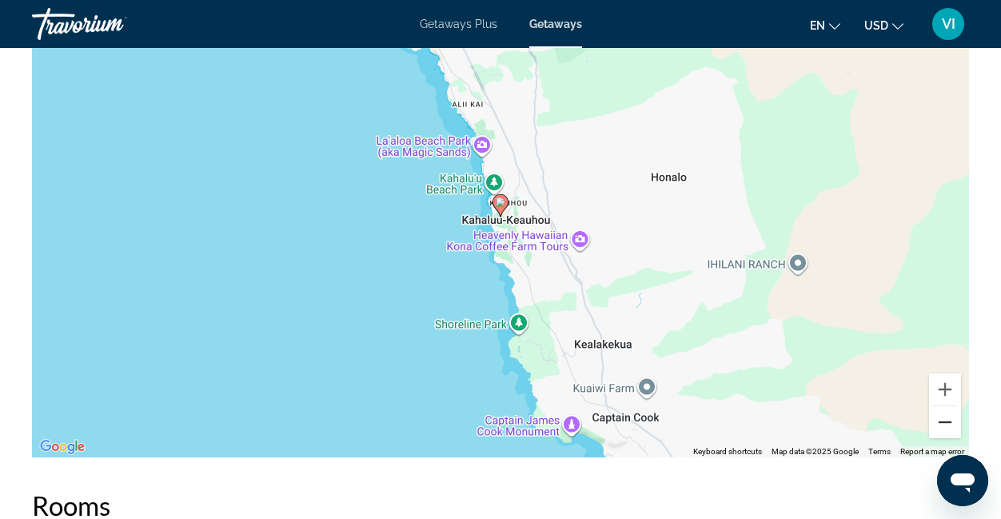
click at [945, 415] on button "Zoom out" at bounding box center [945, 422] width 32 height 32
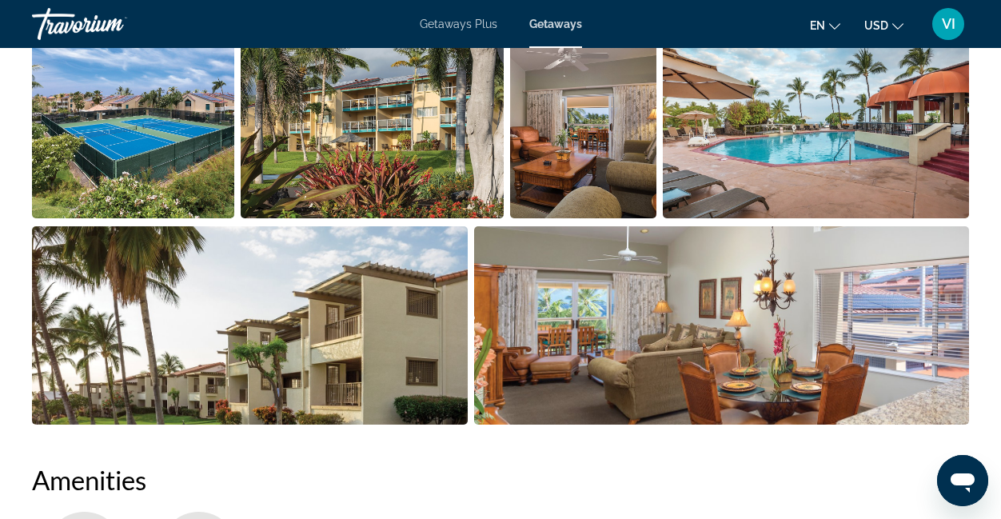
scroll to position [1131, 0]
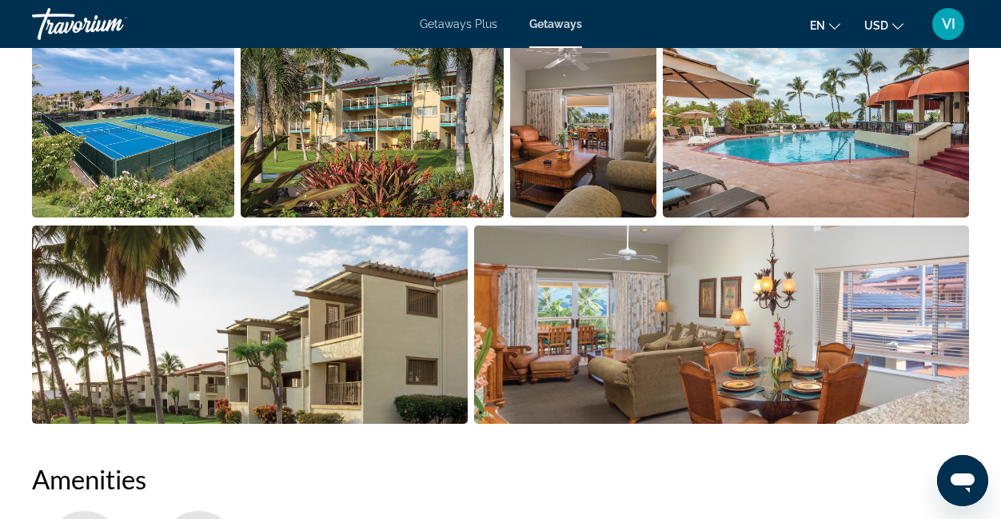
click at [353, 349] on img "Open full-screen image slider" at bounding box center [250, 324] width 436 height 198
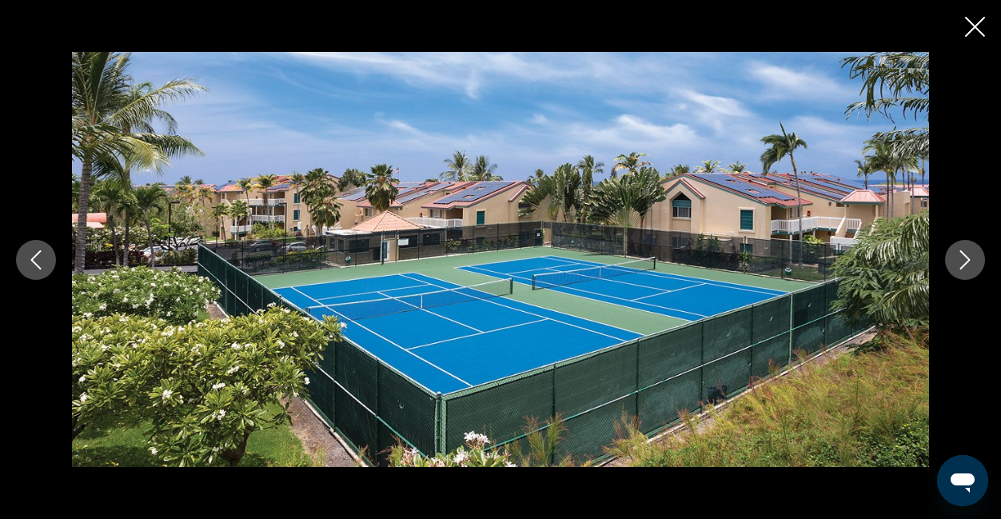
click at [965, 259] on icon "Next image" at bounding box center [964, 259] width 19 height 19
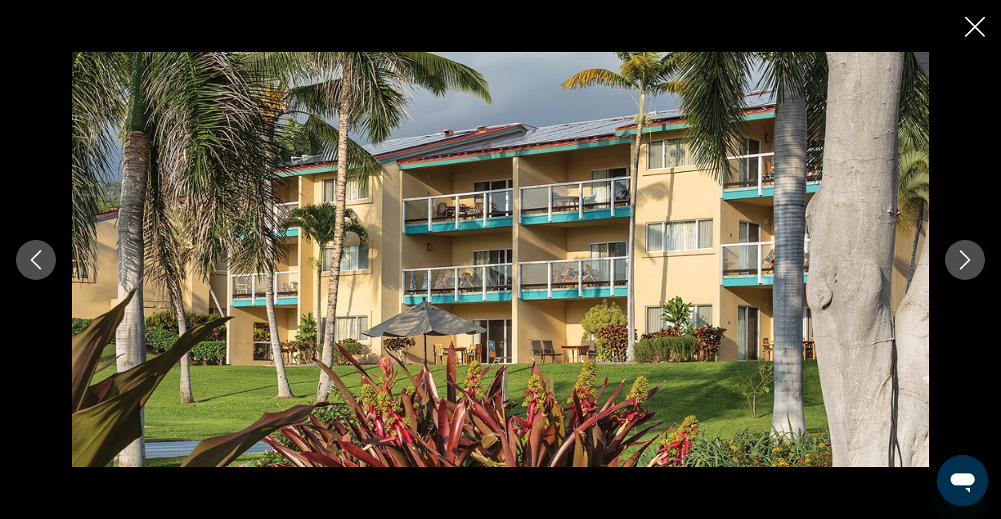
click at [965, 259] on icon "Next image" at bounding box center [964, 259] width 19 height 19
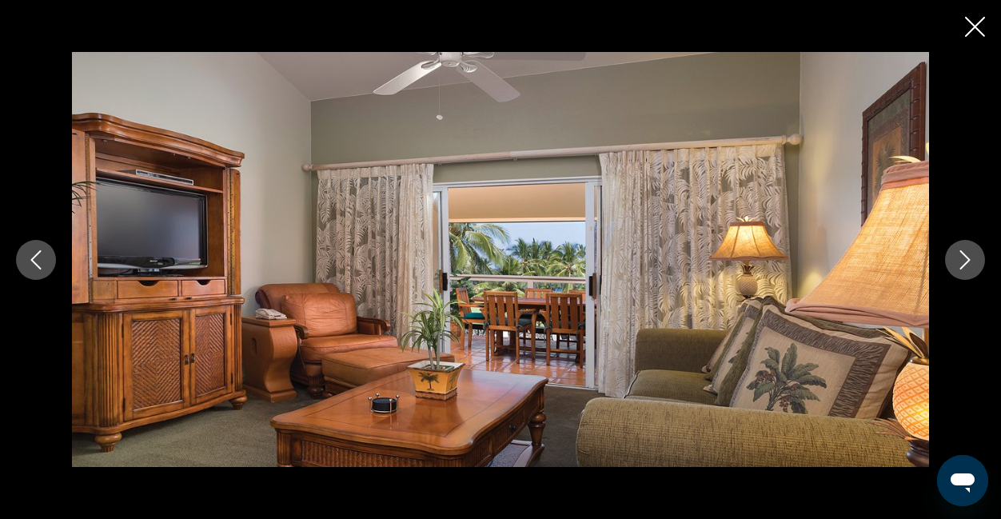
click at [965, 259] on icon "Next image" at bounding box center [964, 259] width 19 height 19
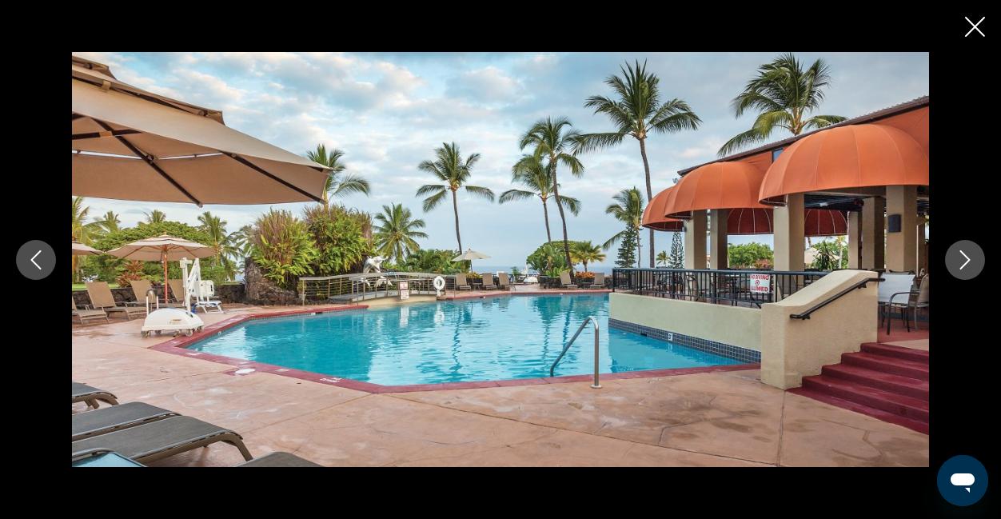
click at [965, 259] on icon "Next image" at bounding box center [964, 259] width 19 height 19
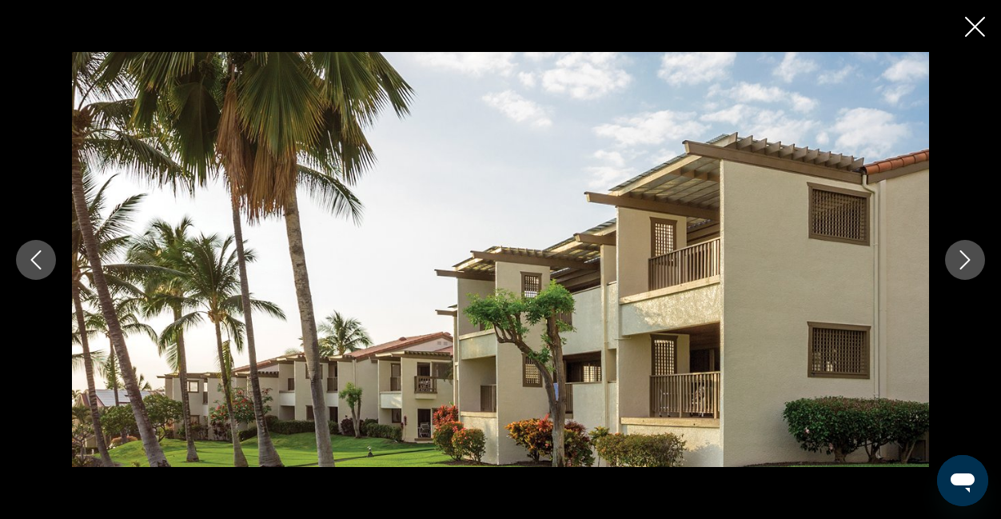
click at [965, 259] on icon "Next image" at bounding box center [964, 259] width 19 height 19
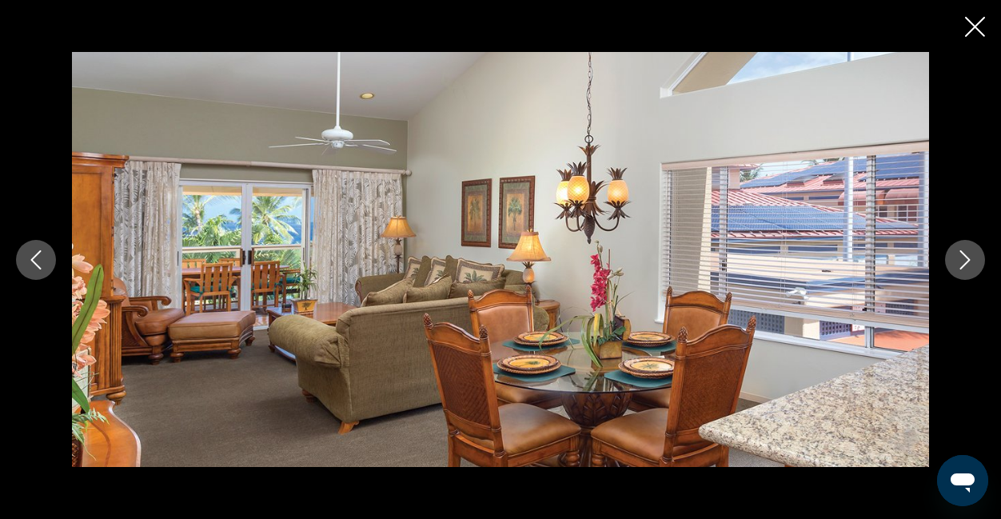
click at [965, 259] on icon "Next image" at bounding box center [964, 259] width 19 height 19
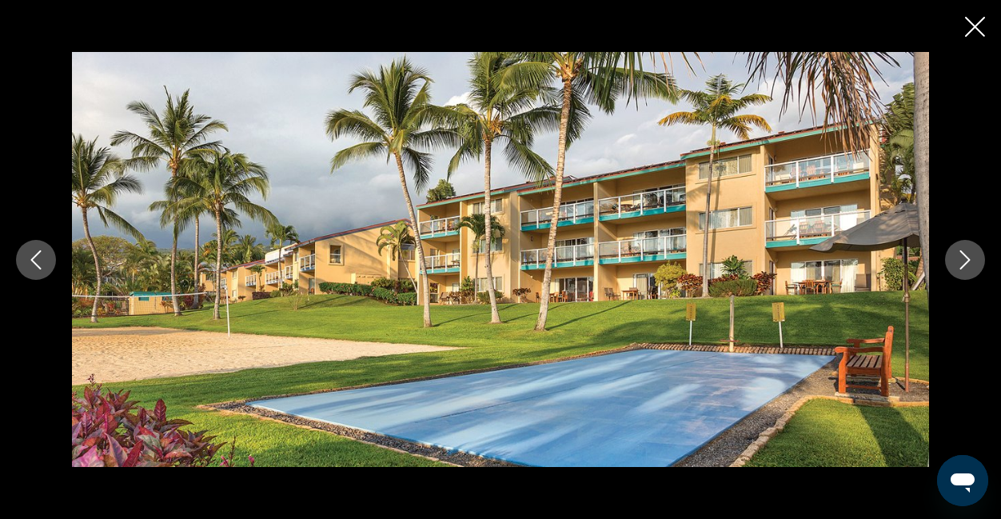
click at [965, 259] on icon "Next image" at bounding box center [964, 259] width 19 height 19
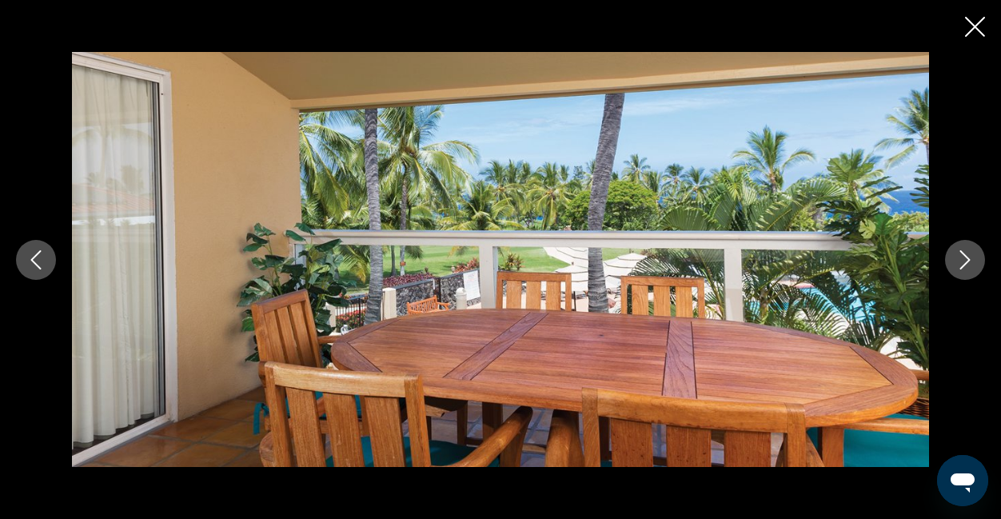
click at [965, 259] on icon "Next image" at bounding box center [964, 259] width 19 height 19
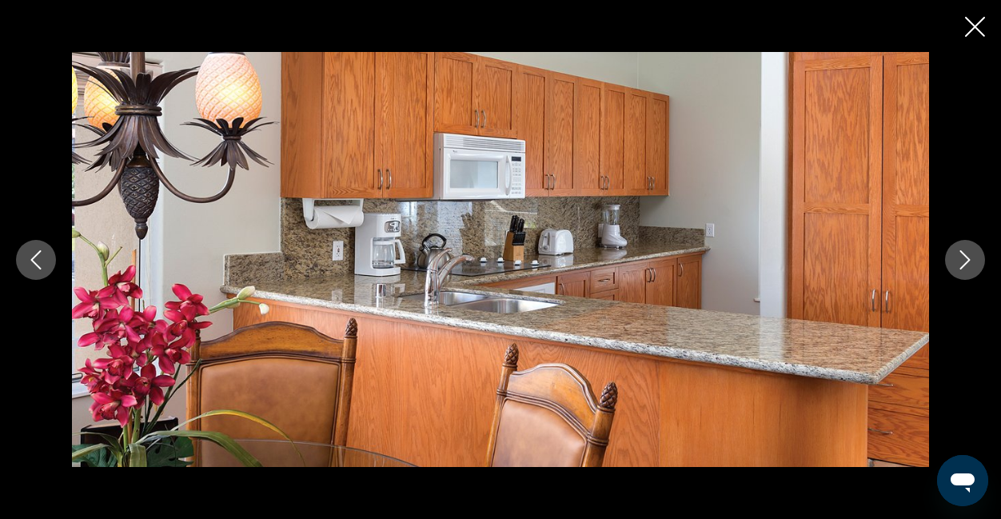
click at [41, 265] on icon "Previous image" at bounding box center [35, 259] width 19 height 19
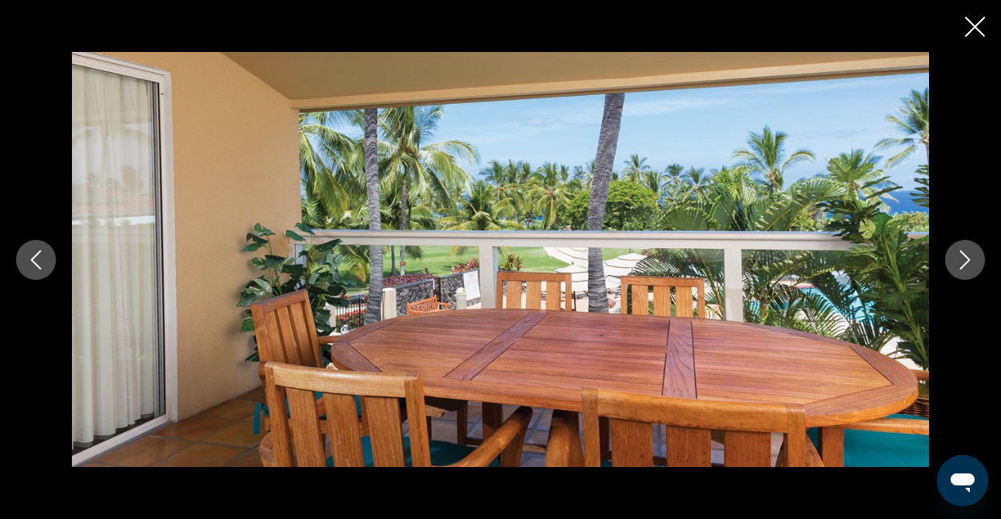
click at [967, 267] on icon "Next image" at bounding box center [964, 259] width 19 height 19
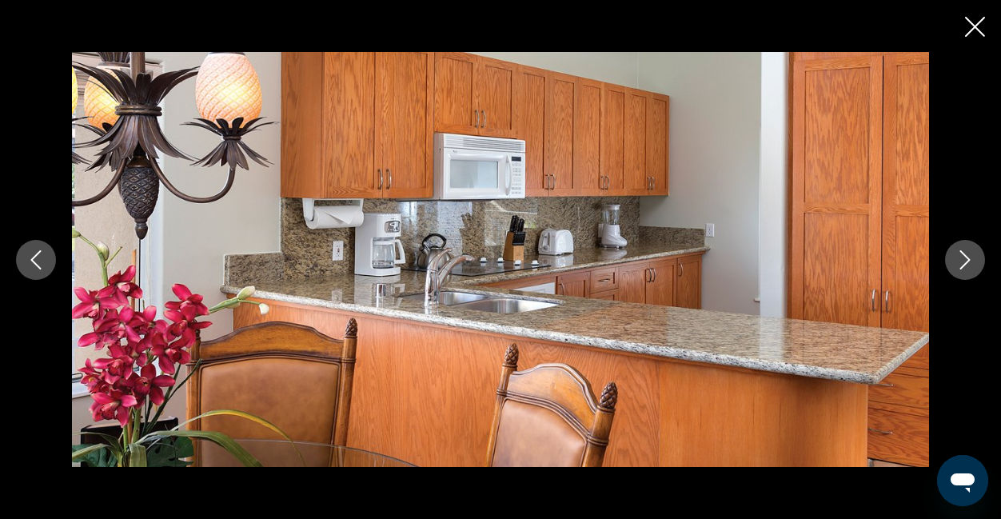
click at [967, 267] on icon "Next image" at bounding box center [964, 259] width 19 height 19
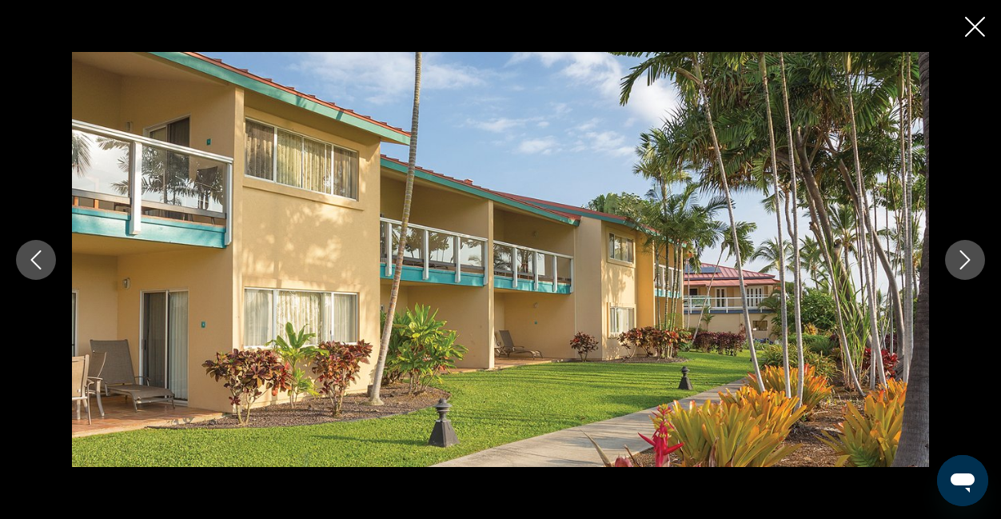
click at [967, 267] on icon "Next image" at bounding box center [964, 259] width 19 height 19
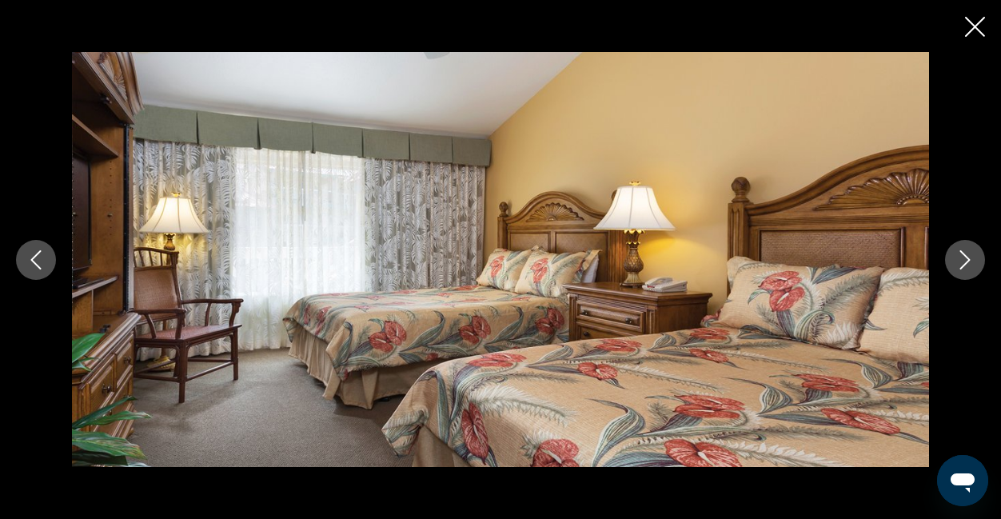
click at [967, 267] on icon "Next image" at bounding box center [964, 259] width 19 height 19
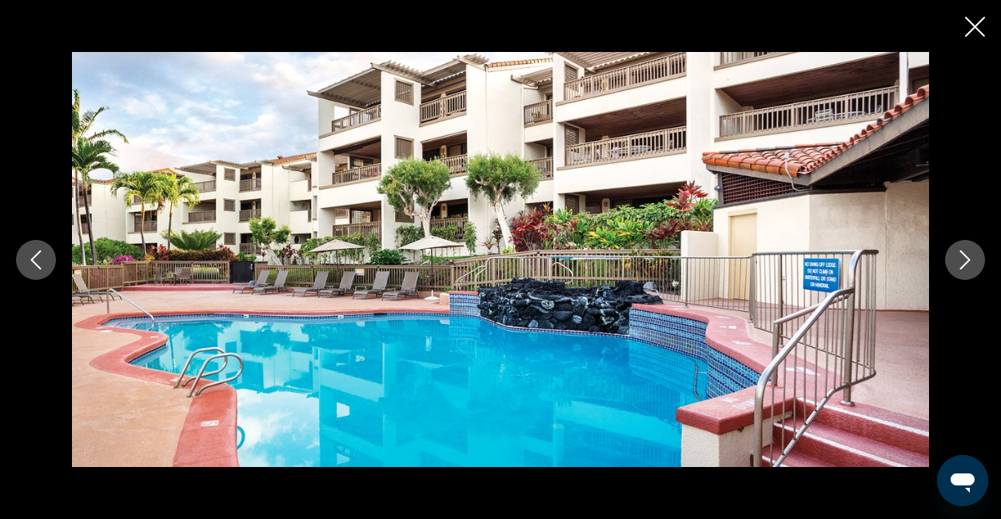
click at [967, 267] on icon "Next image" at bounding box center [964, 259] width 19 height 19
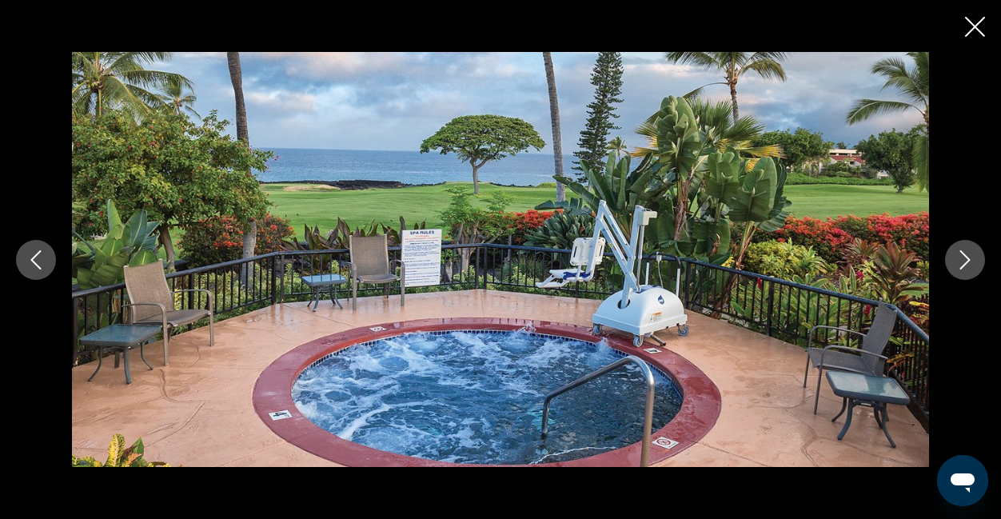
click at [967, 267] on icon "Next image" at bounding box center [964, 259] width 19 height 19
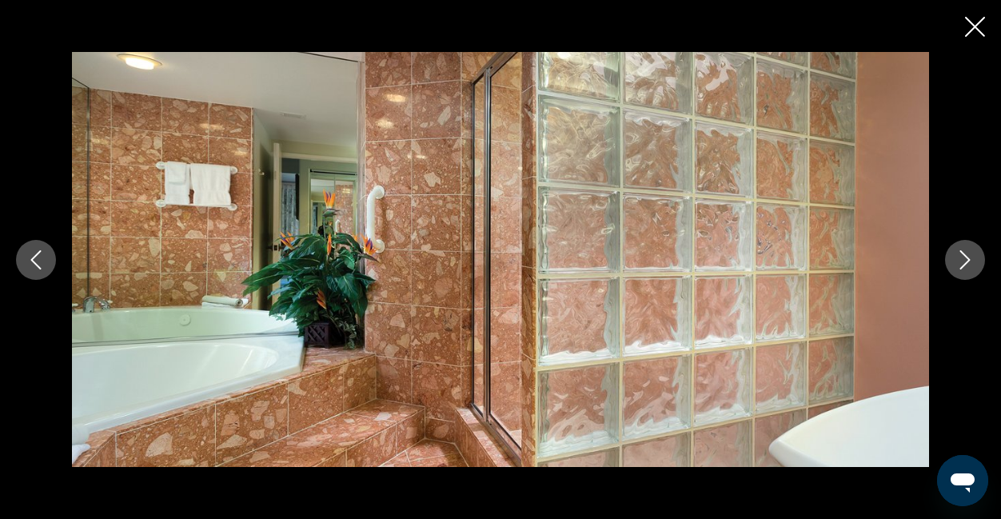
click at [967, 267] on icon "Next image" at bounding box center [964, 259] width 19 height 19
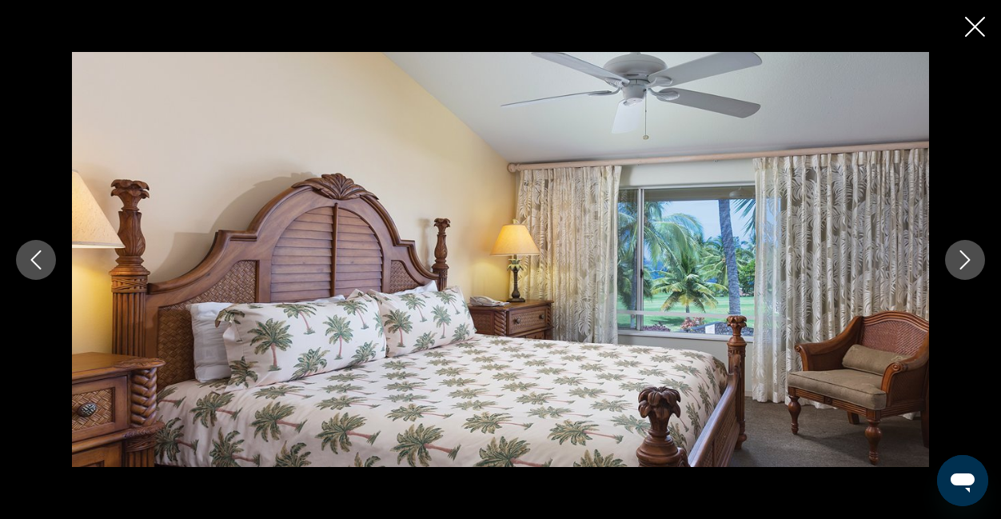
click at [967, 267] on icon "Next image" at bounding box center [964, 259] width 19 height 19
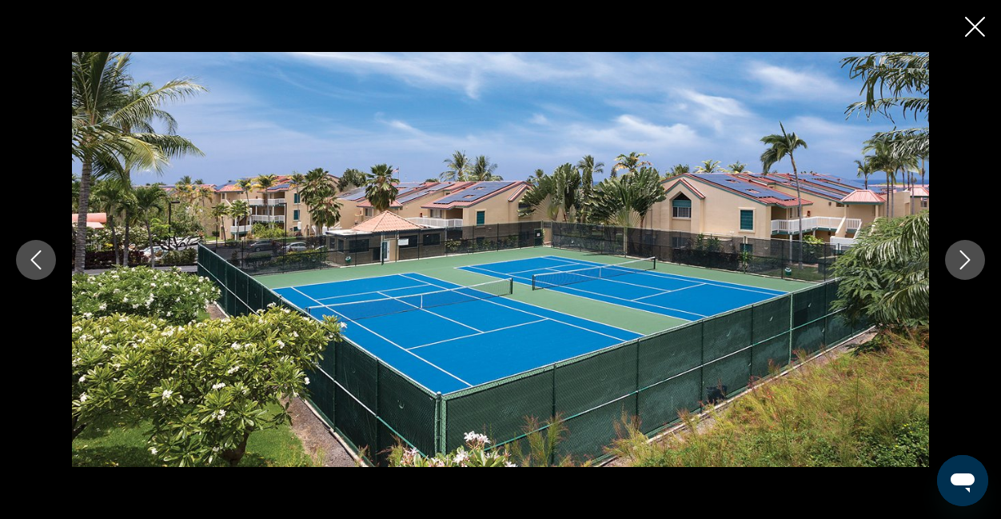
click at [967, 267] on icon "Next image" at bounding box center [964, 259] width 19 height 19
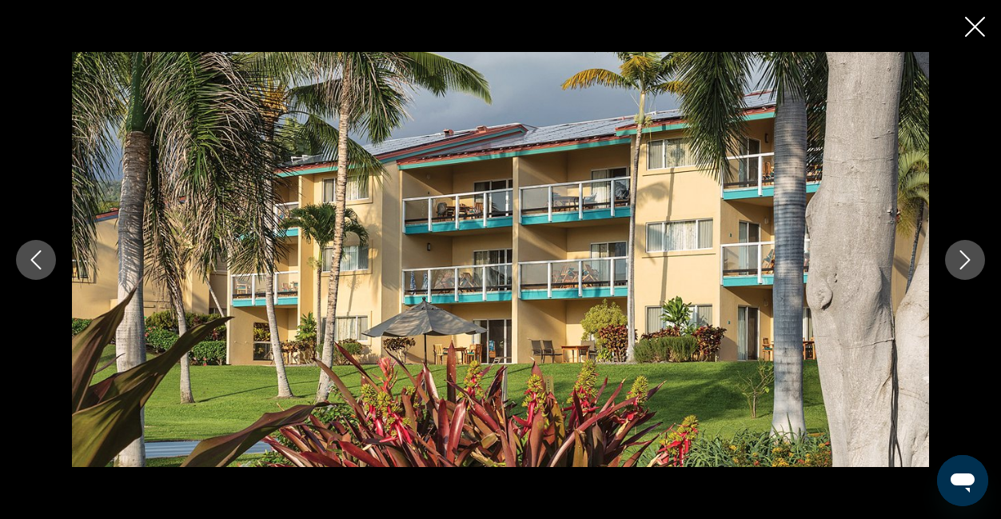
click at [967, 267] on icon "Next image" at bounding box center [964, 259] width 19 height 19
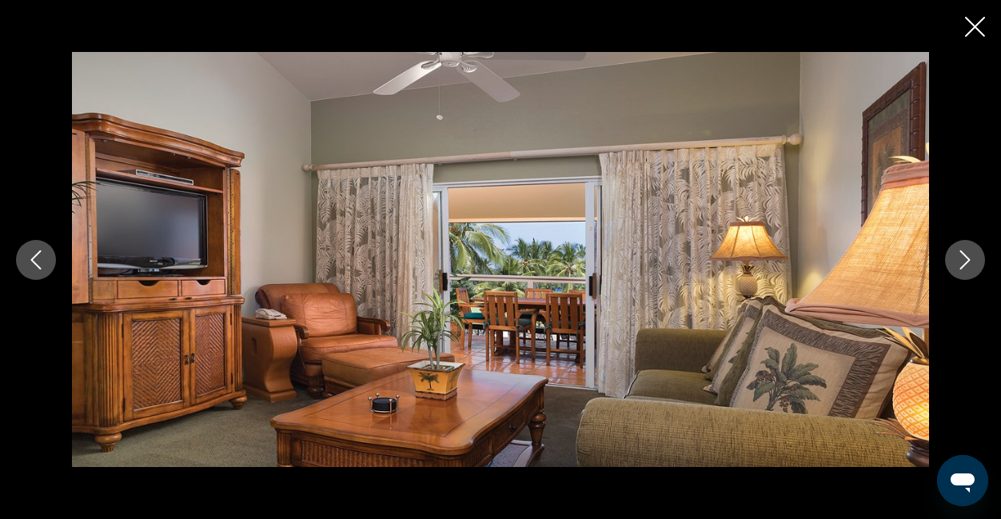
click at [971, 31] on icon "Close slideshow" at bounding box center [975, 27] width 20 height 20
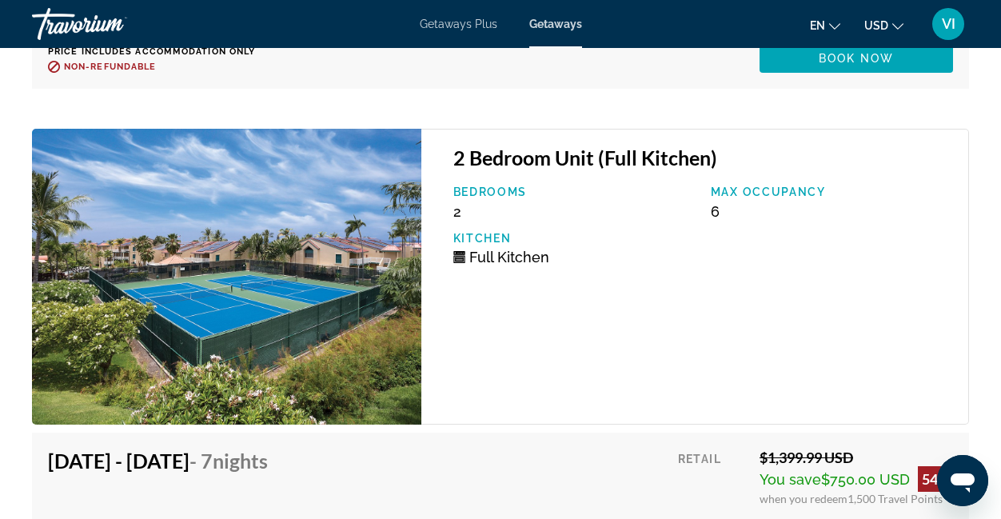
scroll to position [4399, 0]
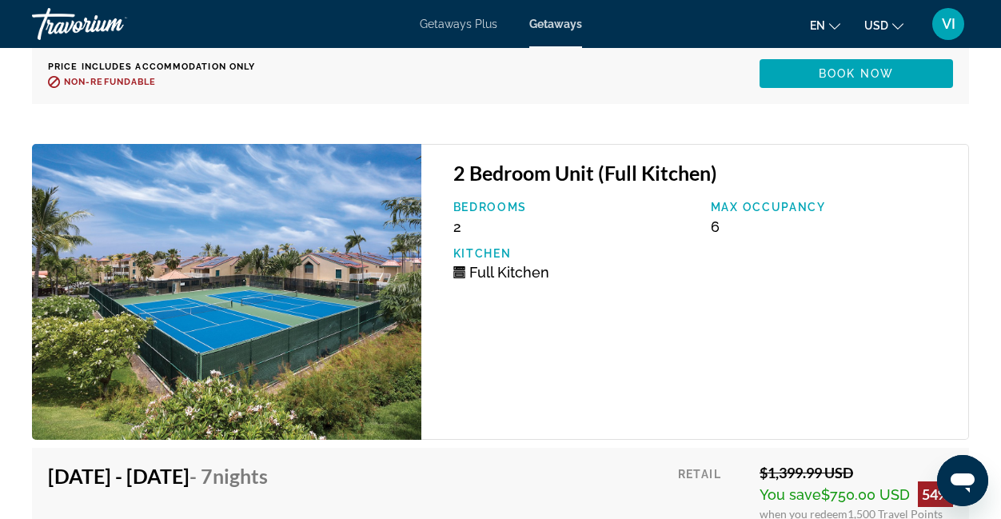
click at [217, 269] on img "Main content" at bounding box center [226, 292] width 389 height 297
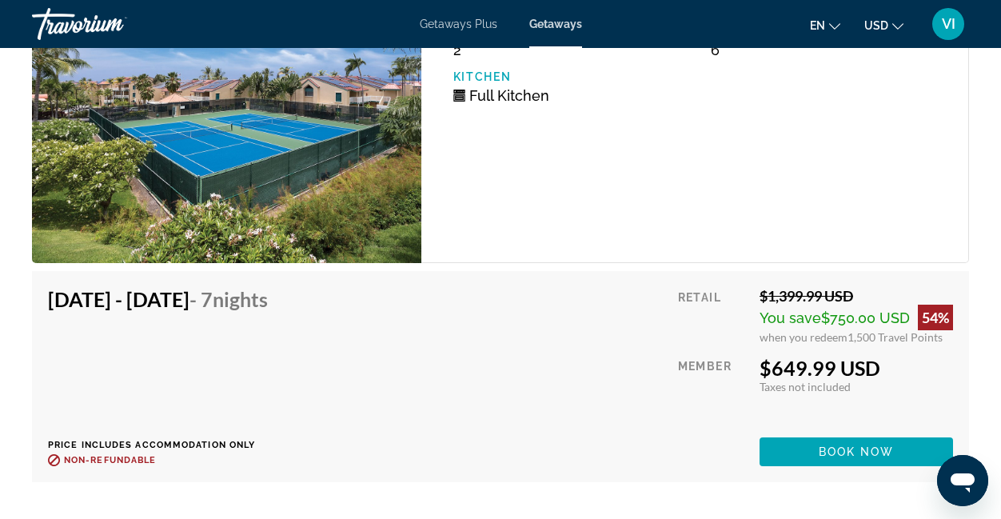
scroll to position [4581, 0]
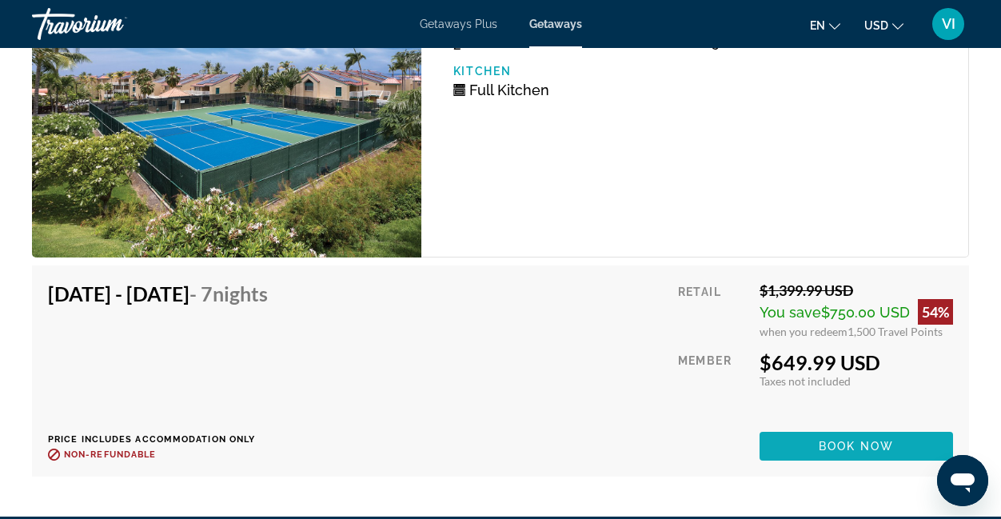
click at [822, 440] on span "Book now" at bounding box center [857, 446] width 76 height 13
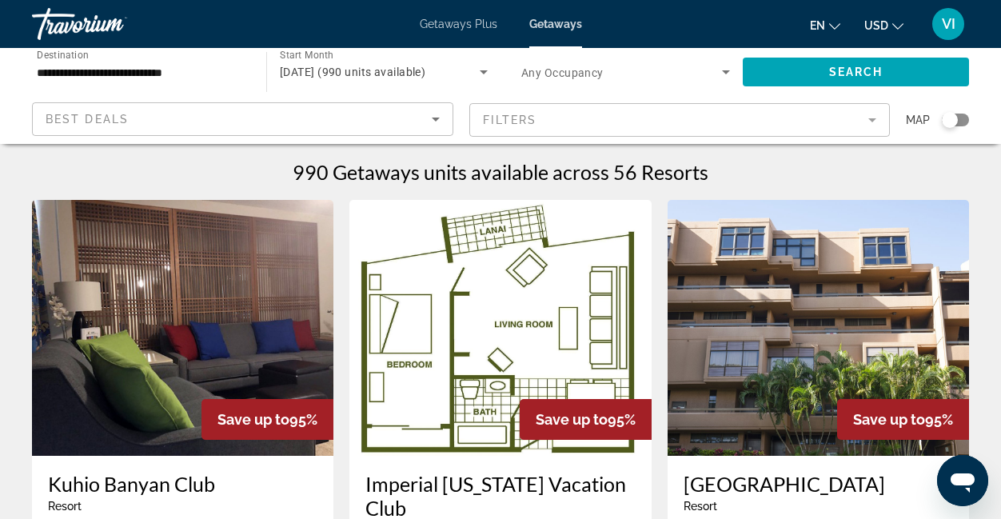
scroll to position [11, 0]
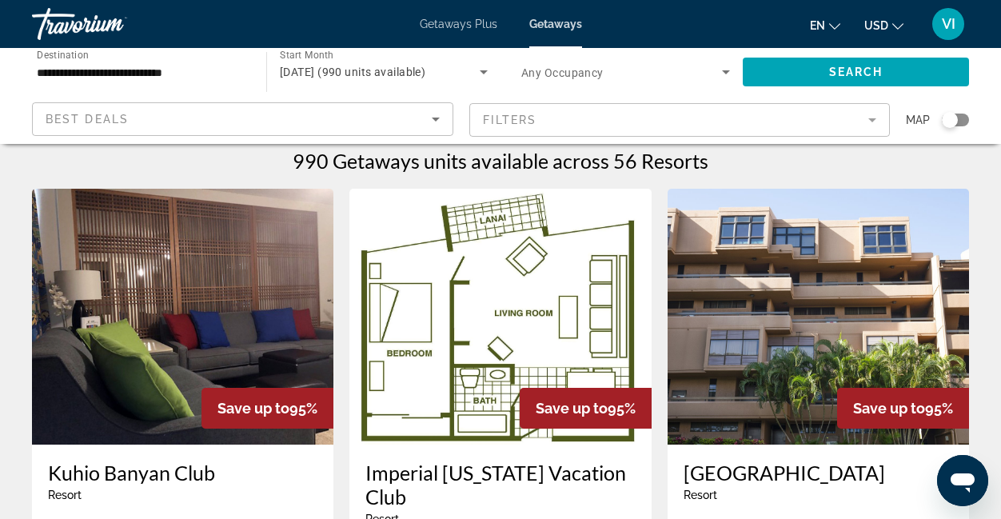
click at [730, 74] on icon "Search widget" at bounding box center [725, 71] width 19 height 19
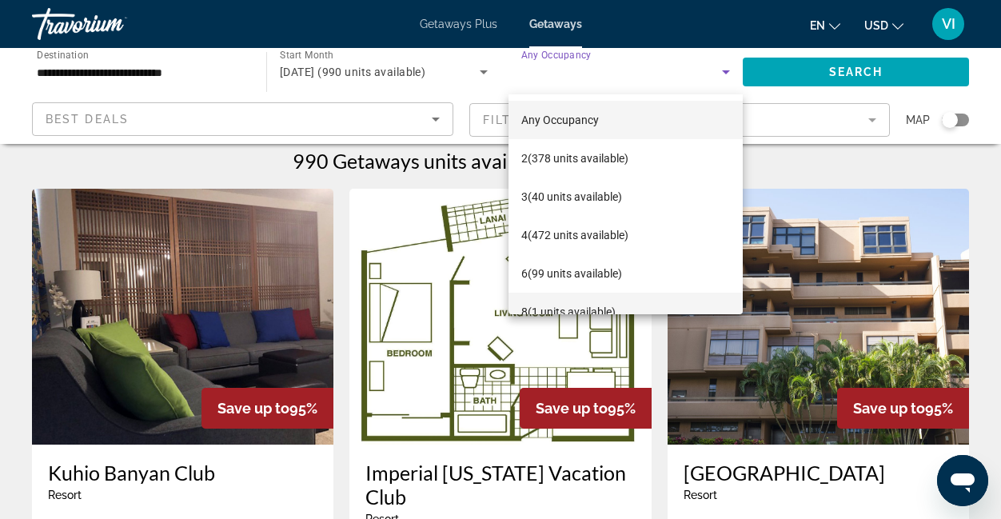
click at [604, 312] on span "8 (1 units available)" at bounding box center [568, 311] width 94 height 19
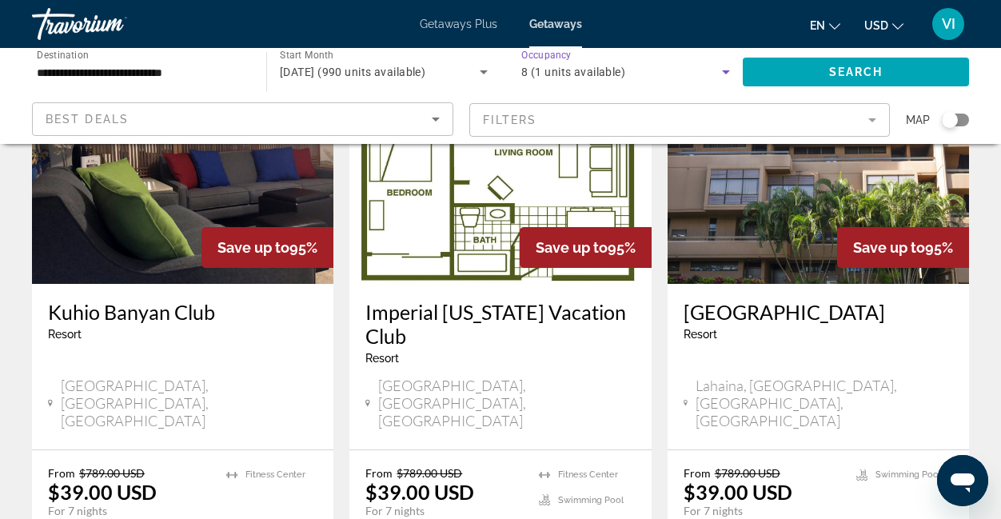
scroll to position [173, 0]
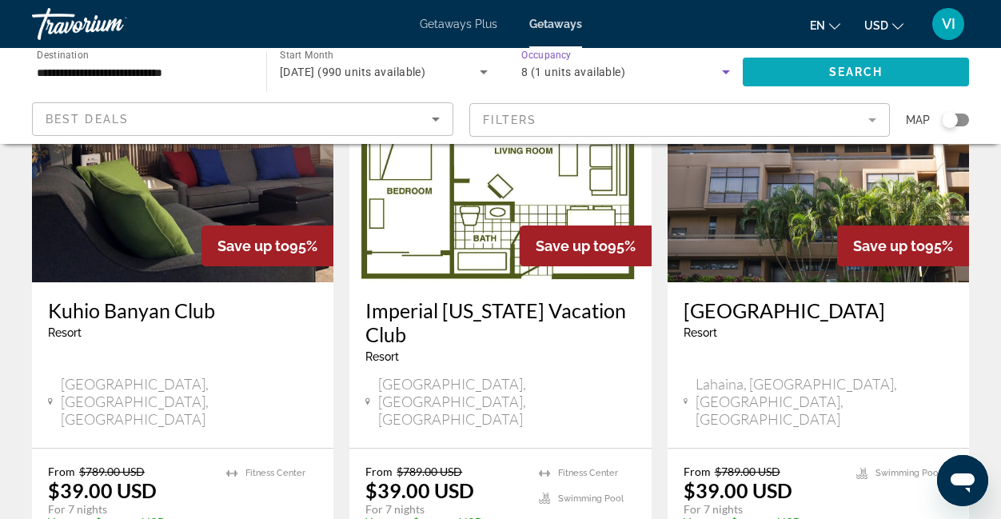
click at [823, 74] on span "Search widget" at bounding box center [856, 72] width 226 height 38
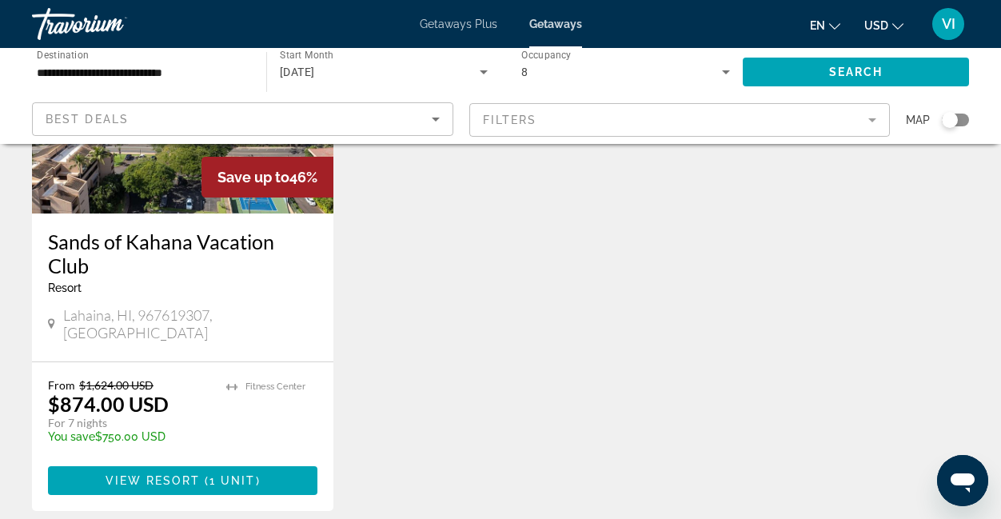
scroll to position [250, 0]
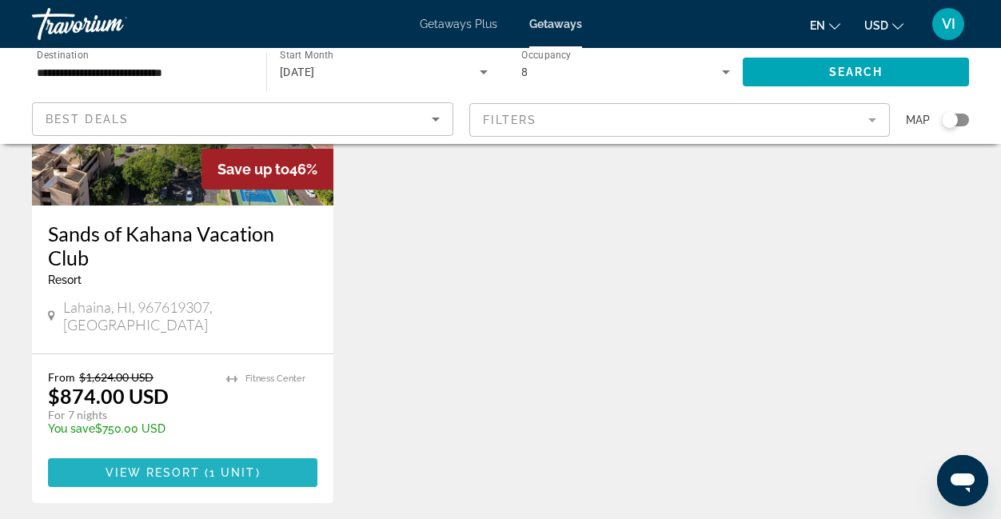
click at [174, 466] on span "View Resort" at bounding box center [153, 472] width 94 height 13
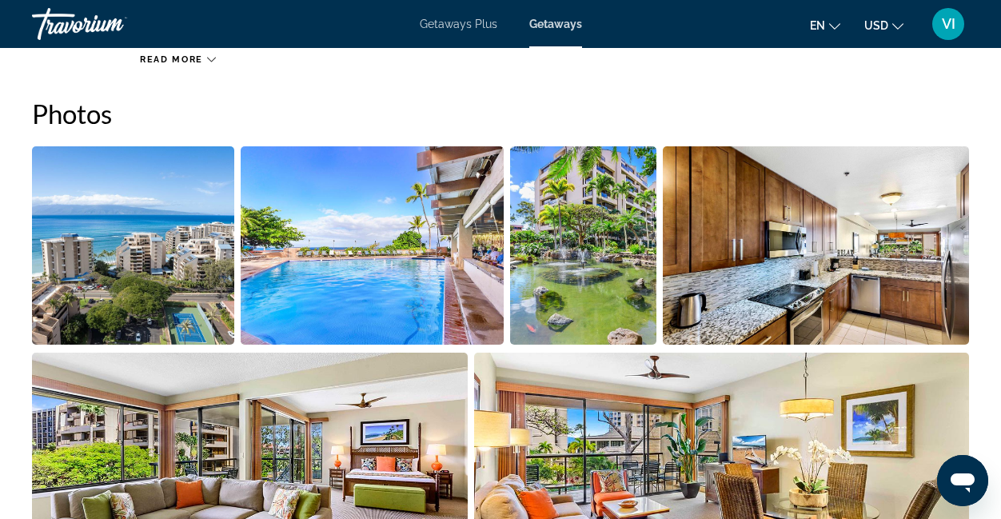
scroll to position [1006, 0]
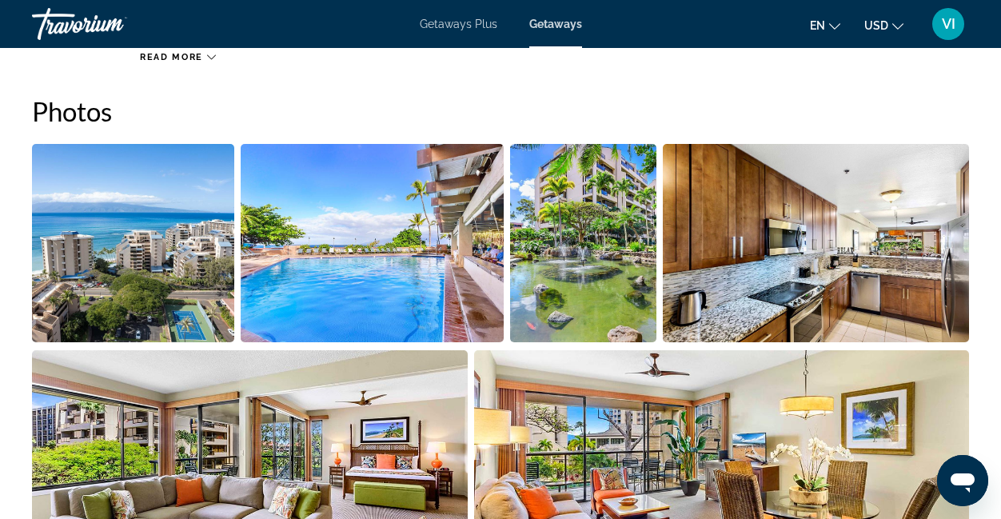
click at [171, 231] on img "Open full-screen image slider" at bounding box center [133, 243] width 202 height 198
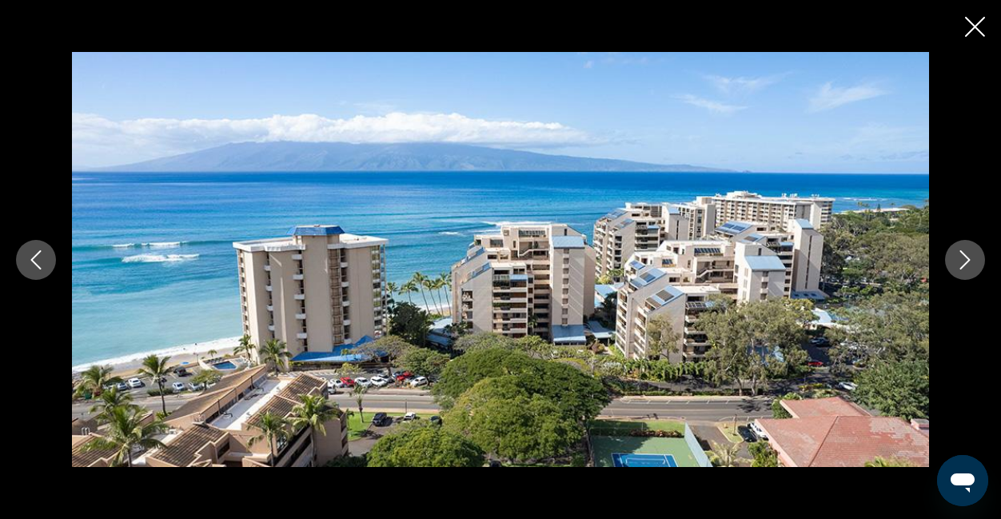
click at [966, 262] on icon "Next image" at bounding box center [965, 259] width 10 height 19
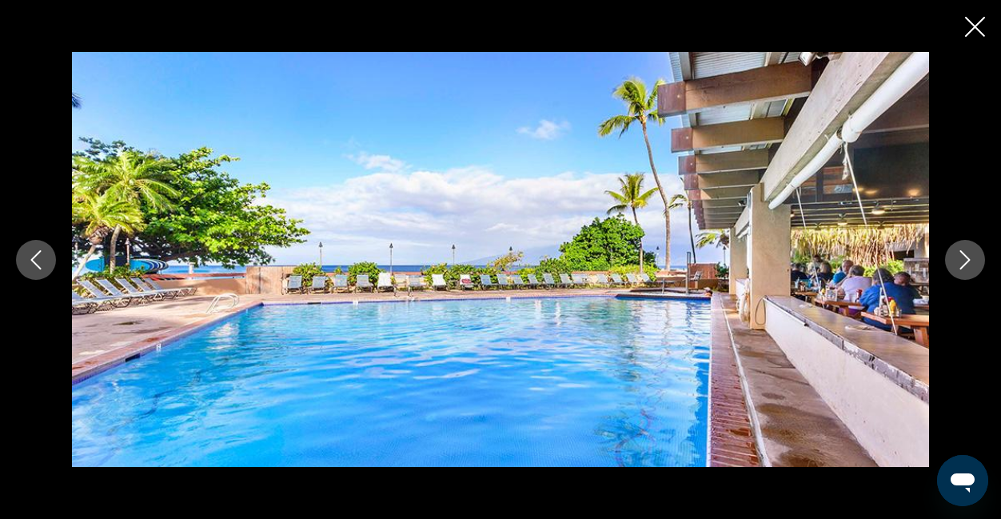
click at [966, 262] on icon "Next image" at bounding box center [965, 259] width 10 height 19
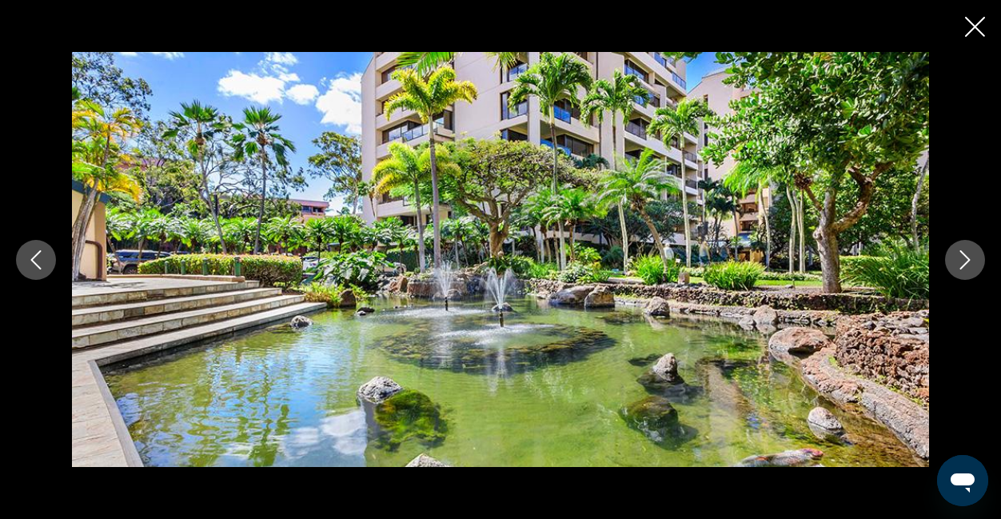
click at [966, 262] on icon "Next image" at bounding box center [965, 259] width 10 height 19
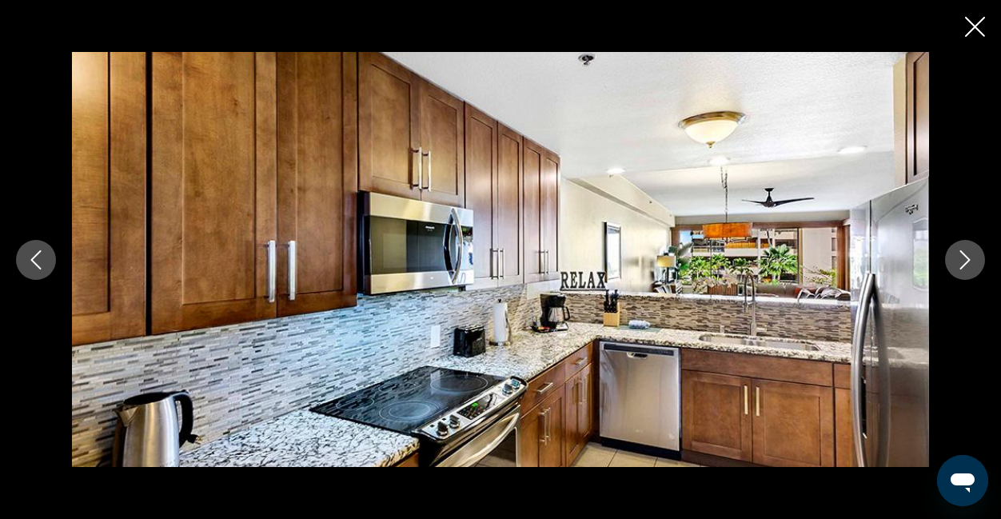
click at [966, 262] on icon "Next image" at bounding box center [965, 259] width 10 height 19
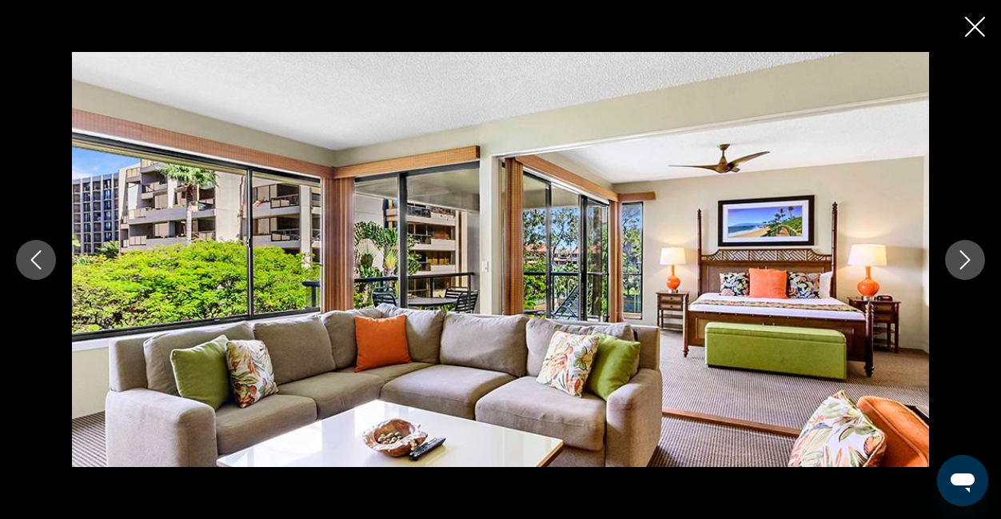
click at [966, 262] on icon "Next image" at bounding box center [965, 259] width 10 height 19
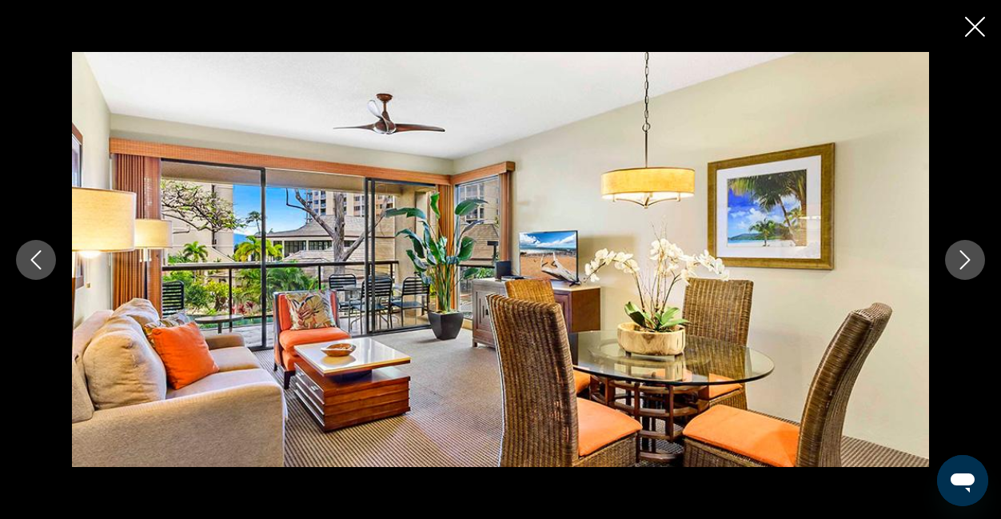
click at [966, 262] on icon "Next image" at bounding box center [965, 259] width 10 height 19
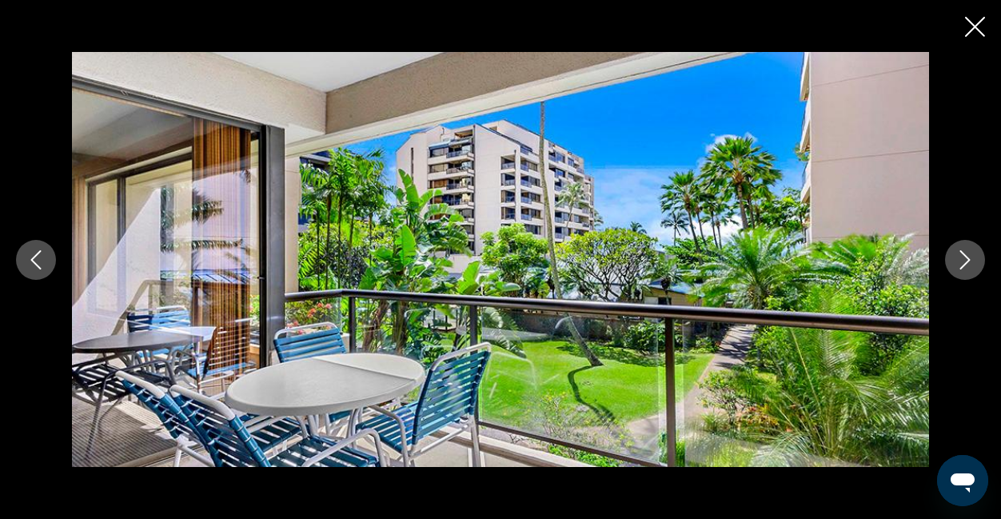
click at [966, 262] on icon "Next image" at bounding box center [965, 259] width 10 height 19
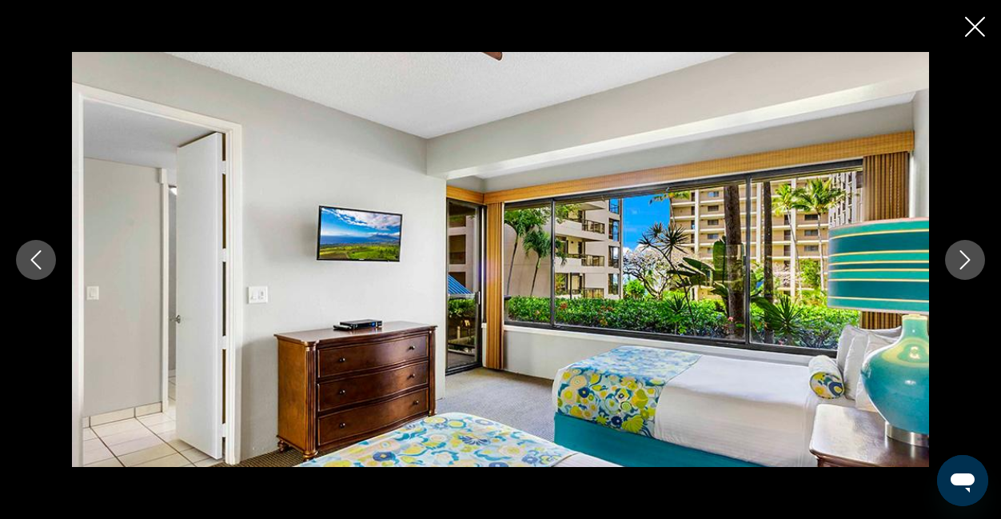
click at [966, 262] on icon "Next image" at bounding box center [965, 259] width 10 height 19
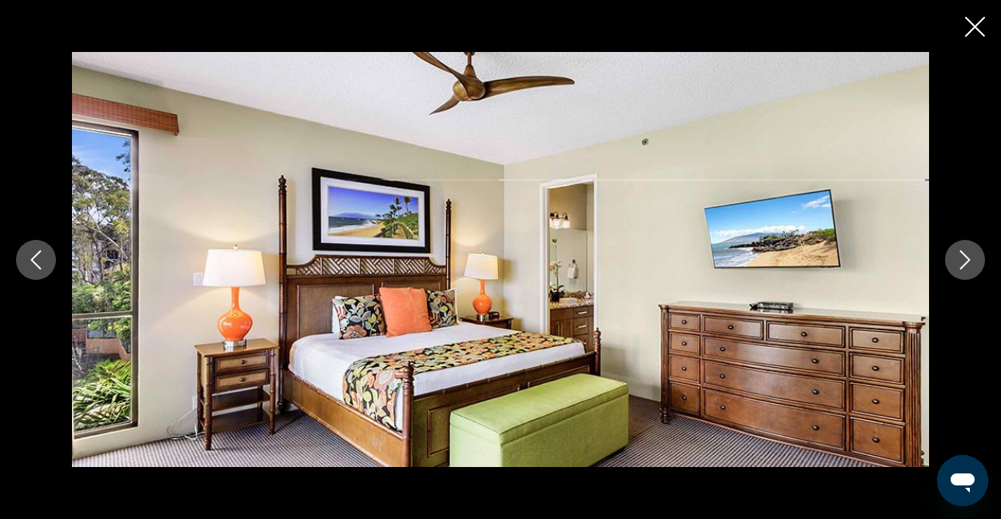
click at [966, 262] on icon "Next image" at bounding box center [965, 259] width 10 height 19
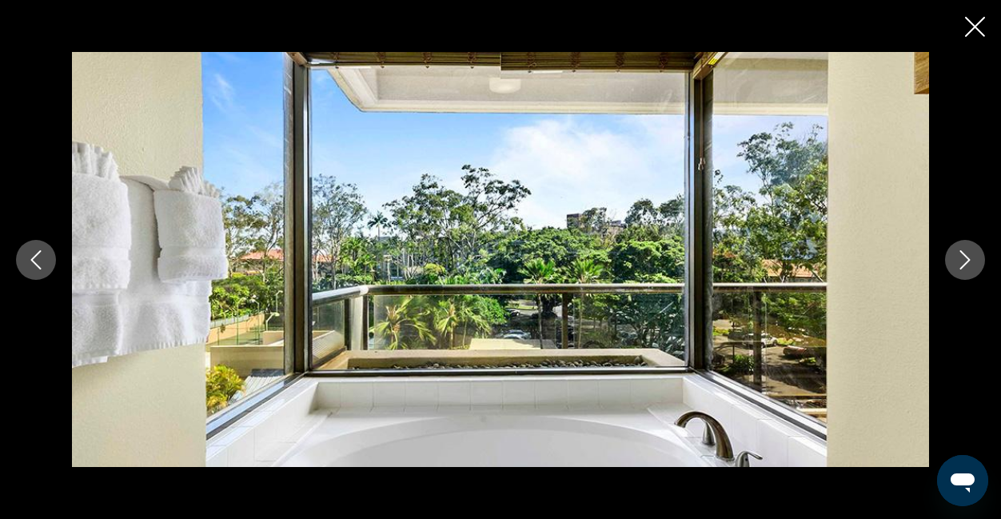
click at [966, 262] on icon "Next image" at bounding box center [965, 259] width 10 height 19
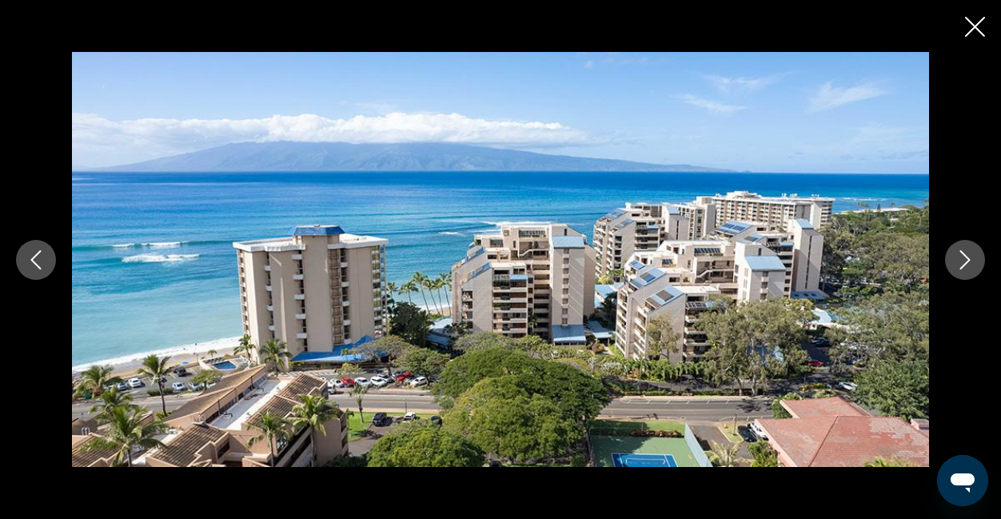
click at [966, 262] on icon "Next image" at bounding box center [965, 259] width 10 height 19
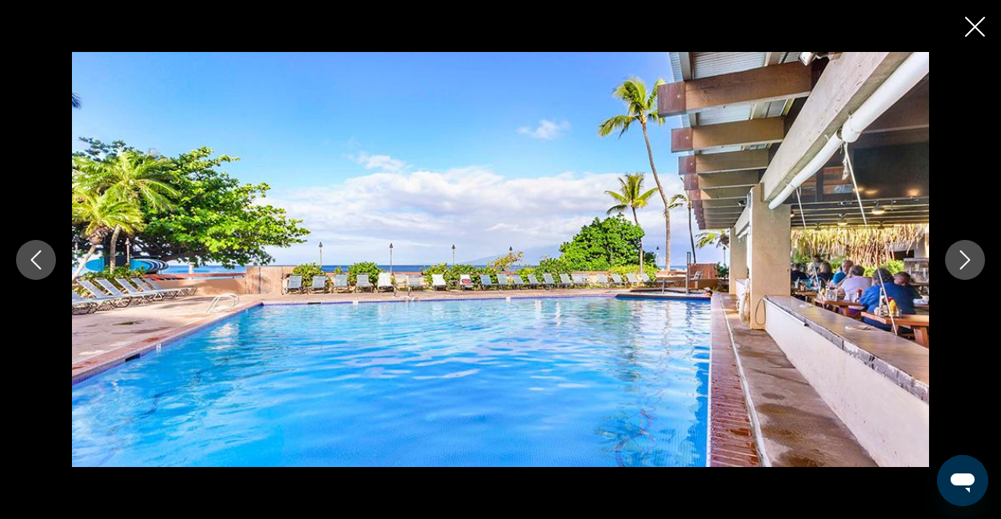
click at [966, 262] on icon "Next image" at bounding box center [965, 259] width 10 height 19
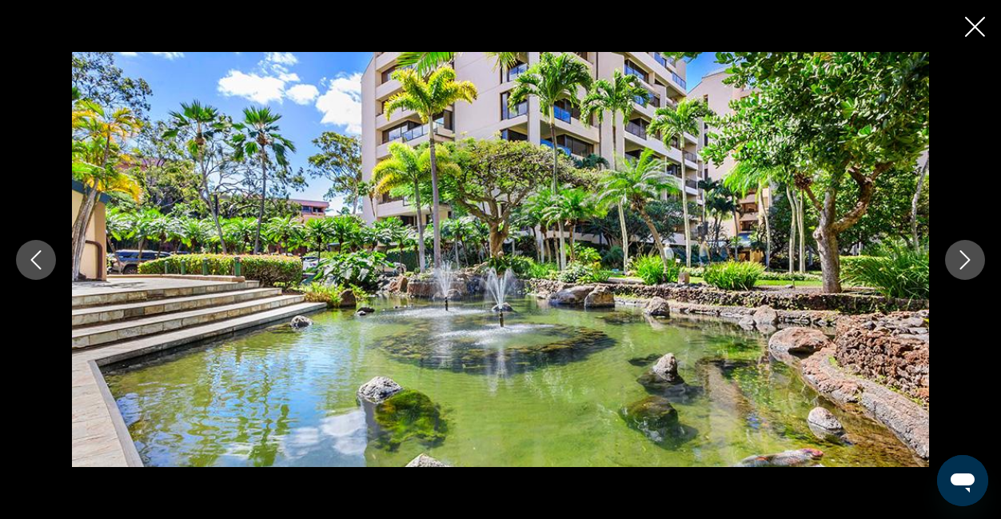
click at [966, 262] on icon "Next image" at bounding box center [965, 259] width 10 height 19
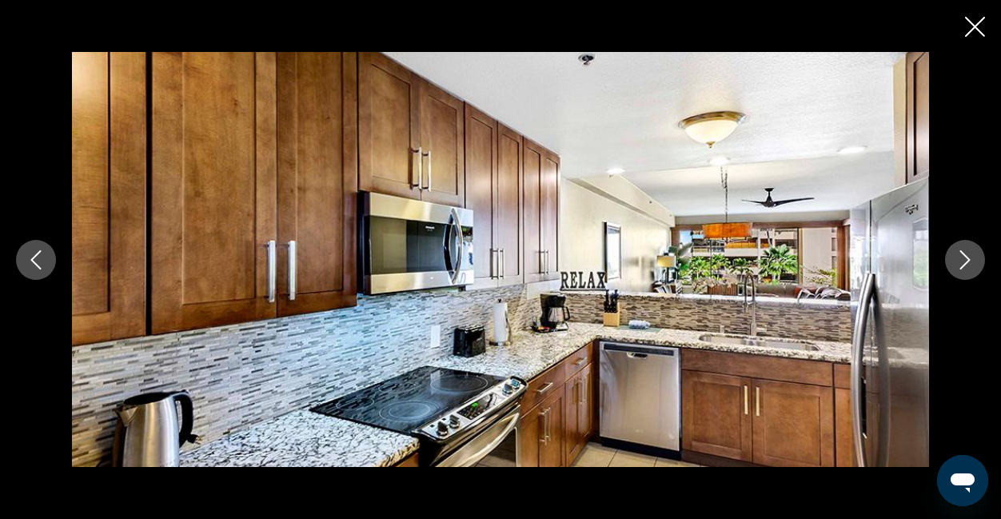
click at [981, 31] on icon "Close slideshow" at bounding box center [975, 27] width 20 height 20
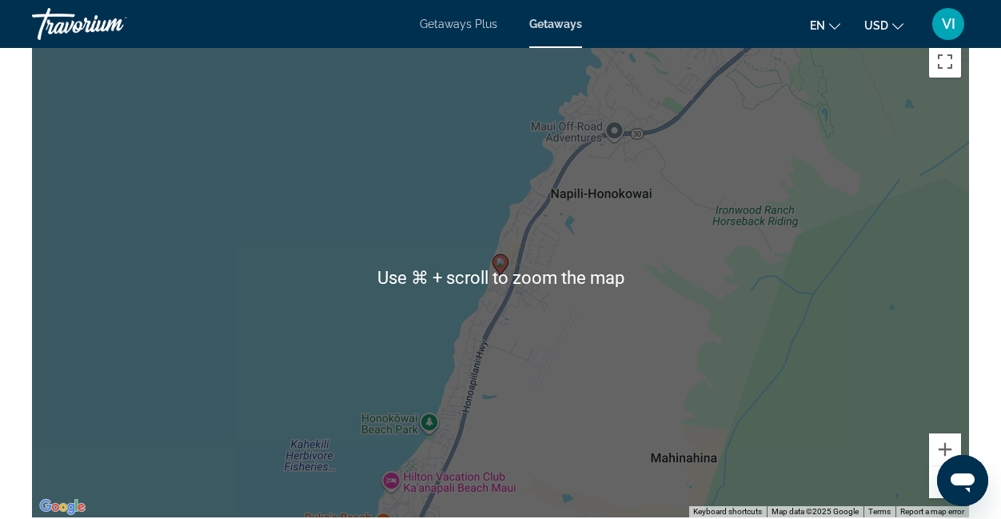
scroll to position [2431, 0]
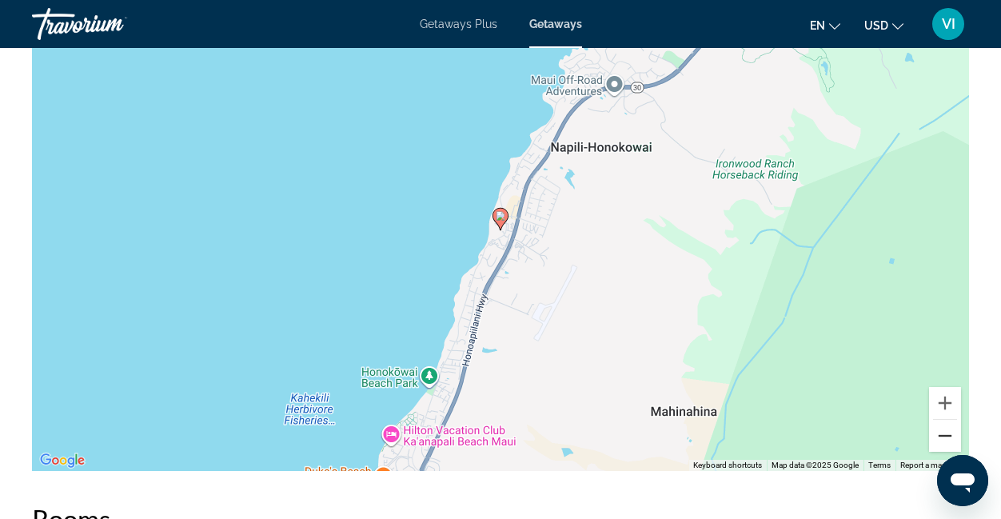
click at [954, 441] on button "Zoom out" at bounding box center [945, 436] width 32 height 32
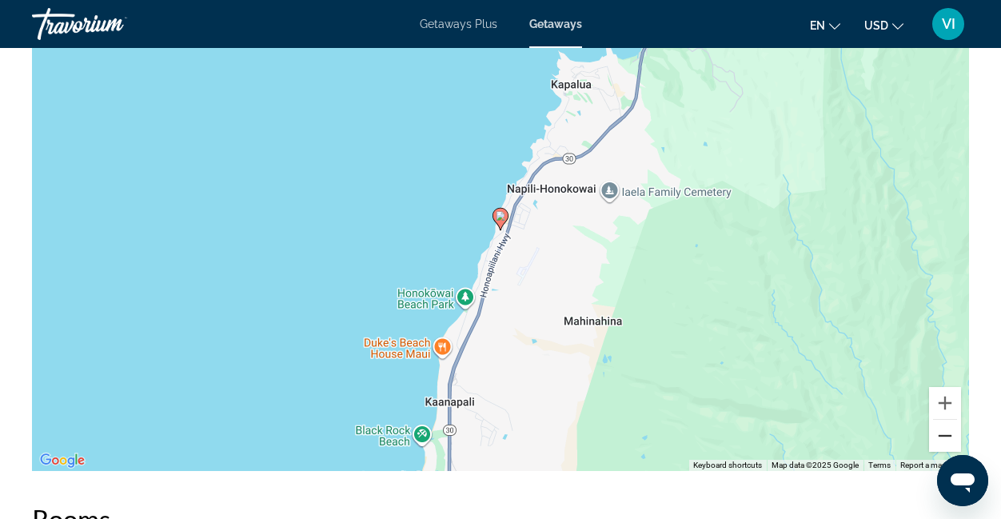
click at [954, 441] on button "Zoom out" at bounding box center [945, 436] width 32 height 32
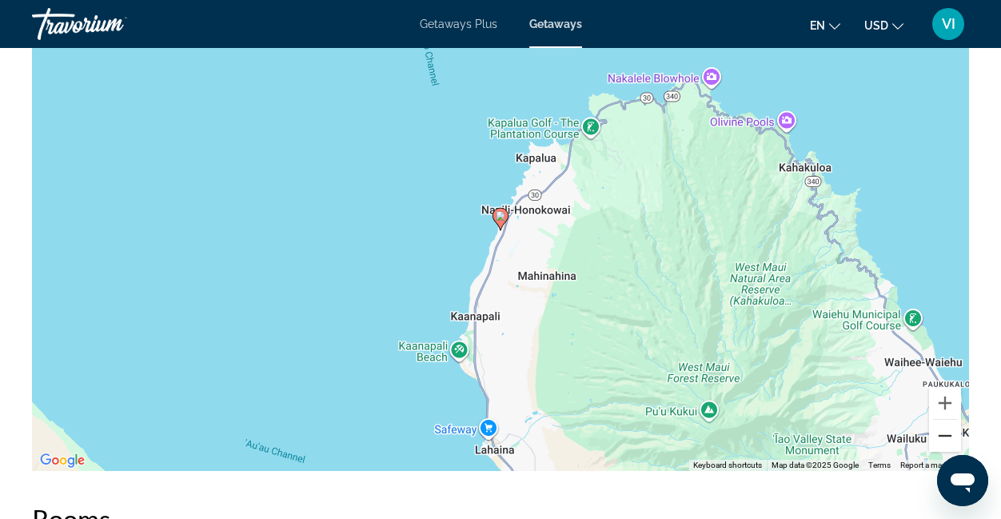
click at [954, 441] on button "Zoom out" at bounding box center [945, 436] width 32 height 32
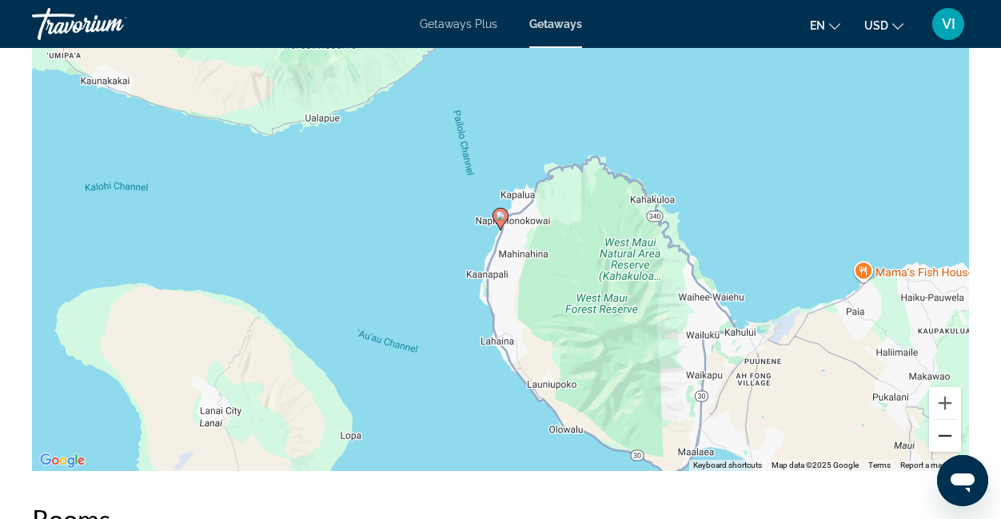
click at [954, 441] on button "Zoom out" at bounding box center [945, 436] width 32 height 32
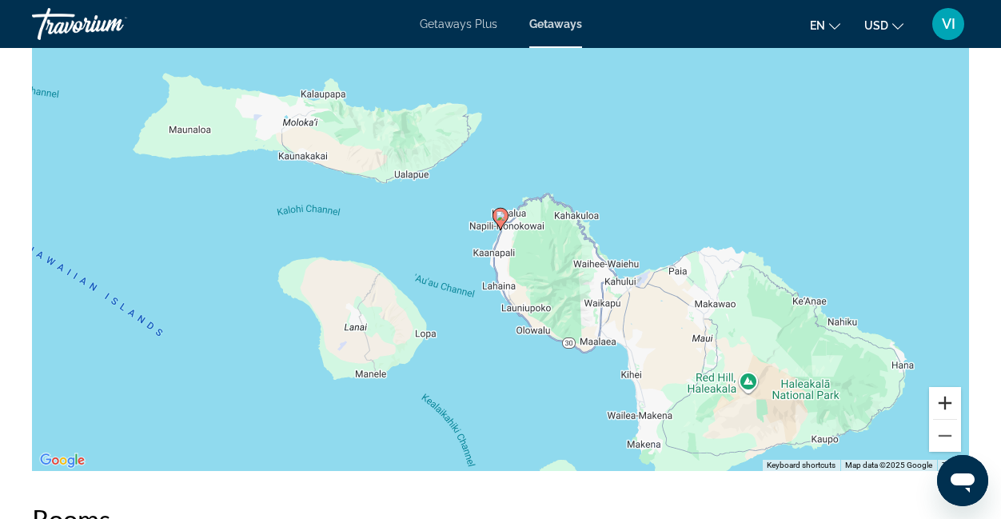
click at [943, 401] on button "Zoom in" at bounding box center [945, 403] width 32 height 32
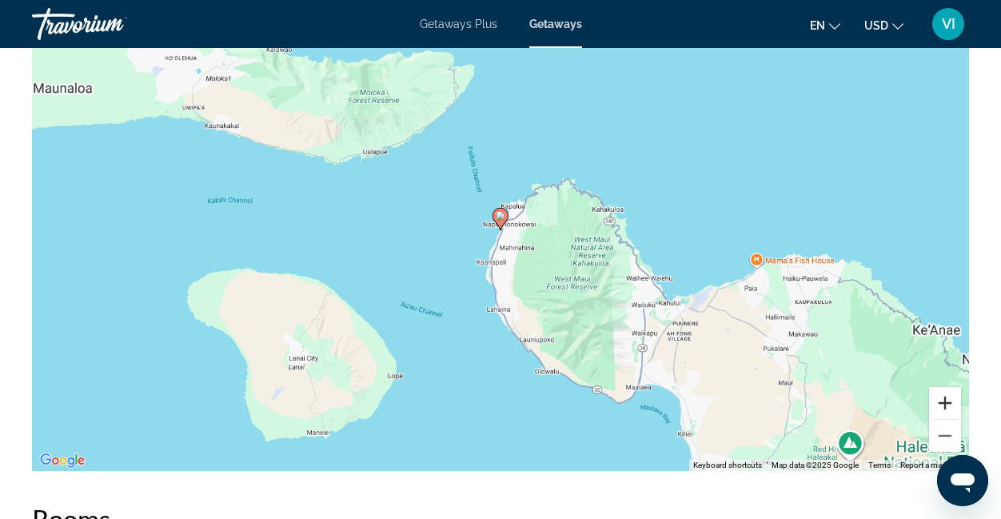
click at [943, 401] on button "Zoom in" at bounding box center [945, 403] width 32 height 32
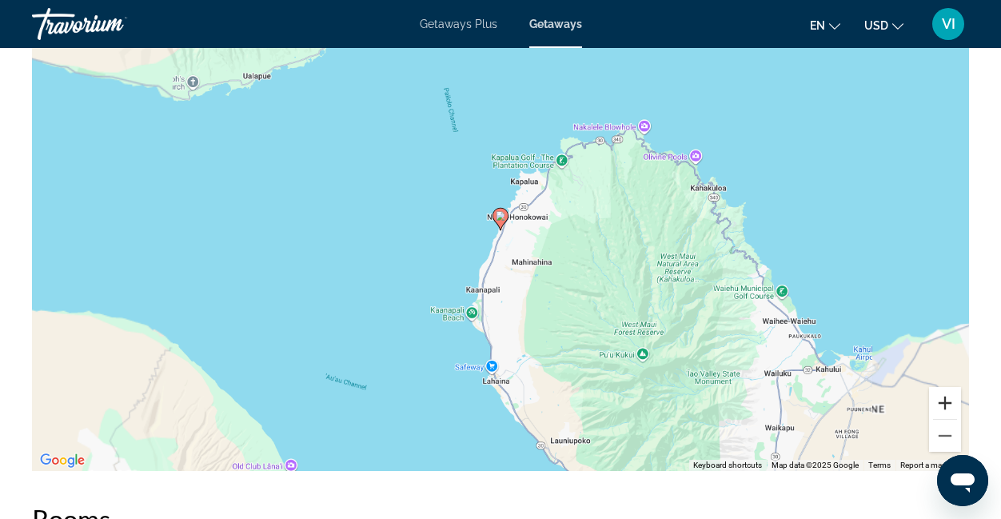
click at [943, 401] on button "Zoom in" at bounding box center [945, 403] width 32 height 32
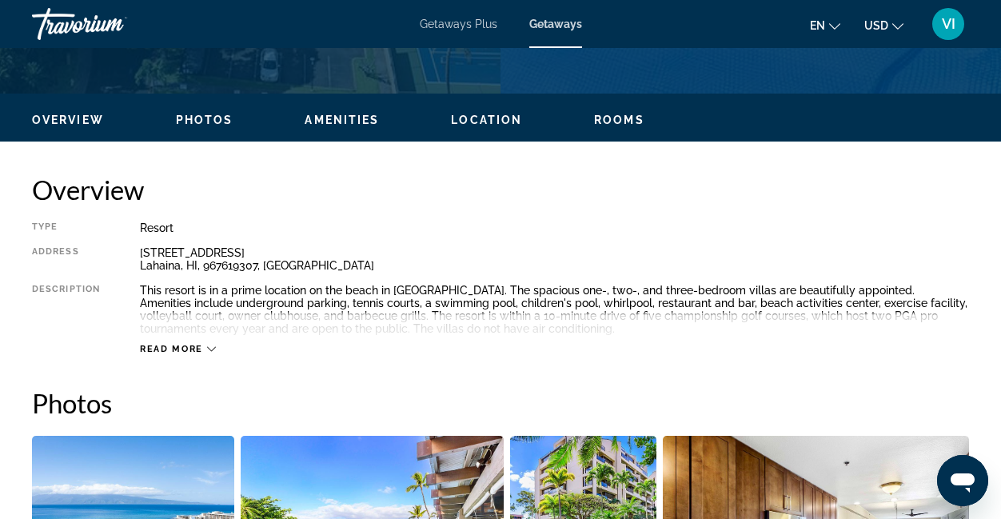
scroll to position [0, 0]
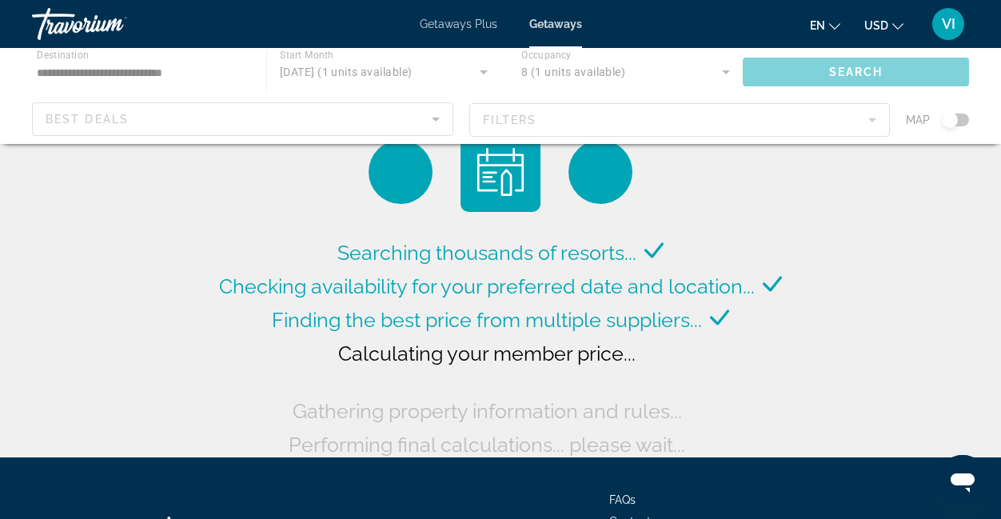
click at [724, 71] on div "Main content" at bounding box center [500, 96] width 1001 height 96
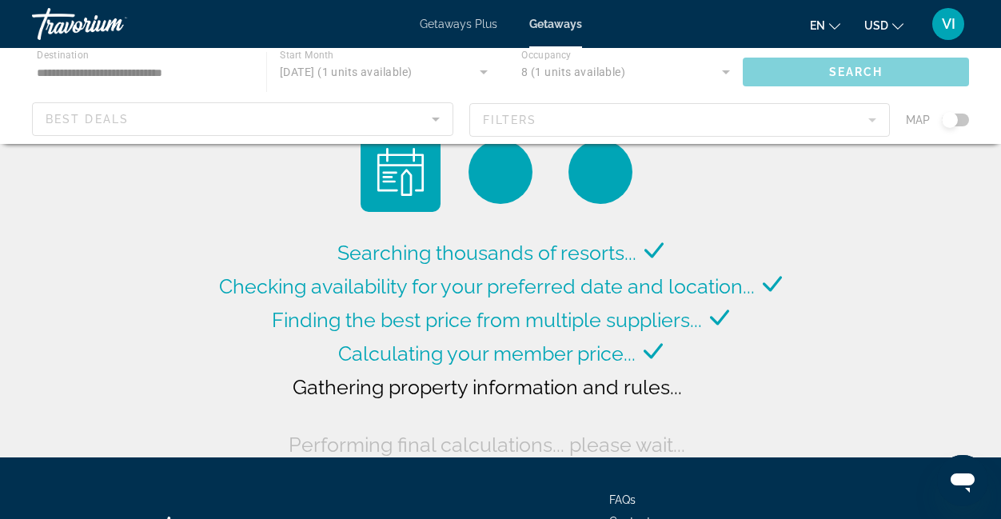
click at [592, 74] on div "Main content" at bounding box center [500, 96] width 1001 height 96
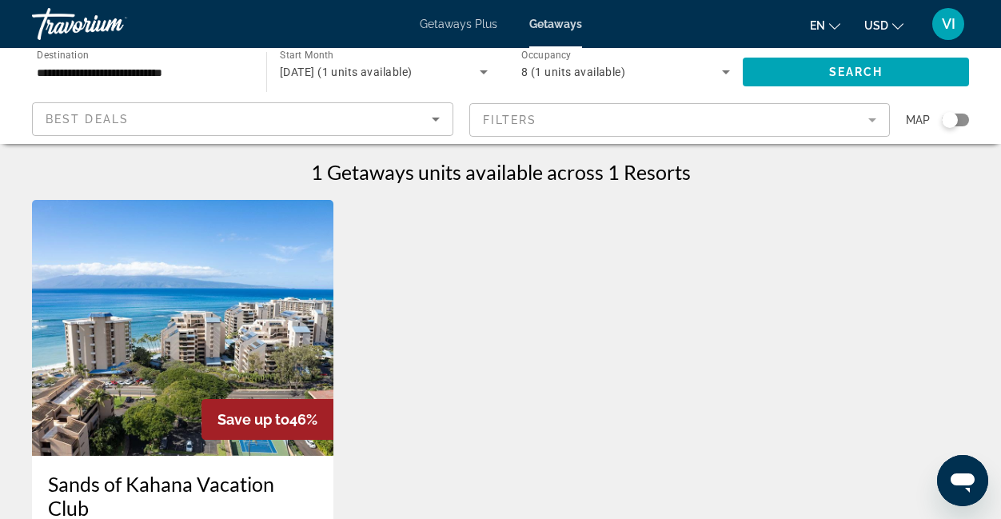
click at [724, 70] on icon "Search widget" at bounding box center [725, 71] width 19 height 19
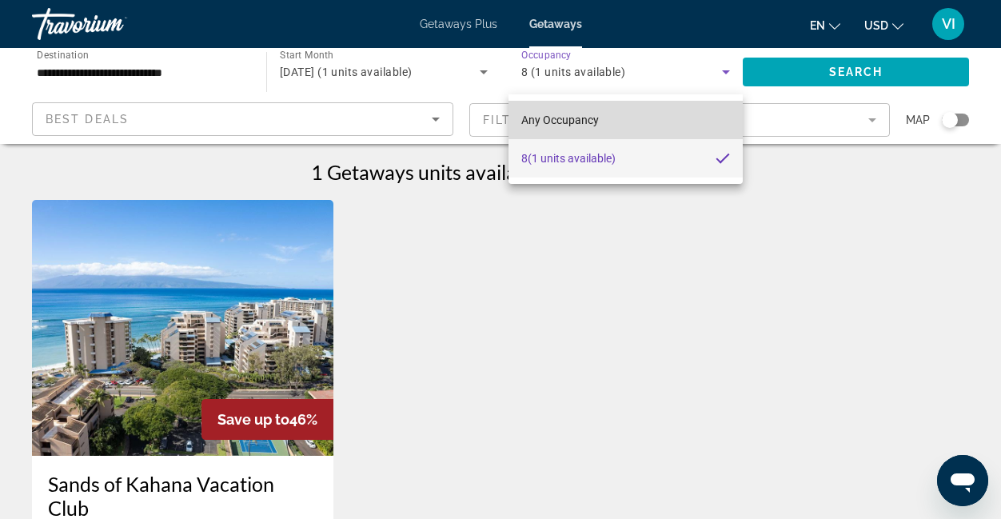
click at [638, 128] on mat-option "Any Occupancy" at bounding box center [626, 120] width 234 height 38
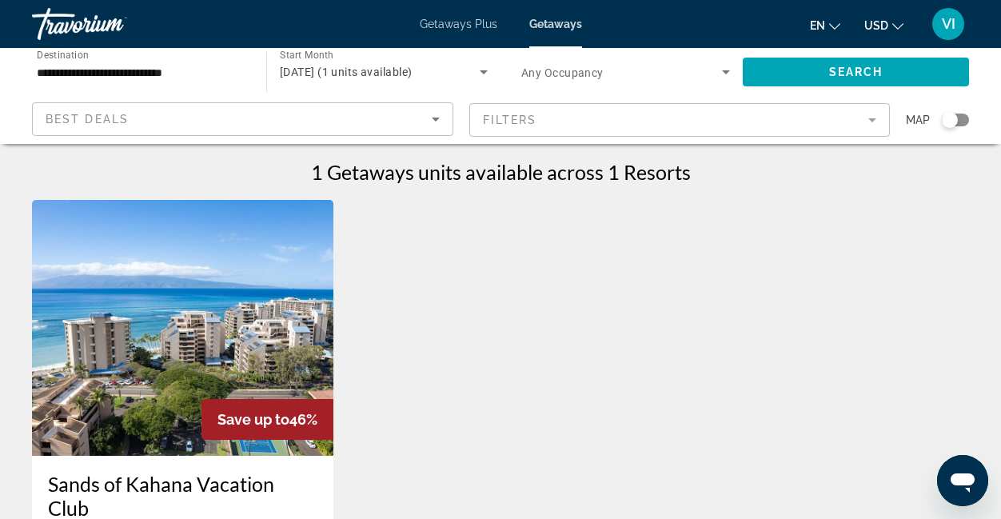
click at [594, 73] on span "Any Occupancy" at bounding box center [562, 72] width 82 height 13
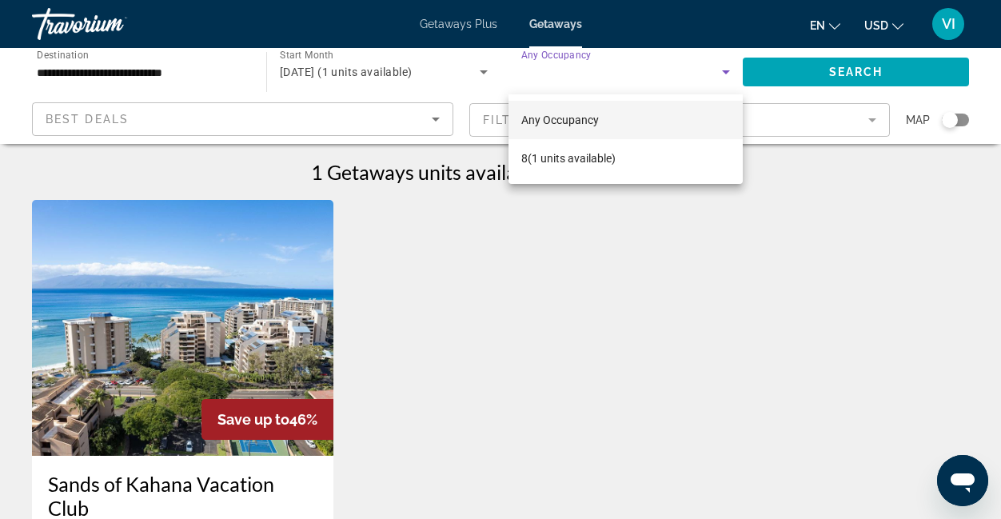
click at [565, 60] on div at bounding box center [500, 259] width 1001 height 519
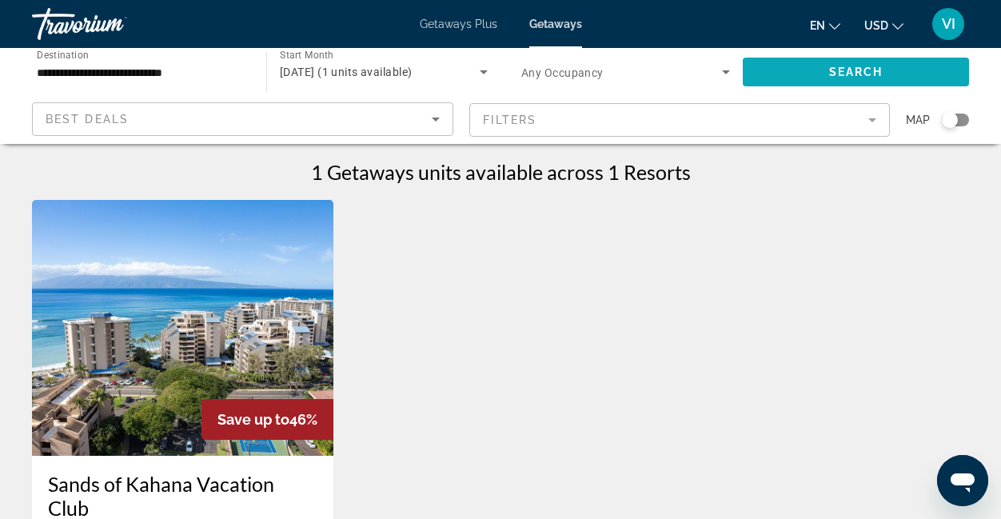
click at [823, 75] on span "Search widget" at bounding box center [856, 72] width 226 height 38
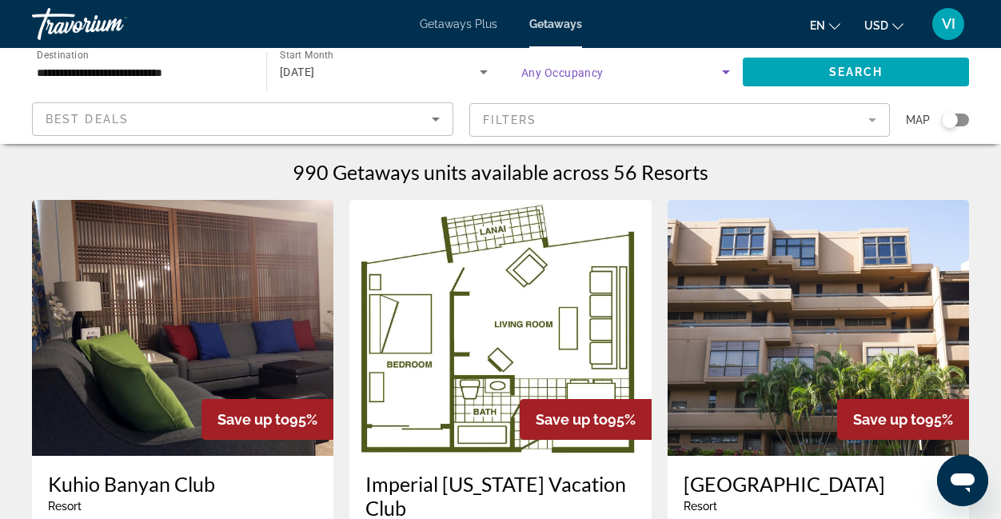
click at [724, 73] on icon "Search widget" at bounding box center [725, 71] width 19 height 19
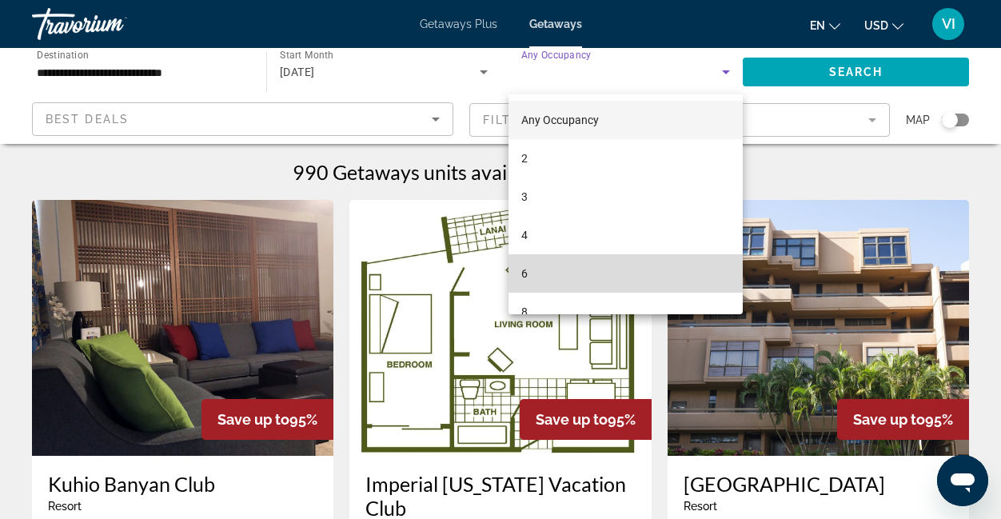
click at [632, 282] on mat-option "6" at bounding box center [626, 273] width 234 height 38
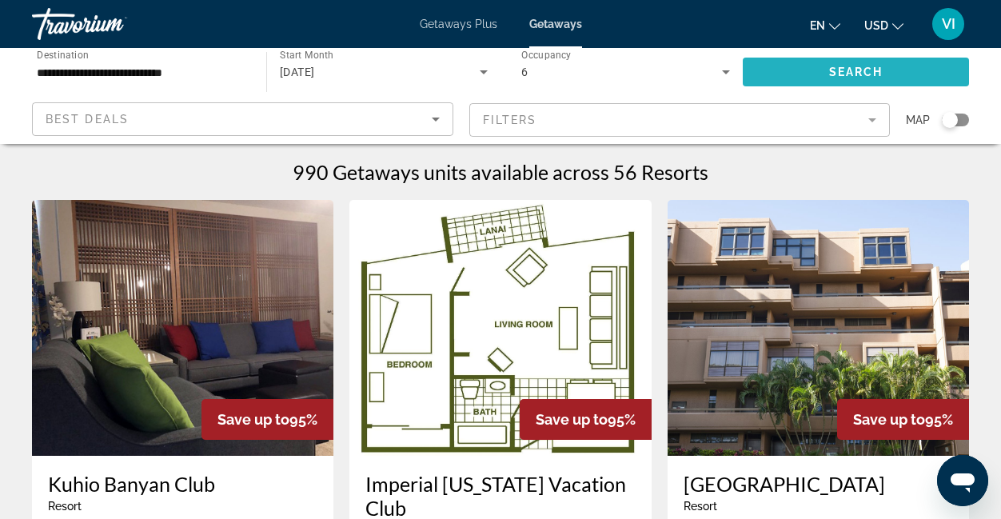
click at [831, 77] on span "Search" at bounding box center [856, 72] width 54 height 13
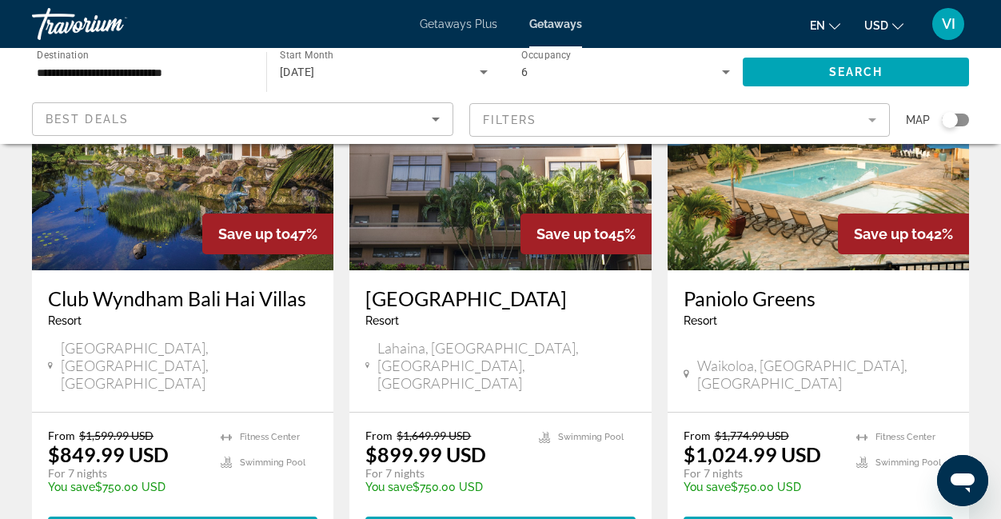
scroll to position [792, 0]
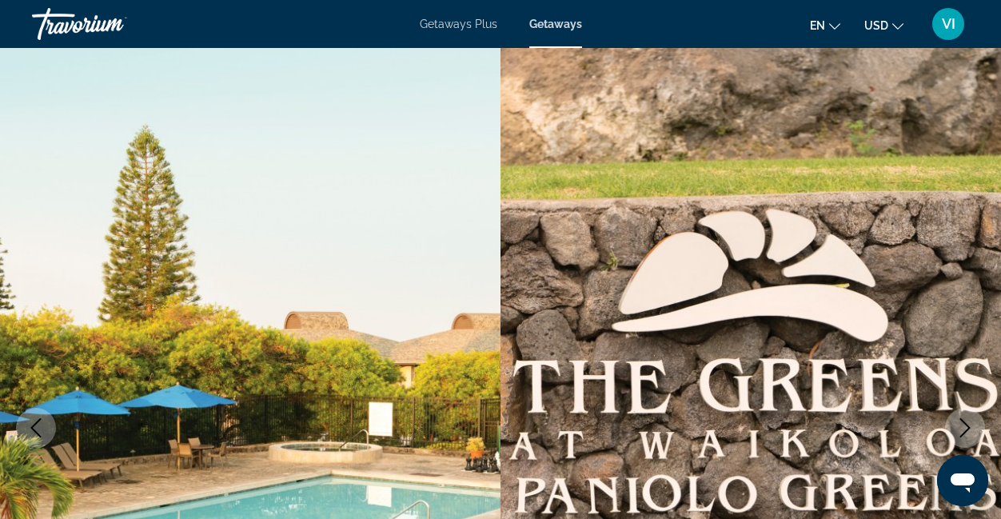
click at [474, 18] on span "Getaways Plus" at bounding box center [459, 24] width 78 height 13
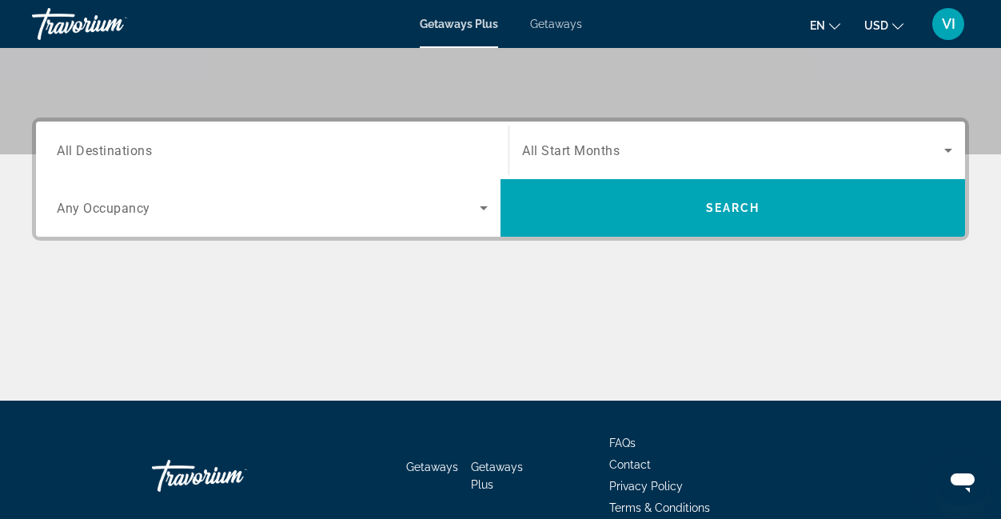
scroll to position [318, 0]
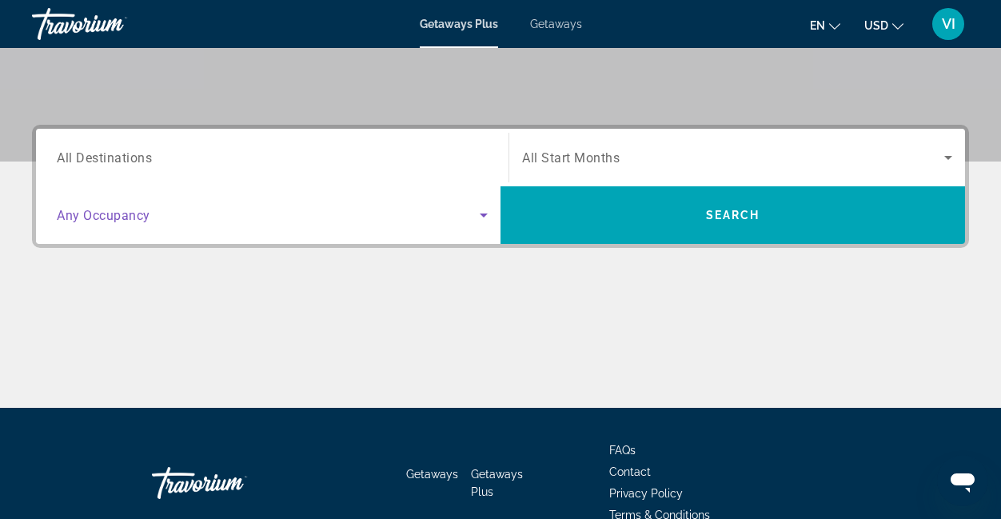
click at [482, 213] on icon "Search widget" at bounding box center [484, 215] width 8 height 4
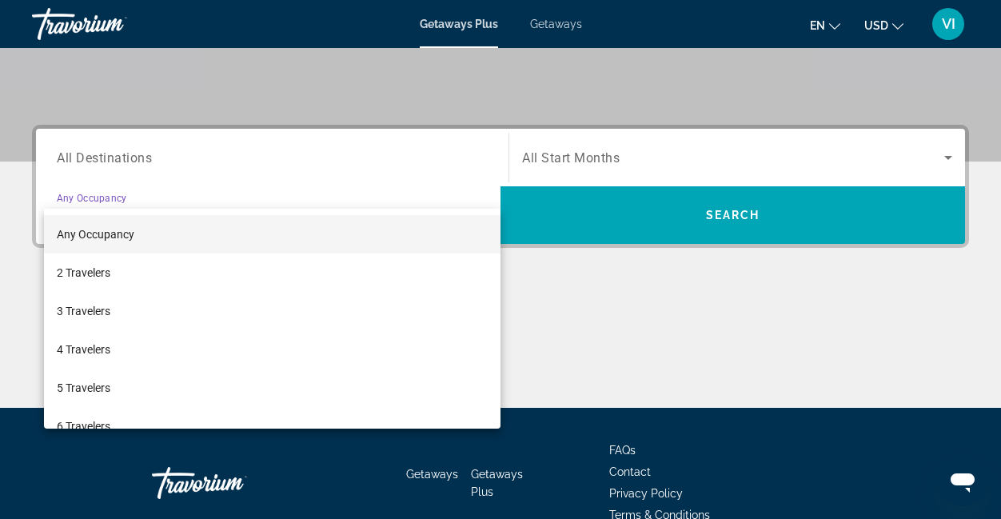
scroll to position [391, 0]
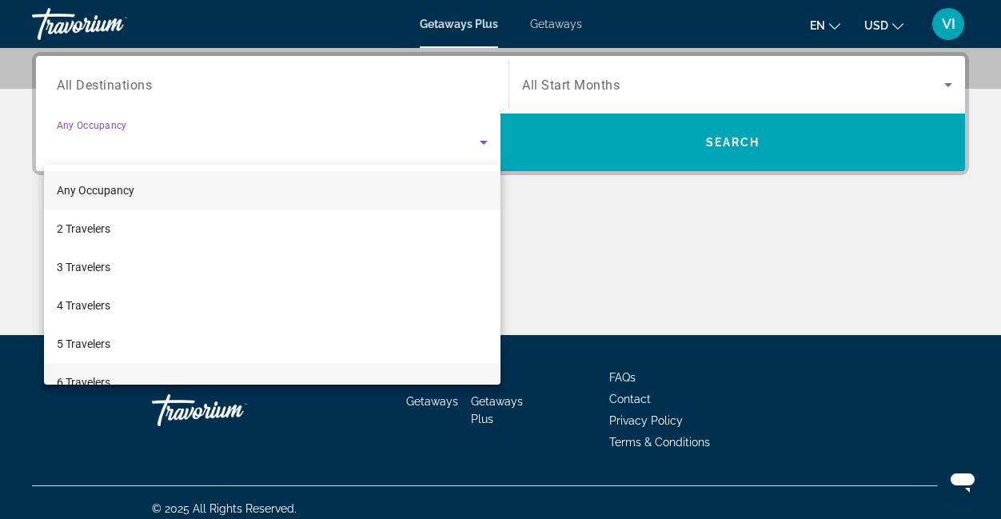
click at [409, 375] on mat-option "6 Travelers" at bounding box center [272, 382] width 457 height 38
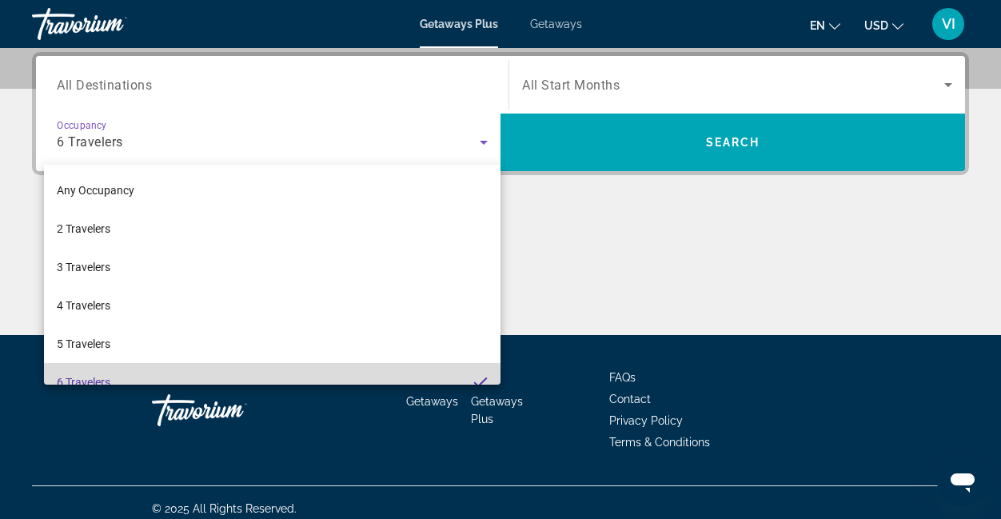
scroll to position [0, 0]
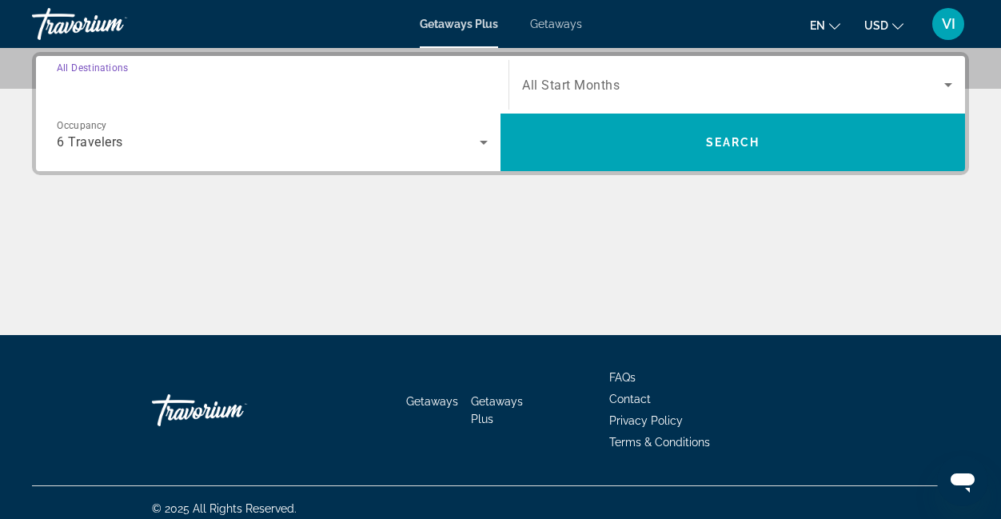
click at [359, 87] on input "Destination All Destinations" at bounding box center [272, 85] width 431 height 19
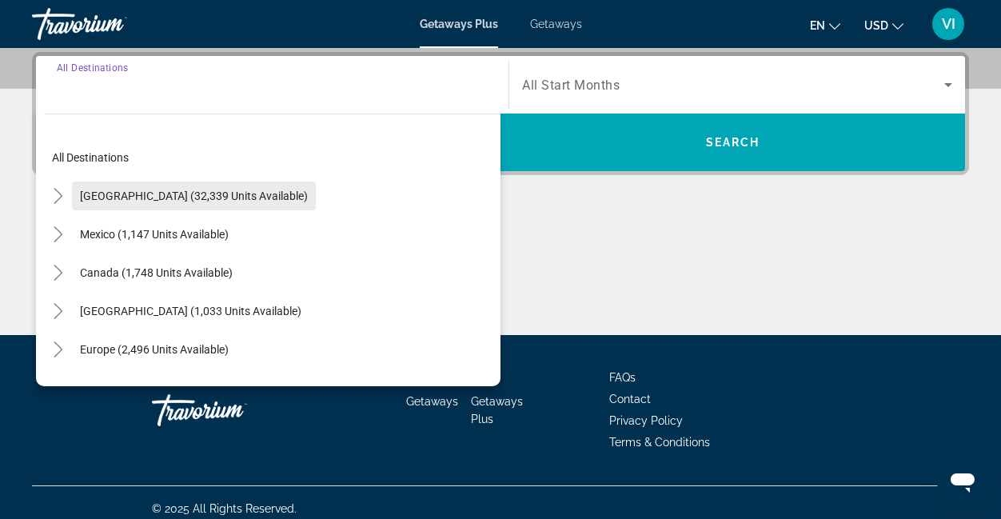
click at [208, 198] on span "[GEOGRAPHIC_DATA] (32,339 units available)" at bounding box center [194, 195] width 228 height 13
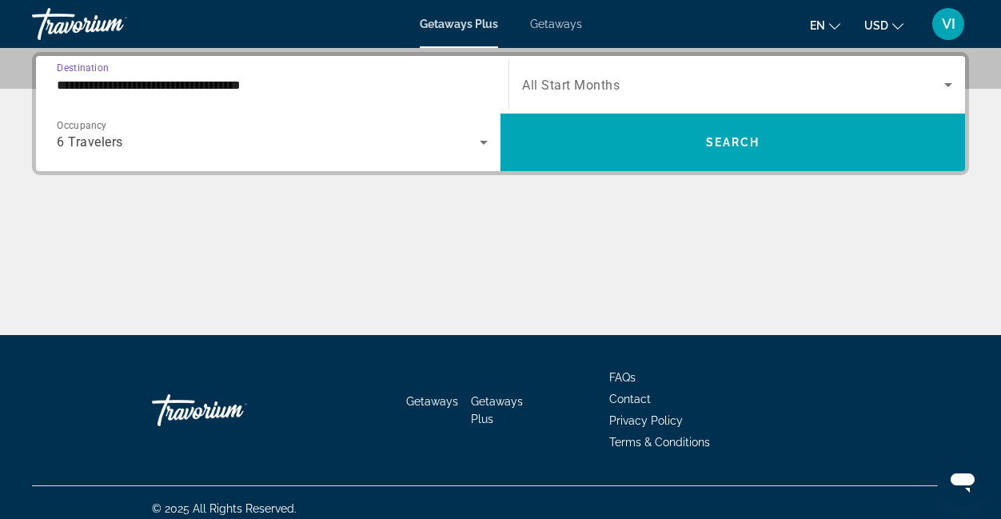
click at [240, 83] on input "**********" at bounding box center [272, 85] width 431 height 19
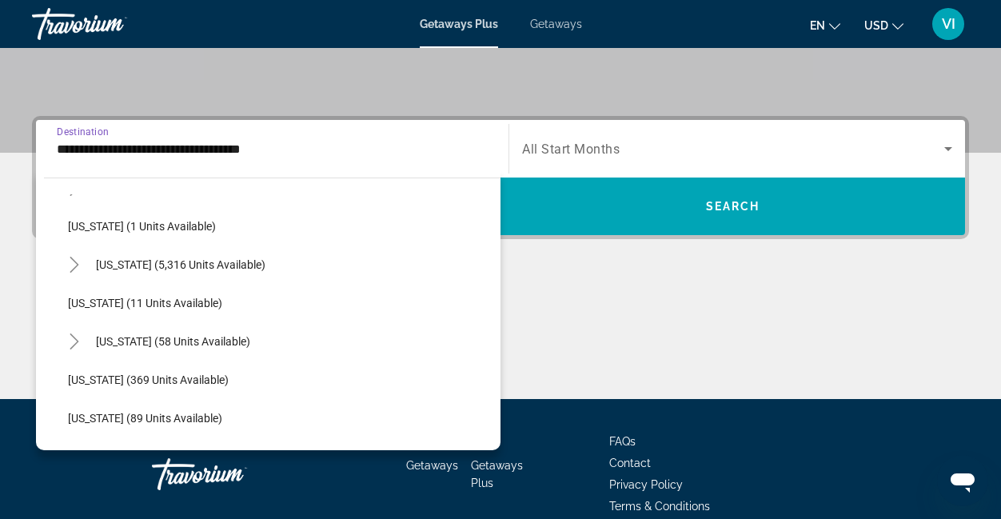
scroll to position [230, 0]
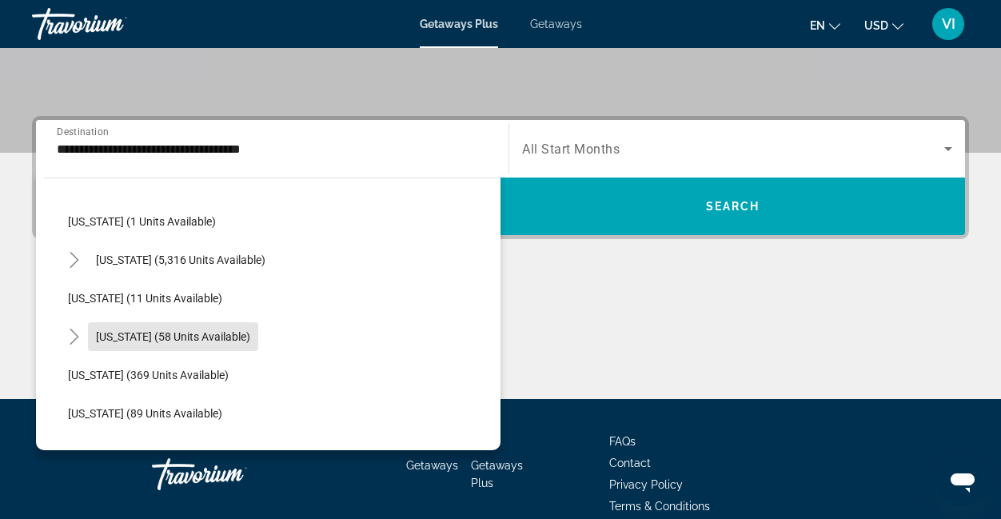
click at [174, 332] on span "[US_STATE] (58 units available)" at bounding box center [173, 336] width 154 height 13
type input "**********"
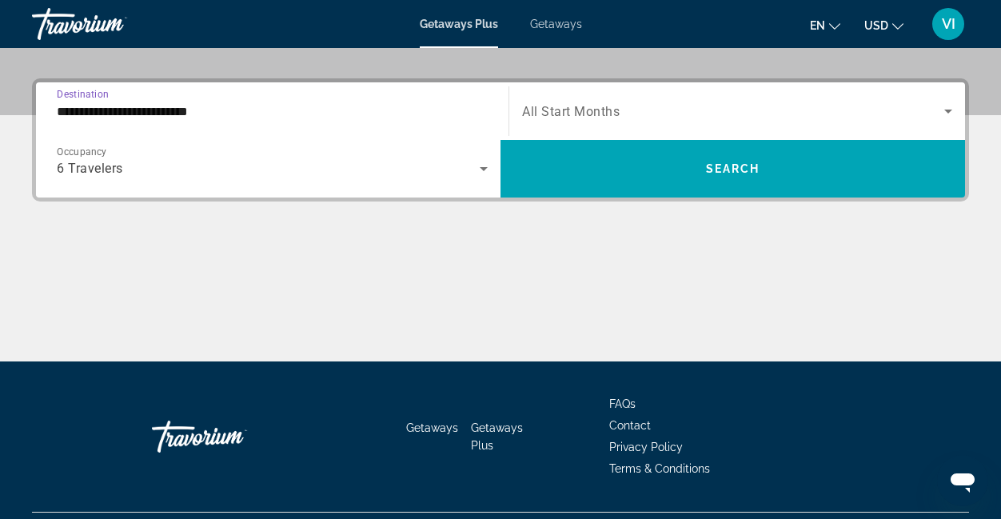
scroll to position [391, 0]
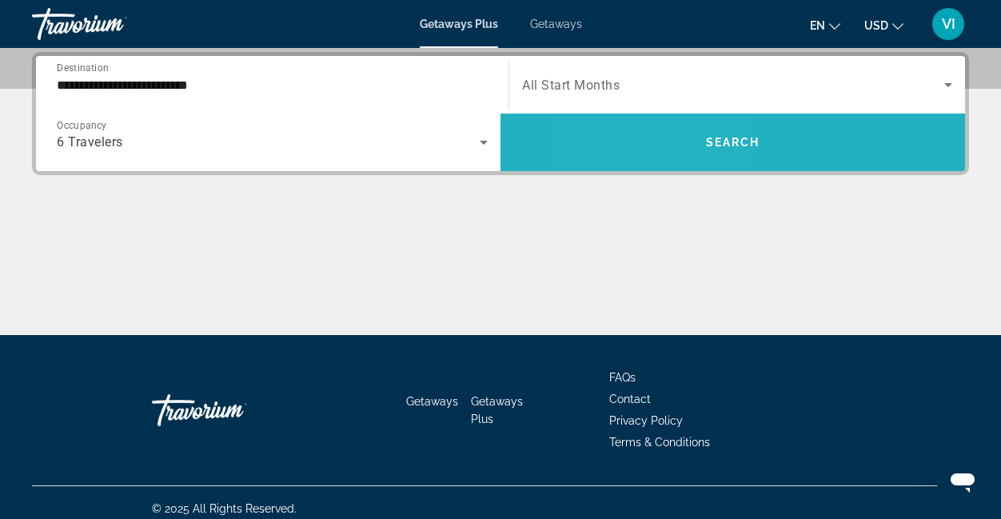
click at [656, 140] on span "Search widget" at bounding box center [733, 142] width 465 height 38
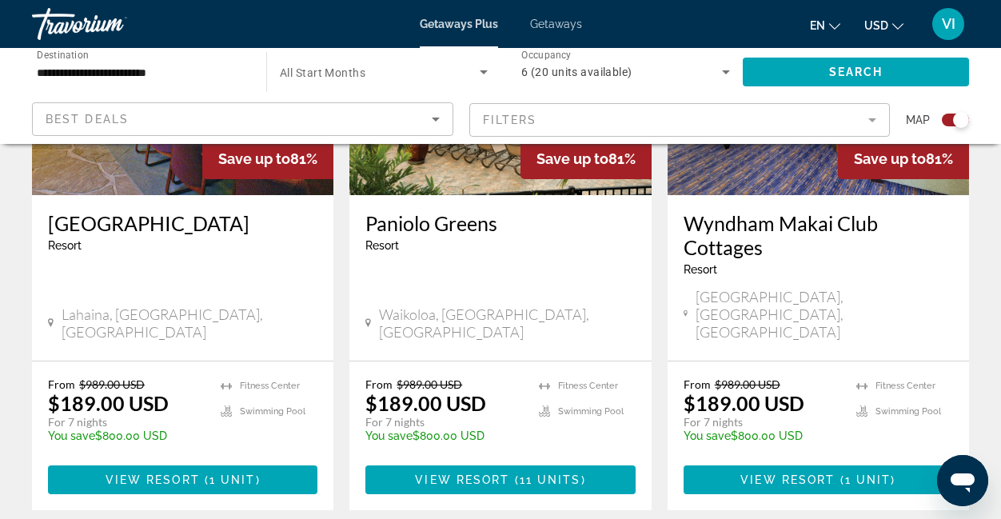
scroll to position [755, 0]
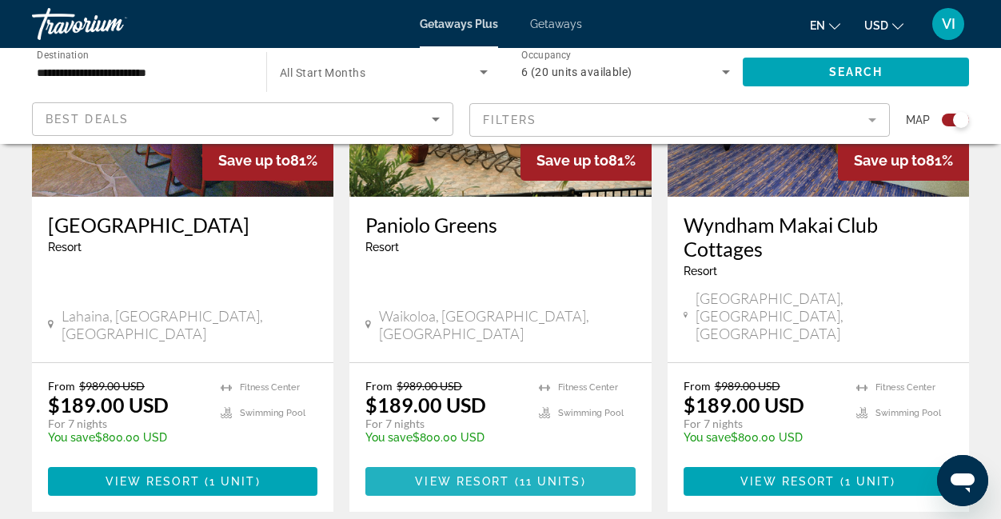
click at [535, 475] on span "11 units" at bounding box center [551, 481] width 62 height 13
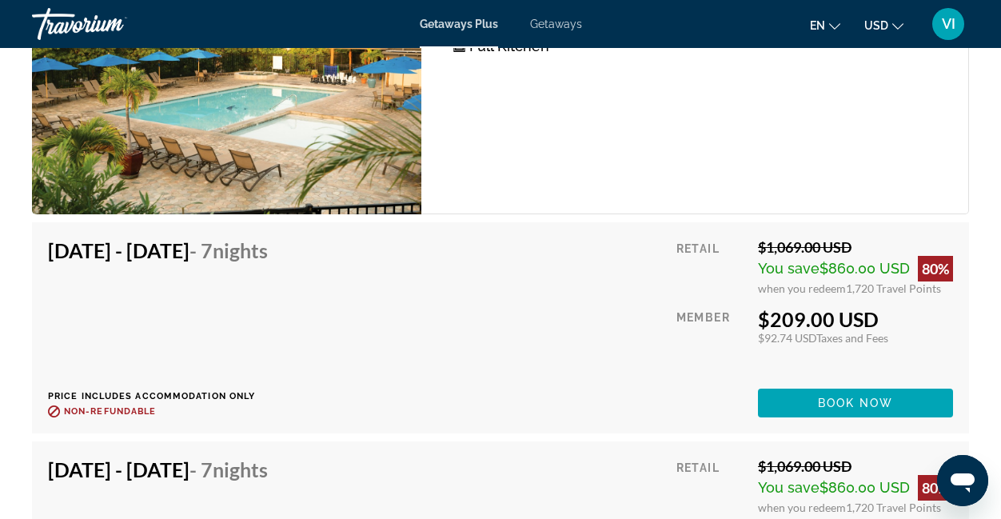
scroll to position [3357, 0]
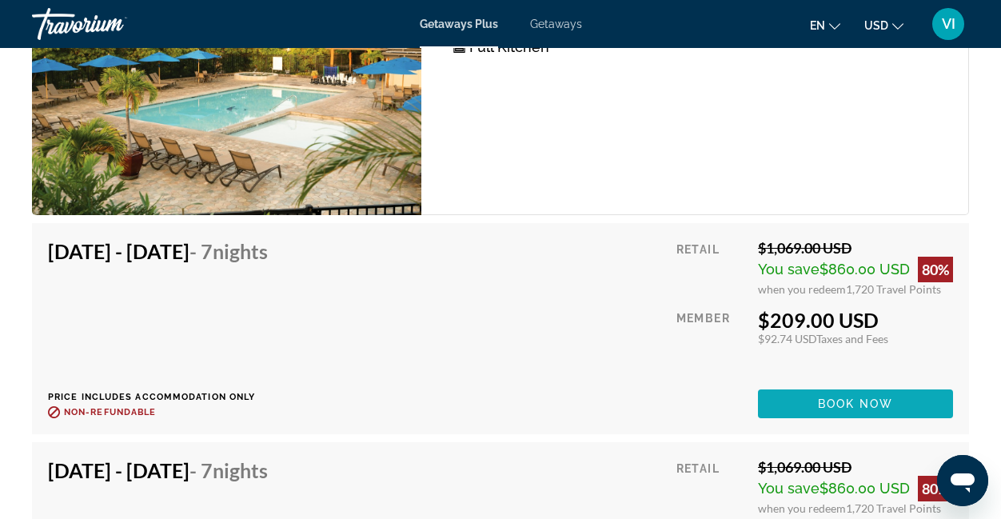
click at [881, 405] on span "Book now" at bounding box center [856, 403] width 76 height 13
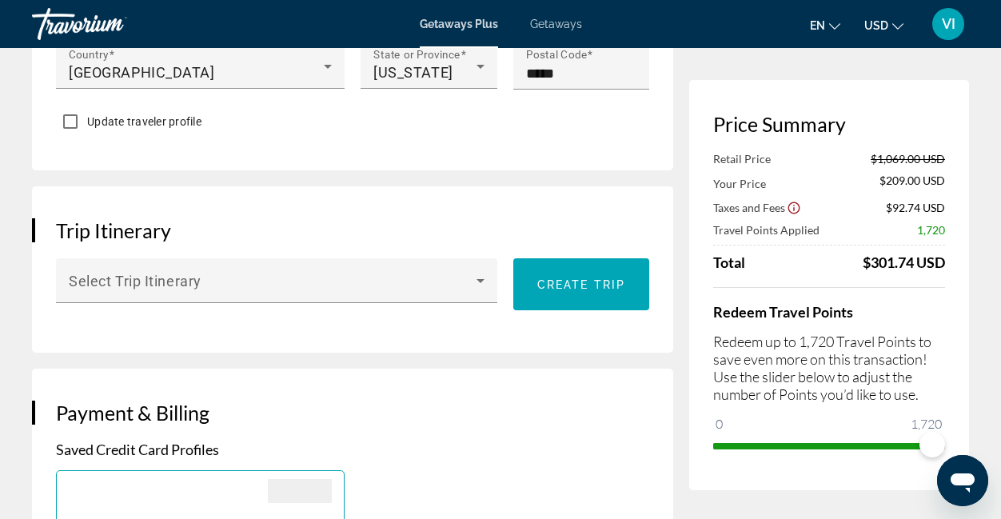
scroll to position [801, 0]
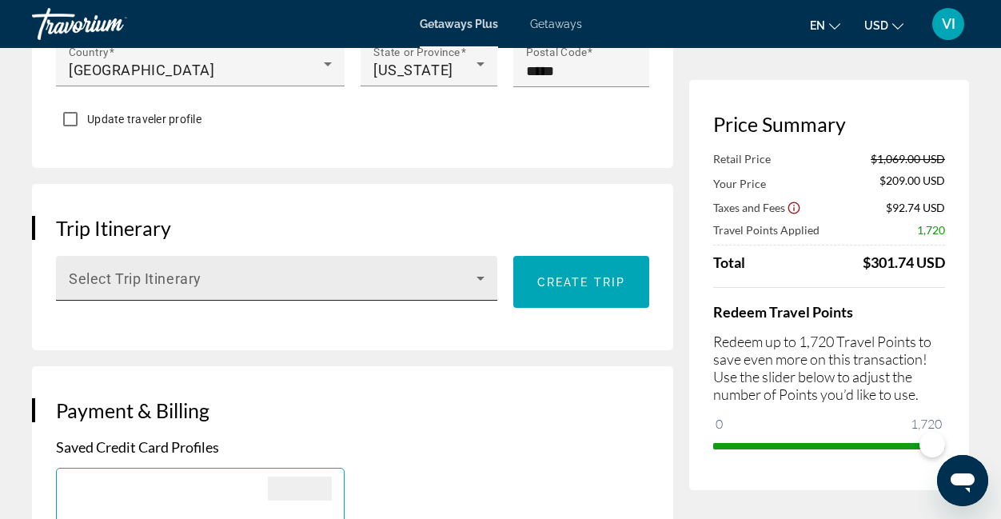
click at [481, 281] on icon "Main content" at bounding box center [481, 279] width 8 height 4
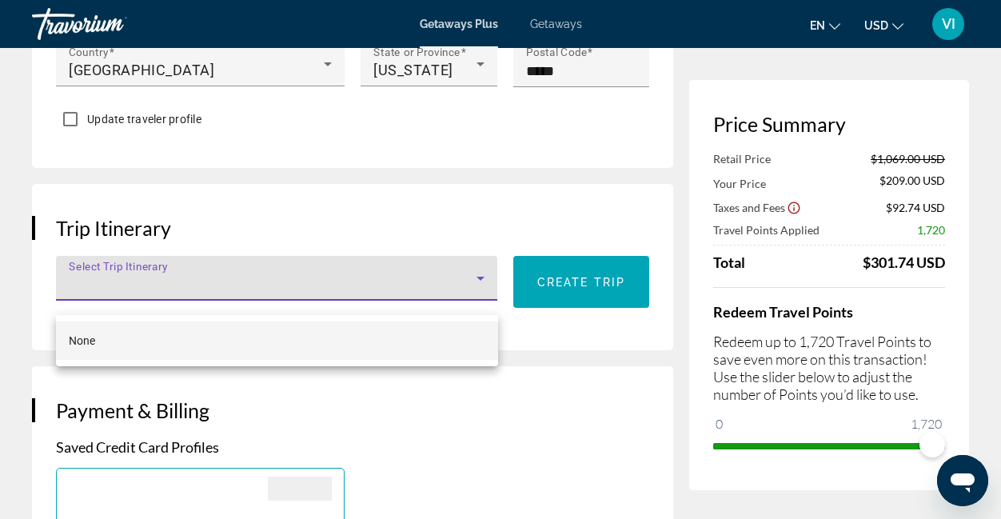
click at [481, 291] on div at bounding box center [500, 259] width 1001 height 519
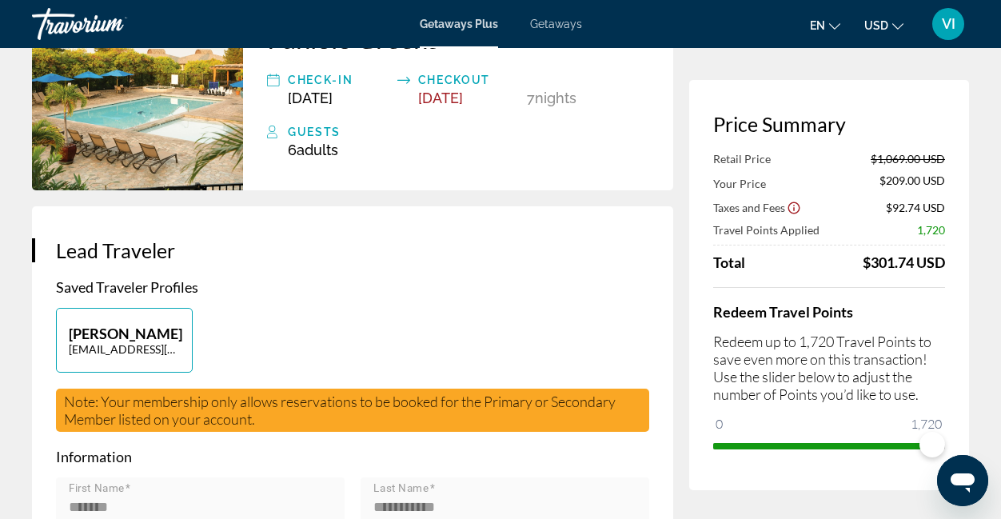
scroll to position [0, 0]
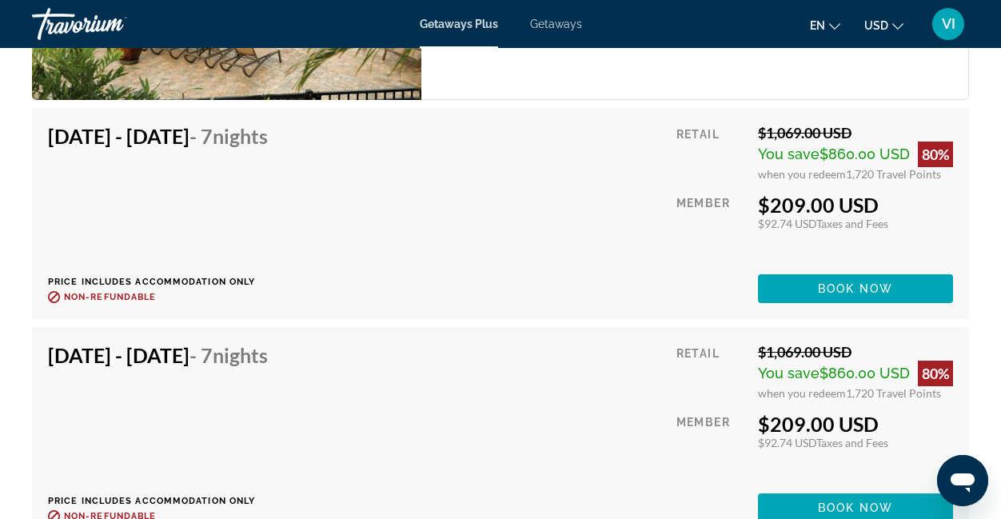
scroll to position [3462, 0]
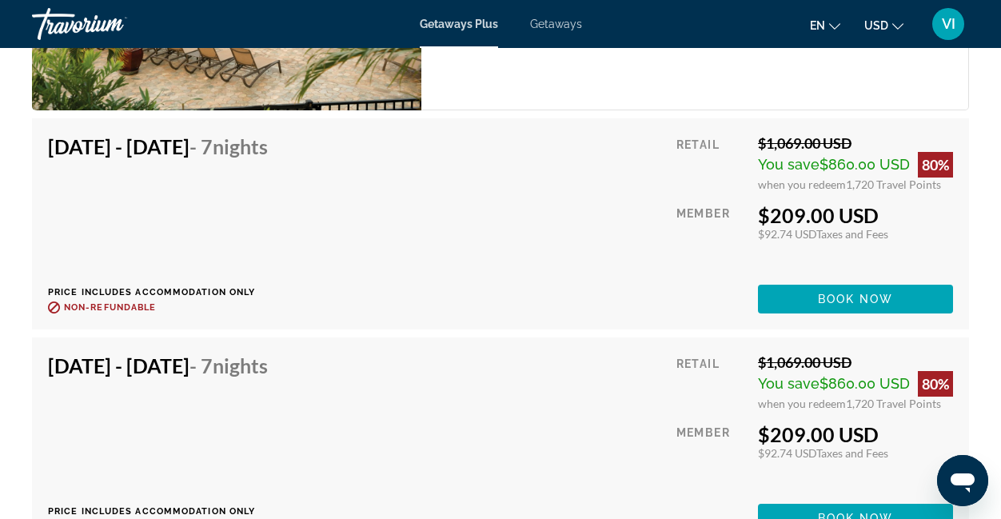
click at [254, 220] on div "[DATE] - [DATE] - 7 Nights Price includes accommodation only Refundable until :…" at bounding box center [164, 223] width 232 height 179
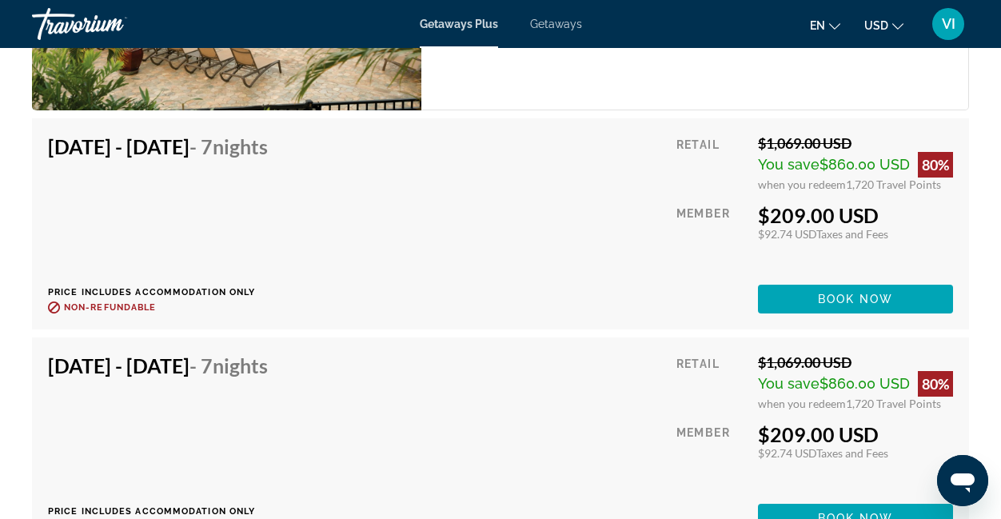
click at [254, 220] on div "[DATE] - [DATE] - 7 Nights Price includes accommodation only Refundable until :…" at bounding box center [164, 223] width 232 height 179
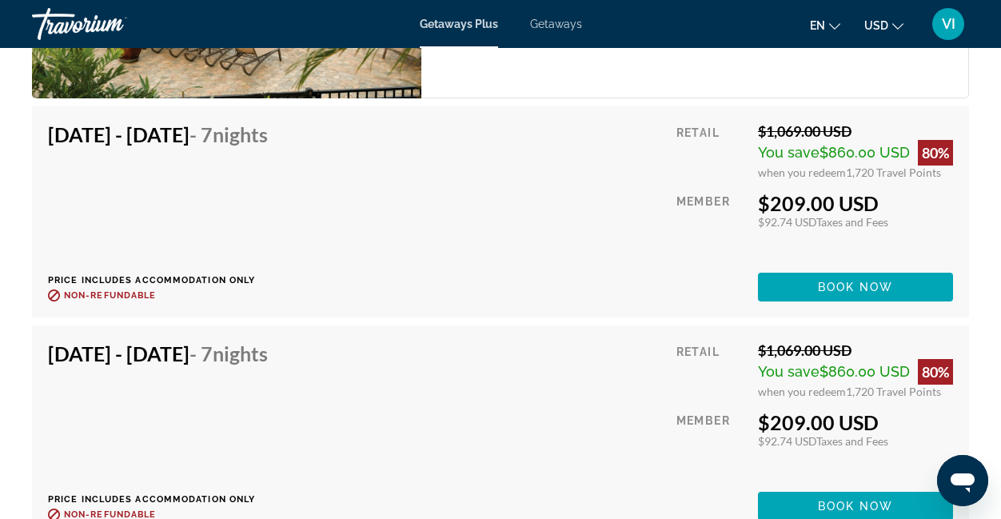
scroll to position [3474, 0]
click at [257, 221] on div "[DATE] - [DATE] - 7 Nights Price includes accommodation only Refundable until :…" at bounding box center [164, 211] width 232 height 179
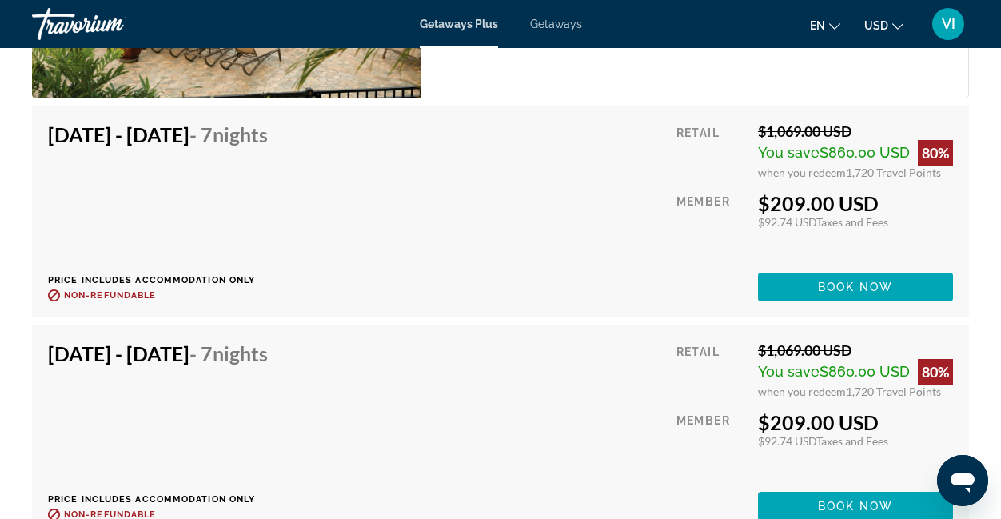
click at [257, 221] on div "[DATE] - [DATE] - 7 Nights Price includes accommodation only Refundable until :…" at bounding box center [164, 211] width 232 height 179
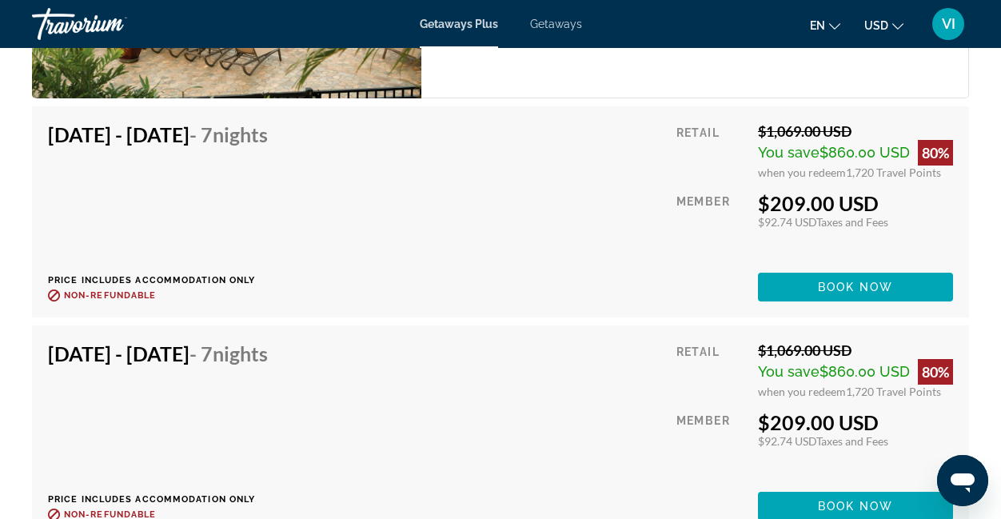
click at [257, 221] on div "[DATE] - [DATE] - 7 Nights Price includes accommodation only Refundable until :…" at bounding box center [164, 211] width 232 height 179
click at [280, 224] on div "[DATE] - [DATE] - 7 Nights Price includes accommodation only Refundable until :…" at bounding box center [164, 211] width 232 height 179
drag, startPoint x: 312, startPoint y: 224, endPoint x: 167, endPoint y: 237, distance: 145.3
click at [167, 237] on div "[DATE] - [DATE] - 7 Nights Price includes accommodation only Refundable until :…" at bounding box center [164, 211] width 232 height 179
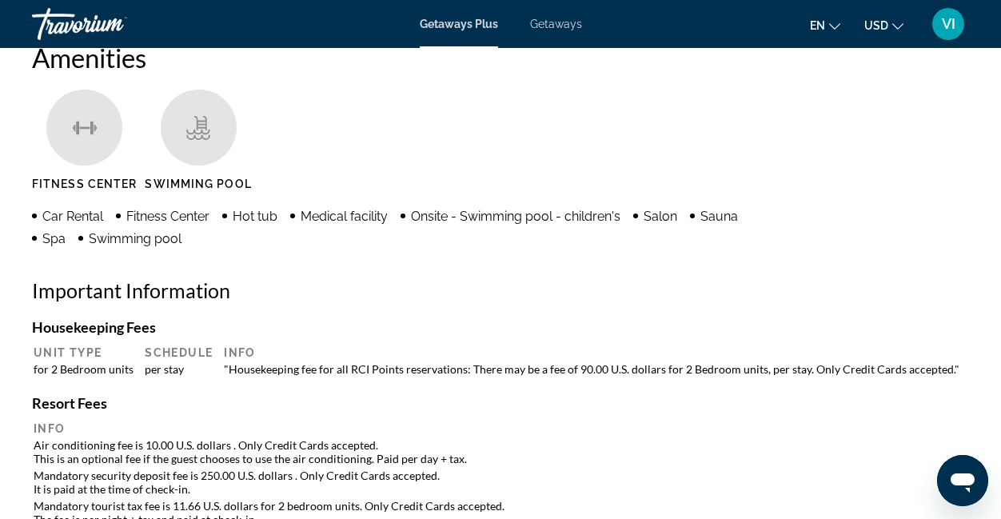
scroll to position [1360, 0]
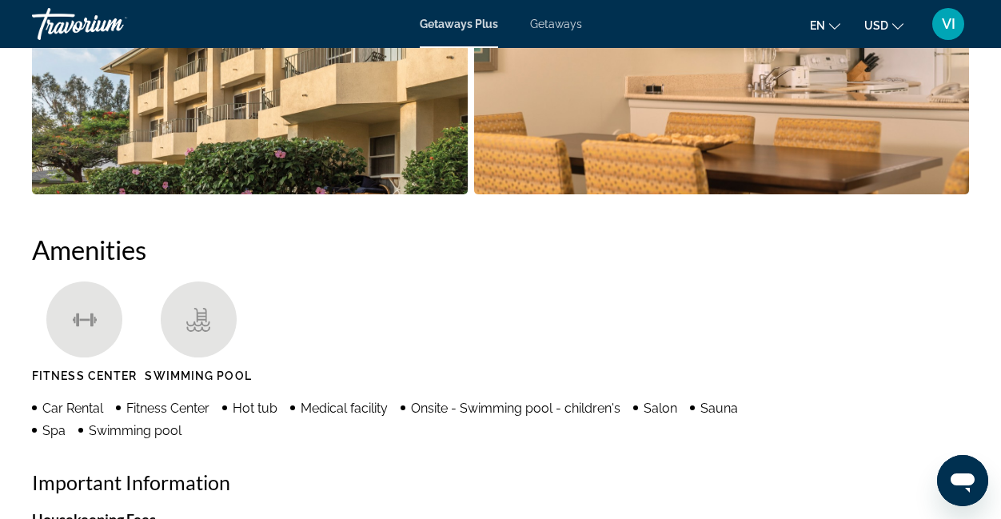
click at [557, 24] on span "Getaways" at bounding box center [556, 24] width 52 height 13
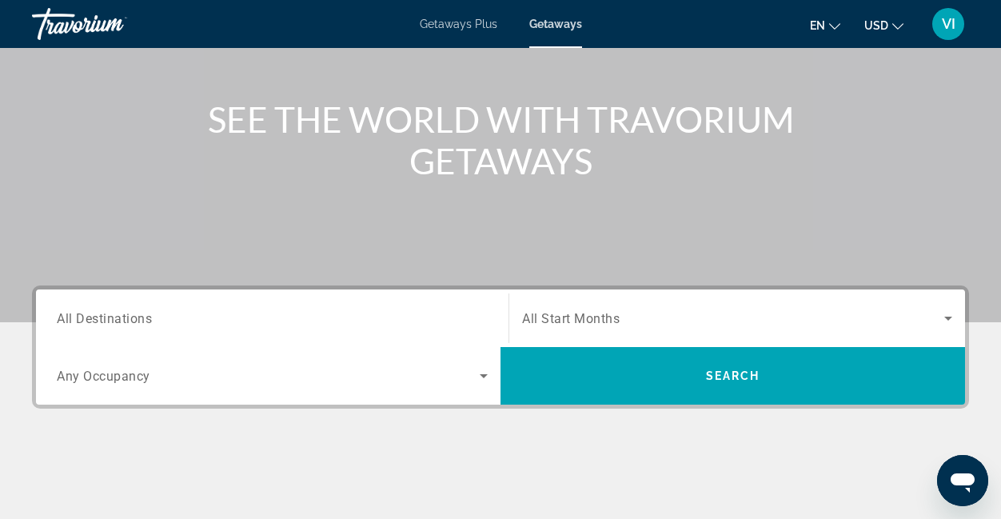
scroll to position [176, 0]
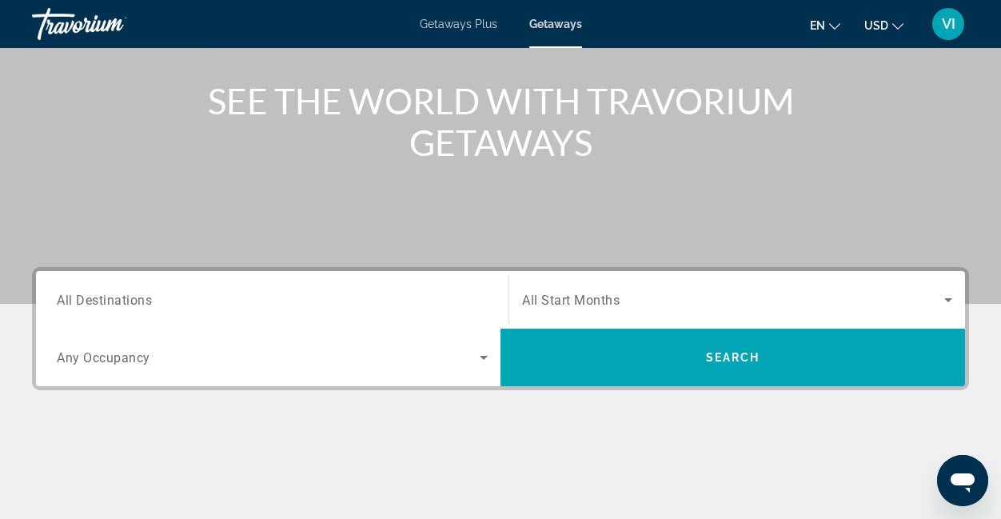
click at [620, 295] on span "Search widget" at bounding box center [733, 299] width 422 height 19
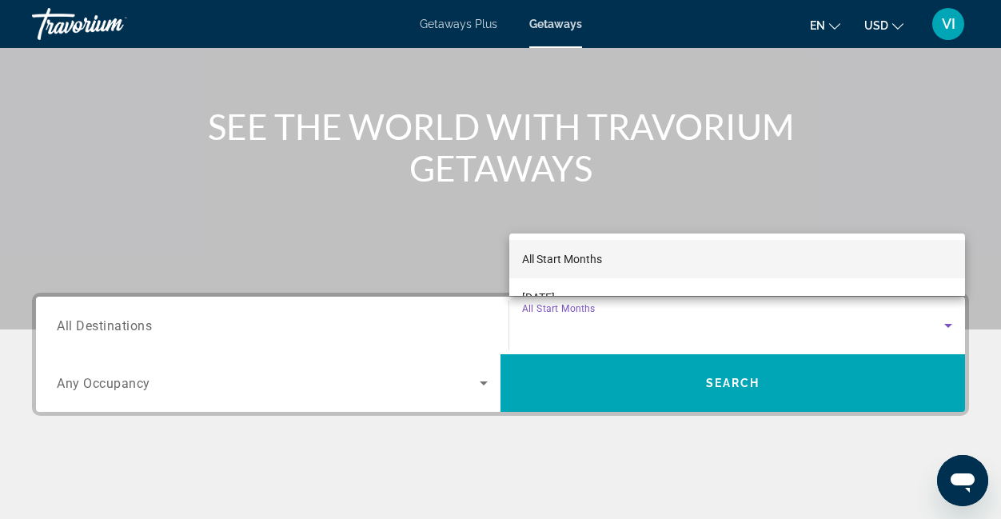
scroll to position [134, 0]
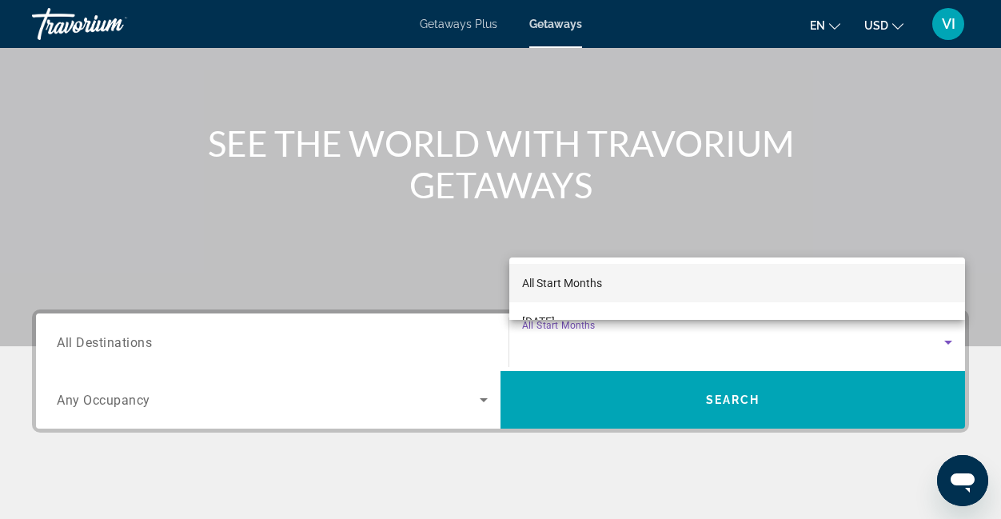
click at [269, 346] on div at bounding box center [500, 259] width 1001 height 519
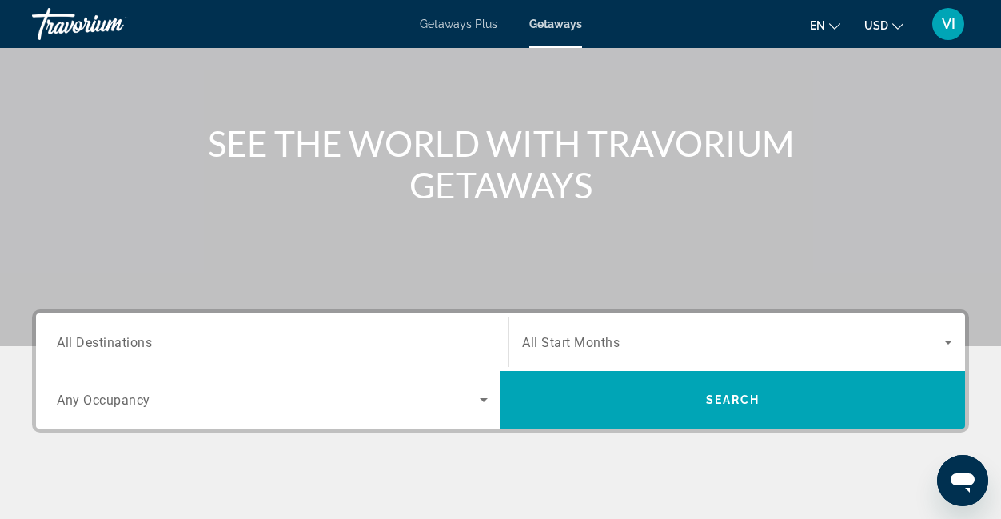
click at [485, 397] on icon "Search widget" at bounding box center [483, 399] width 19 height 19
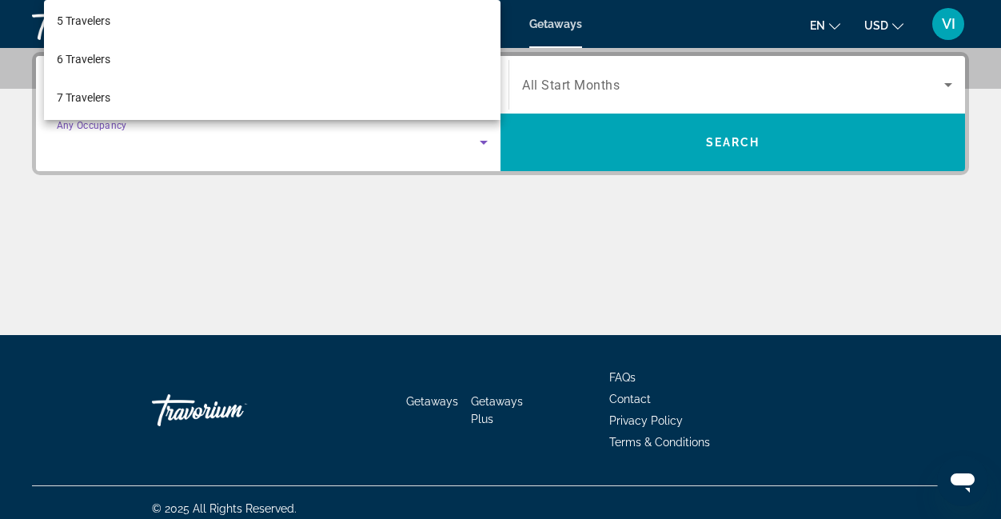
scroll to position [160, 0]
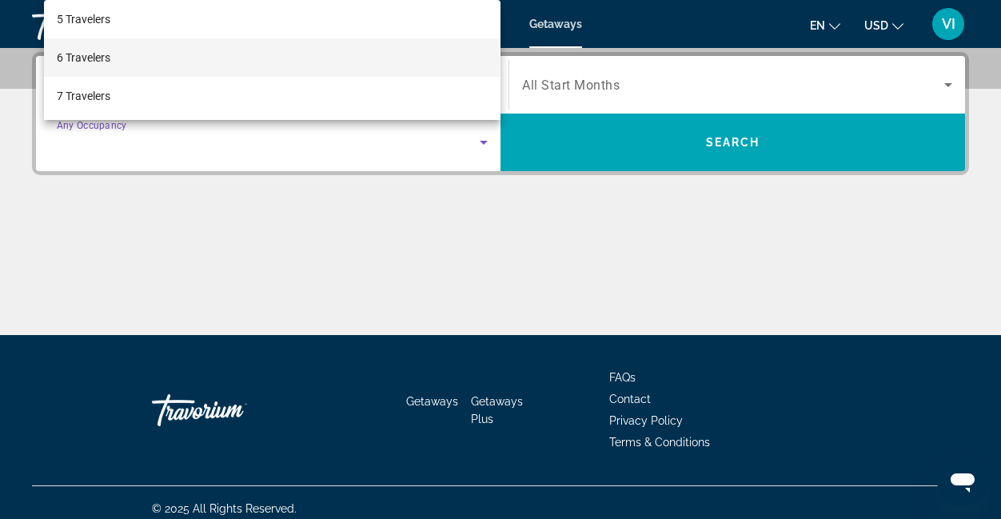
click at [202, 55] on mat-option "6 Travelers" at bounding box center [272, 57] width 457 height 38
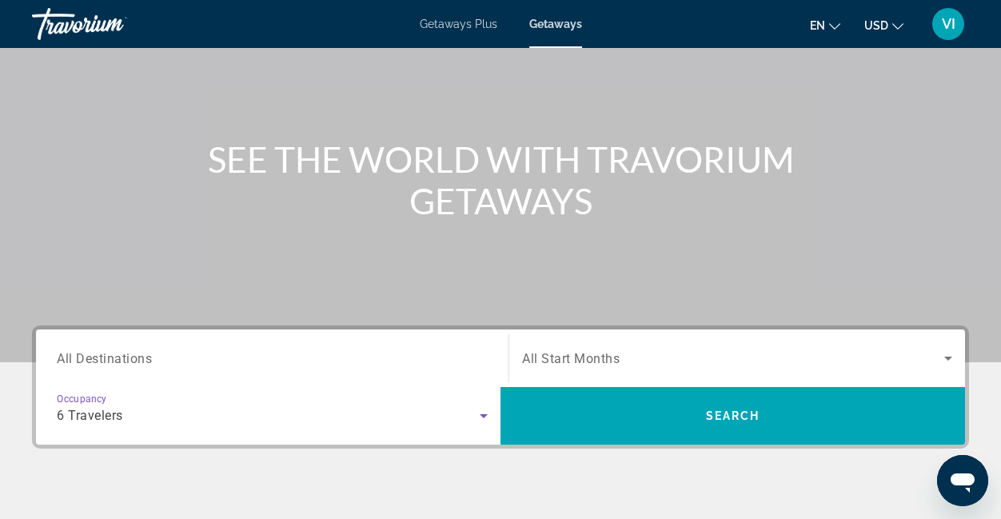
scroll to position [113, 0]
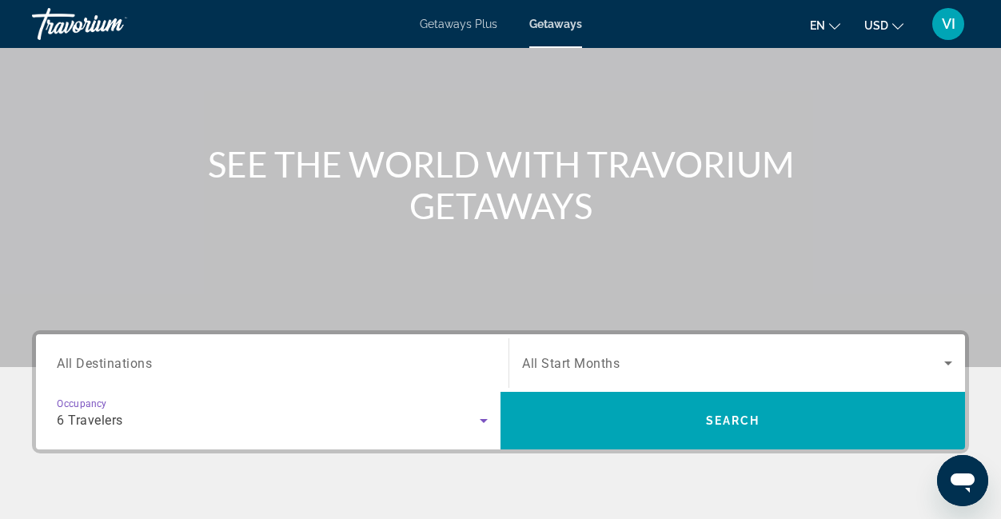
click at [110, 367] on span "All Destinations" at bounding box center [104, 362] width 95 height 15
click at [110, 367] on input "Destination All Destinations" at bounding box center [272, 363] width 431 height 19
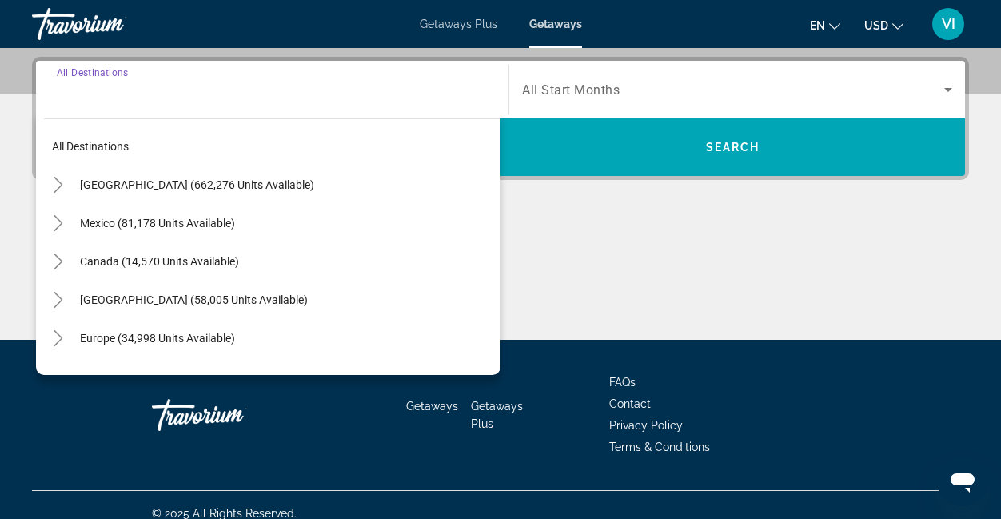
scroll to position [391, 0]
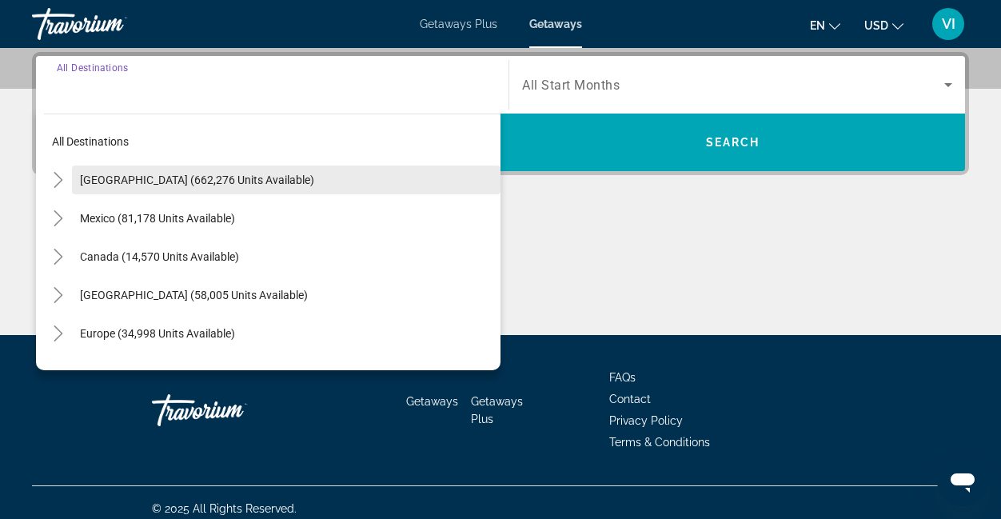
click at [132, 181] on span "[GEOGRAPHIC_DATA] (662,276 units available)" at bounding box center [197, 179] width 234 height 13
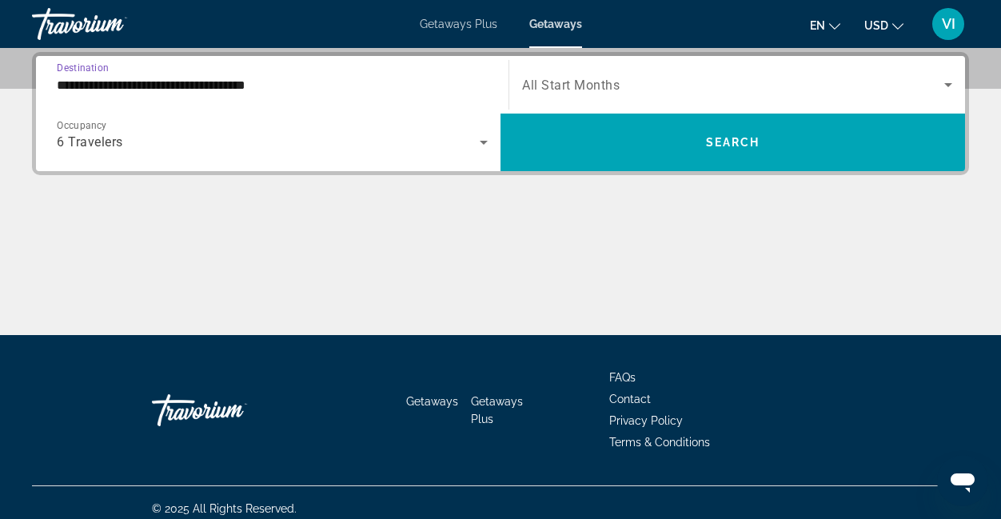
click at [113, 89] on input "**********" at bounding box center [272, 85] width 431 height 19
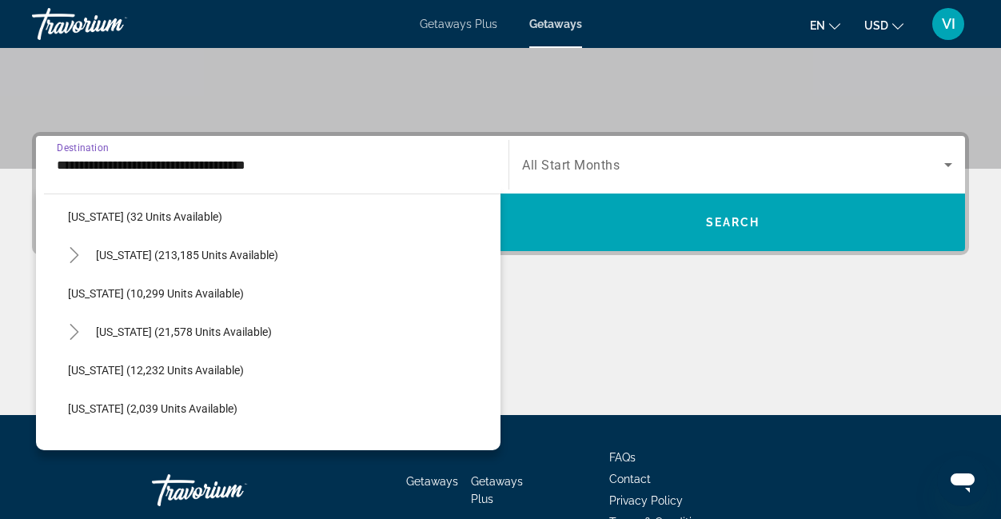
scroll to position [288, 0]
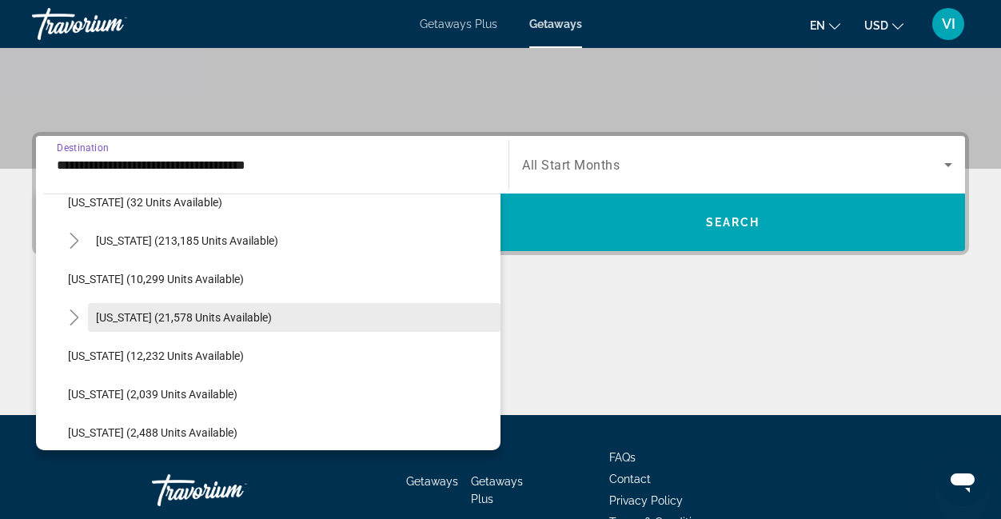
click at [178, 326] on span "Search widget" at bounding box center [294, 317] width 413 height 38
type input "**********"
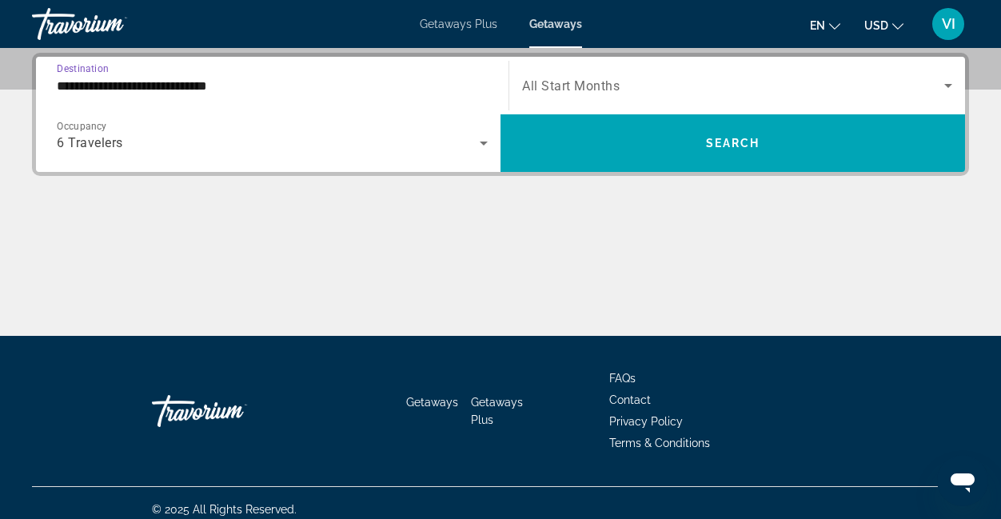
scroll to position [391, 0]
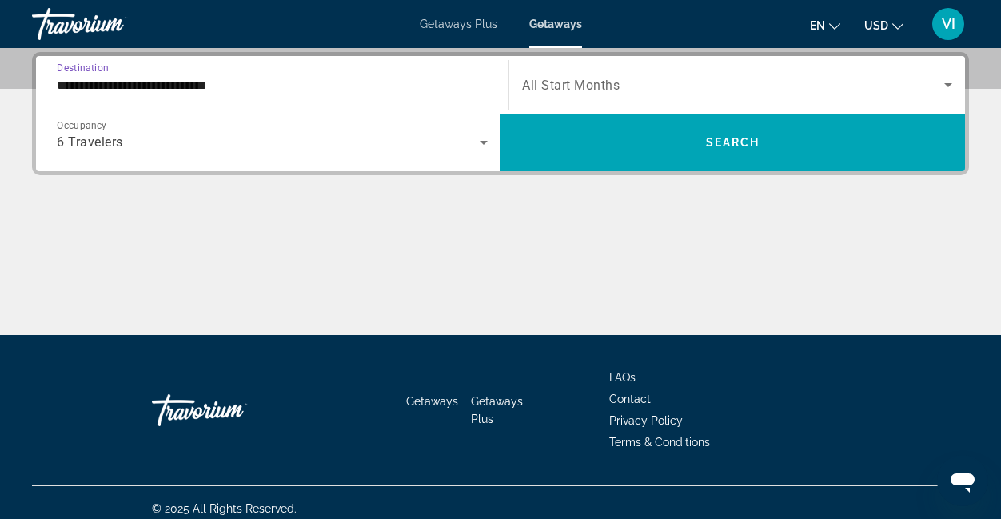
click at [639, 86] on span "Search widget" at bounding box center [733, 84] width 422 height 19
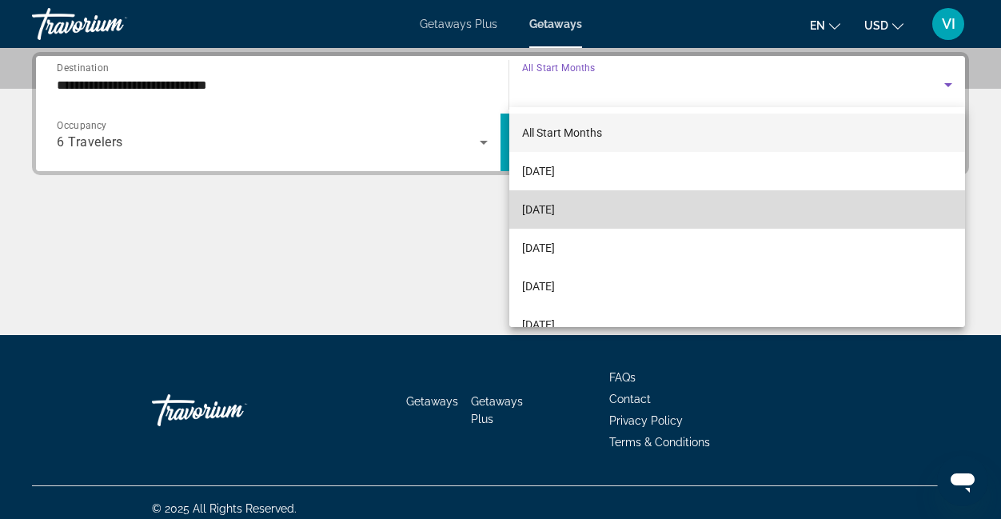
click at [602, 213] on mat-option "[DATE]" at bounding box center [737, 209] width 456 height 38
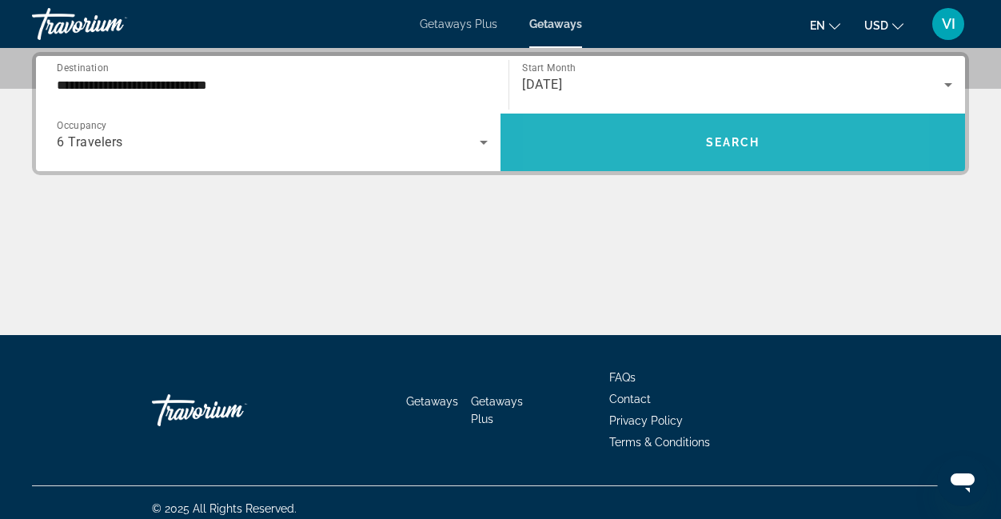
click at [643, 149] on span "Search widget" at bounding box center [733, 142] width 465 height 38
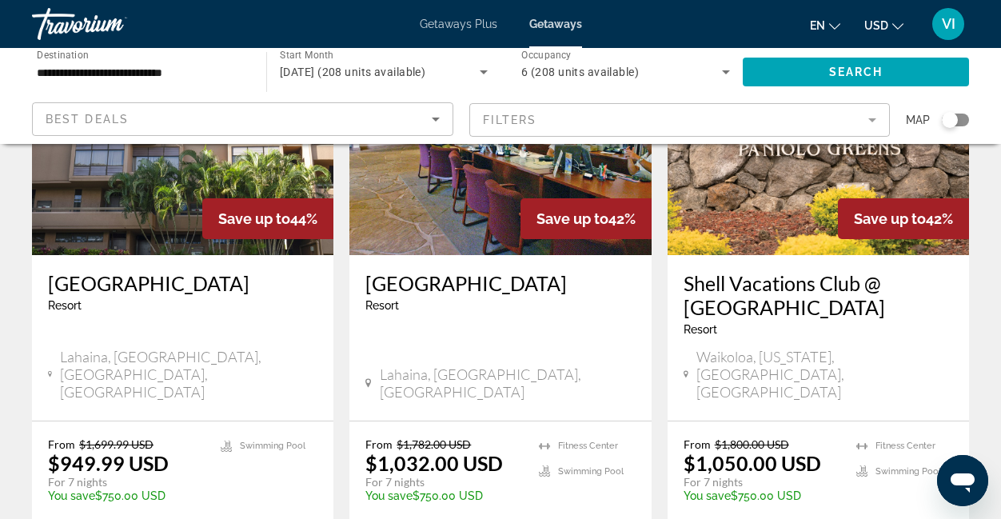
scroll to position [1378, 0]
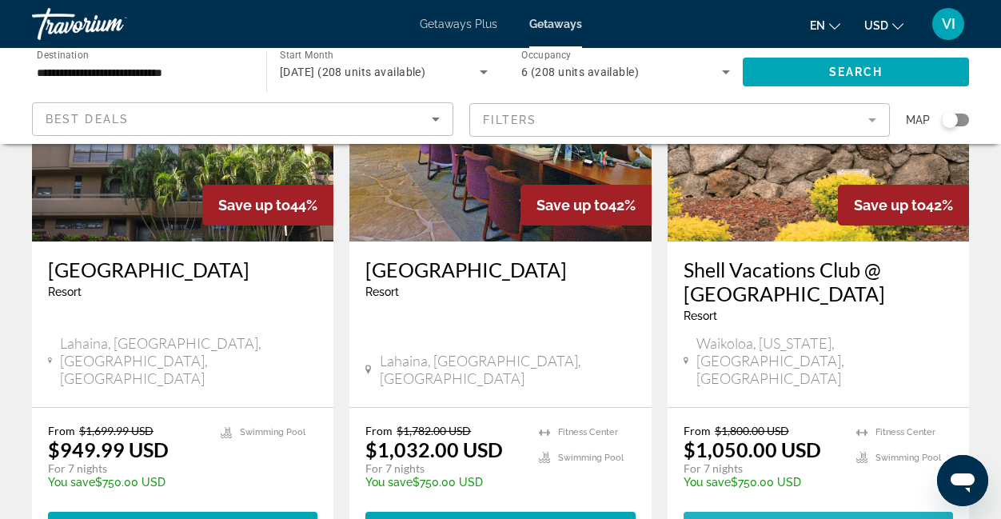
click at [789, 518] on span "View Resort" at bounding box center [779, 526] width 94 height 13
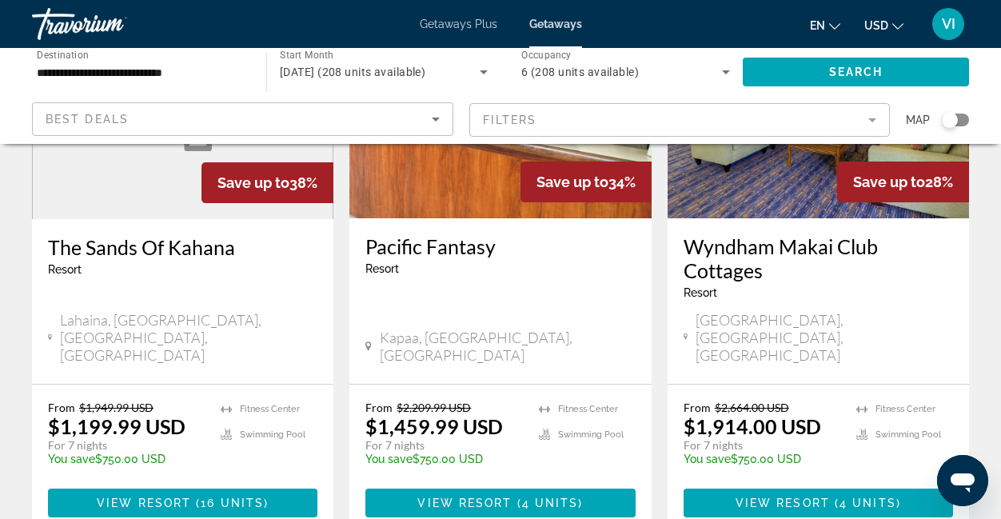
scroll to position [2001, 0]
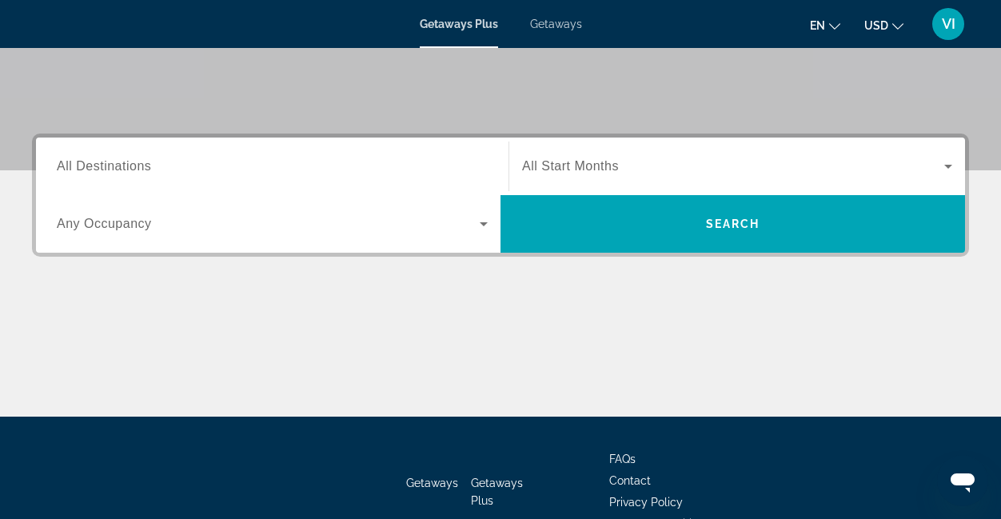
scroll to position [310, 0]
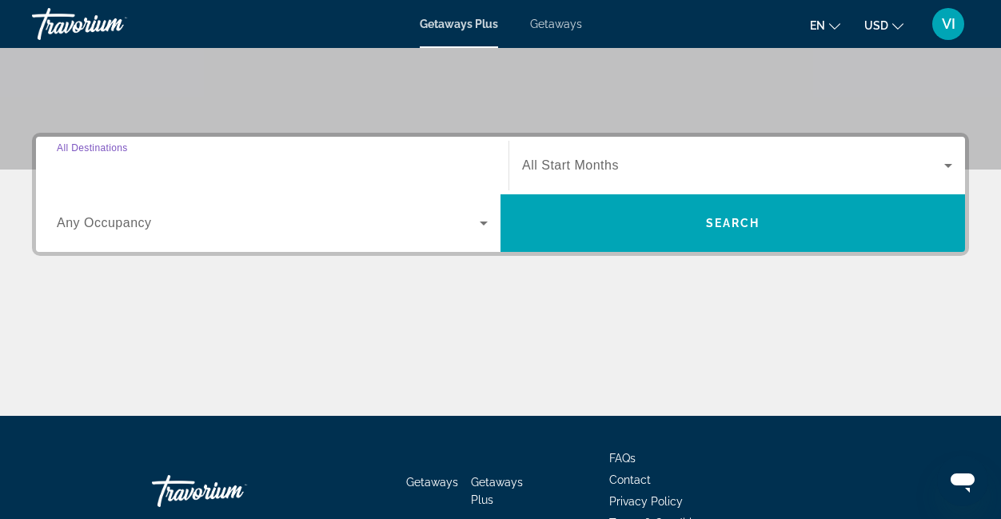
click at [373, 158] on input "Destination All Destinations" at bounding box center [272, 166] width 431 height 19
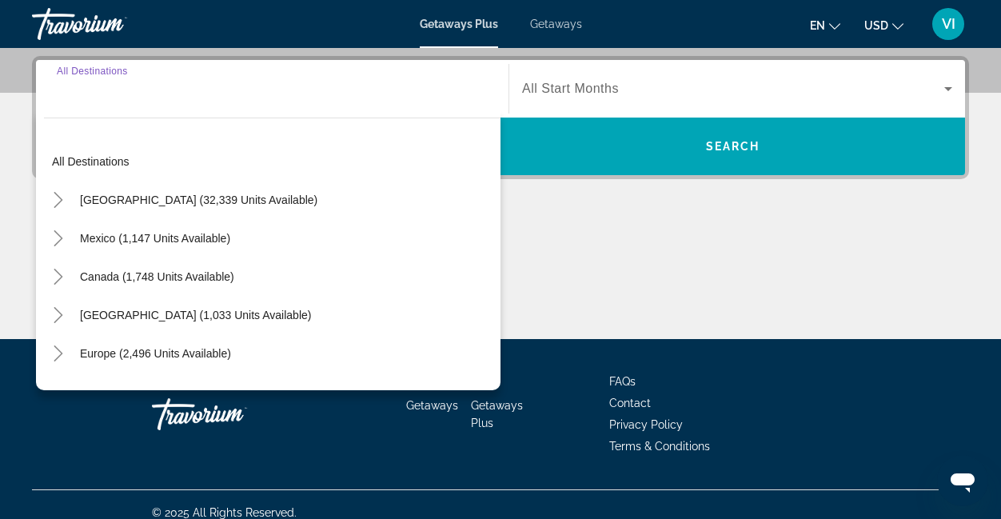
scroll to position [391, 0]
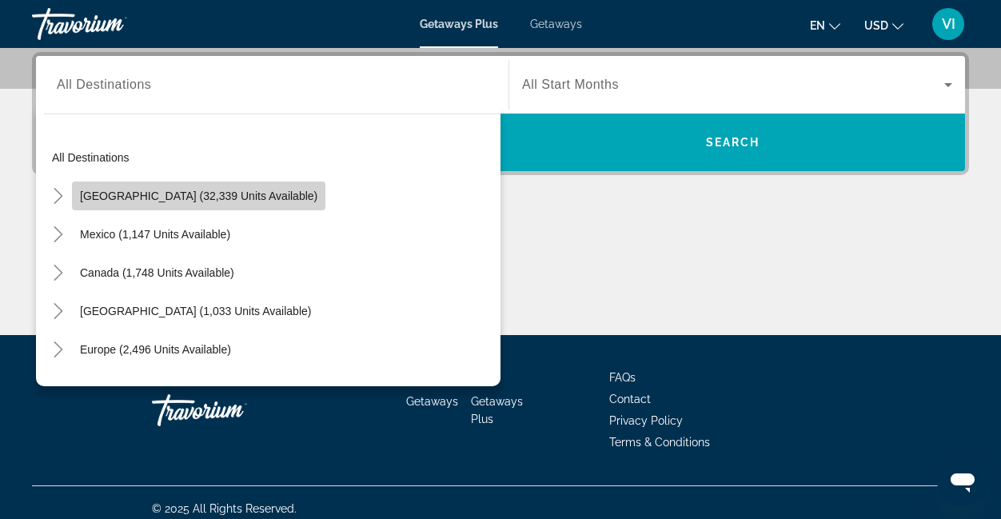
click at [245, 197] on span "[GEOGRAPHIC_DATA] (32,339 units available)" at bounding box center [198, 195] width 237 height 13
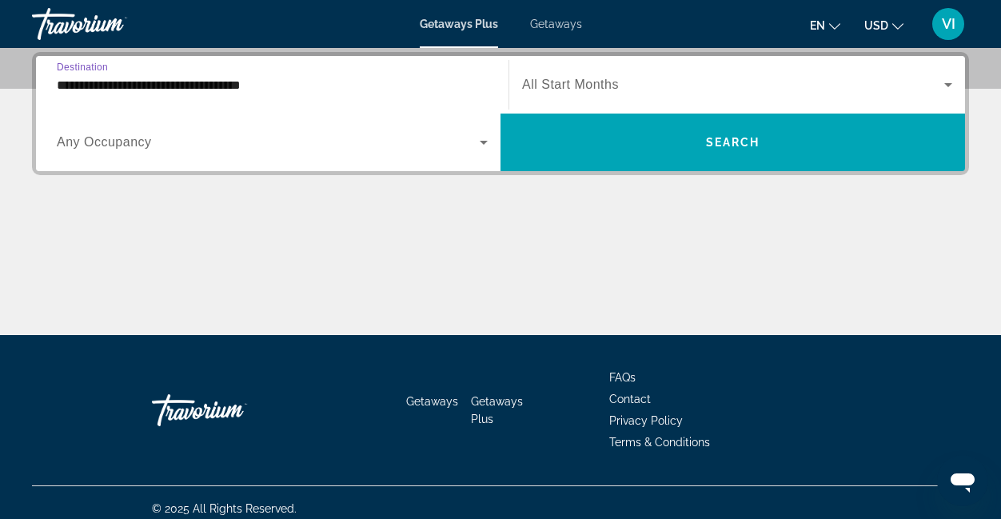
click at [269, 85] on input "**********" at bounding box center [272, 85] width 431 height 19
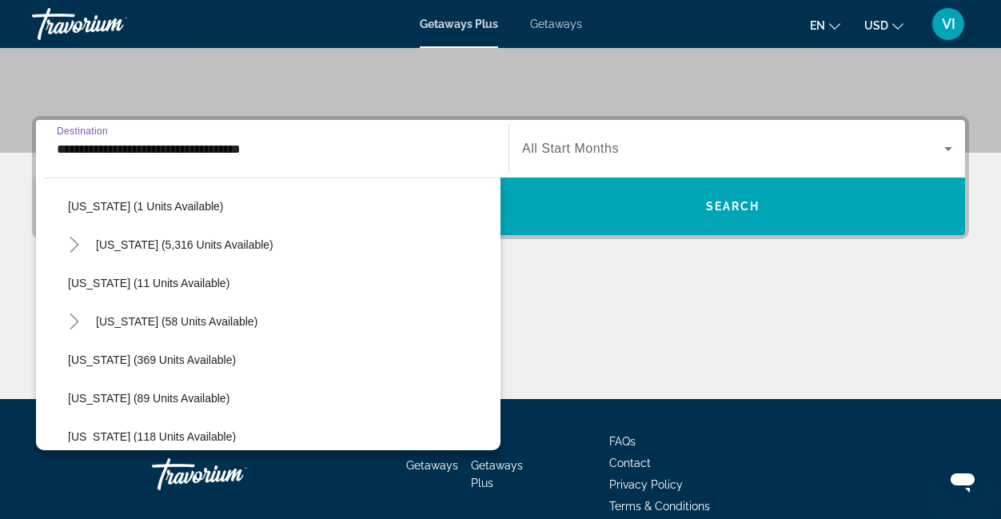
scroll to position [249, 0]
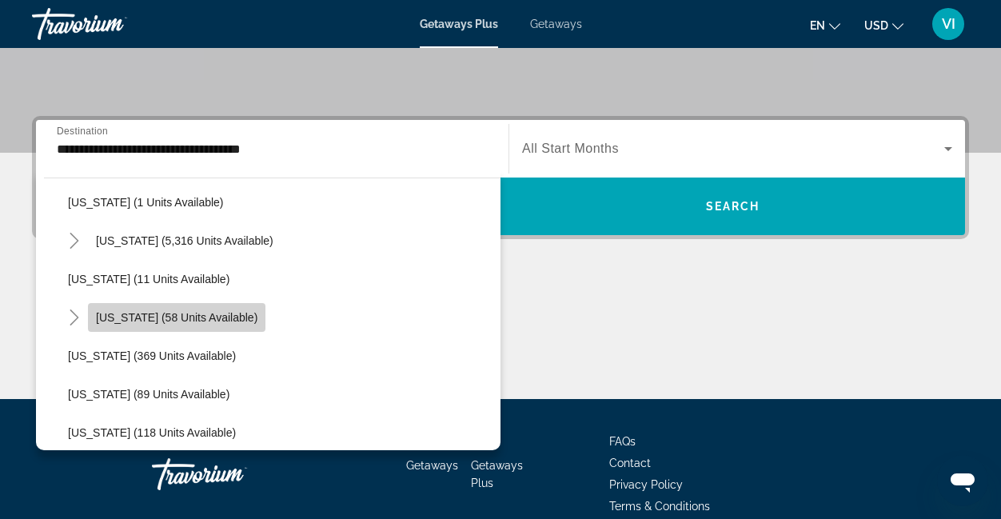
click at [189, 319] on span "[US_STATE] (58 units available)" at bounding box center [177, 317] width 162 height 13
type input "**********"
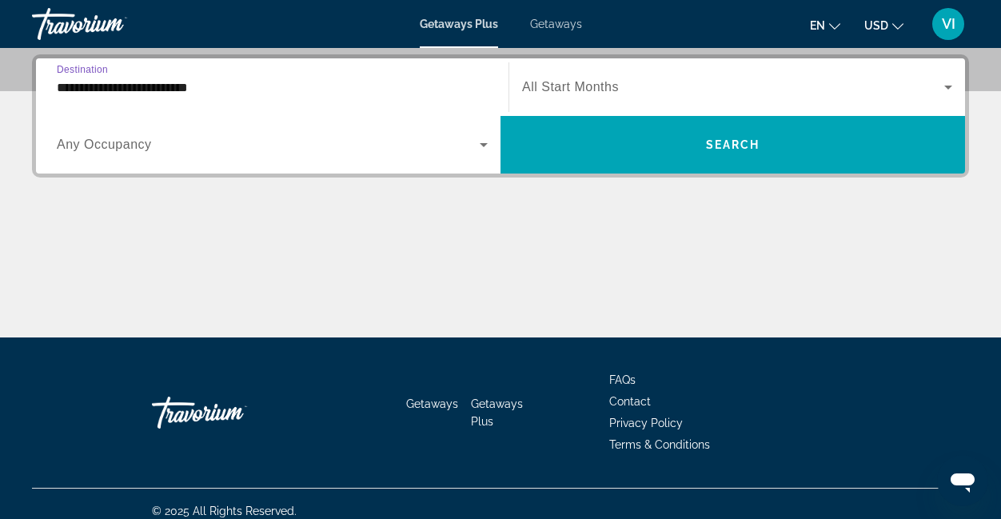
scroll to position [391, 0]
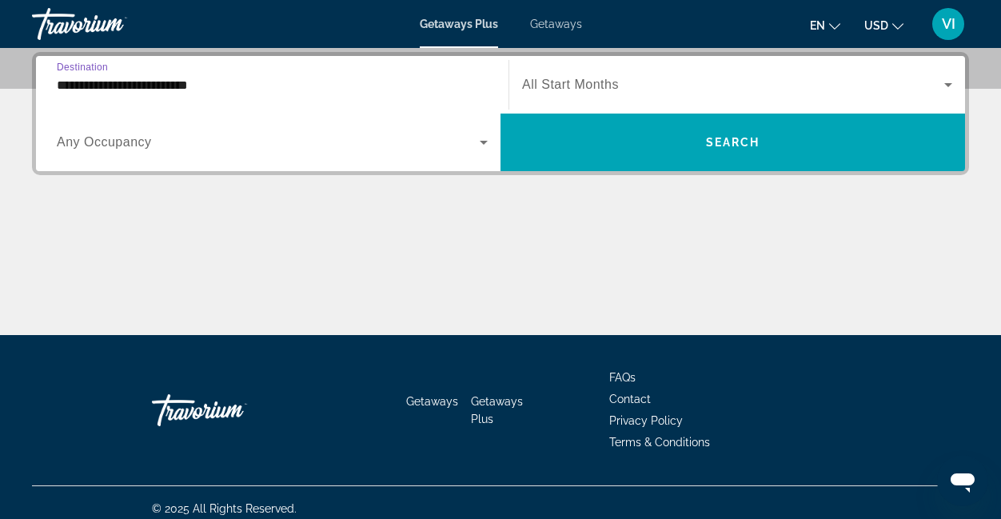
click at [294, 151] on span "Search widget" at bounding box center [268, 142] width 423 height 19
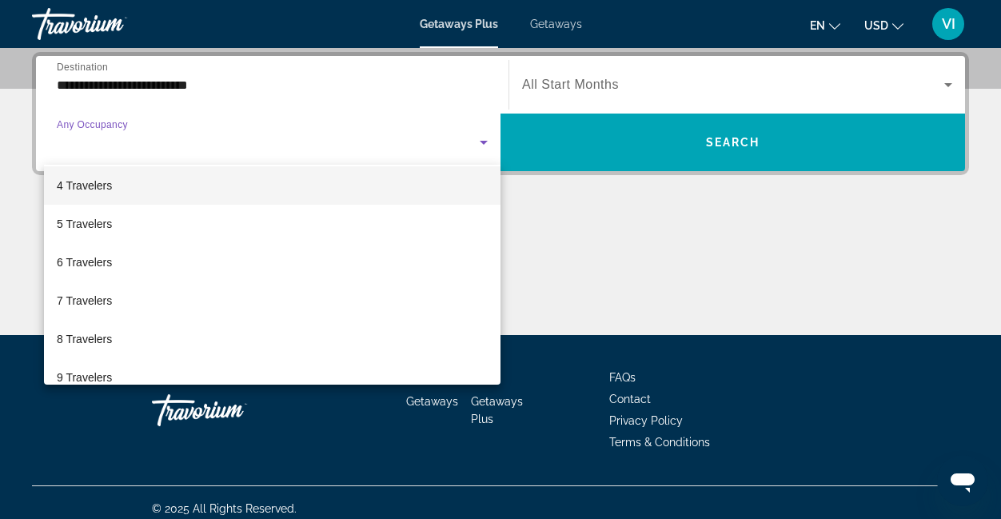
scroll to position [116, 0]
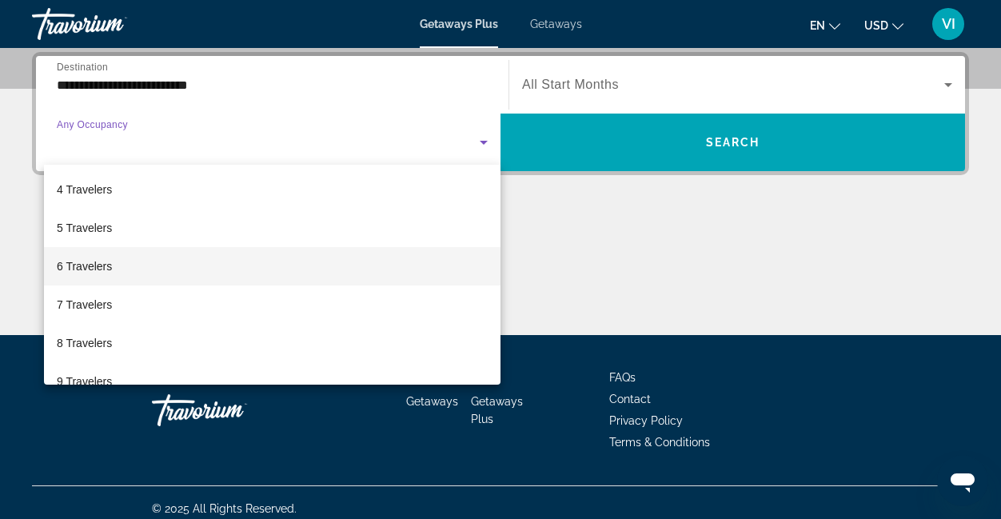
click at [215, 280] on mat-option "6 Travelers" at bounding box center [272, 266] width 457 height 38
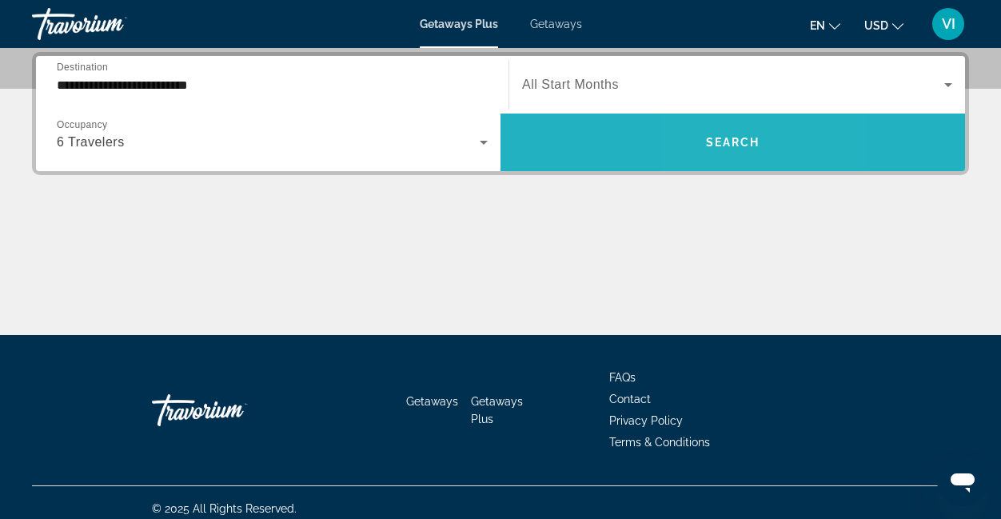
click at [712, 142] on span "Search" at bounding box center [733, 142] width 54 height 13
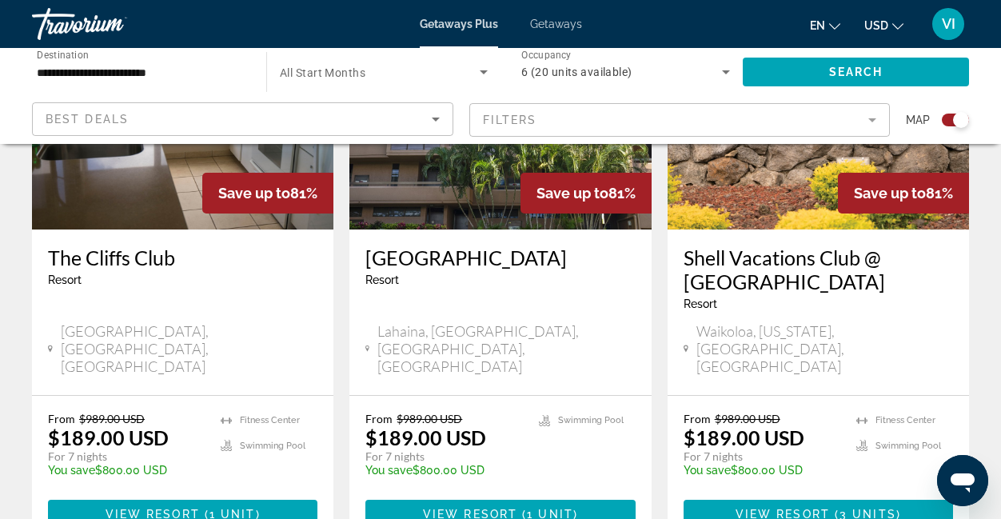
scroll to position [1327, 0]
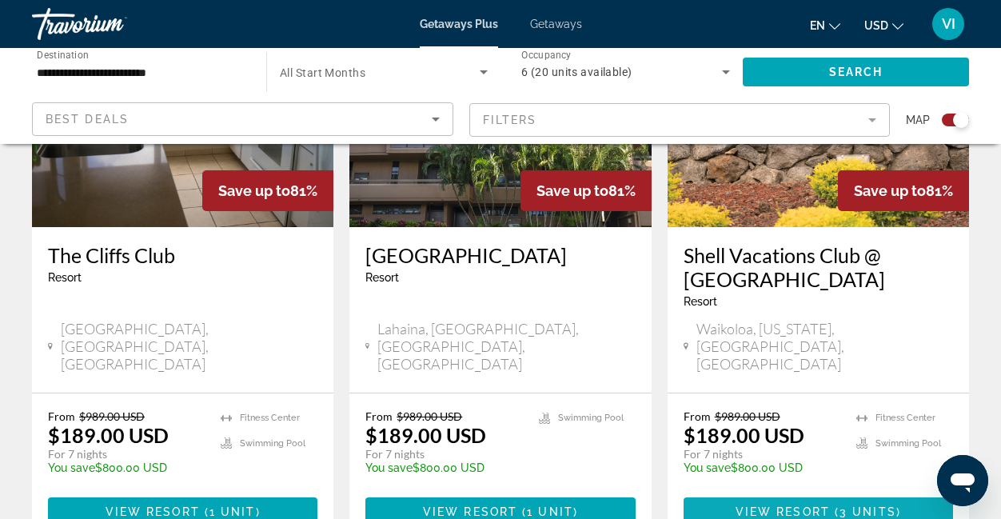
click at [824, 493] on span "Main content" at bounding box center [818, 512] width 269 height 38
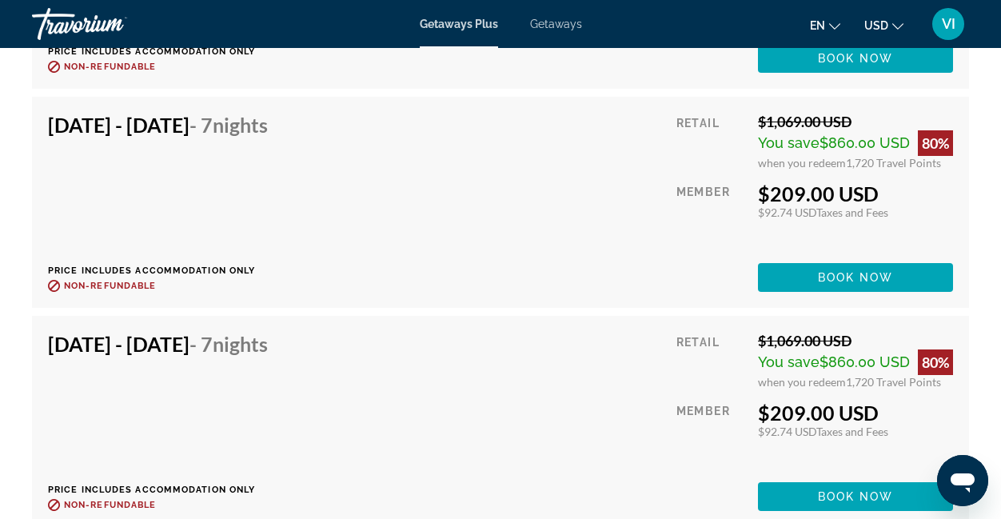
scroll to position [3847, 0]
